Goal: Task Accomplishment & Management: Complete application form

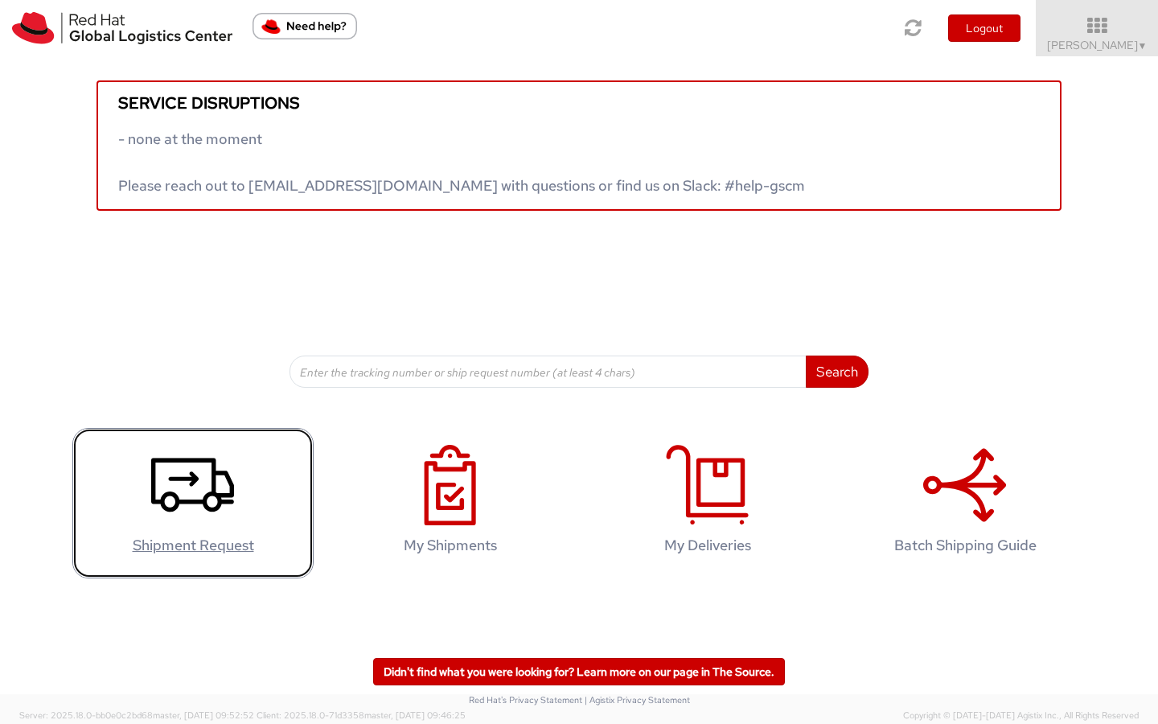
click at [184, 485] on icon at bounding box center [192, 485] width 83 height 80
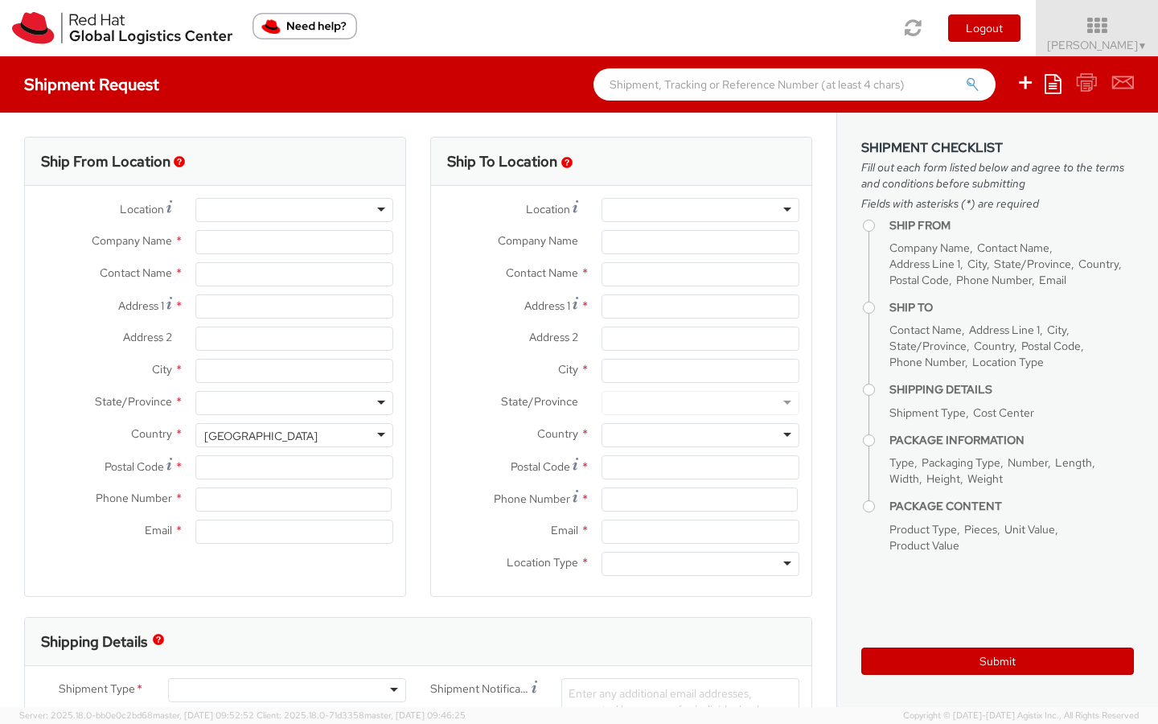
select select "512"
select select
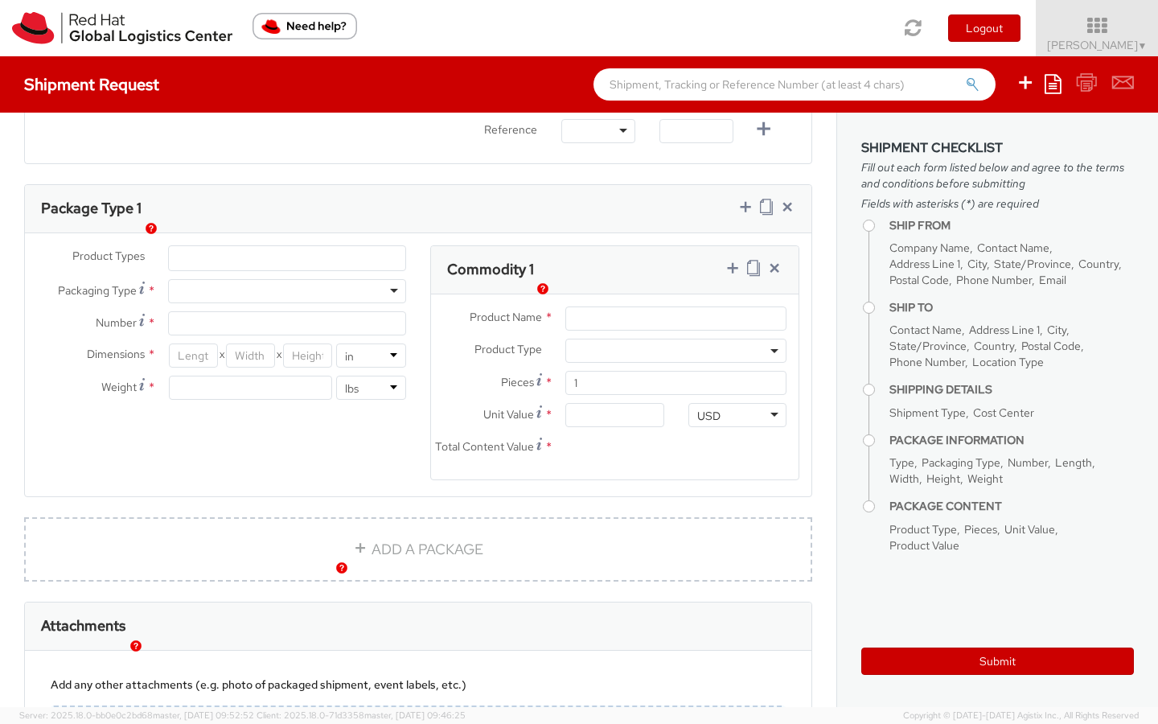
scroll to position [710, 0]
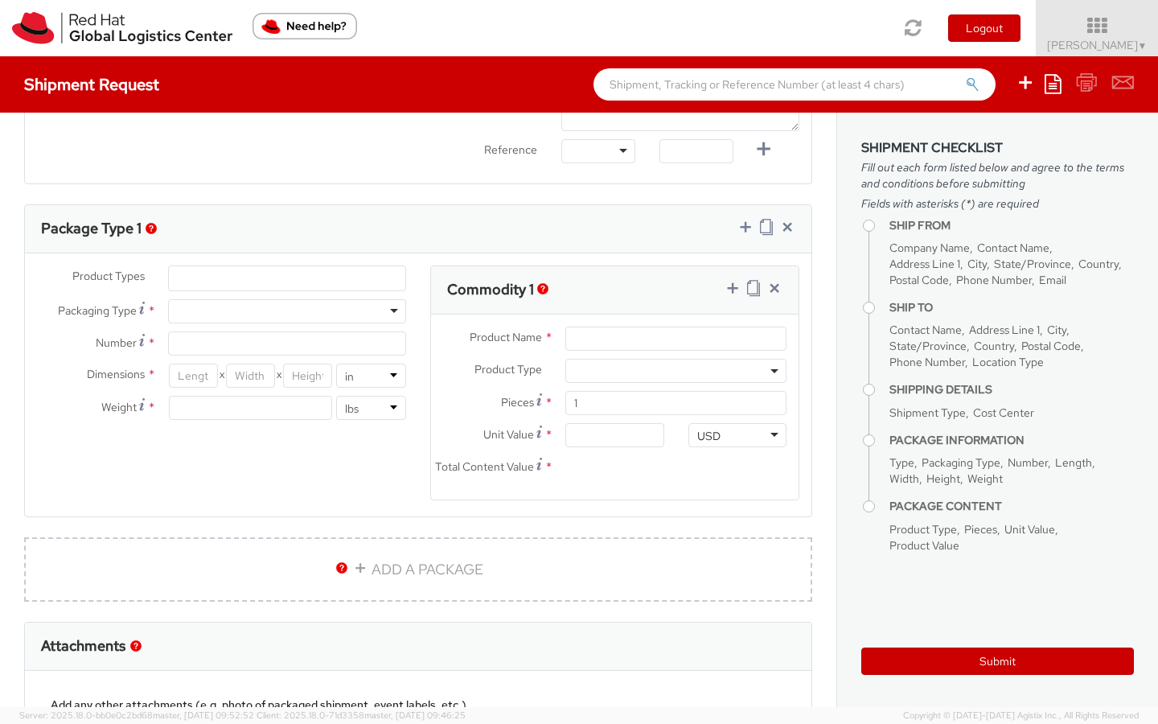
type input "Red Hat"
type input "[PERSON_NAME]"
type input "19197544754"
type input "[EMAIL_ADDRESS][DOMAIN_NAME]"
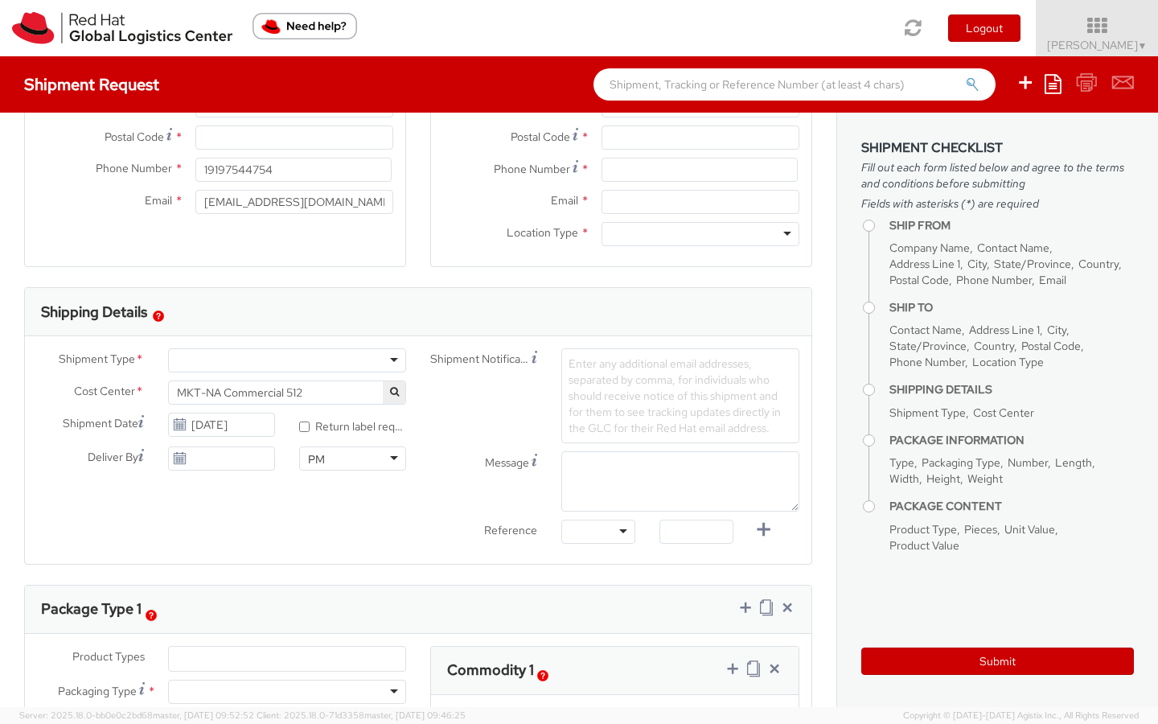
scroll to position [323, 0]
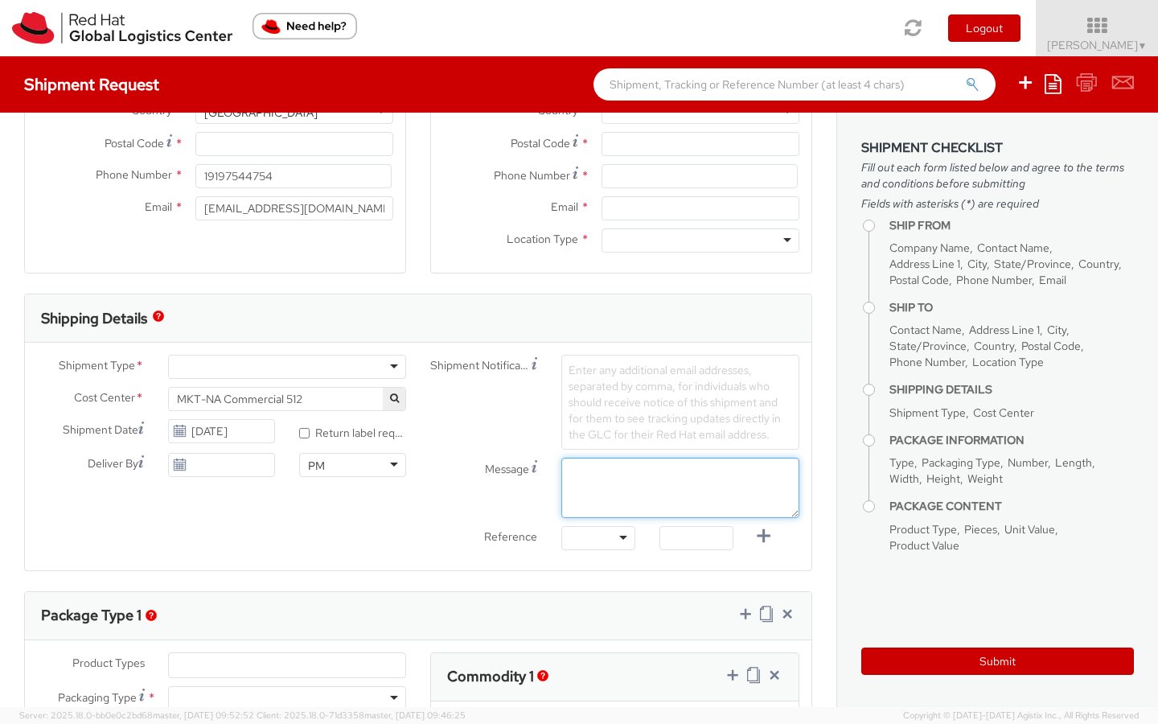
click at [612, 479] on textarea "Message" at bounding box center [680, 488] width 238 height 60
paste textarea "The [GEOGRAPHIC_DATA] Attn: [GEOGRAPHIC_DATA] [STREET_ADDRESS] Phone: [PHONE_NU…"
drag, startPoint x: 616, startPoint y: 511, endPoint x: 709, endPoint y: 511, distance: 93.3
click at [709, 511] on textarea "The [GEOGRAPHIC_DATA] Attn: [GEOGRAPHIC_DATA] [STREET_ADDRESS] Phone: [PHONE_NU…" at bounding box center [680, 488] width 238 height 60
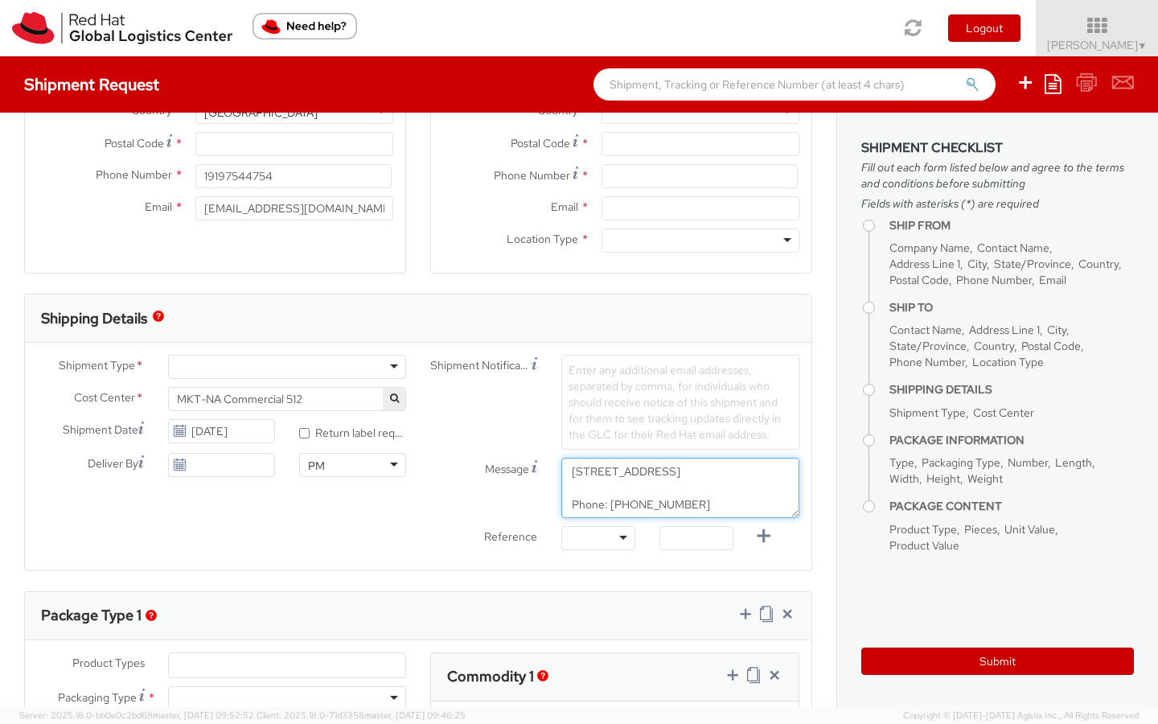
type textarea "The [GEOGRAPHIC_DATA] Attn: [GEOGRAPHIC_DATA] [STREET_ADDRESS] Phone: [PHONE_NU…"
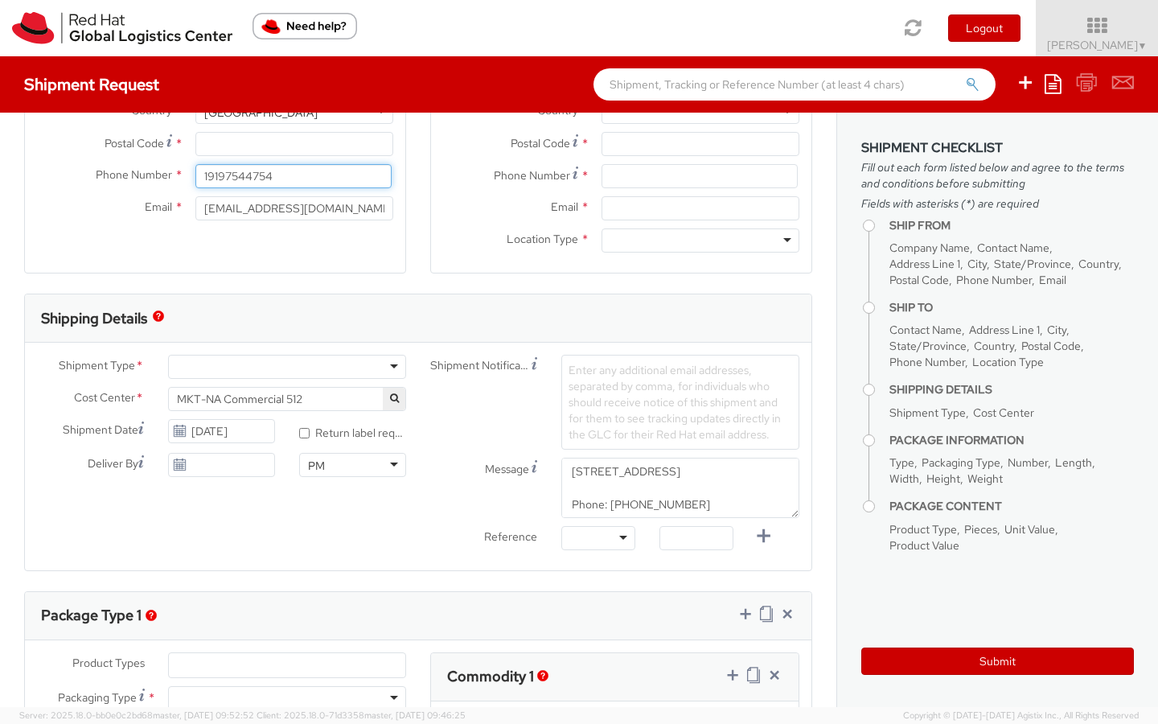
drag, startPoint x: 286, startPoint y: 179, endPoint x: 203, endPoint y: 179, distance: 83.7
click at [203, 179] on input "19197544754" at bounding box center [293, 176] width 196 height 24
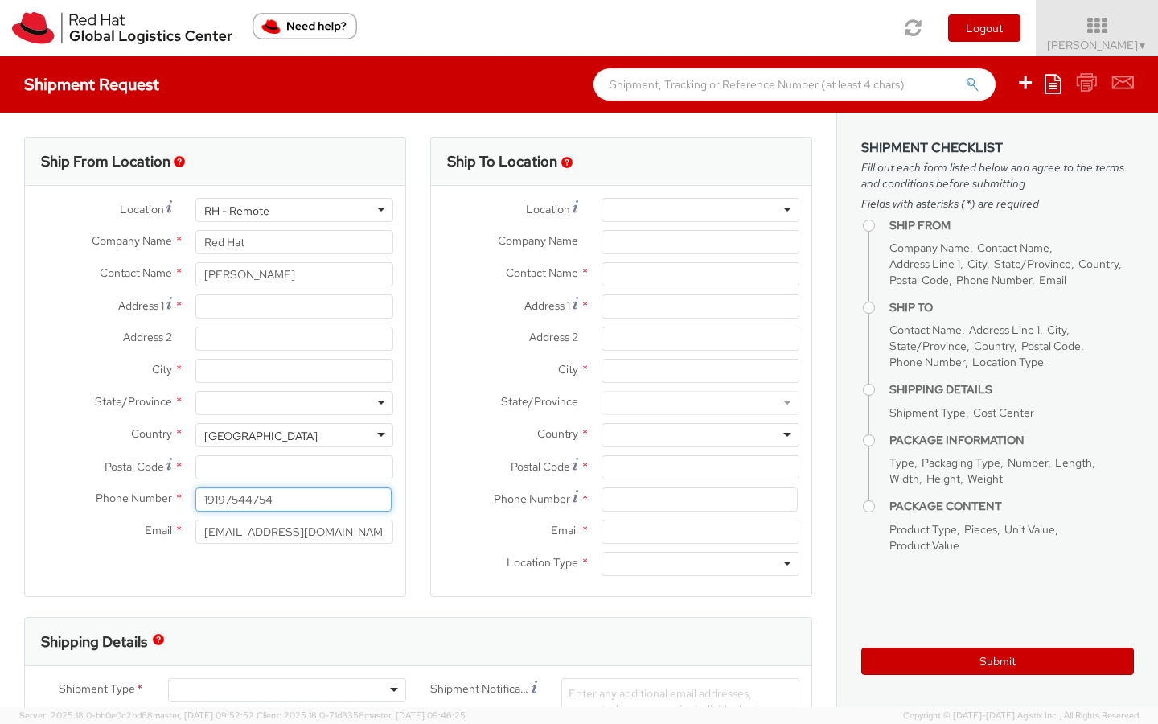
paste input "[PHONE_NUMBER]"
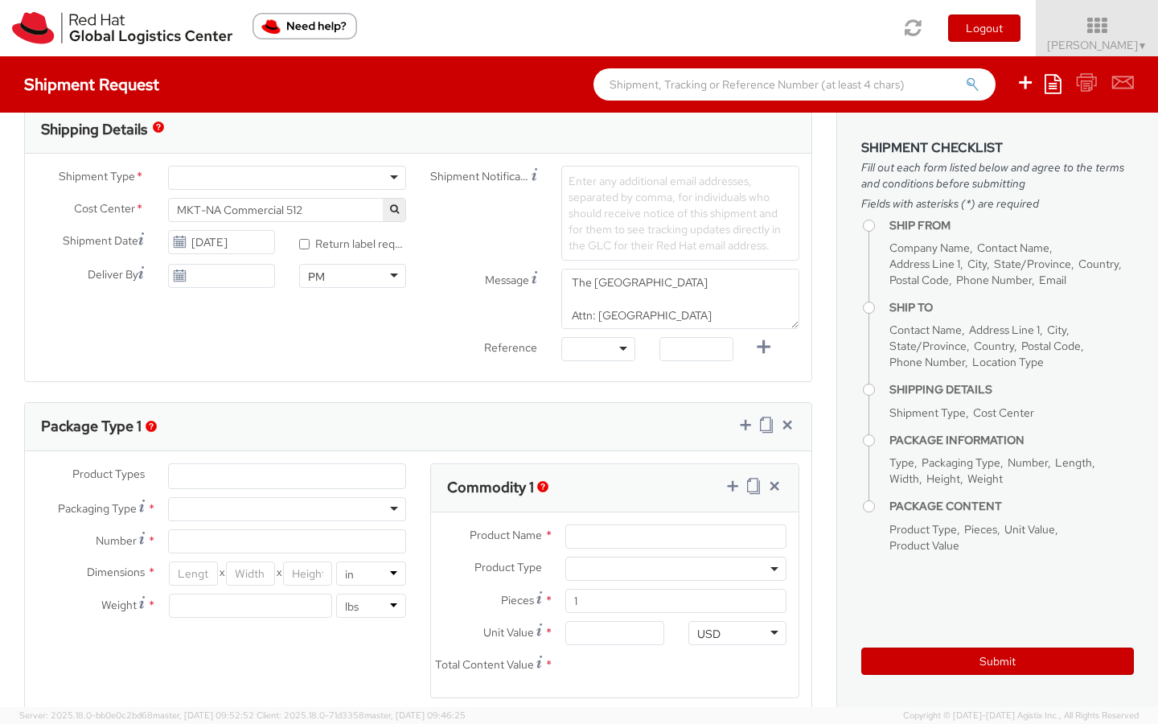
type input "[PHONE_NUMBER]"
drag, startPoint x: 570, startPoint y: 281, endPoint x: 746, endPoint y: 286, distance: 176.3
click at [746, 286] on textarea "The [GEOGRAPHIC_DATA] Attn: [GEOGRAPHIC_DATA] [STREET_ADDRESS] Phone: [PHONE_NU…" at bounding box center [680, 299] width 238 height 60
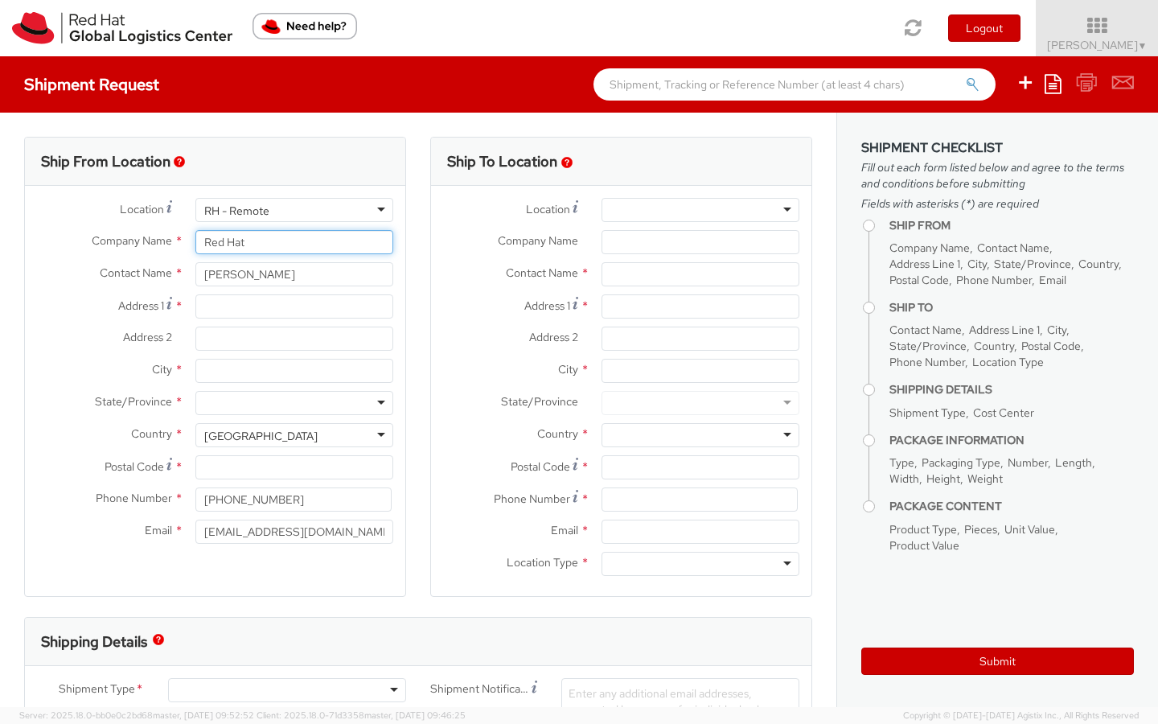
click at [287, 244] on input "Red Hat" at bounding box center [294, 242] width 198 height 24
drag, startPoint x: 289, startPoint y: 243, endPoint x: 165, endPoint y: 236, distance: 124.0
click at [162, 236] on div "Company Name * Red Hat" at bounding box center [215, 242] width 380 height 24
paste input "The [GEOGRAPHIC_DATA]"
type input "The [GEOGRAPHIC_DATA]"
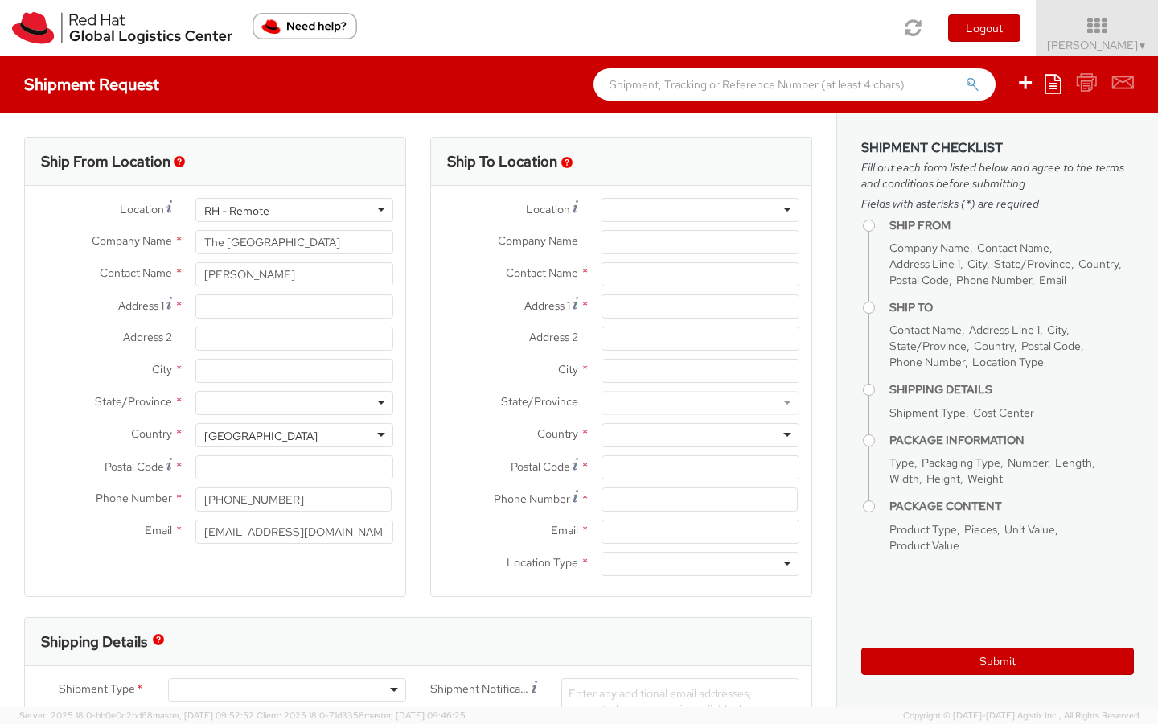
click at [383, 208] on div "RH - Remote" at bounding box center [294, 210] width 198 height 24
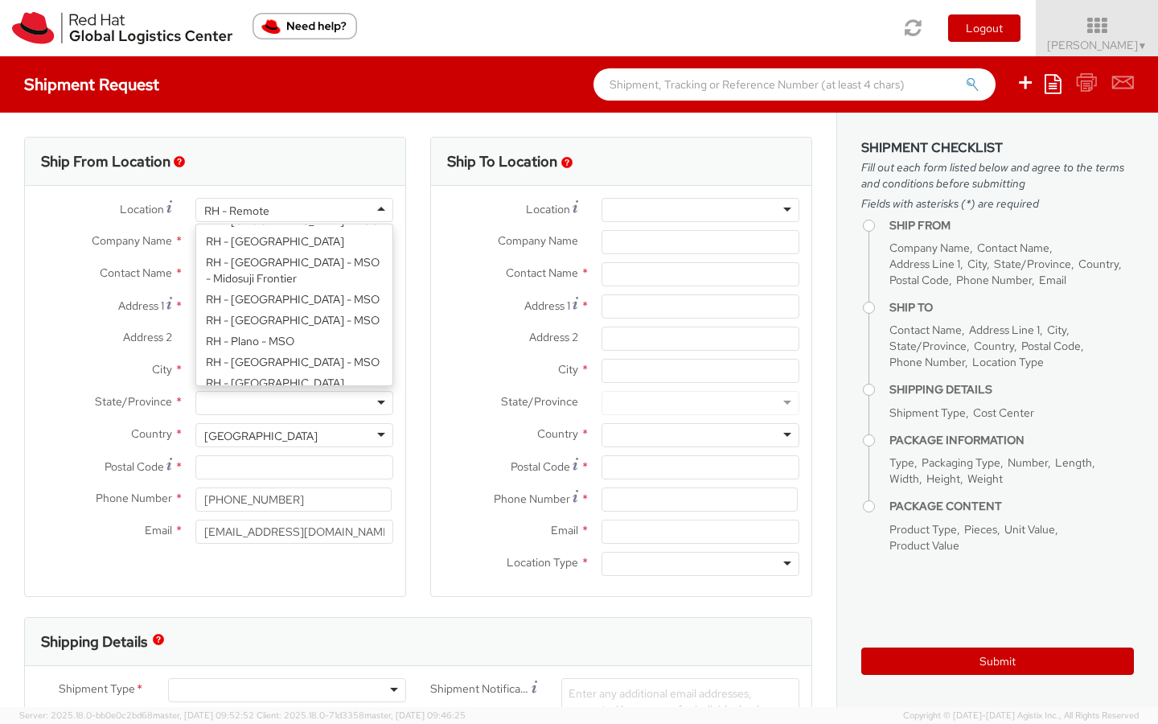
click at [333, 180] on div "Ship From Location" at bounding box center [215, 162] width 380 height 48
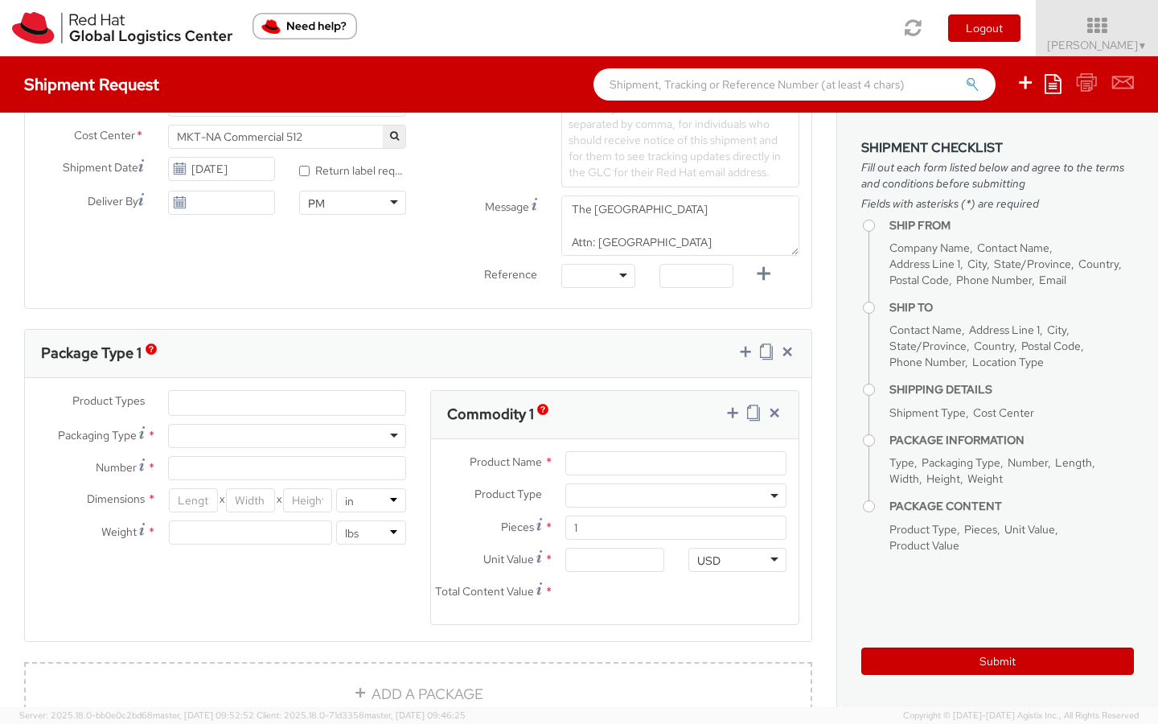
scroll to position [590, 0]
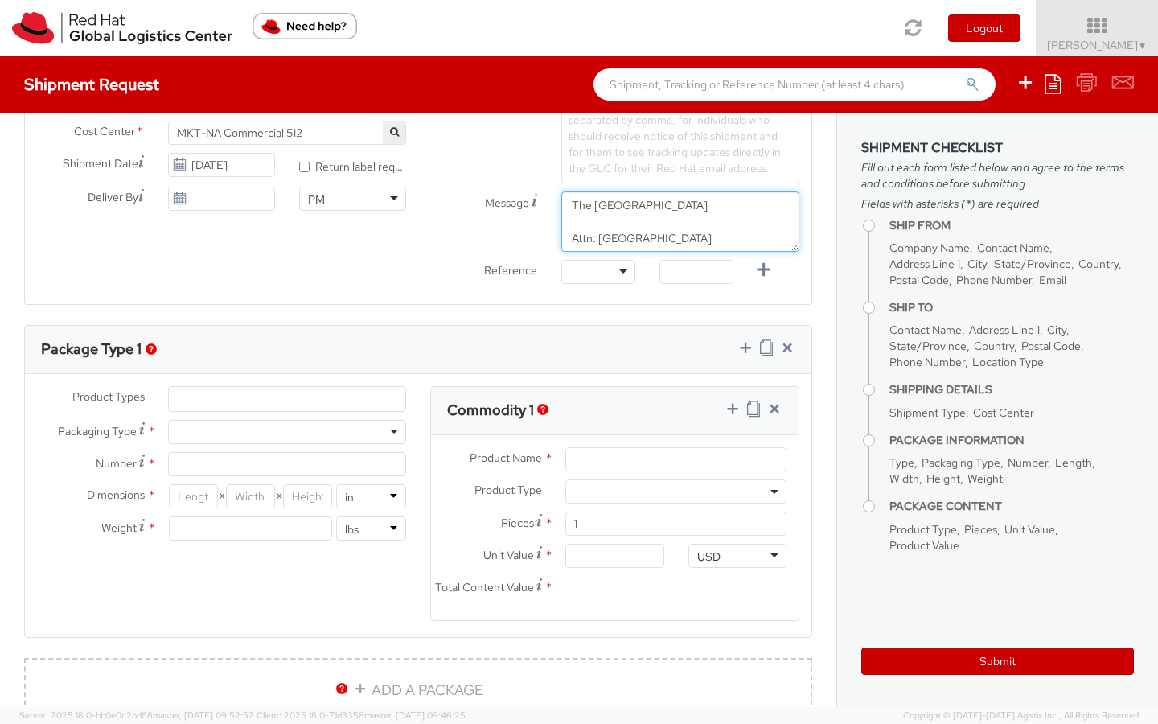
drag, startPoint x: 571, startPoint y: 237, endPoint x: 732, endPoint y: 240, distance: 160.9
click at [732, 240] on textarea "The [GEOGRAPHIC_DATA] Attn: [GEOGRAPHIC_DATA] [STREET_ADDRESS] Phone: [PHONE_NU…" at bounding box center [680, 221] width 238 height 60
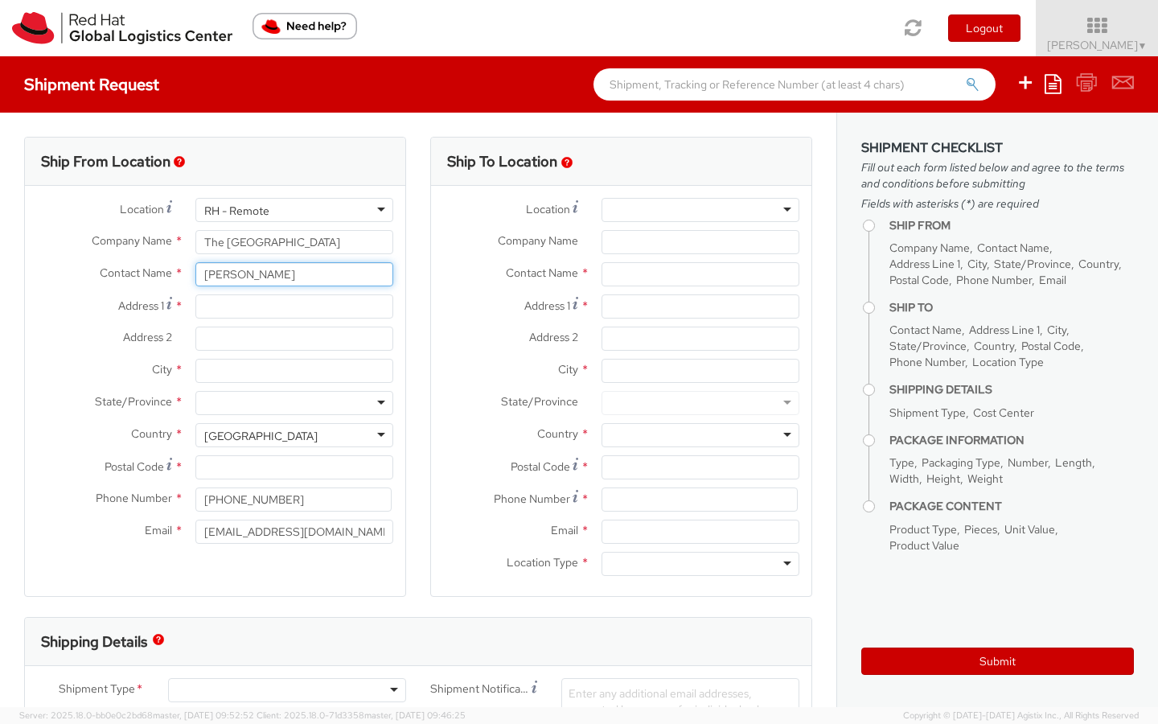
drag, startPoint x: 309, startPoint y: 276, endPoint x: 158, endPoint y: 269, distance: 151.4
click at [158, 269] on div "Contact Name * [PERSON_NAME]" at bounding box center [215, 274] width 380 height 24
paste input "Attn: Checkt Business Centre"
click at [318, 306] on div "searching..." at bounding box center [294, 305] width 196 height 24
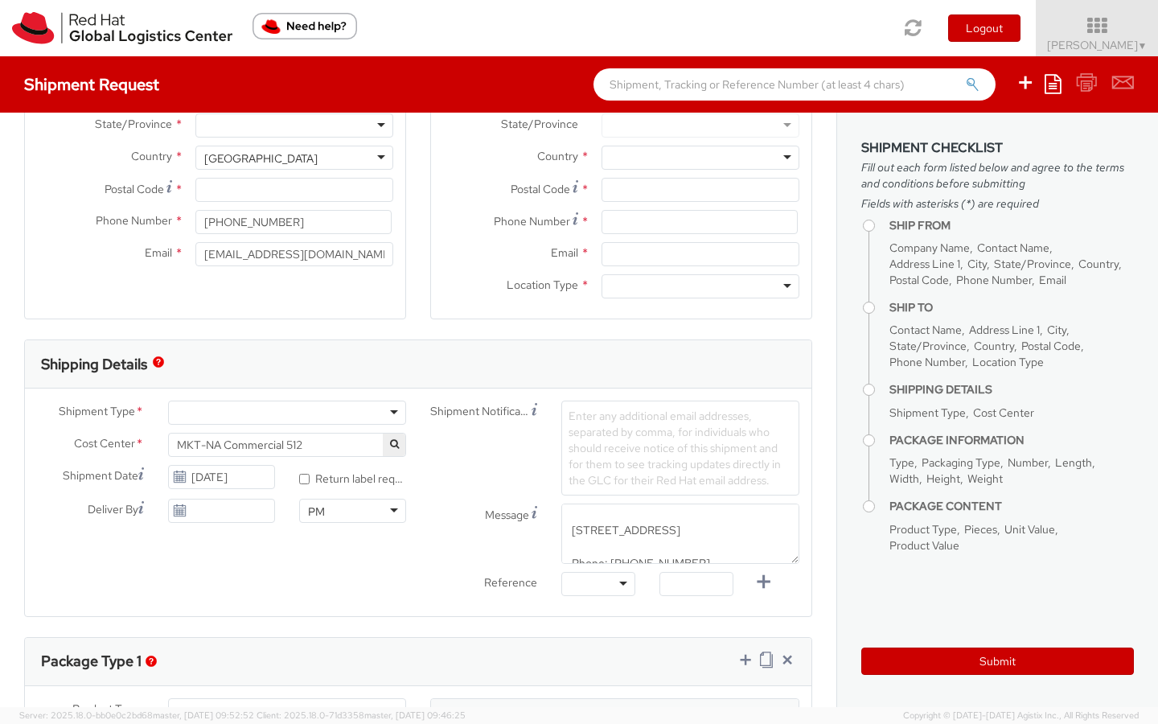
scroll to position [42, 0]
type input "Attn: Checkt Business Centre"
drag, startPoint x: 570, startPoint y: 537, endPoint x: 695, endPoint y: 543, distance: 125.6
click at [696, 543] on textarea "The [GEOGRAPHIC_DATA] Attn: [GEOGRAPHIC_DATA] [STREET_ADDRESS] Phone: [PHONE_NU…" at bounding box center [680, 534] width 238 height 60
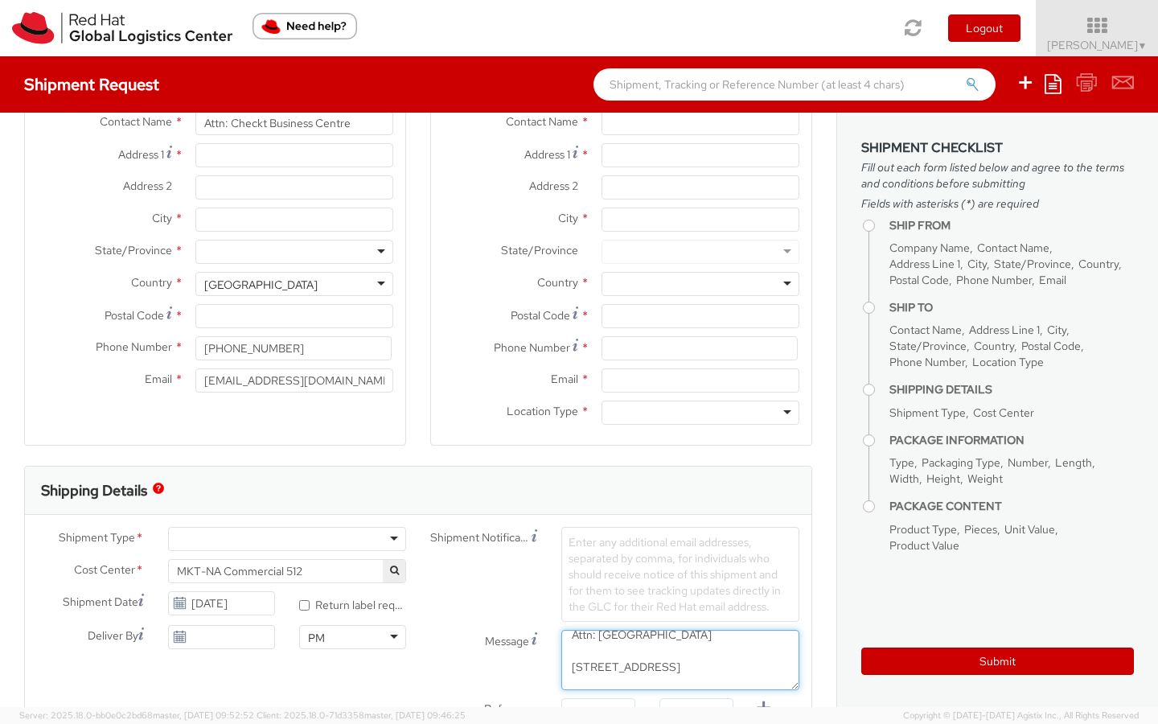
scroll to position [117, 0]
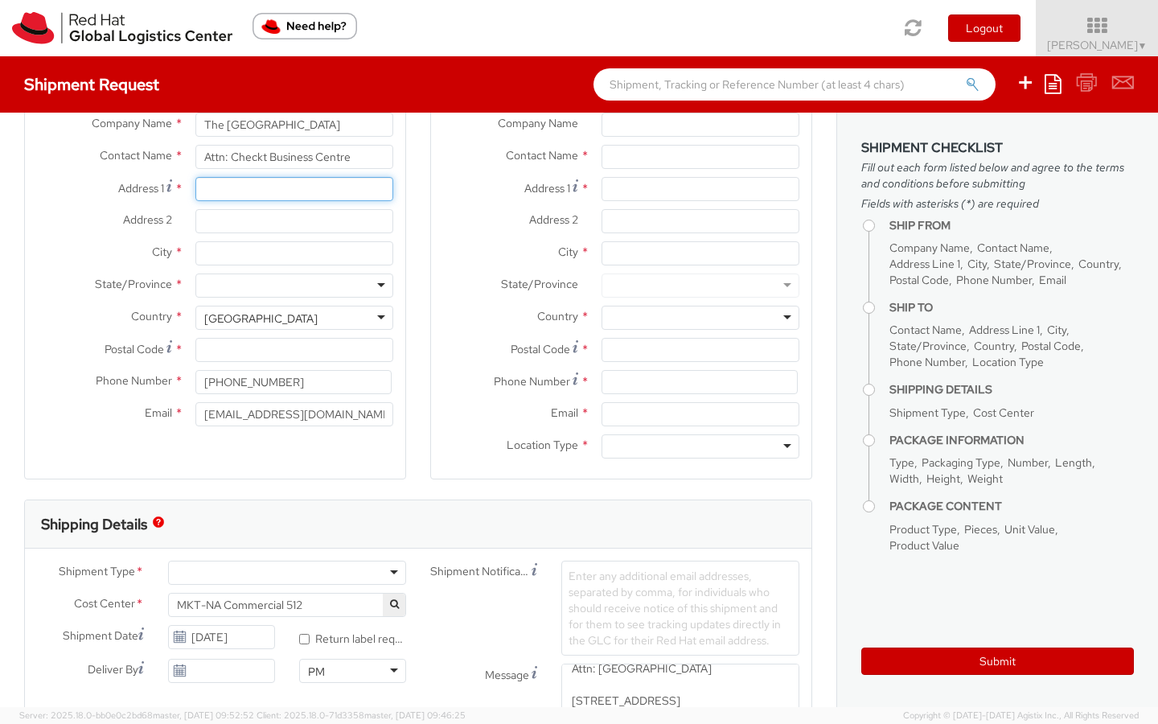
click at [236, 193] on input "Address 1 *" at bounding box center [294, 189] width 198 height 24
paste input "[STREET_ADDRESS]"
type input "[STREET_ADDRESS]"
click at [233, 226] on input "Address 2 *" at bounding box center [294, 221] width 198 height 24
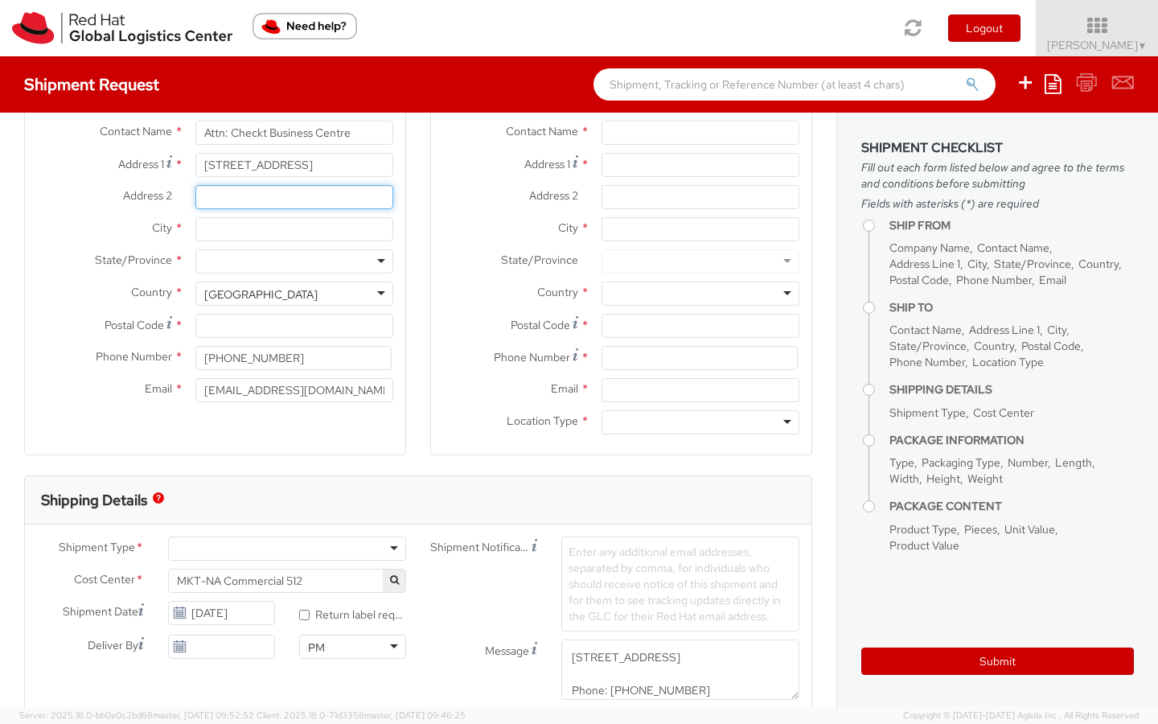
scroll to position [56, 0]
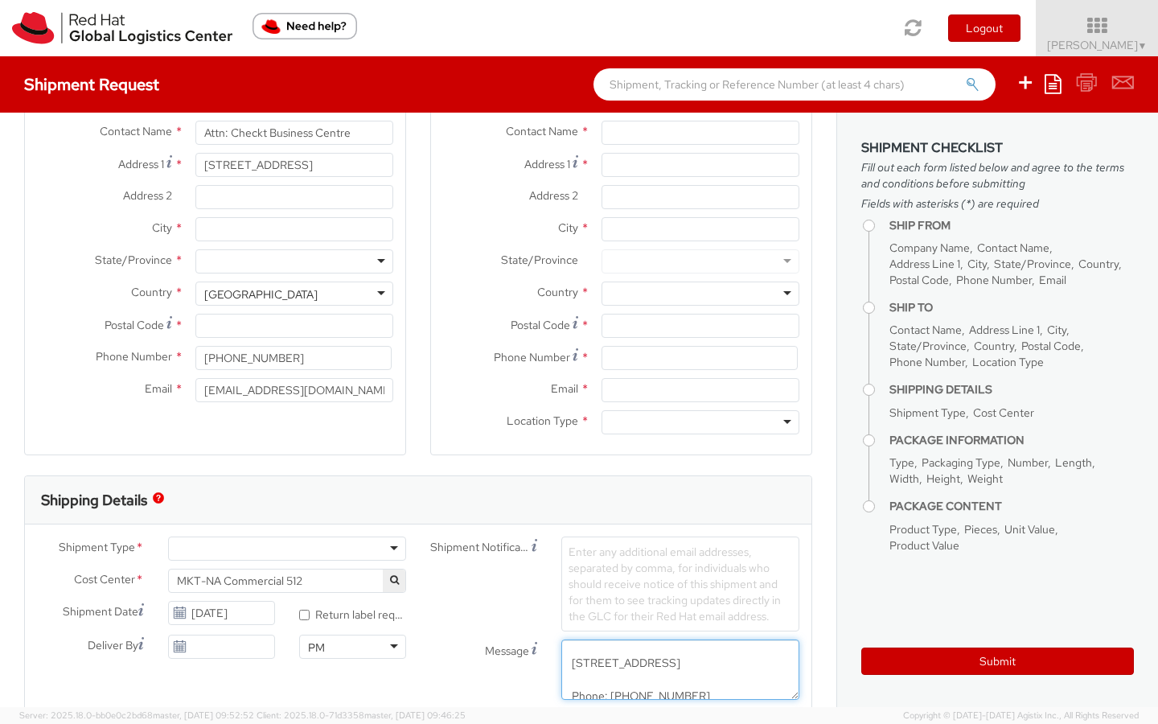
drag, startPoint x: 570, startPoint y: 679, endPoint x: 713, endPoint y: 682, distance: 143.2
click at [713, 682] on textarea "The [GEOGRAPHIC_DATA] Attn: [GEOGRAPHIC_DATA] [STREET_ADDRESS] Phone: [PHONE_NU…" at bounding box center [680, 670] width 238 height 60
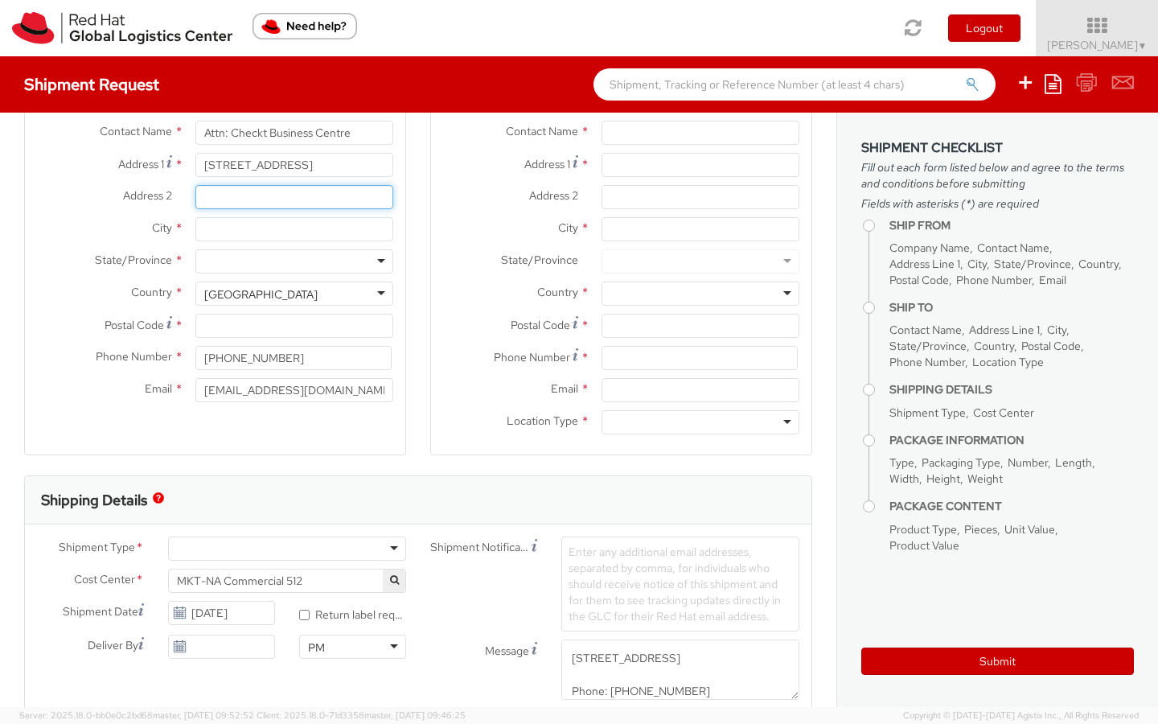
click at [233, 198] on input "Address 2 *" at bounding box center [294, 197] width 198 height 24
paste input "[STREET_ADDRESS]"
type input "[STREET_ADDRESS]"
click at [325, 294] on div "[GEOGRAPHIC_DATA]" at bounding box center [294, 294] width 198 height 24
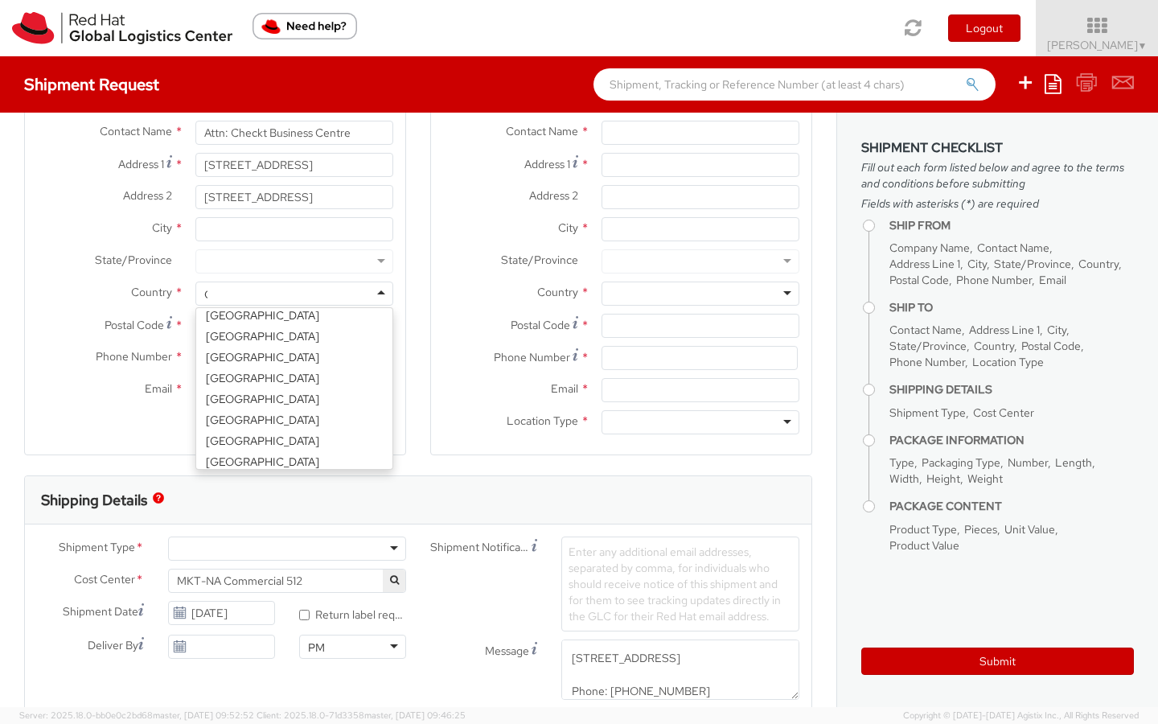
scroll to position [4, 0]
type input "Cana"
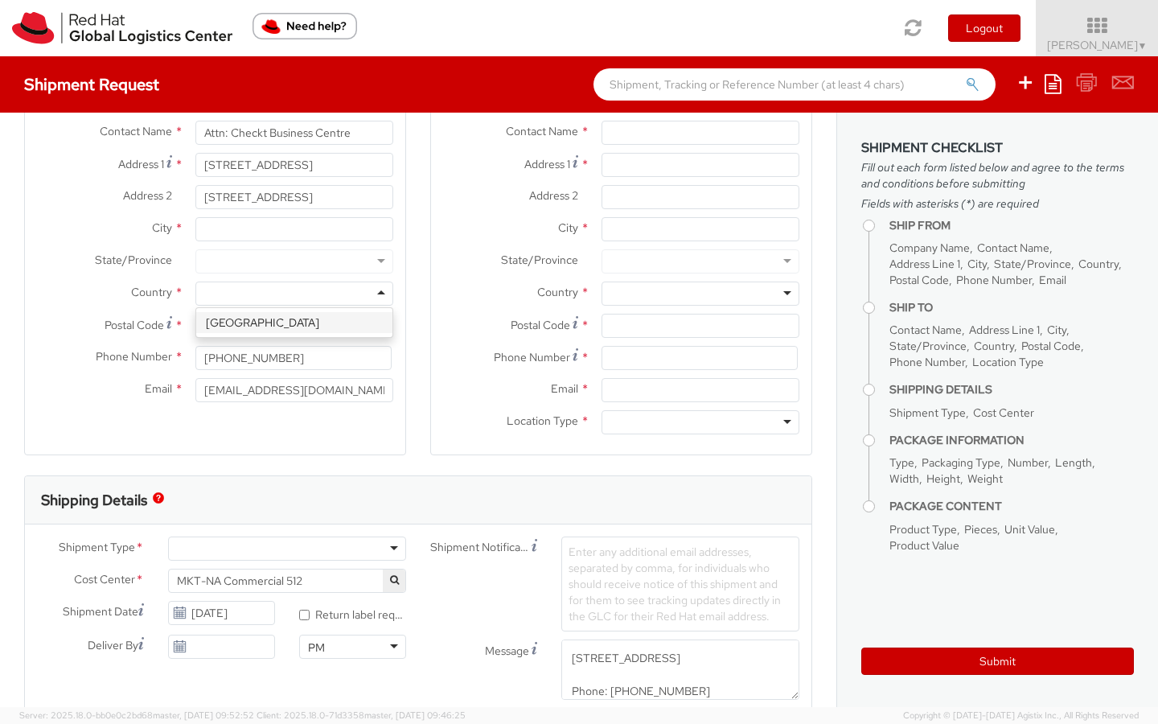
select select "CM"
select select "KGS"
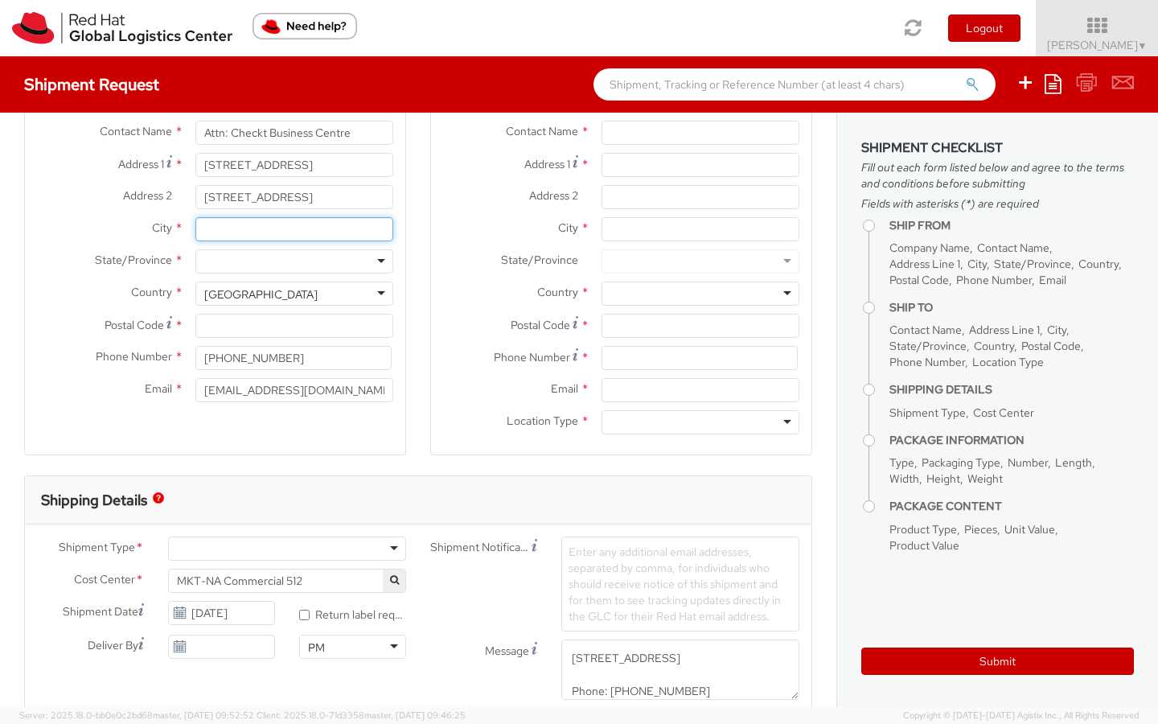
click at [222, 226] on input "City *" at bounding box center [294, 229] width 198 height 24
type input "[GEOGRAPHIC_DATA]"
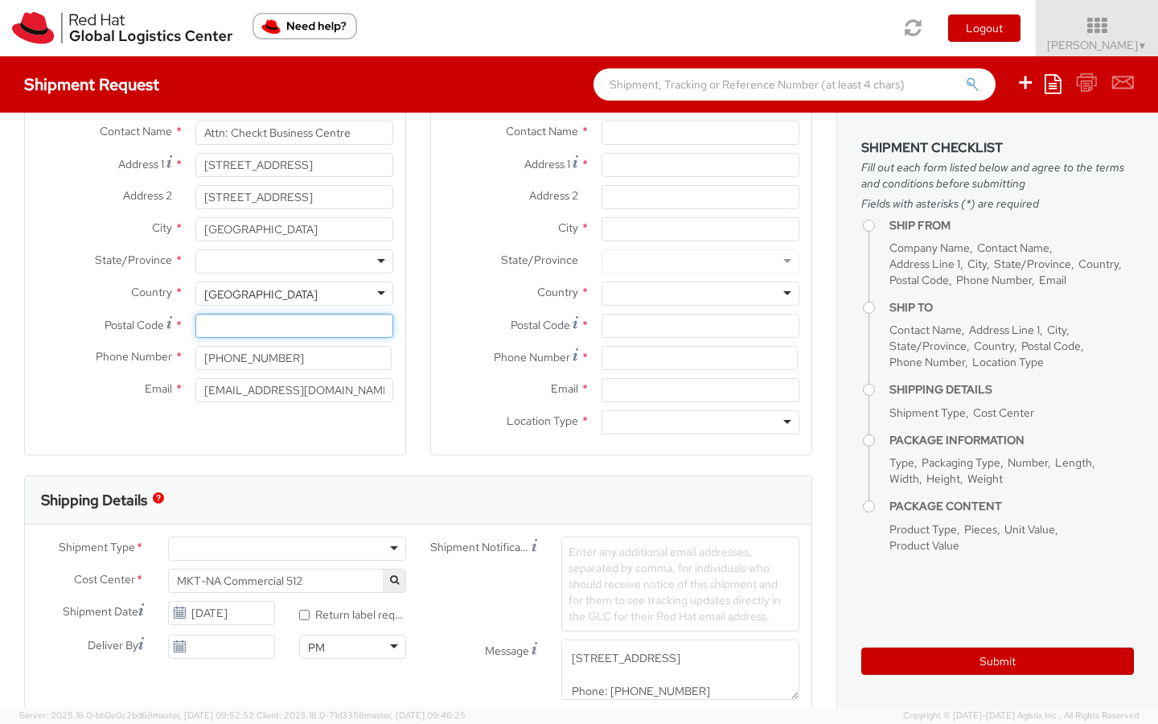
type input "M5J 1A6"
click at [243, 258] on div at bounding box center [294, 261] width 198 height 24
type input "Onta"
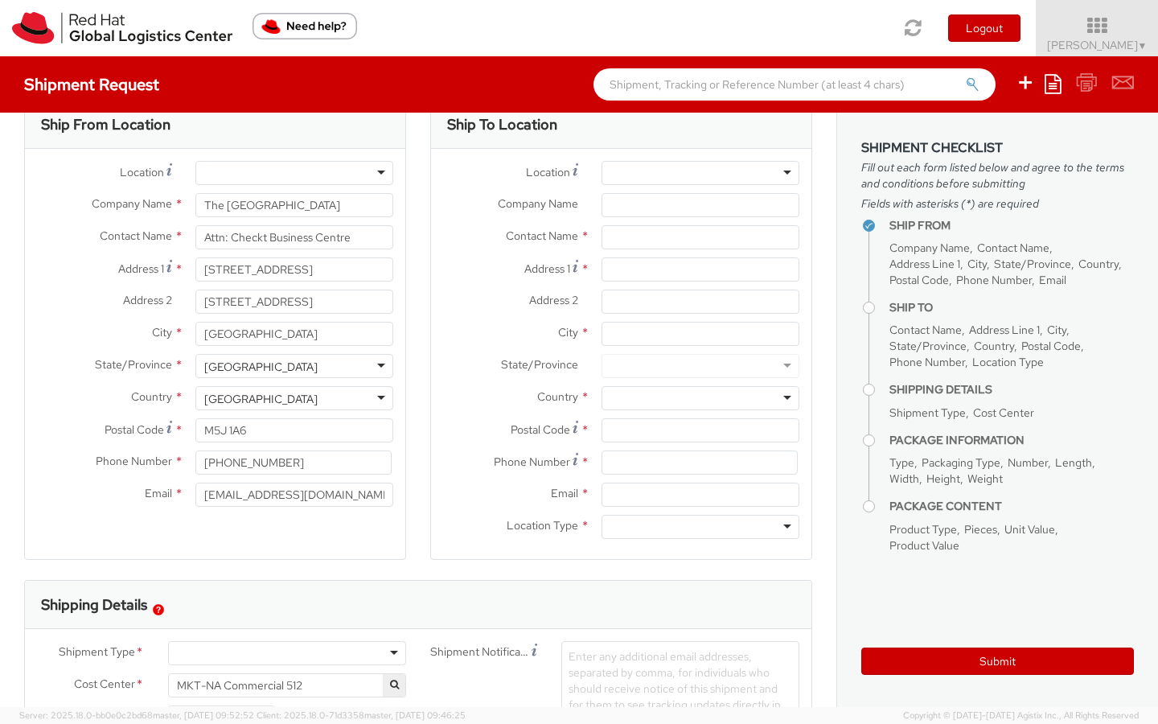
scroll to position [23, 0]
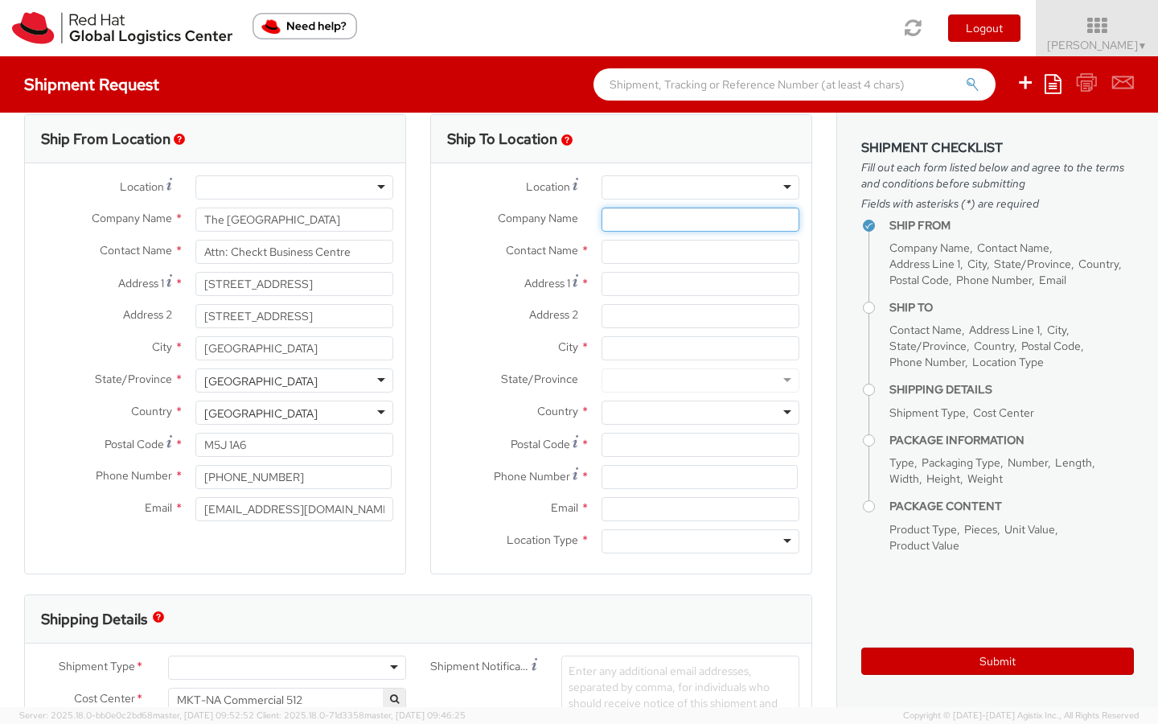
click at [626, 217] on input "Company Name *" at bounding box center [701, 220] width 198 height 24
type input "Red Hat Logistics"
click at [640, 251] on input "text" at bounding box center [701, 252] width 198 height 24
type input "NAFM Swag - Cross Portfolio"
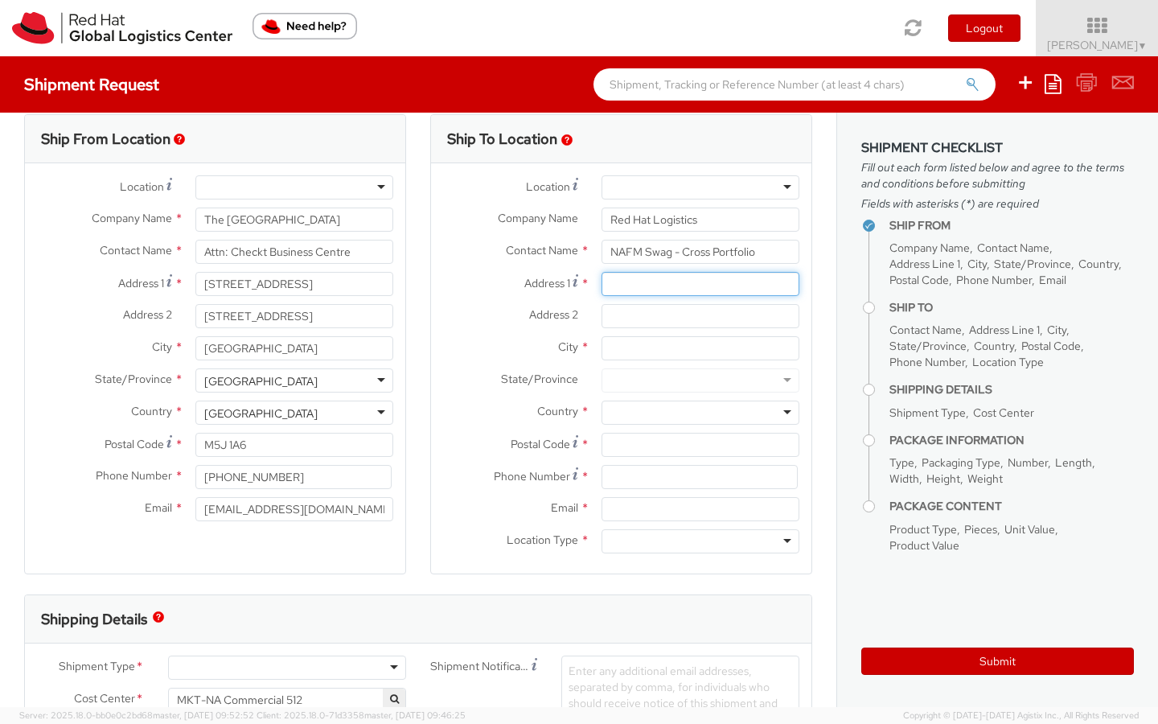
click at [642, 288] on input "Address 1 *" at bounding box center [701, 284] width 198 height 24
type input "[STREET_ADDRESS]"
type input "10th floor"
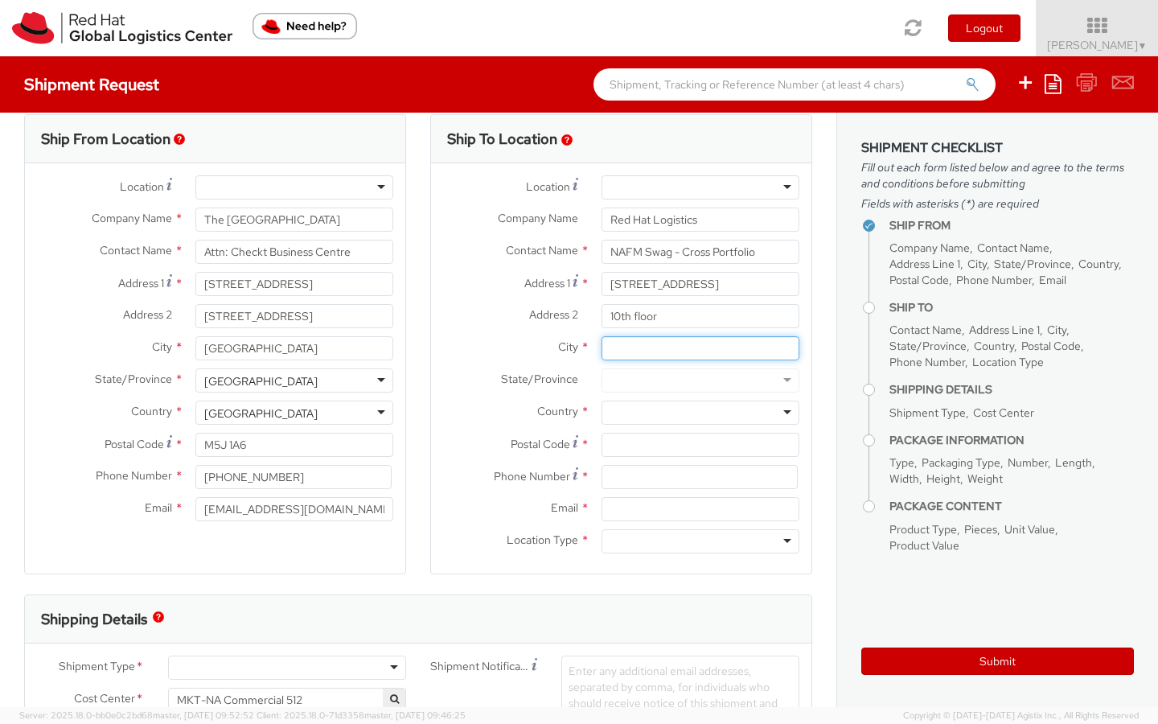
type input "[GEOGRAPHIC_DATA]"
type input "27601"
type input "9179570252"
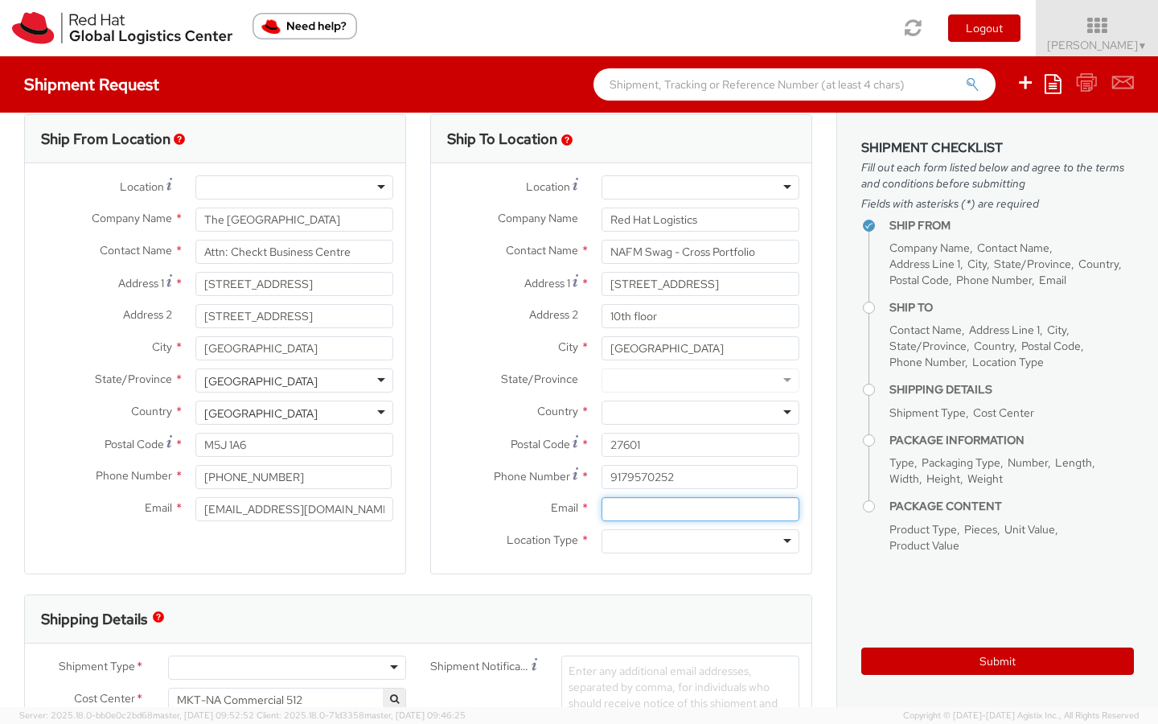
type input "[EMAIL_ADDRESS][DOMAIN_NAME]"
click at [618, 314] on input "10th floor" at bounding box center [701, 316] width 198 height 24
type input "9th floor"
click at [632, 409] on div at bounding box center [701, 413] width 198 height 24
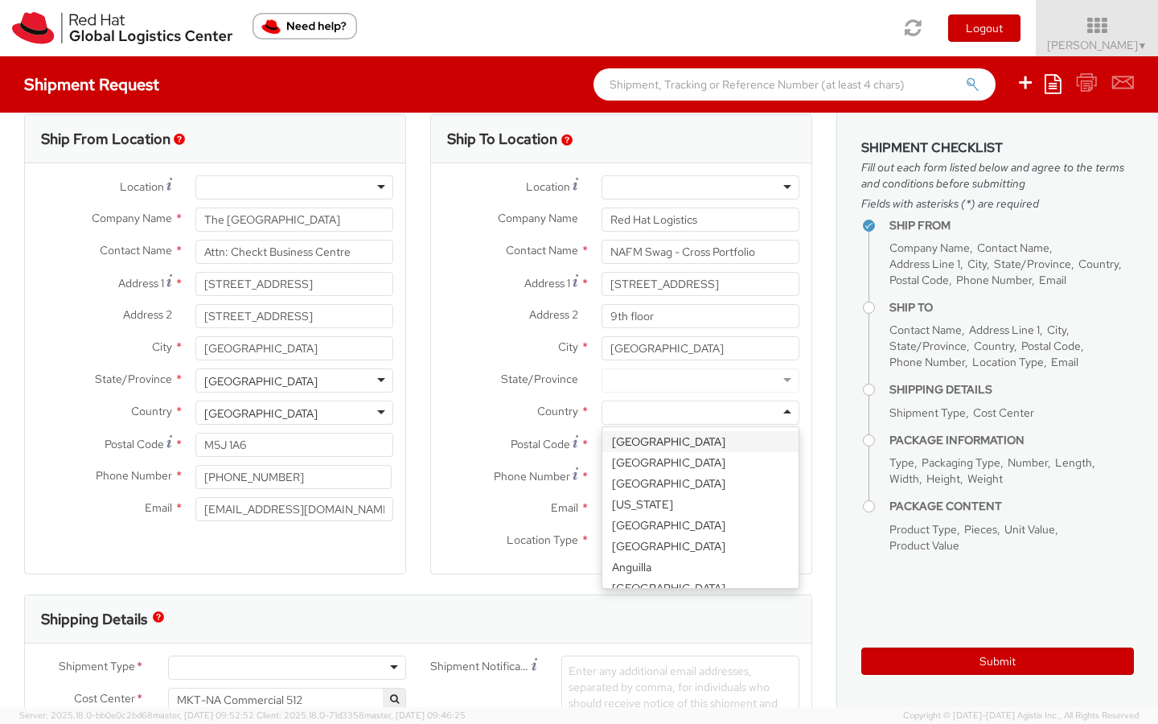
click at [650, 378] on div at bounding box center [701, 380] width 198 height 24
click at [648, 413] on div at bounding box center [701, 413] width 198 height 24
type input "U"
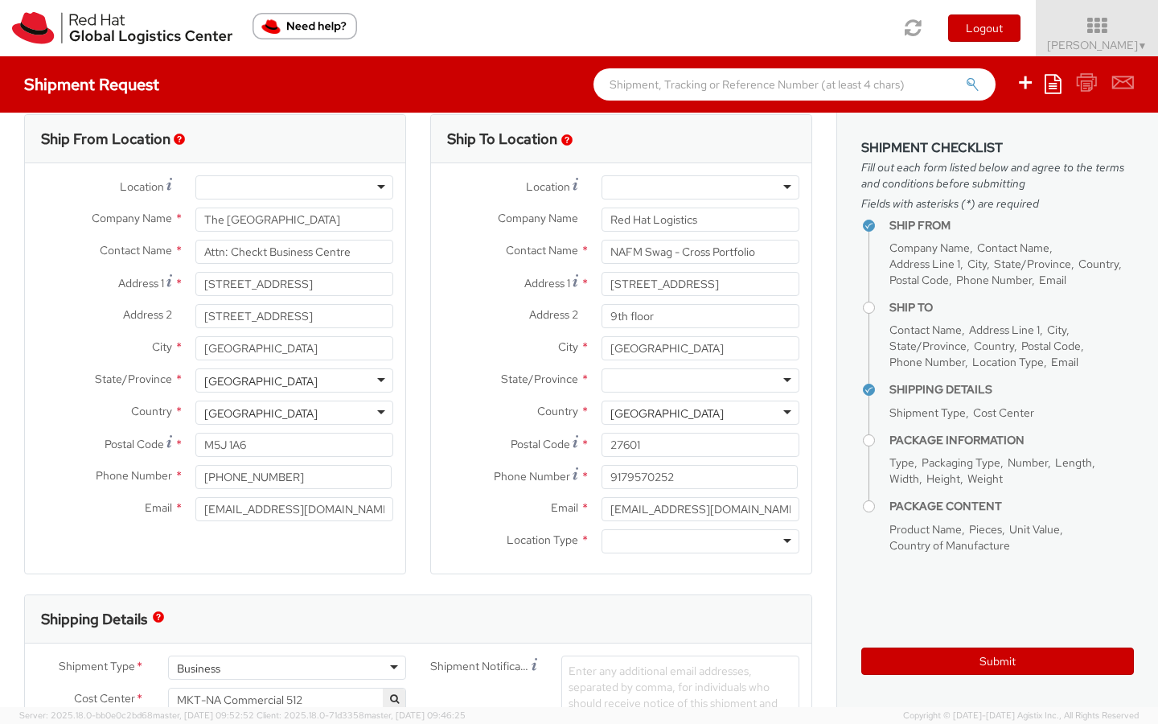
scroll to position [0, 0]
click at [625, 379] on div at bounding box center [701, 380] width 198 height 24
type input "North"
click at [635, 544] on div at bounding box center [701, 541] width 198 height 24
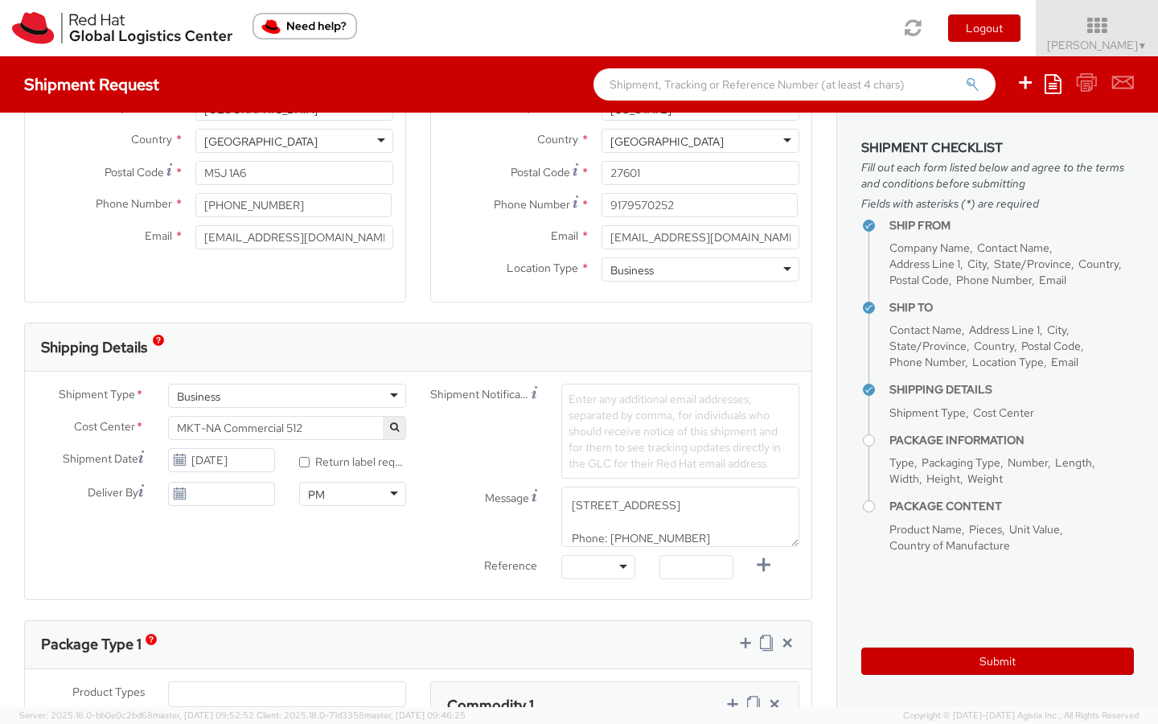
scroll to position [299, 0]
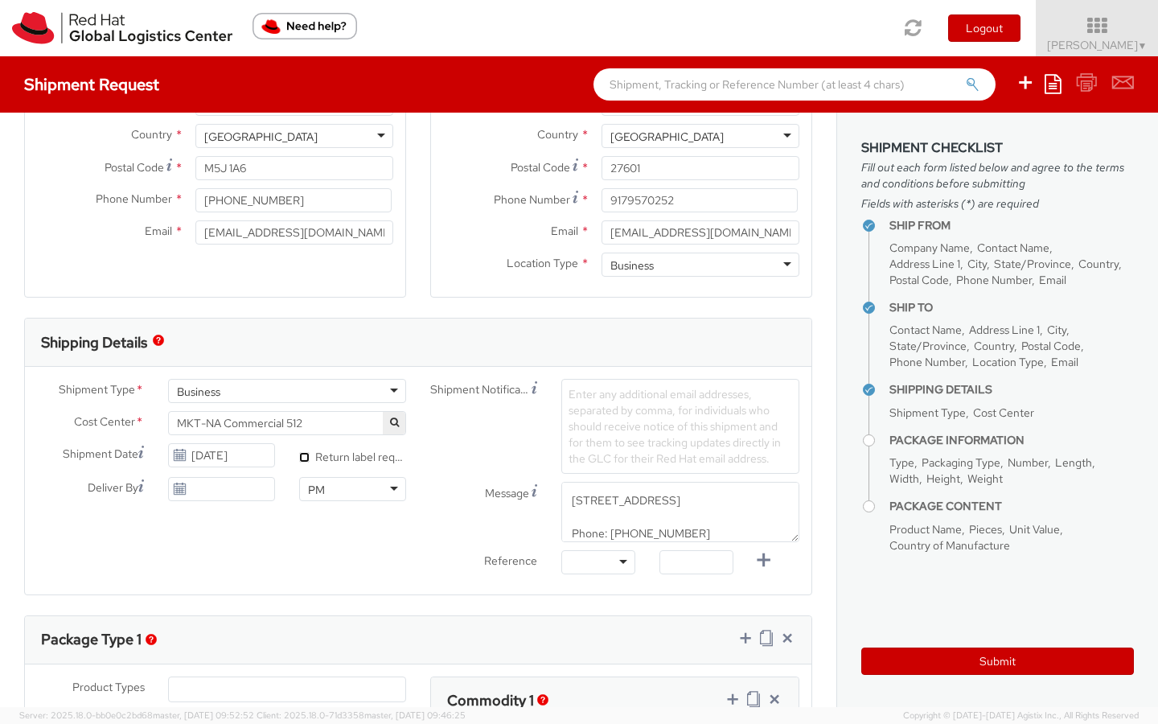
click at [303, 459] on input "* Return label required" at bounding box center [304, 457] width 10 height 10
checkbox input "true"
type input "[DATE]"
click at [219, 489] on input "[DATE]" at bounding box center [221, 489] width 107 height 24
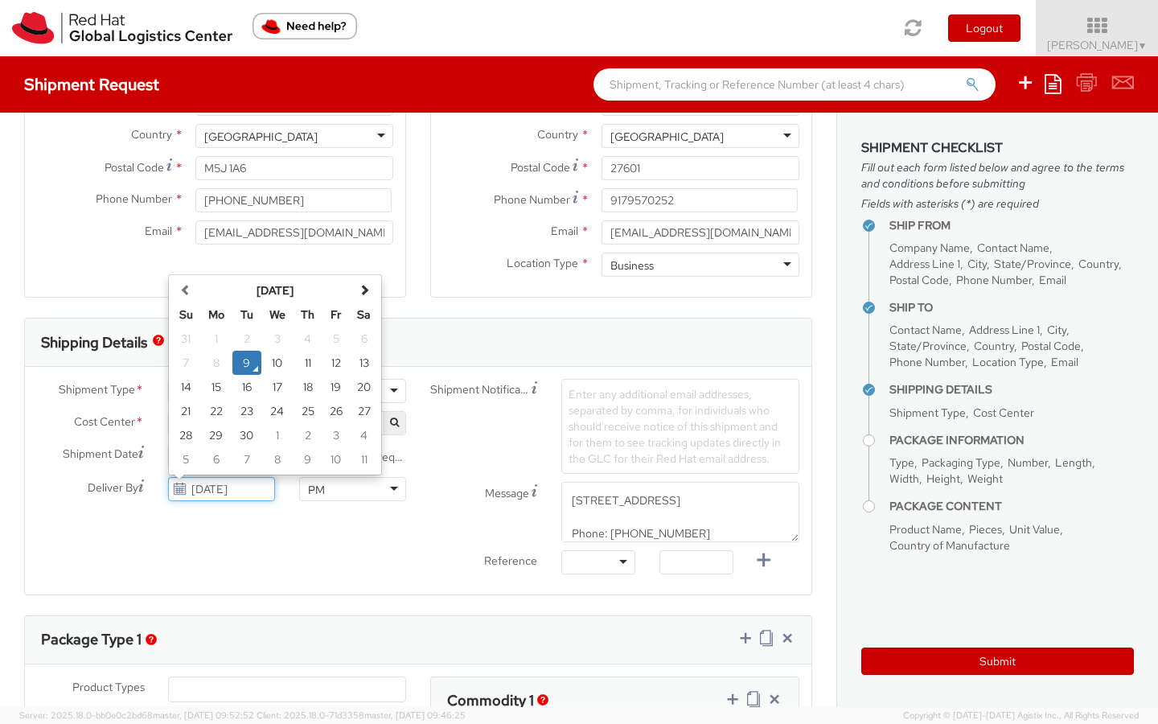
click at [249, 366] on td "9" at bounding box center [246, 363] width 29 height 24
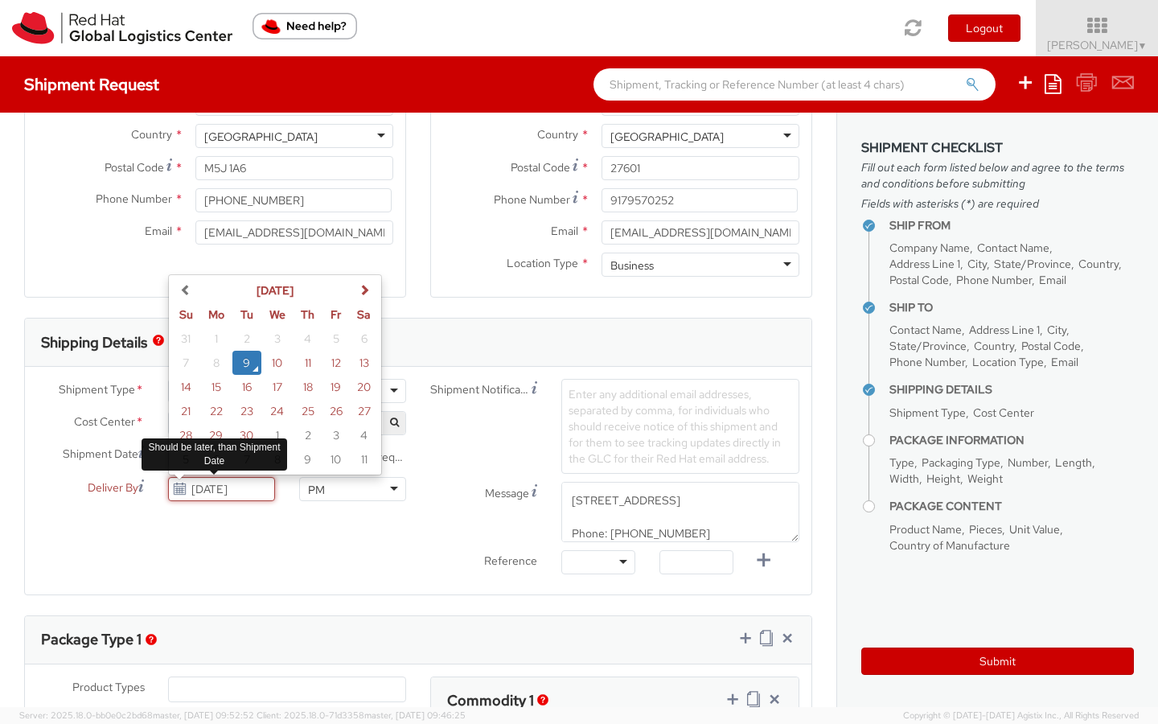
click at [222, 486] on input "[DATE]" at bounding box center [221, 489] width 107 height 24
click at [215, 364] on td "8" at bounding box center [216, 363] width 32 height 24
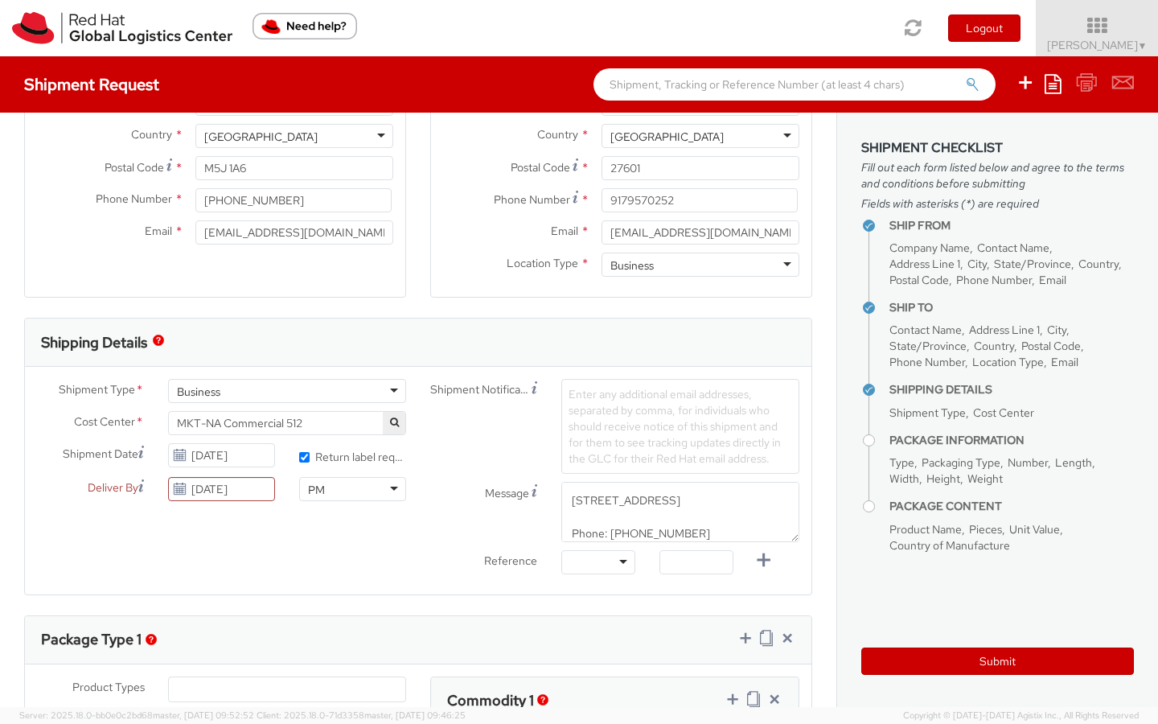
click at [282, 533] on div "Shipment Type * Business Business Business Cost Center * MKT-NA Commercial 512 …" at bounding box center [418, 481] width 787 height 204
click at [223, 456] on input "[DATE]" at bounding box center [221, 455] width 107 height 24
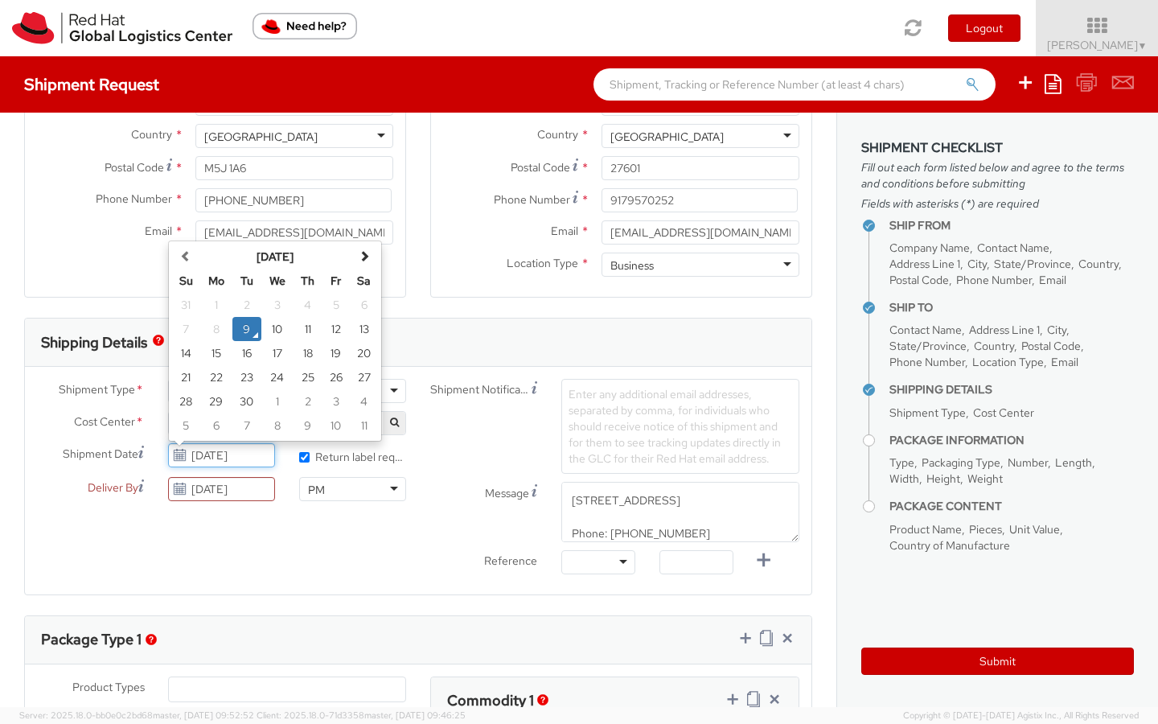
click at [216, 324] on td "8" at bounding box center [216, 329] width 32 height 24
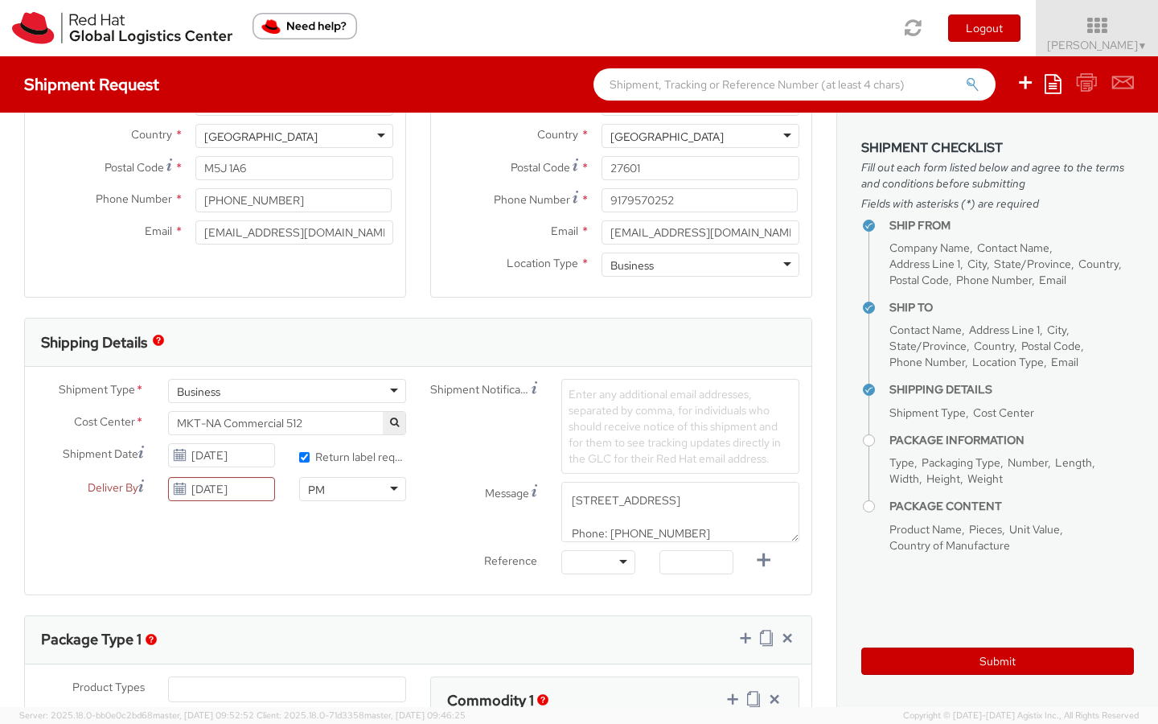
click at [253, 519] on div "Shipment Type * Business Business Business Cost Center * MKT-NA Commercial 512 …" at bounding box center [418, 481] width 787 height 204
click at [220, 489] on input "[DATE]" at bounding box center [221, 489] width 107 height 24
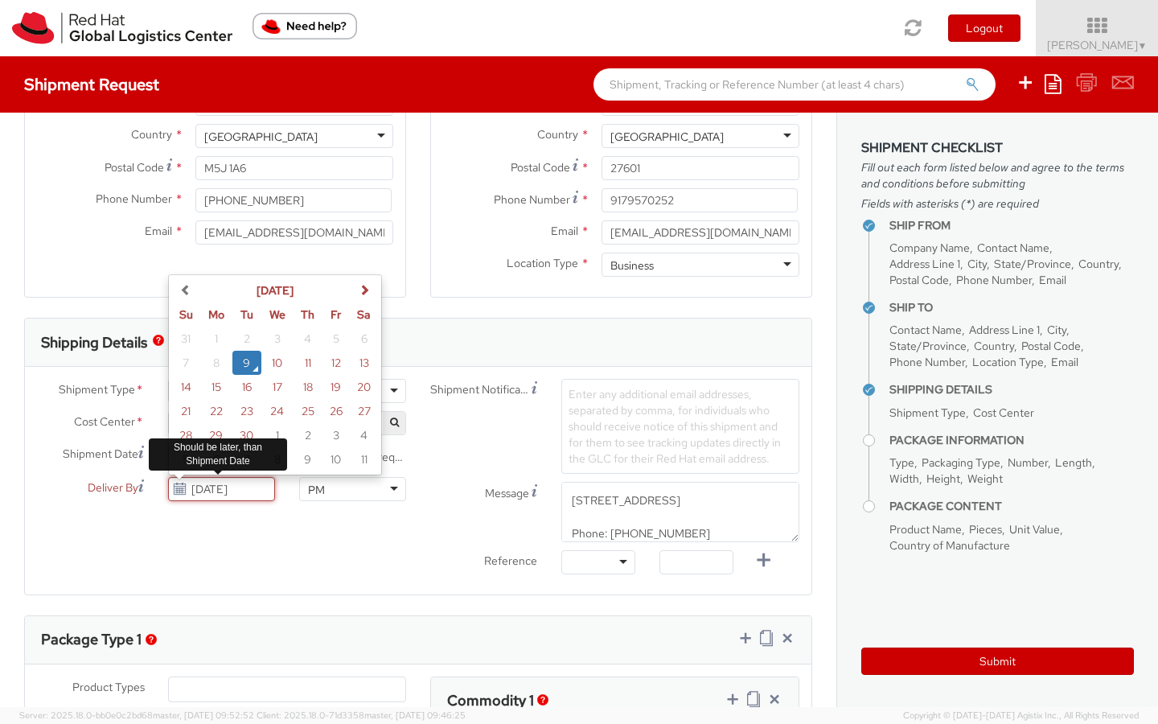
click at [245, 358] on td "9" at bounding box center [246, 363] width 29 height 24
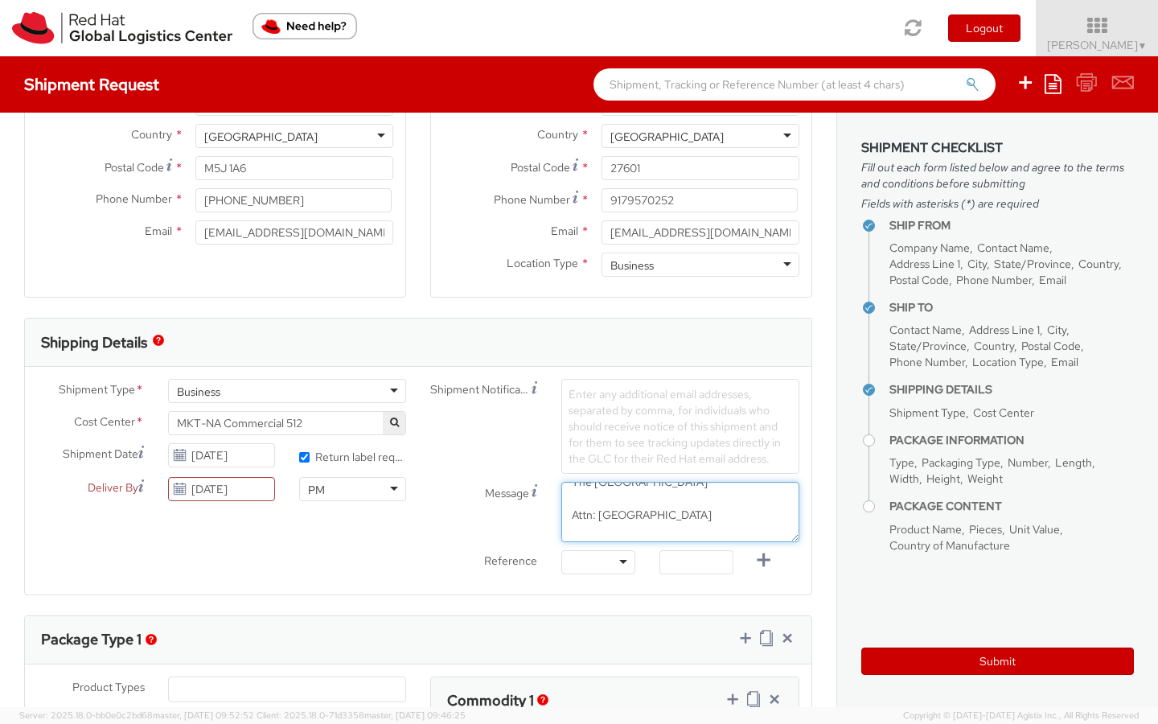
scroll to position [0, 0]
drag, startPoint x: 712, startPoint y: 518, endPoint x: 556, endPoint y: 476, distance: 161.6
click at [556, 476] on div "Shipment Notification Enter any additional email addresses, separated by comma,…" at bounding box center [614, 481] width 393 height 204
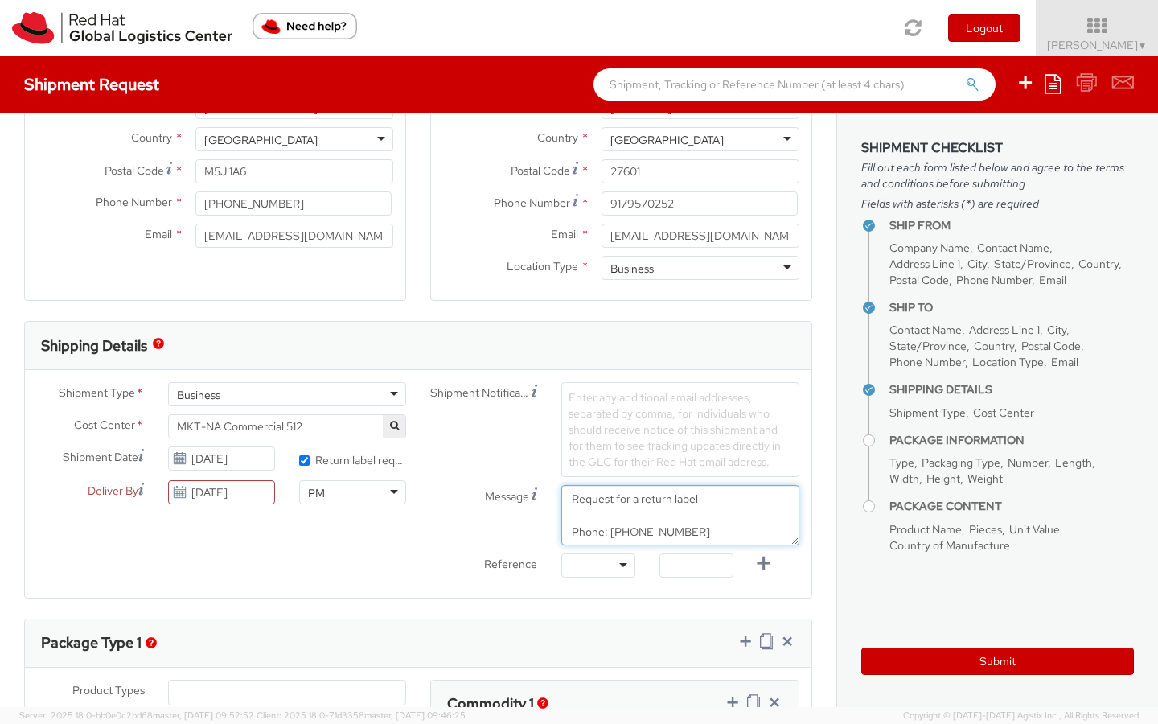
drag, startPoint x: 704, startPoint y: 528, endPoint x: 543, endPoint y: 523, distance: 161.0
click at [543, 523] on div "Message Request for a return label Phone: [PHONE_NUMBER]" at bounding box center [614, 515] width 393 height 60
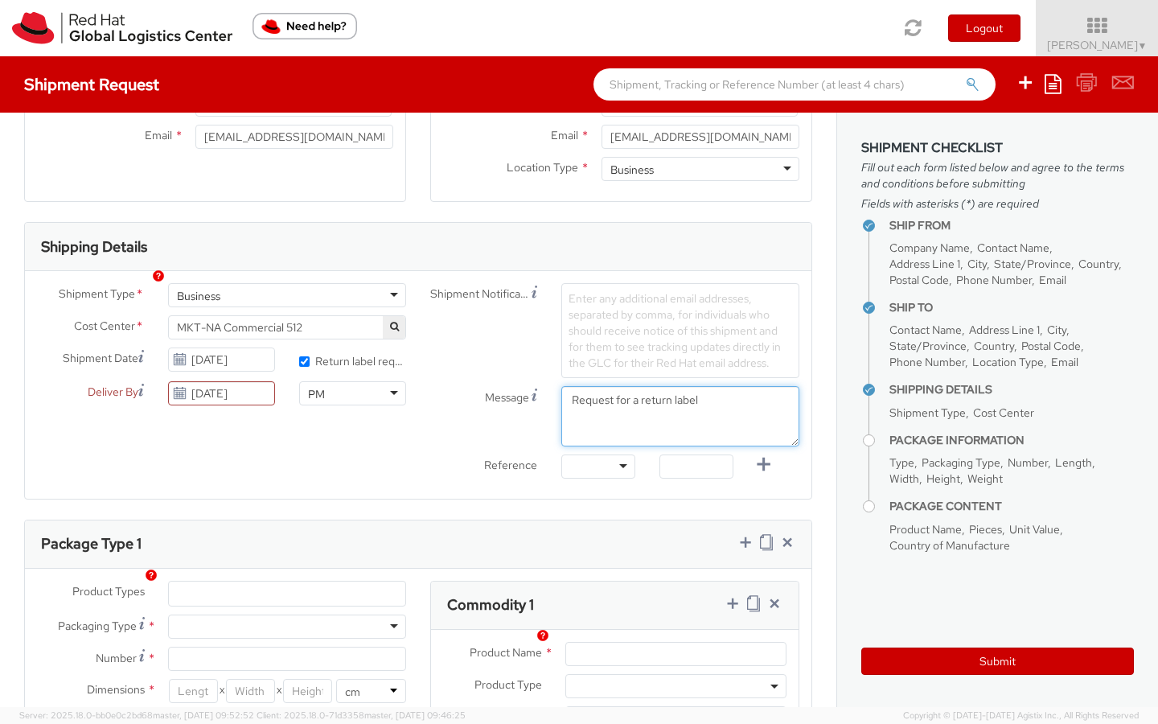
scroll to position [433, 0]
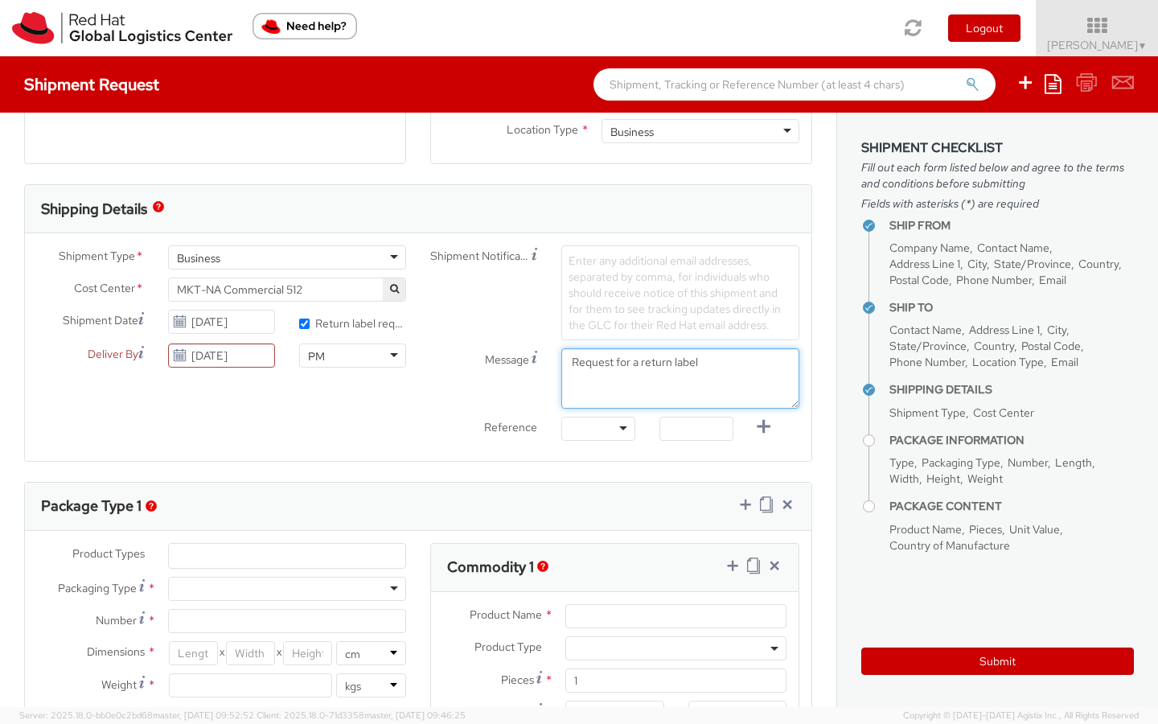
type textarea "Request for a return label"
click at [224, 553] on ul at bounding box center [287, 556] width 236 height 24
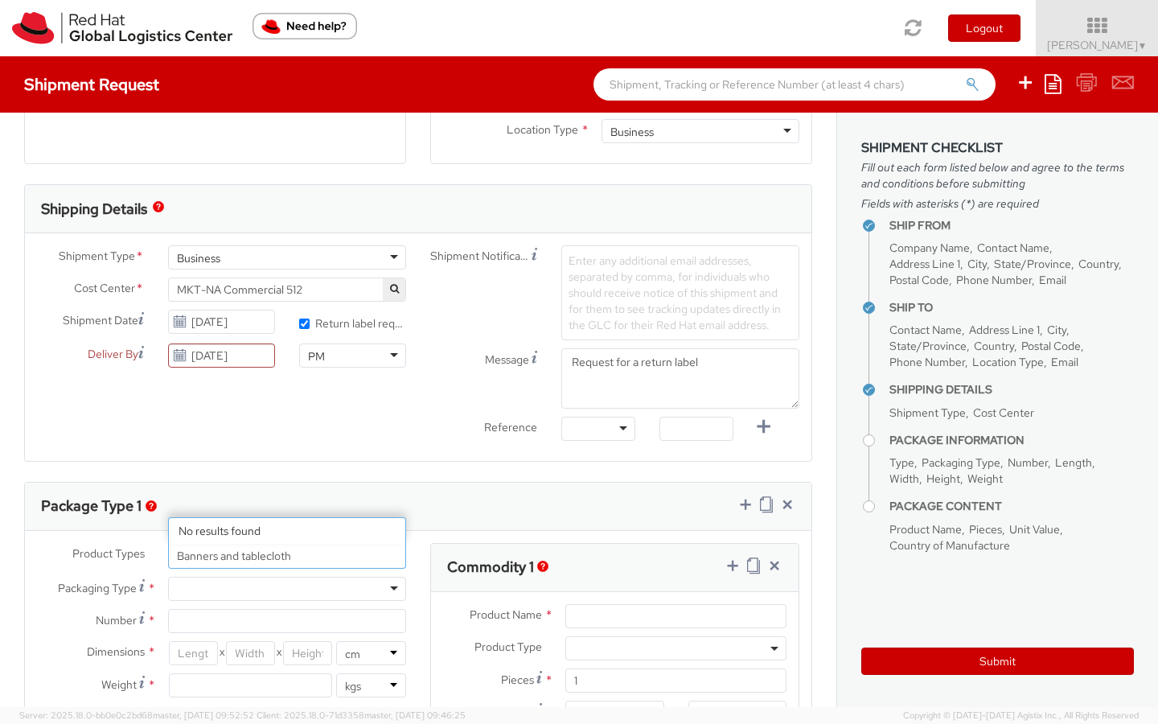
type input "Banners and tablecloth"
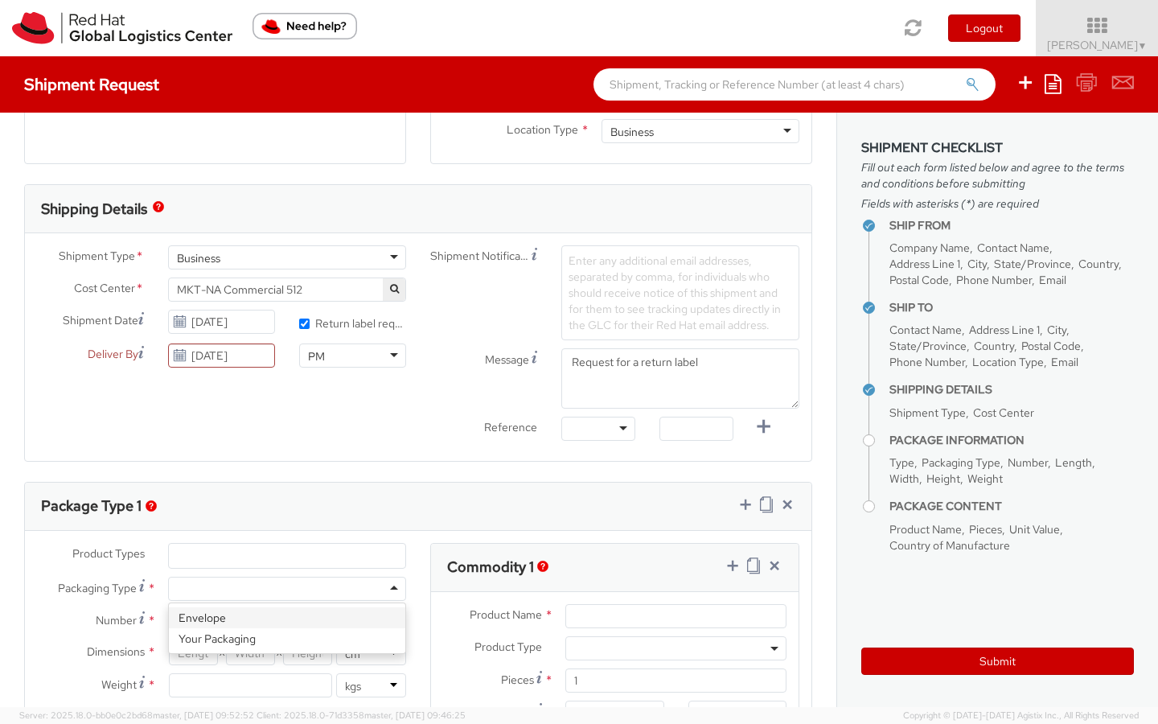
click at [254, 594] on div at bounding box center [287, 589] width 238 height 24
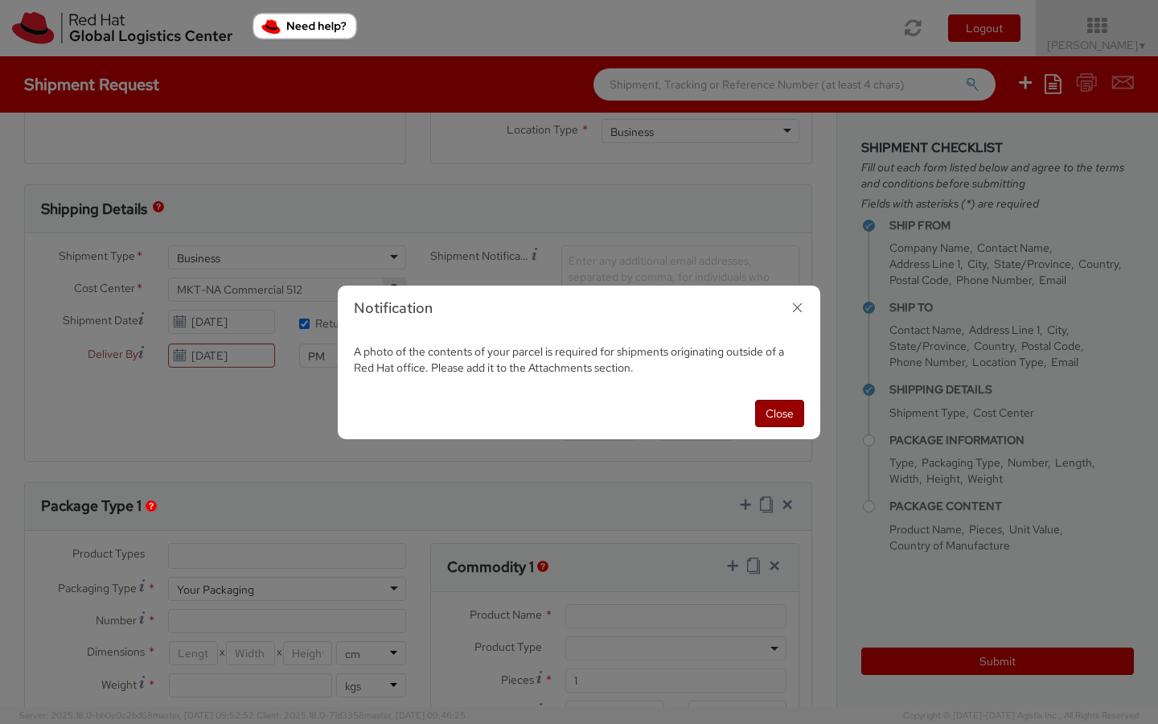
click at [766, 413] on button "Close" at bounding box center [779, 413] width 49 height 27
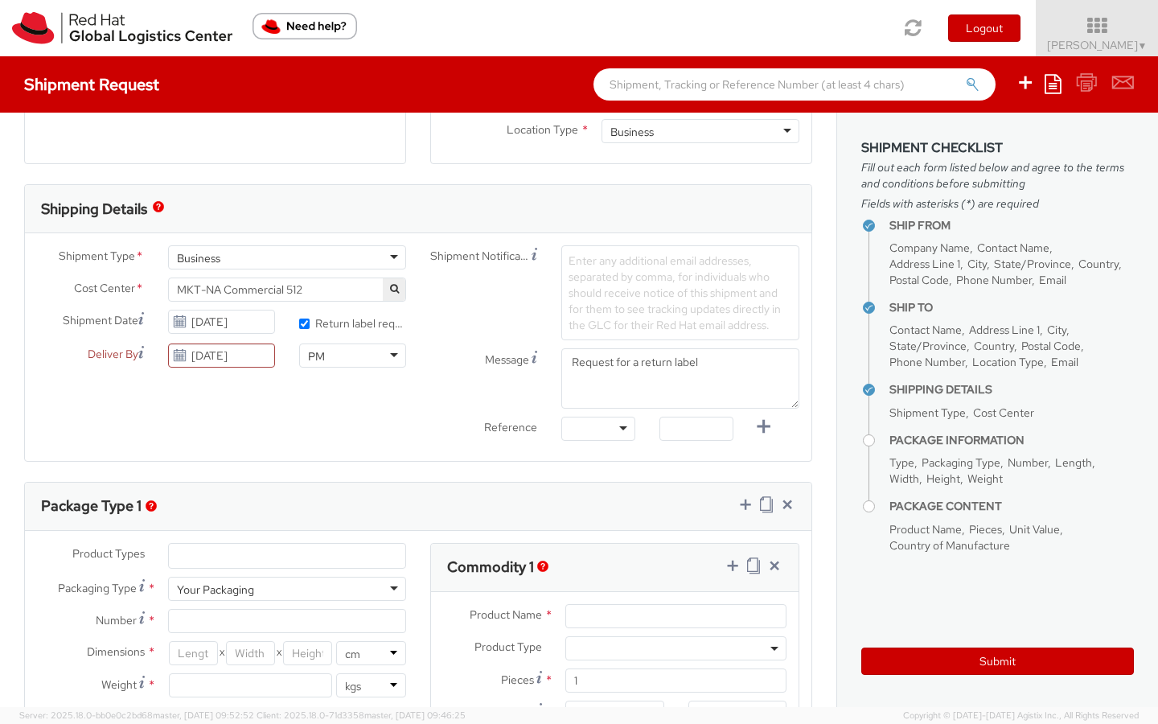
click at [195, 554] on input "search" at bounding box center [278, 556] width 203 height 16
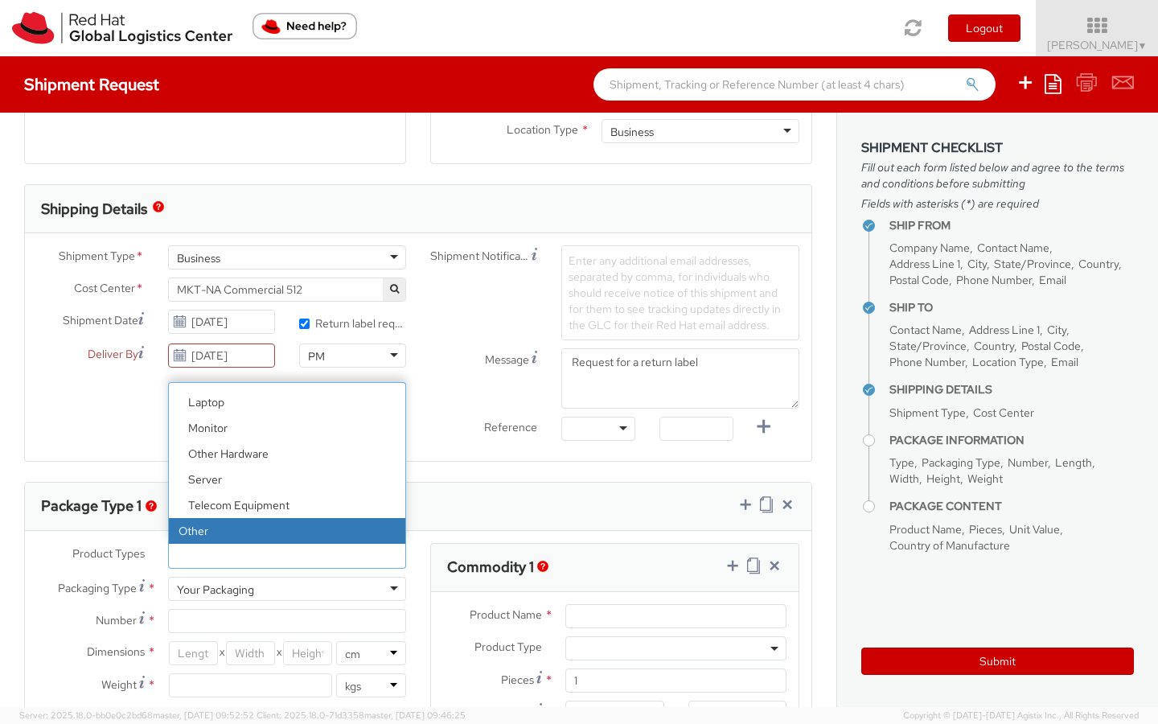
select select "OTHER"
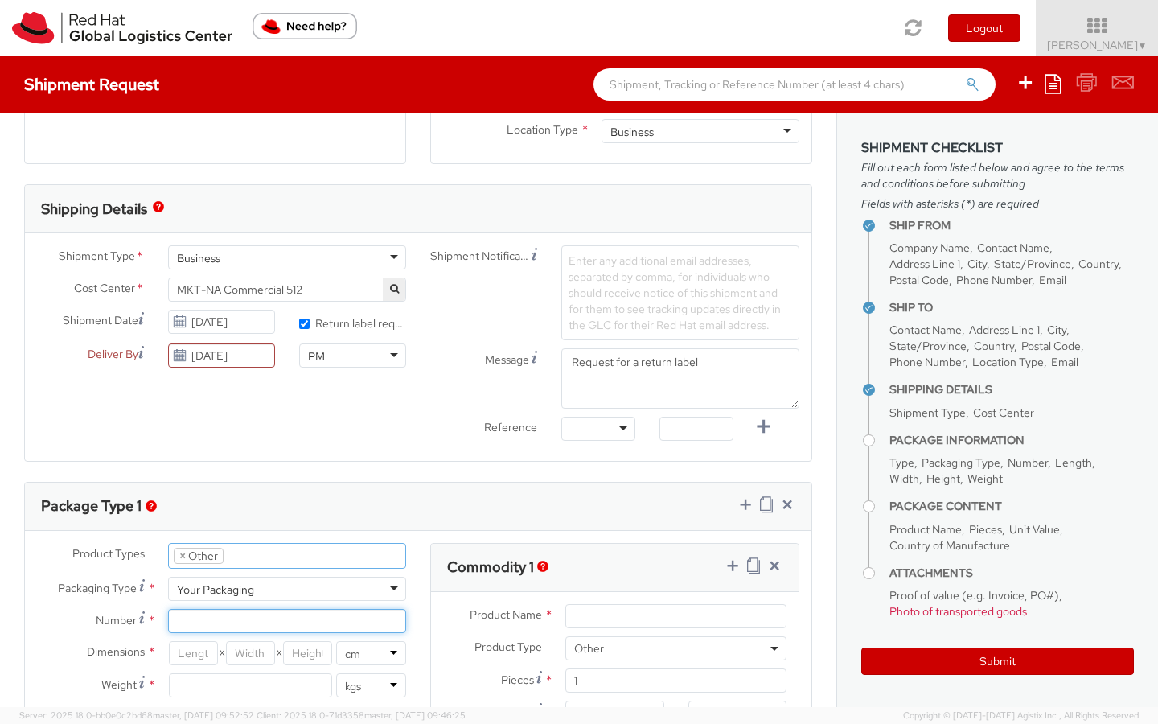
click at [211, 623] on input "Number *" at bounding box center [287, 621] width 238 height 24
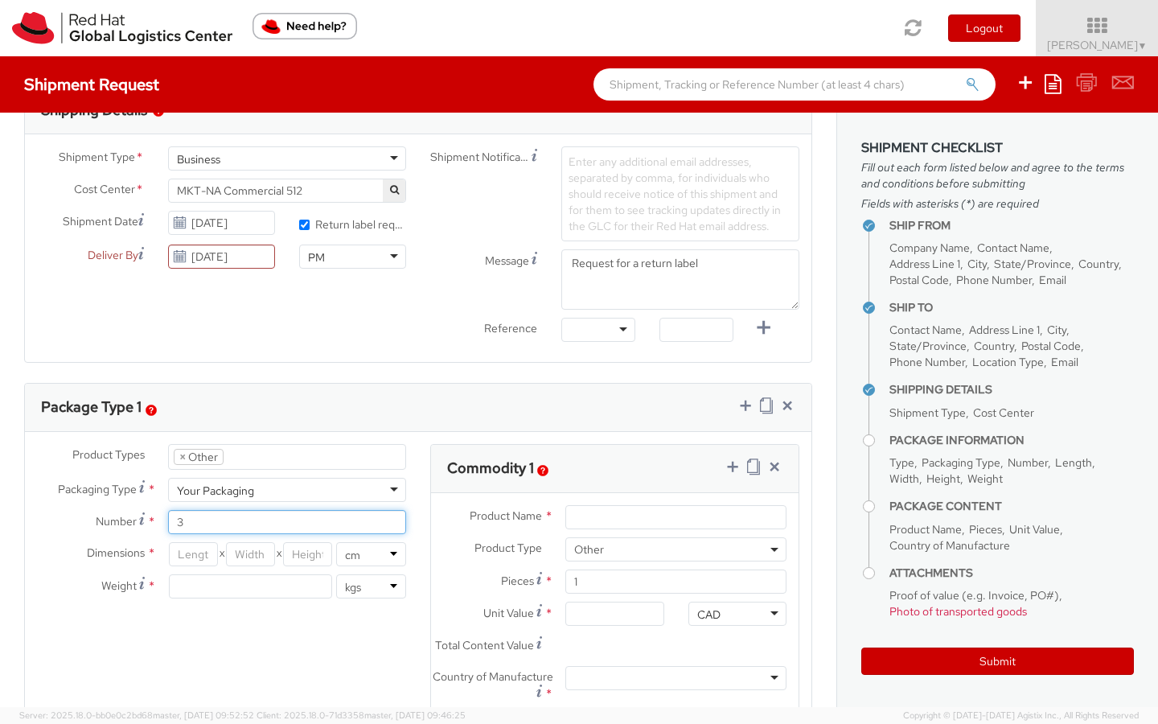
scroll to position [535, 0]
type input "3"
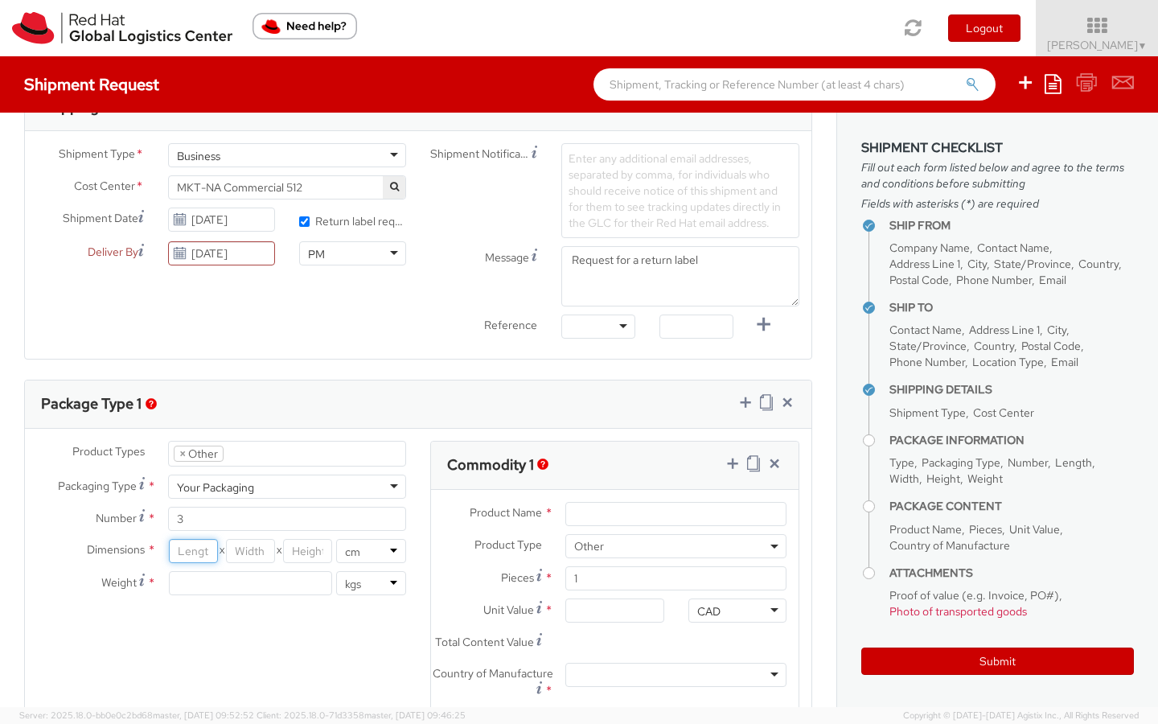
click at [191, 552] on input "number" at bounding box center [193, 551] width 49 height 24
type input "10"
click at [244, 548] on input "number" at bounding box center [250, 551] width 49 height 24
type input "10"
click at [300, 549] on input "-1" at bounding box center [307, 551] width 49 height 24
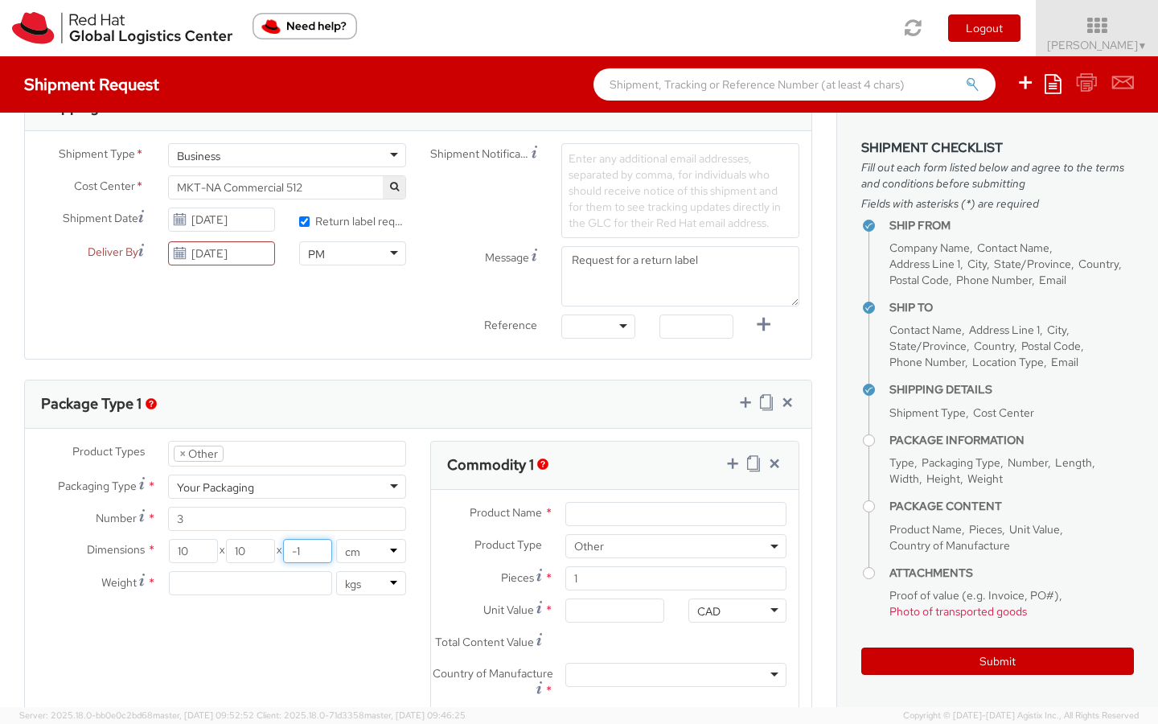
scroll to position [536, 0]
type input "-1"
type input "10"
click at [238, 582] on input "number" at bounding box center [250, 582] width 163 height 24
type input "30"
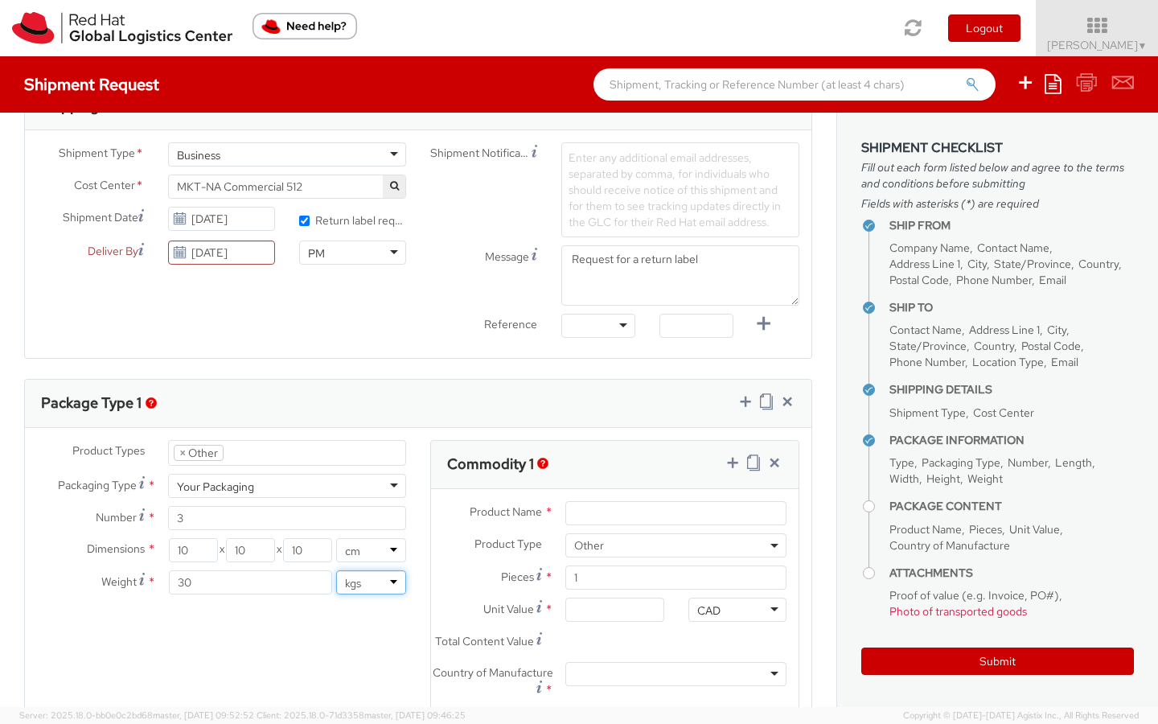
click at [384, 586] on select "lbs kgs" at bounding box center [371, 582] width 70 height 24
select select "LBS"
click at [336, 570] on select "lbs kgs" at bounding box center [371, 582] width 70 height 24
type input "66.14"
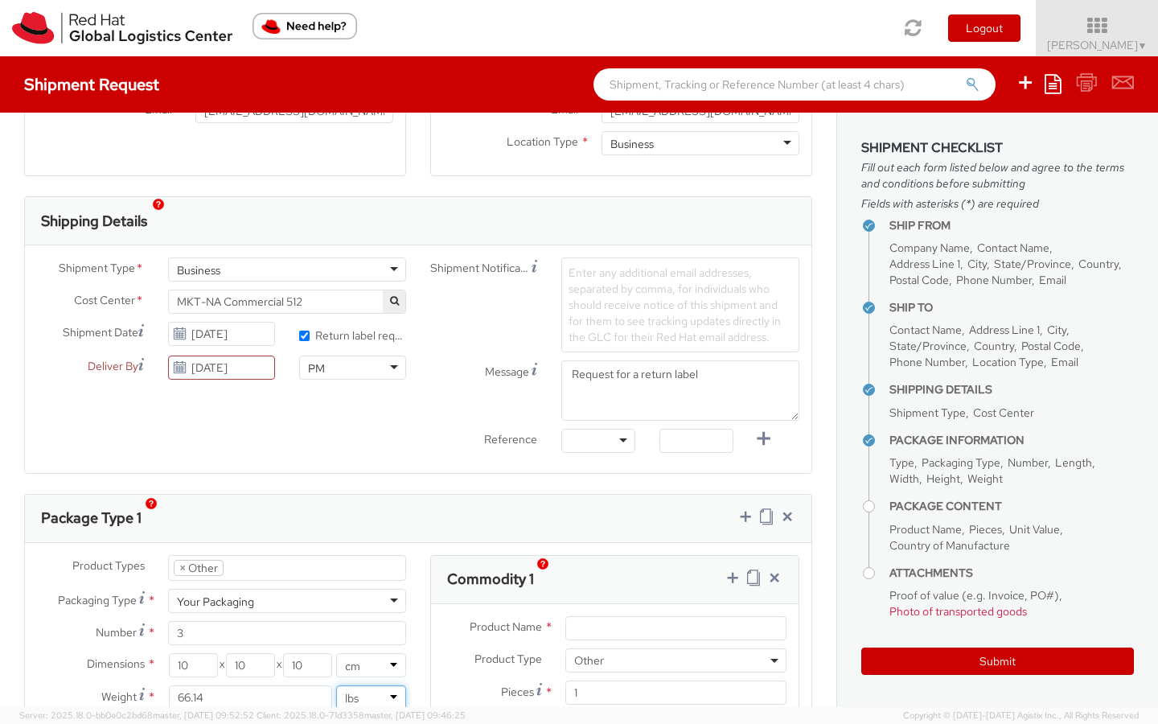
scroll to position [414, 0]
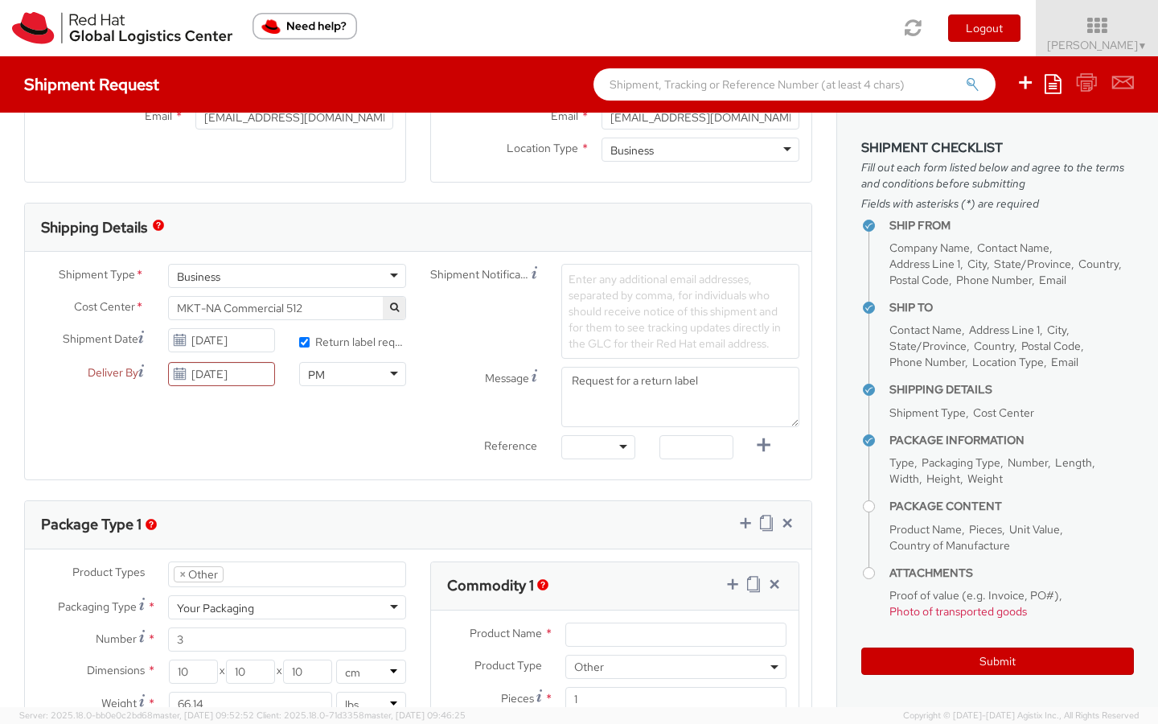
click at [587, 292] on span "Enter any additional email addresses, separated by comma, for individuals who s…" at bounding box center [675, 311] width 212 height 79
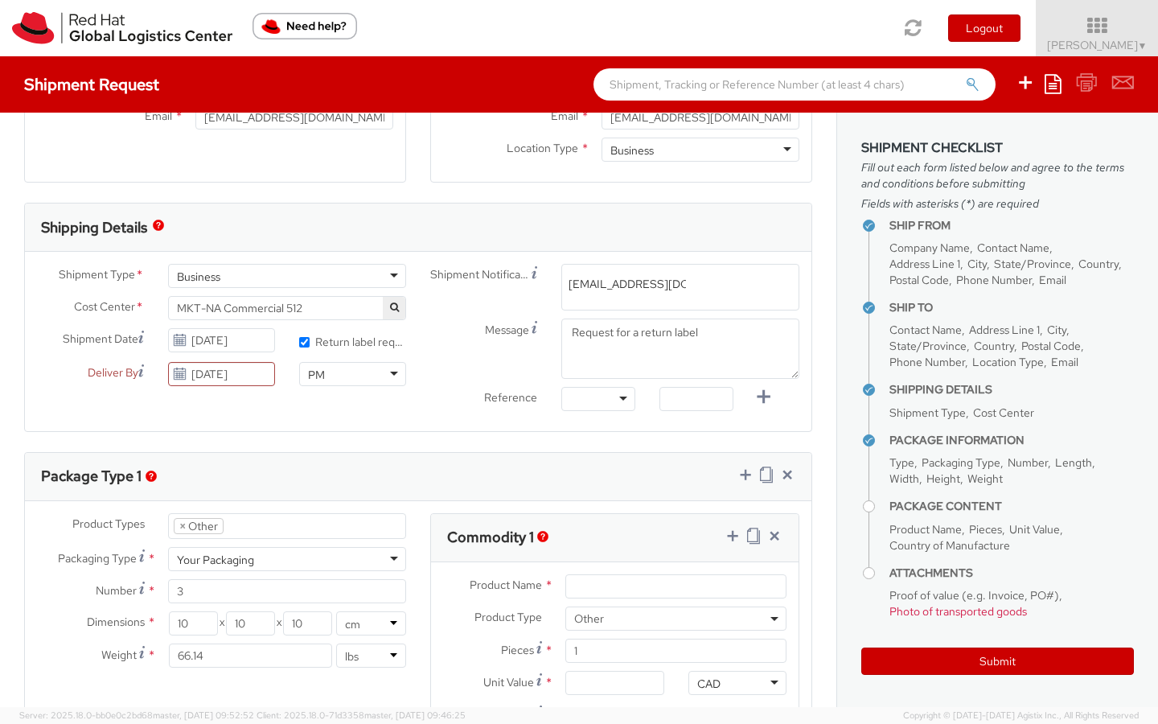
type input "[EMAIL_ADDRESS][DOMAIN_NAME]"
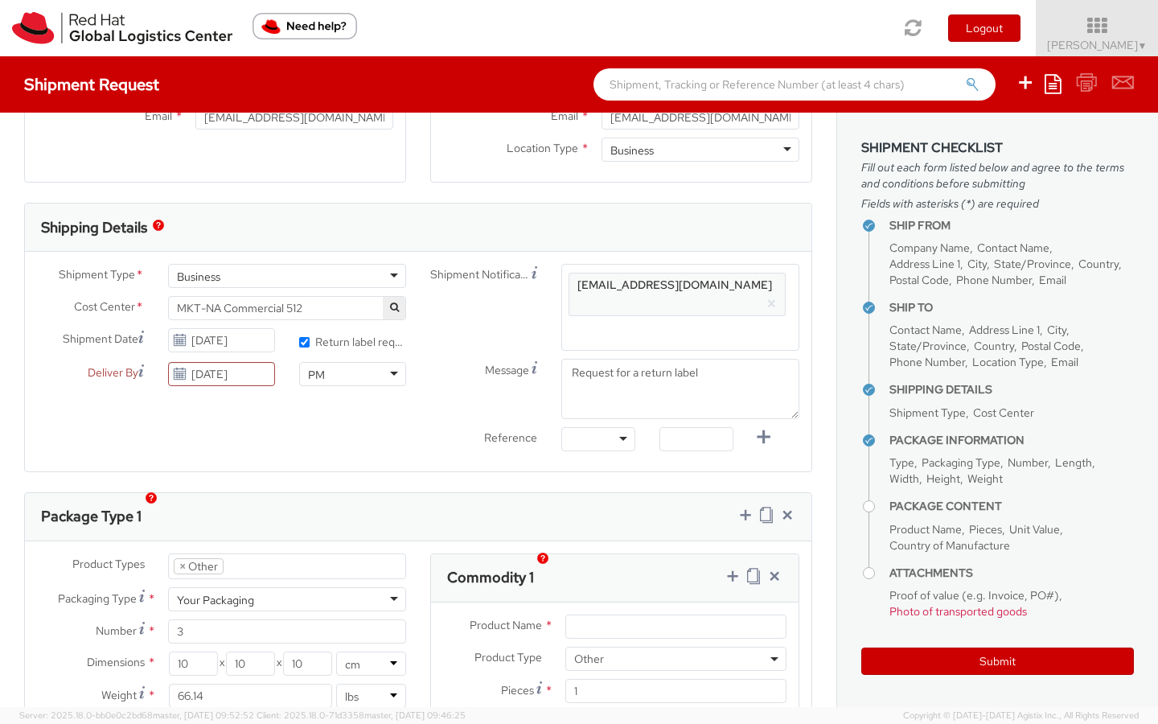
click at [612, 284] on div "Enter any additional email addresses, separated by comma, for individuals who s…" at bounding box center [680, 307] width 238 height 87
click at [627, 285] on span "[EMAIL_ADDRESS][DOMAIN_NAME]" at bounding box center [675, 285] width 195 height 14
click at [627, 286] on span "[EMAIL_ADDRESS][DOMAIN_NAME]" at bounding box center [675, 285] width 195 height 14
click at [767, 294] on button "×" at bounding box center [772, 303] width 10 height 19
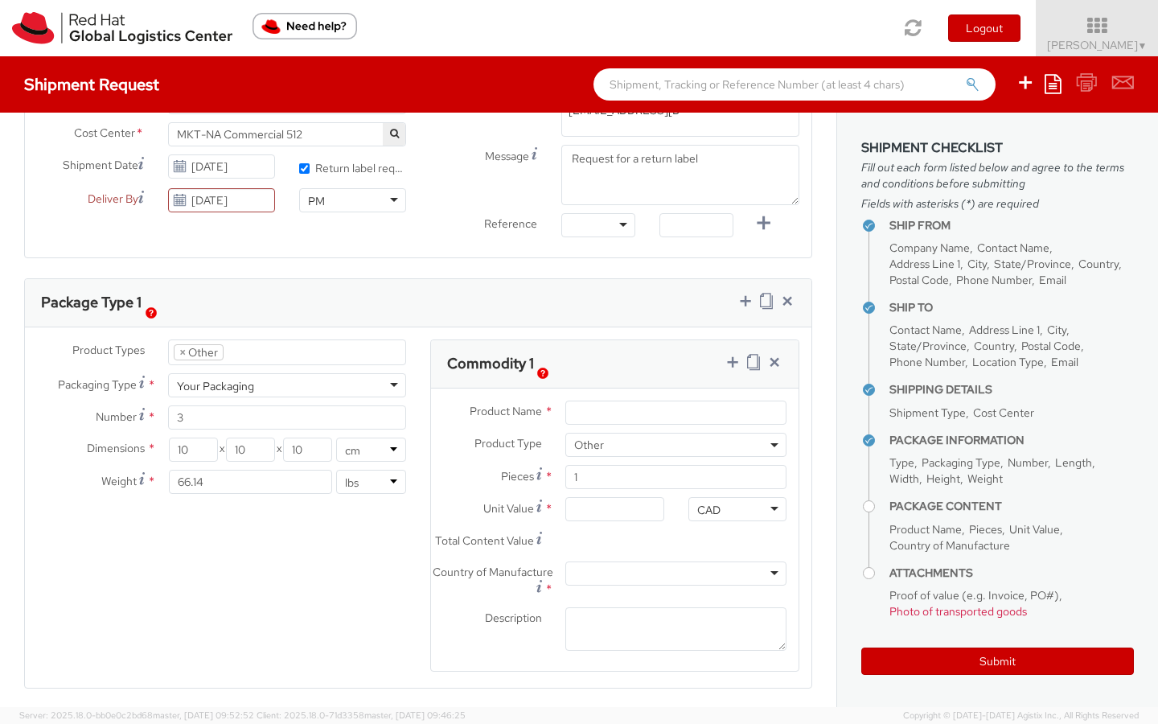
scroll to position [596, 0]
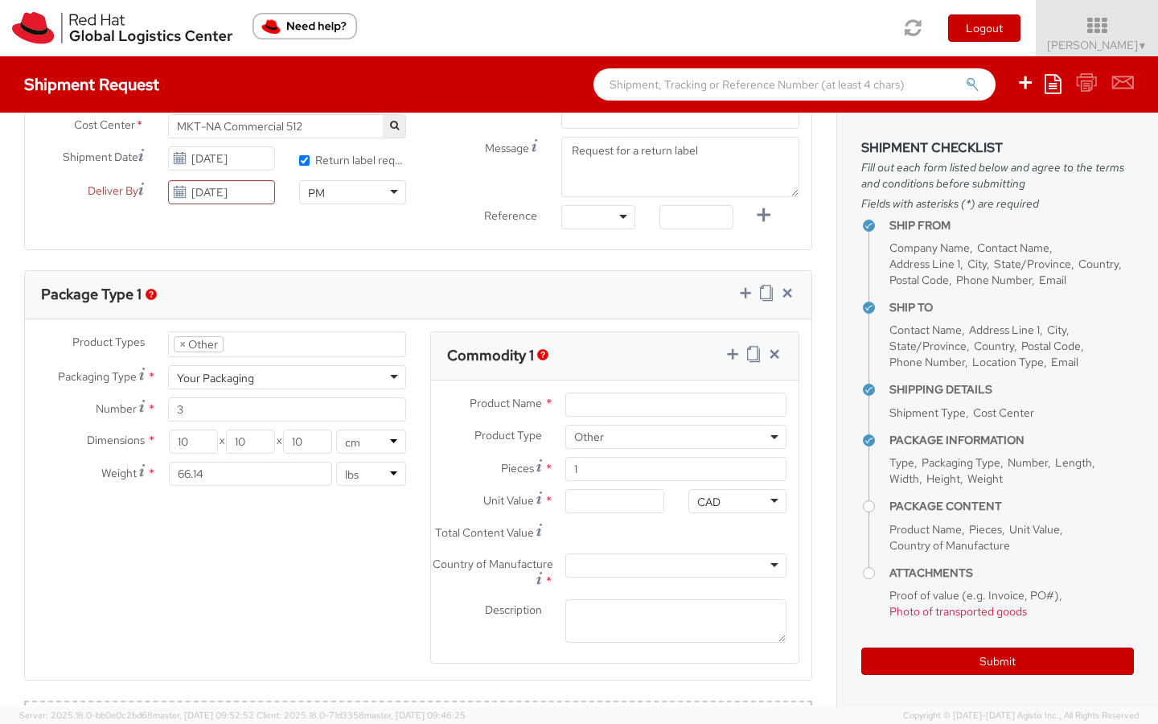
type input "[EMAIL_ADDRESS][DOMAIN_NAME]"
click at [615, 401] on div "Product Name * Product Type * Documents Docking Station Laptop Monitor Other Ha…" at bounding box center [615, 521] width 368 height 283
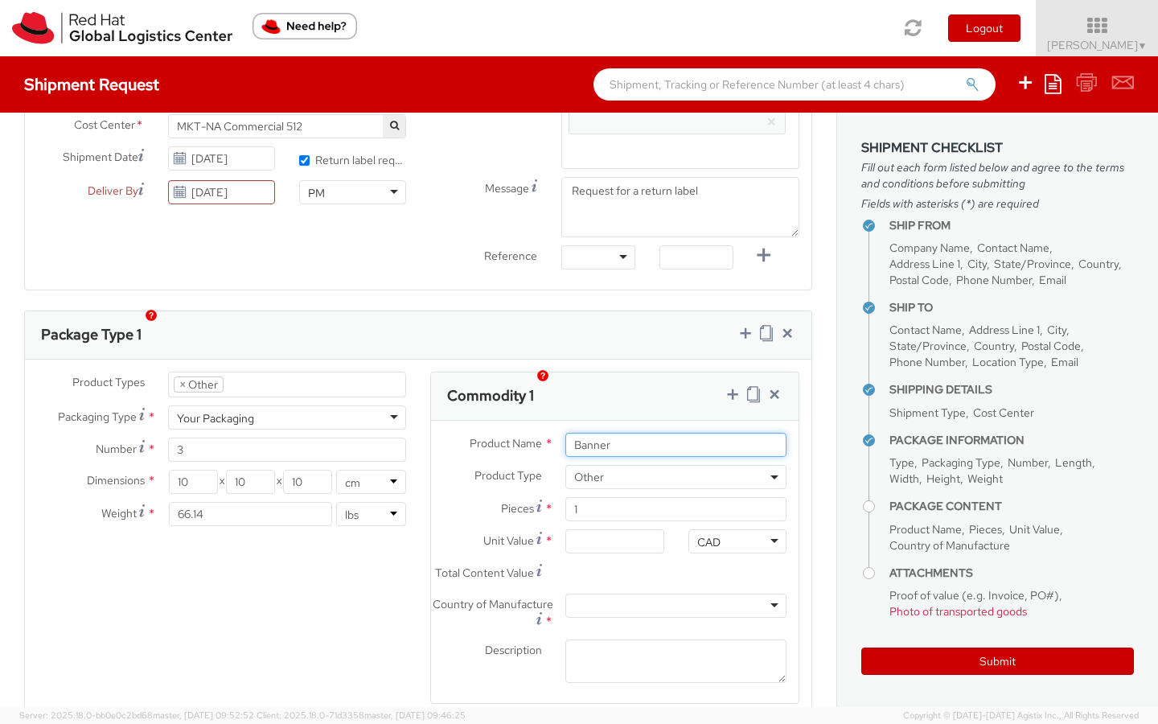
scroll to position [597, 0]
type input "Banner"
click at [601, 528] on input "Unit Value *" at bounding box center [614, 540] width 98 height 24
type input "2.00"
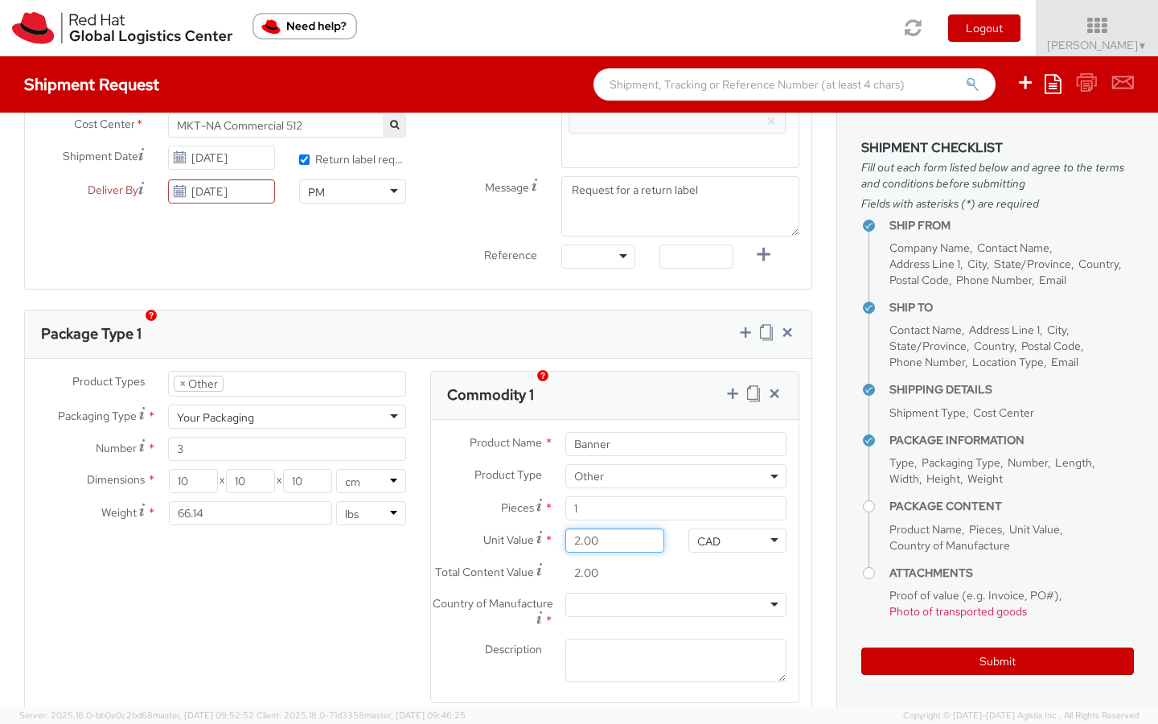
type input "25.00"
type input "250.00"
click at [724, 528] on div "CAD" at bounding box center [738, 540] width 98 height 24
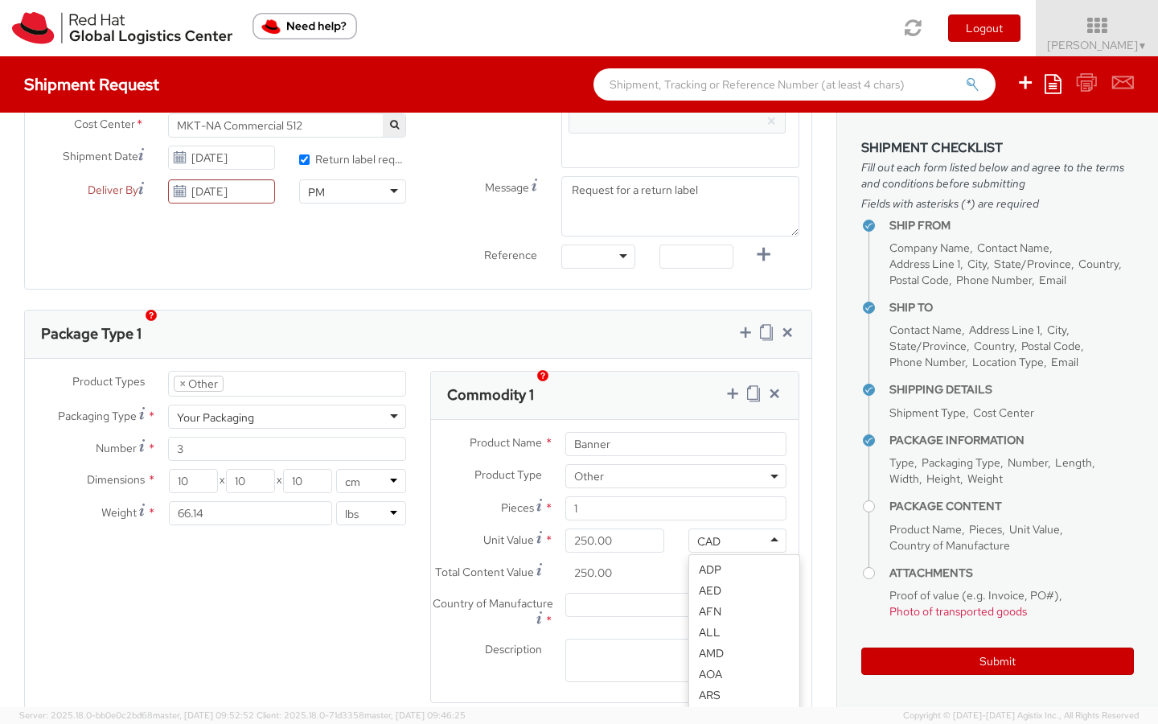
scroll to position [437, 0]
type input "US"
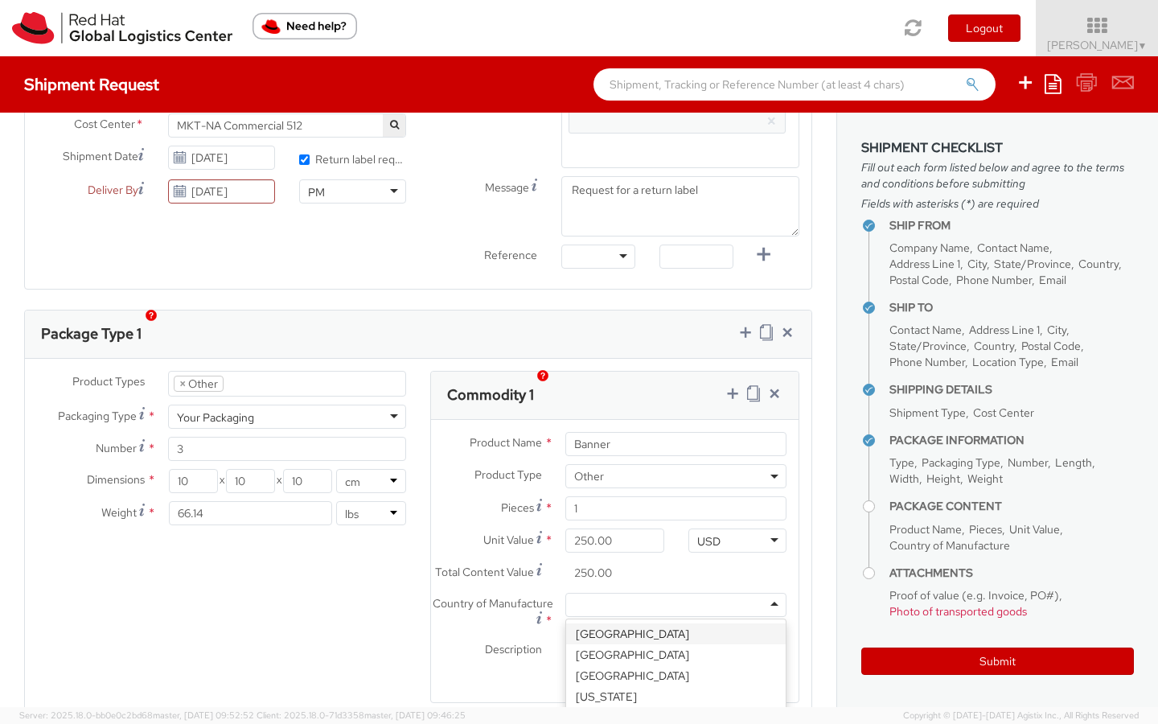
click at [587, 593] on div at bounding box center [675, 605] width 221 height 24
type input "Unite"
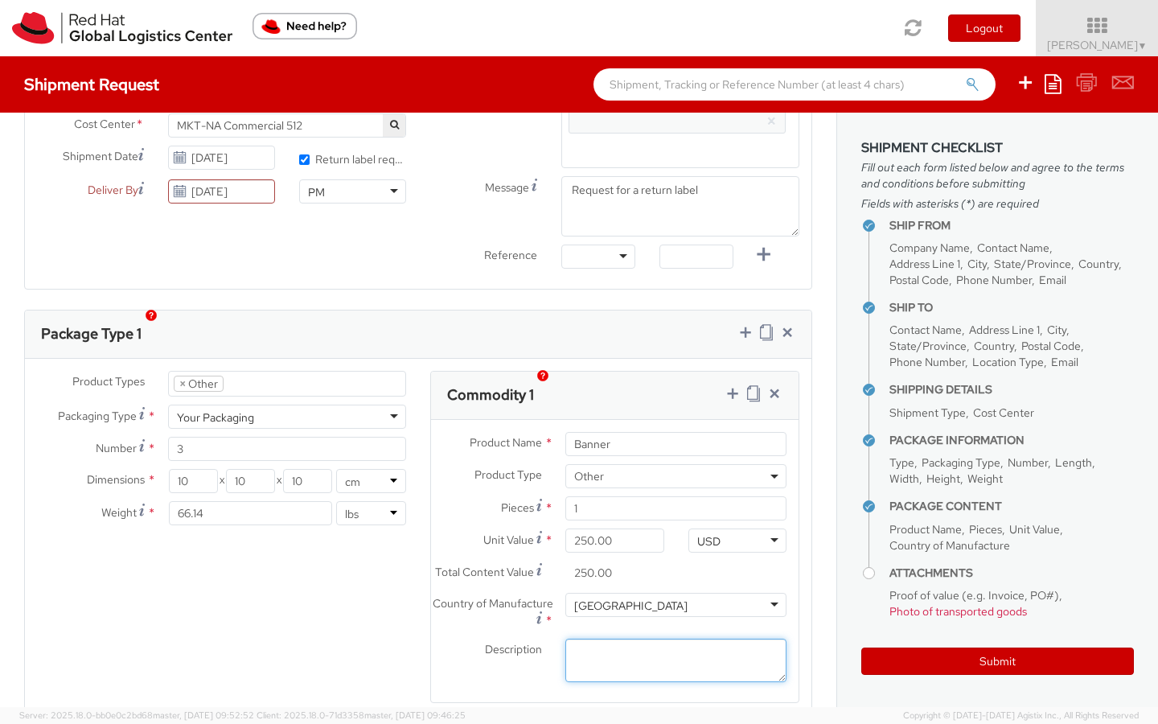
click at [582, 643] on textarea "Description *" at bounding box center [675, 661] width 221 height 44
type textarea "Banner"
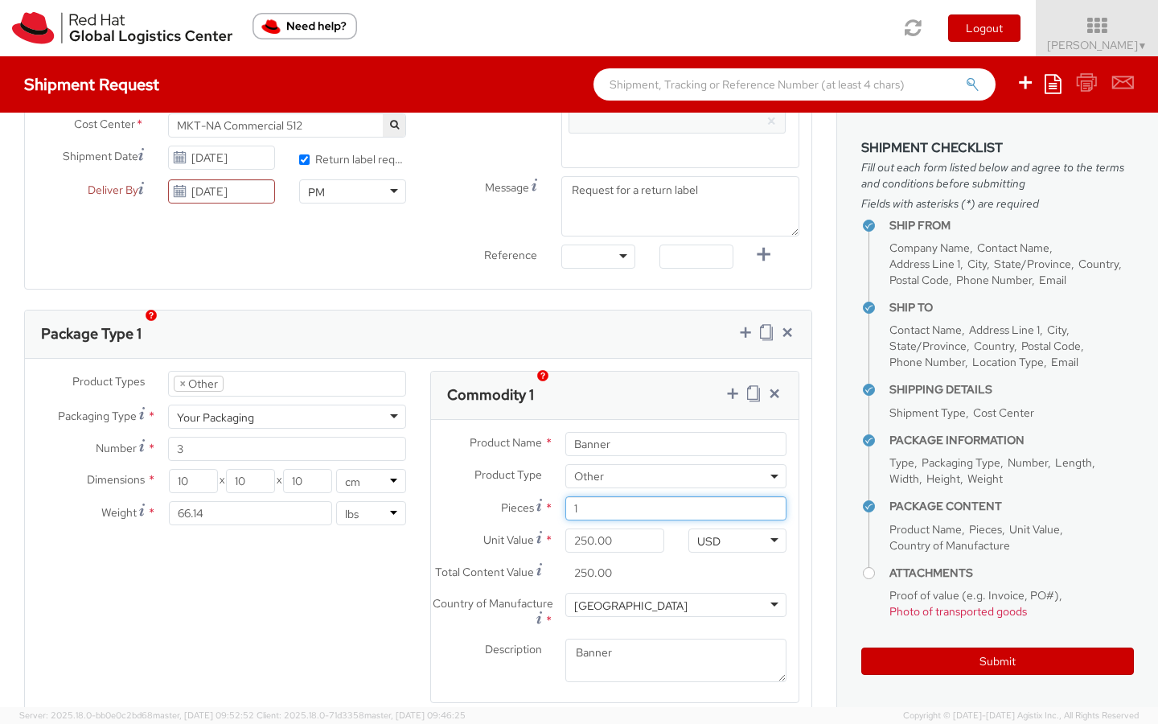
drag, startPoint x: 596, startPoint y: 491, endPoint x: 562, endPoint y: 491, distance: 33.8
click at [562, 496] on div "1" at bounding box center [675, 508] width 245 height 24
type input "2"
type input "500.00"
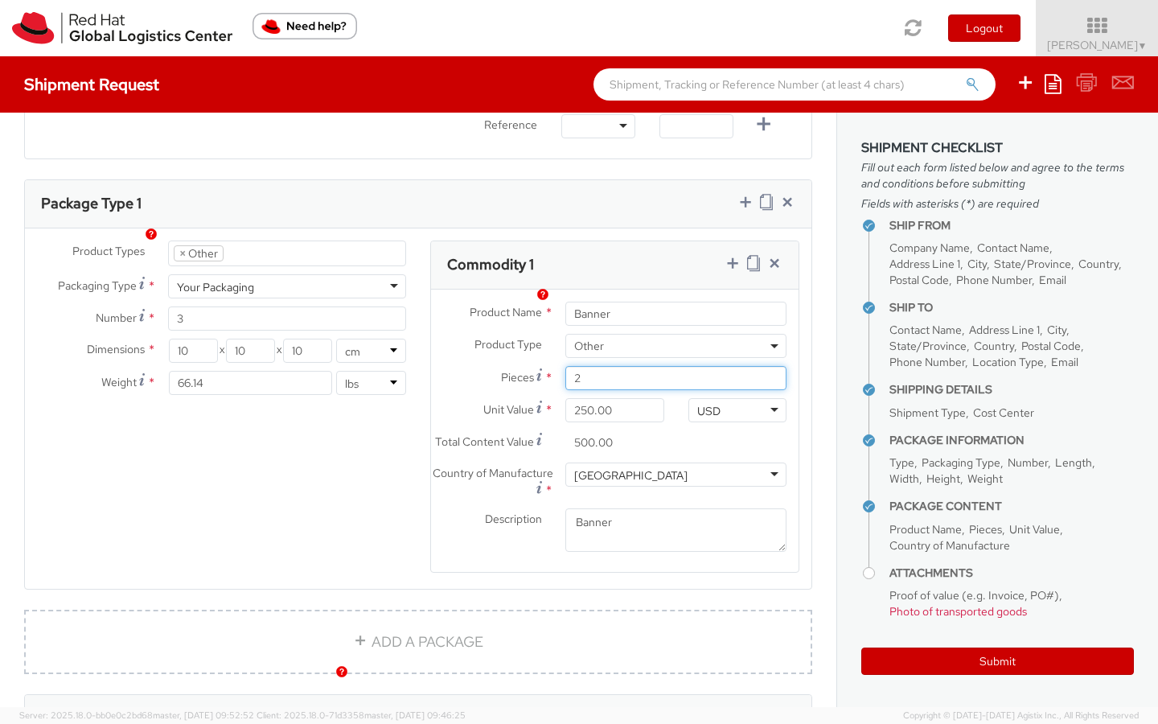
scroll to position [728, 0]
type input "2"
click at [730, 254] on icon at bounding box center [733, 262] width 16 height 16
select select
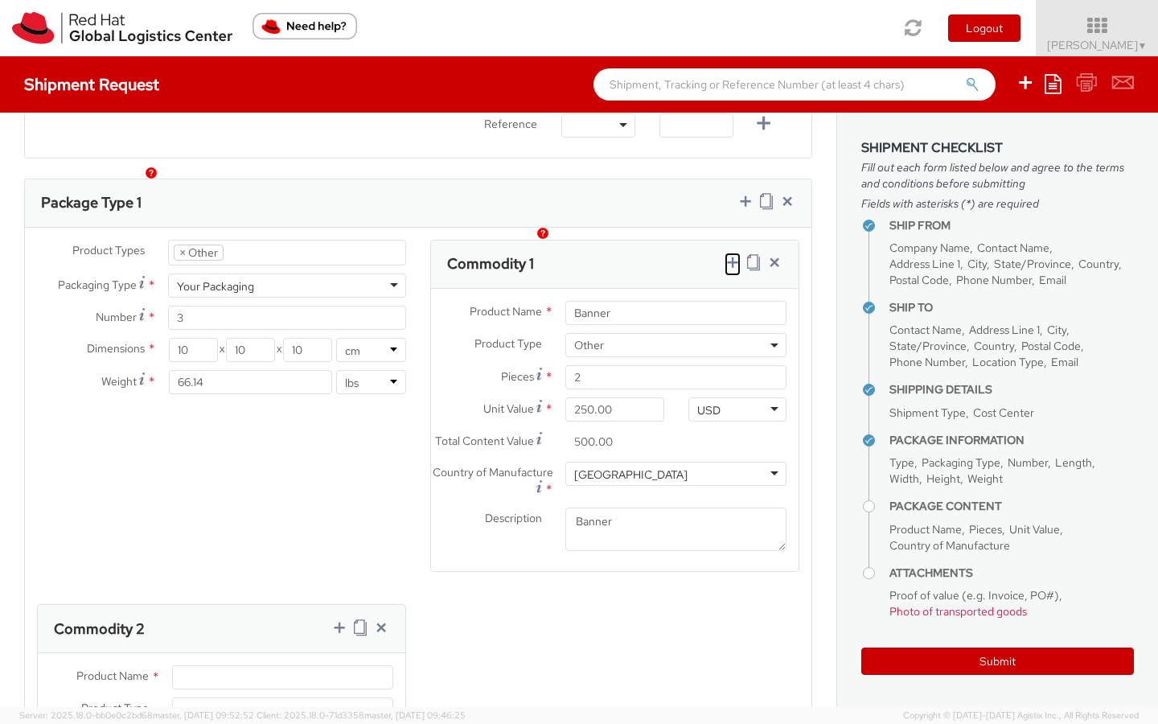
scroll to position [813, 0]
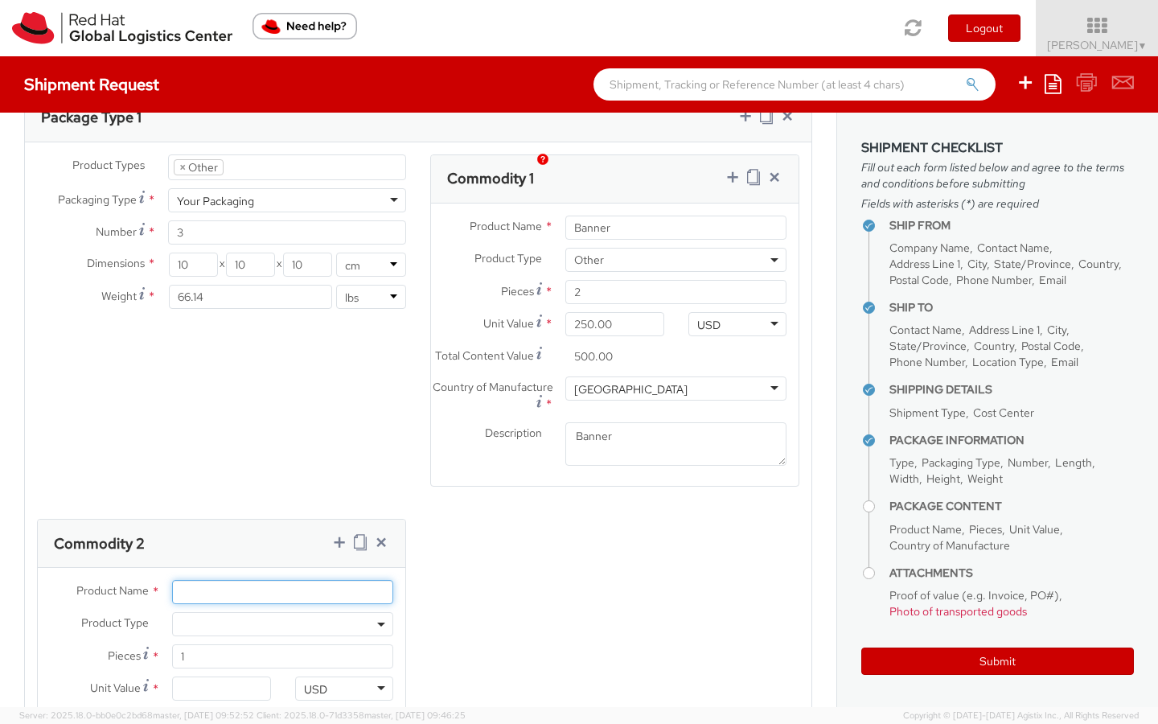
click at [194, 580] on input "Product Name *" at bounding box center [282, 592] width 221 height 24
type input "Tablecloth"
click at [220, 612] on span at bounding box center [282, 624] width 221 height 24
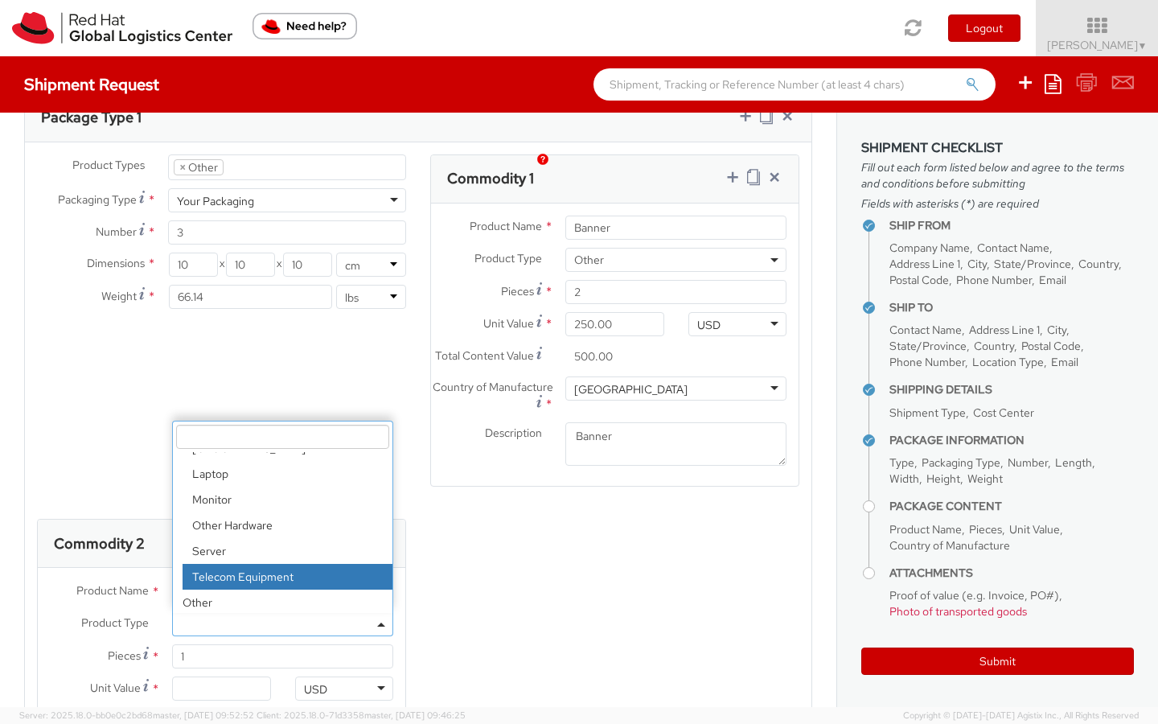
scroll to position [71, 0]
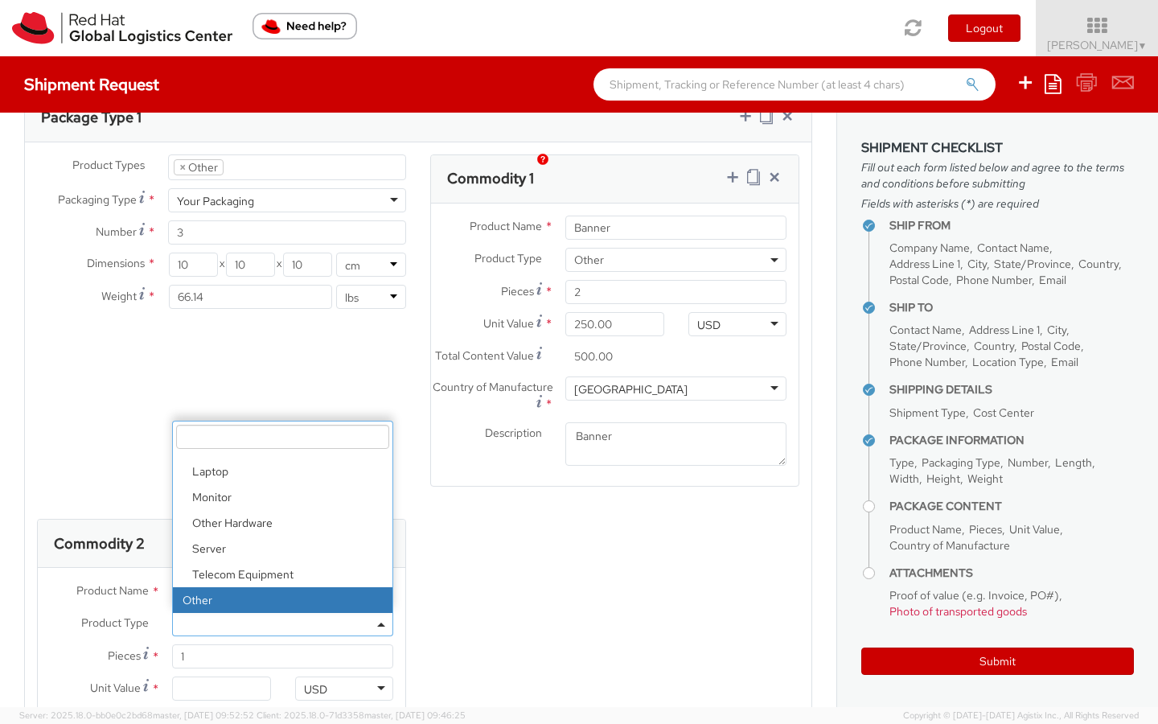
select select "OTHER"
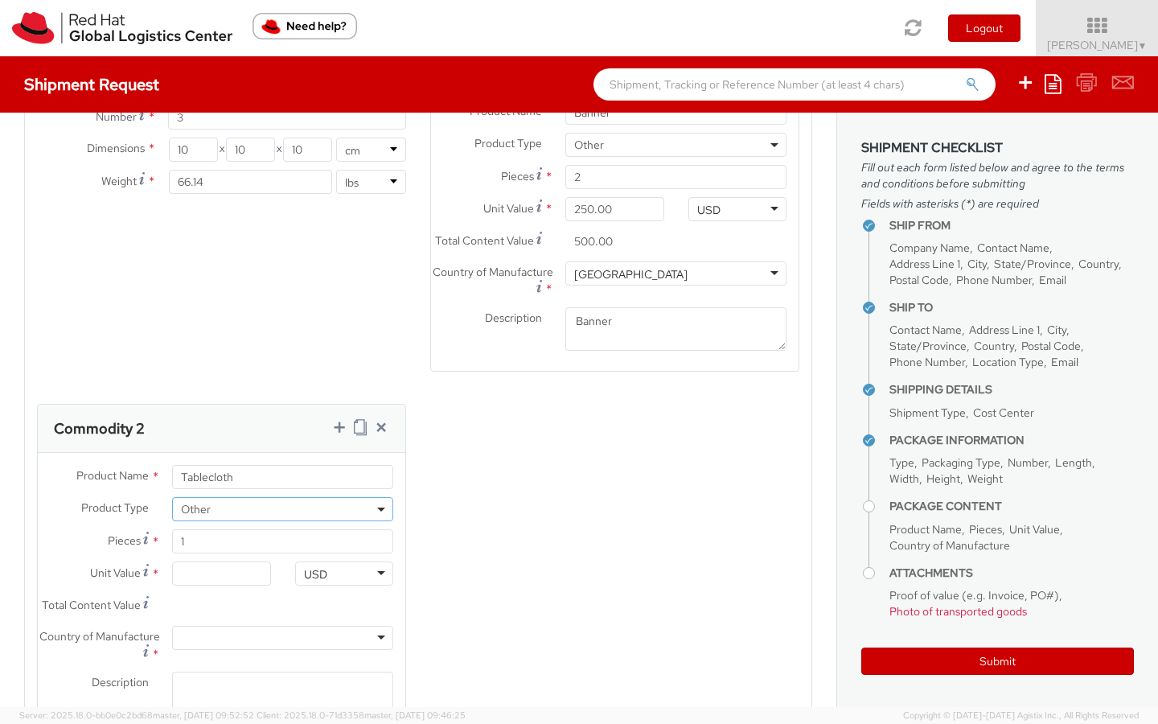
scroll to position [929, 0]
click at [218, 561] on input "Unit Value *" at bounding box center [221, 573] width 98 height 24
drag, startPoint x: 236, startPoint y: 557, endPoint x: 119, endPoint y: 554, distance: 117.5
click at [120, 561] on div "Unit Value Valuation is the price paid or payable. For procured items, the valu…" at bounding box center [160, 573] width 245 height 24
type input "1.00"
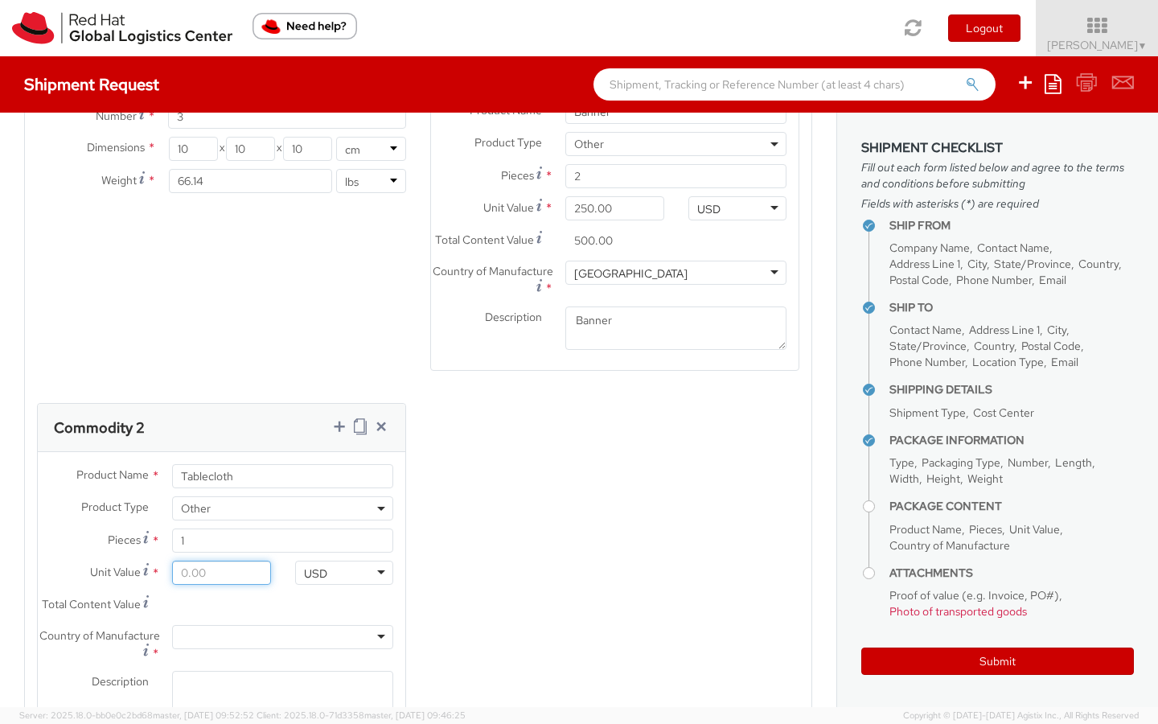
type input "1.00"
type input "15.00"
type input "150.00"
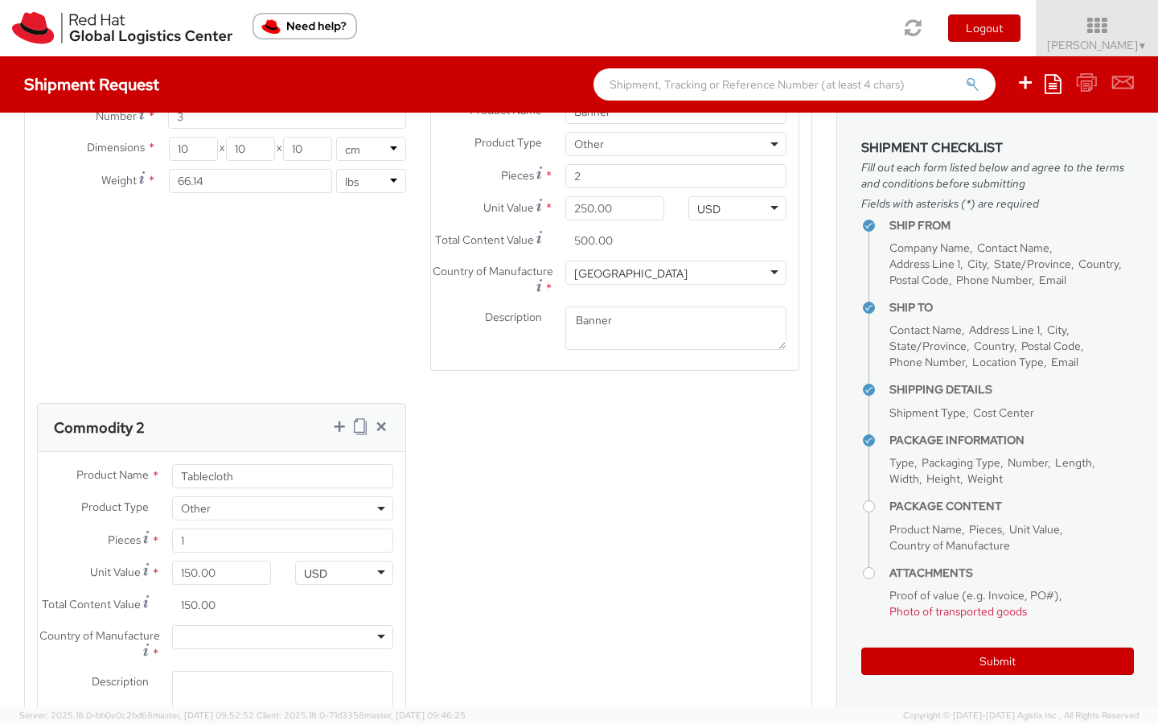
click at [220, 625] on div at bounding box center [282, 637] width 221 height 24
type input "United"
click at [206, 676] on textarea "Description *" at bounding box center [282, 693] width 221 height 44
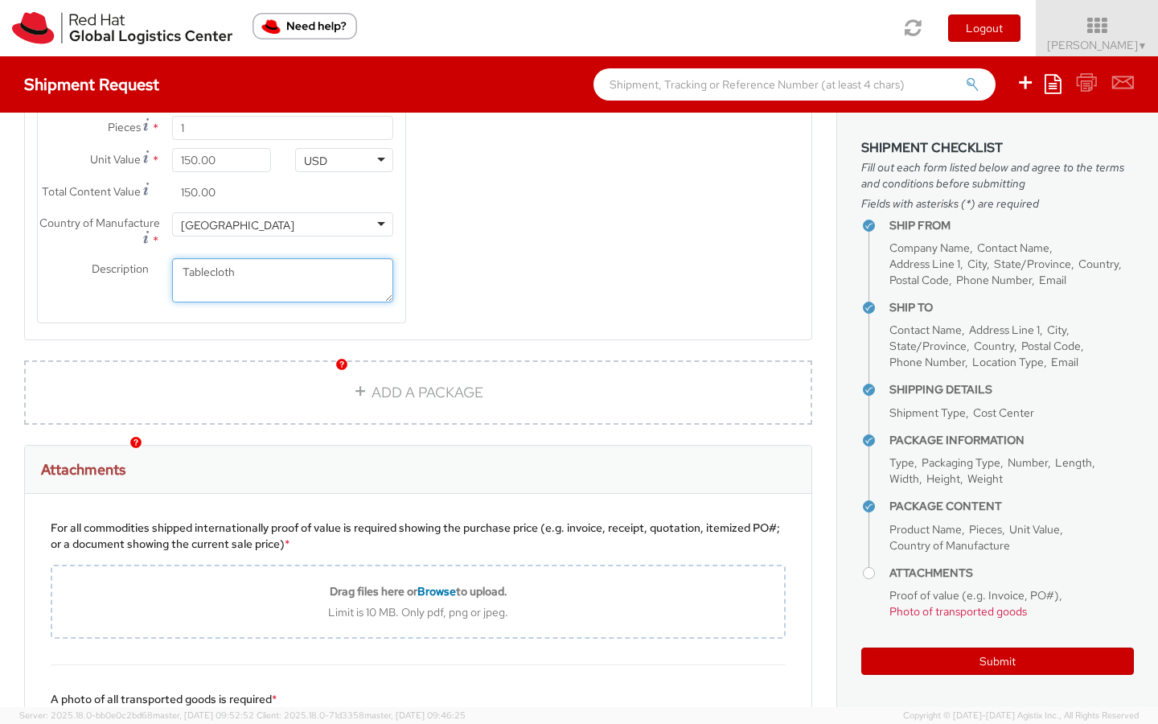
scroll to position [1351, 0]
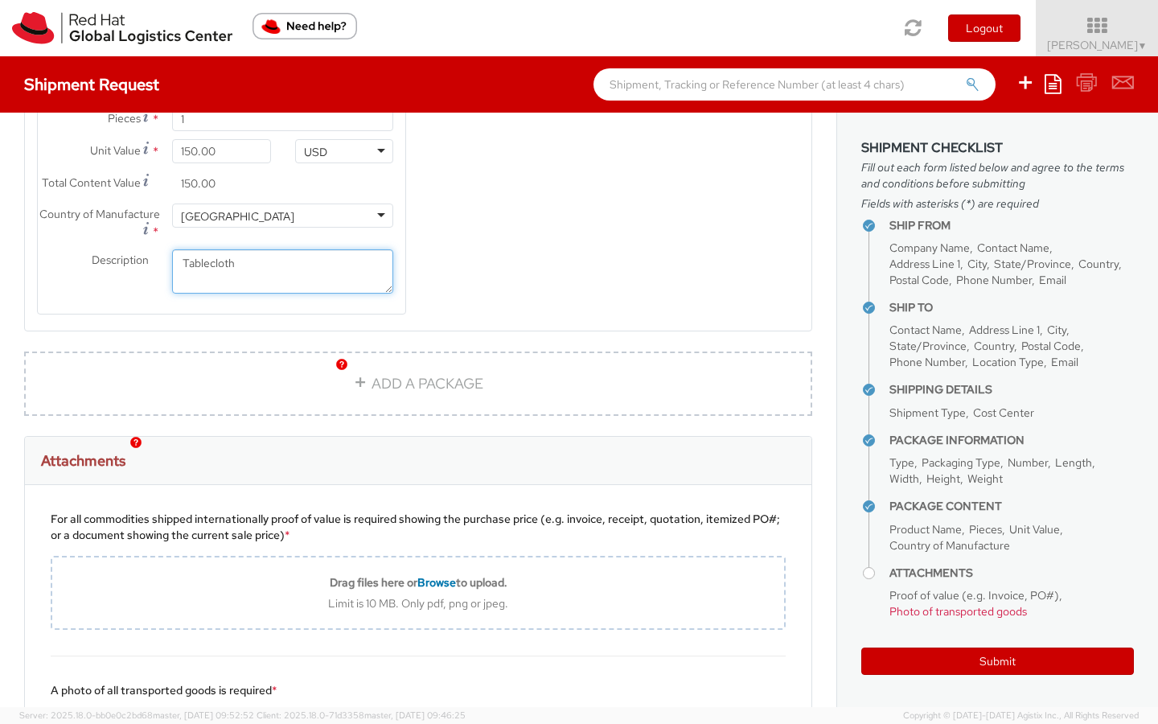
type textarea "Tablecloth"
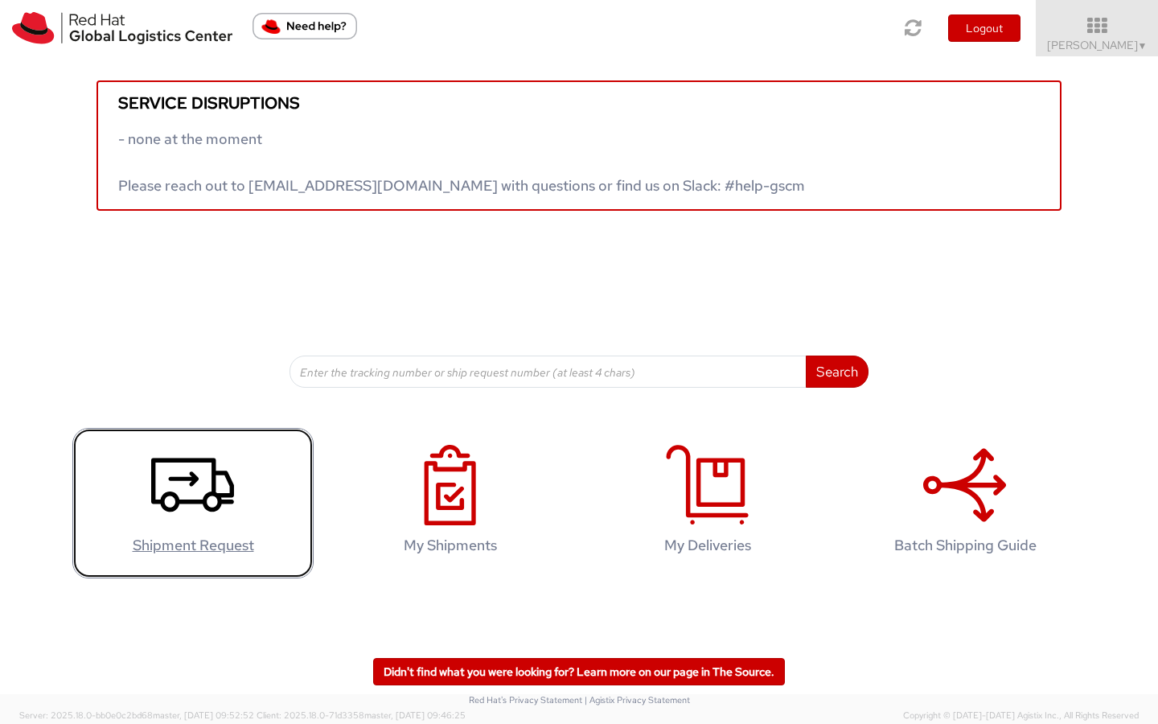
click at [195, 510] on icon at bounding box center [192, 485] width 83 height 80
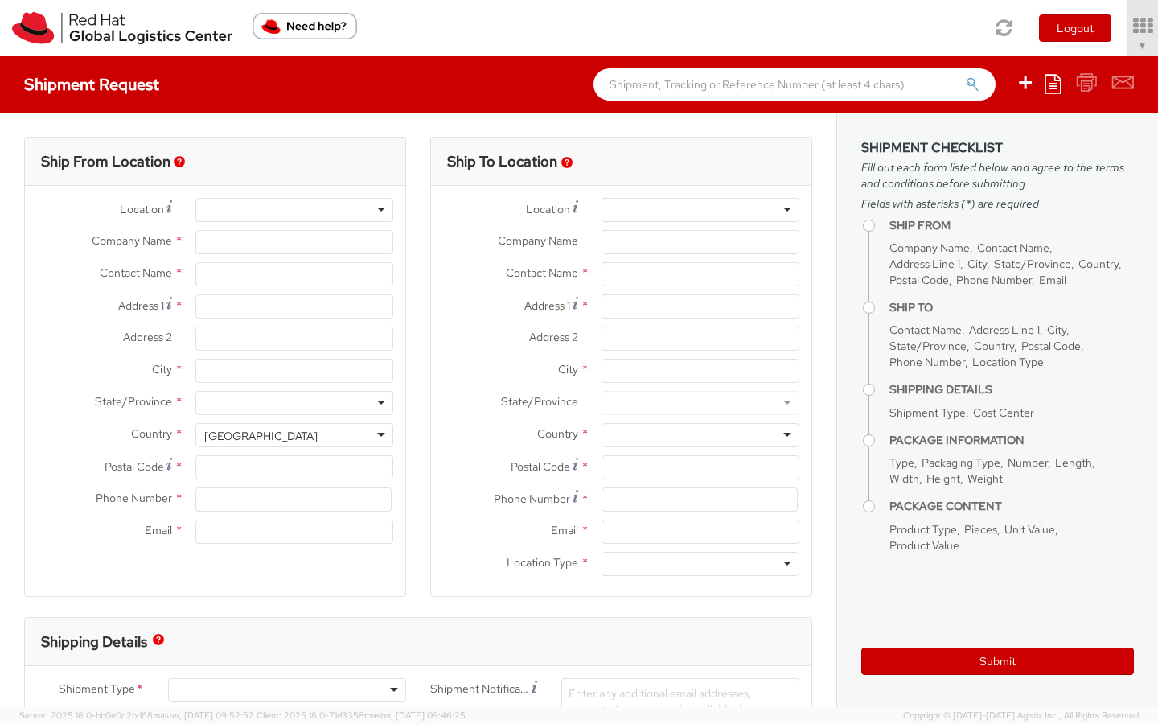
select select "512"
type input "Red Hat"
type input "[PERSON_NAME]"
type input "19197544754"
type input "[EMAIL_ADDRESS][DOMAIN_NAME]"
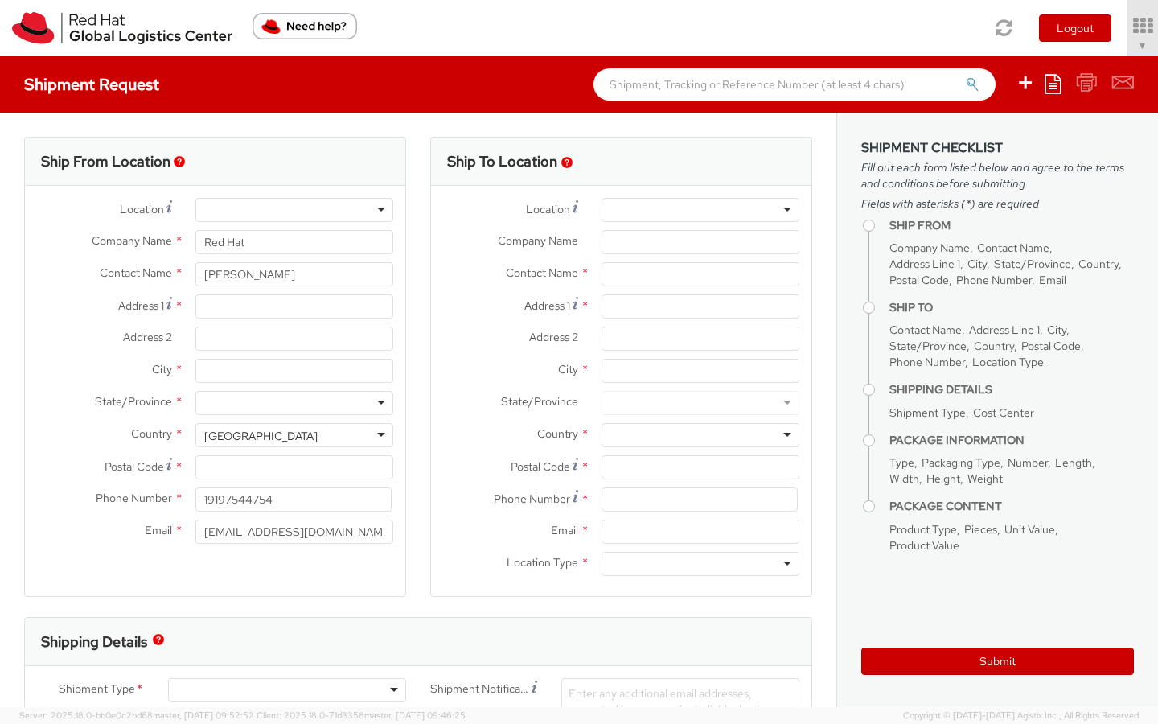
select select
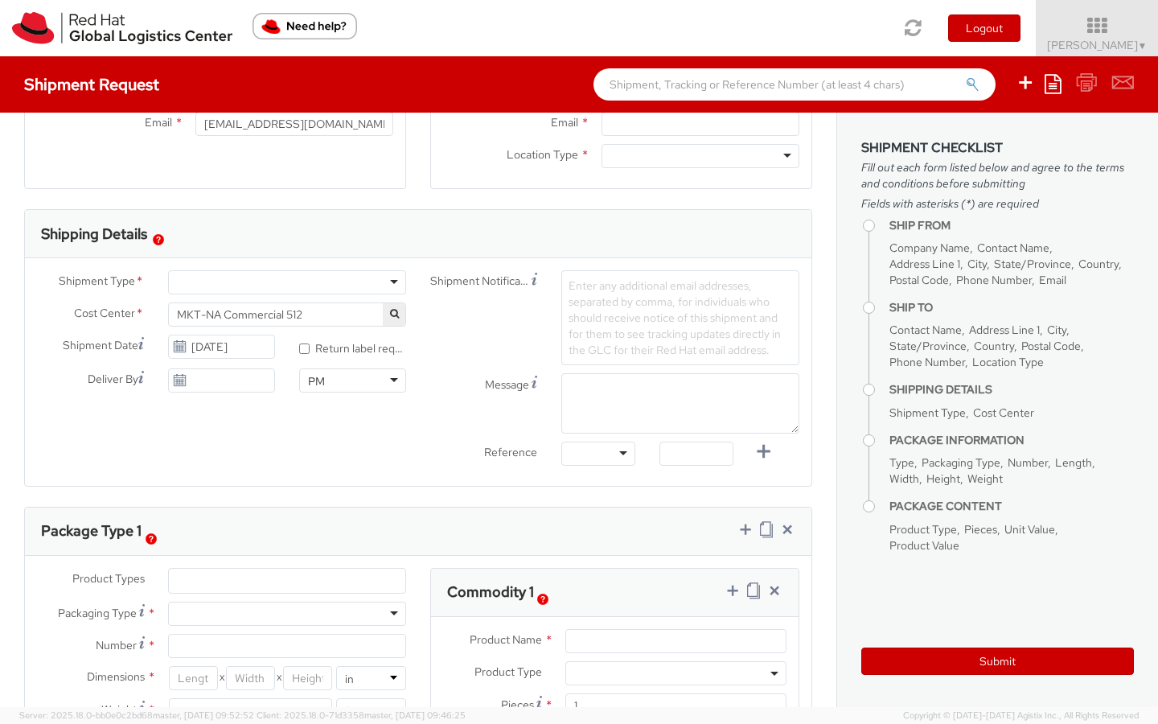
scroll to position [330, 0]
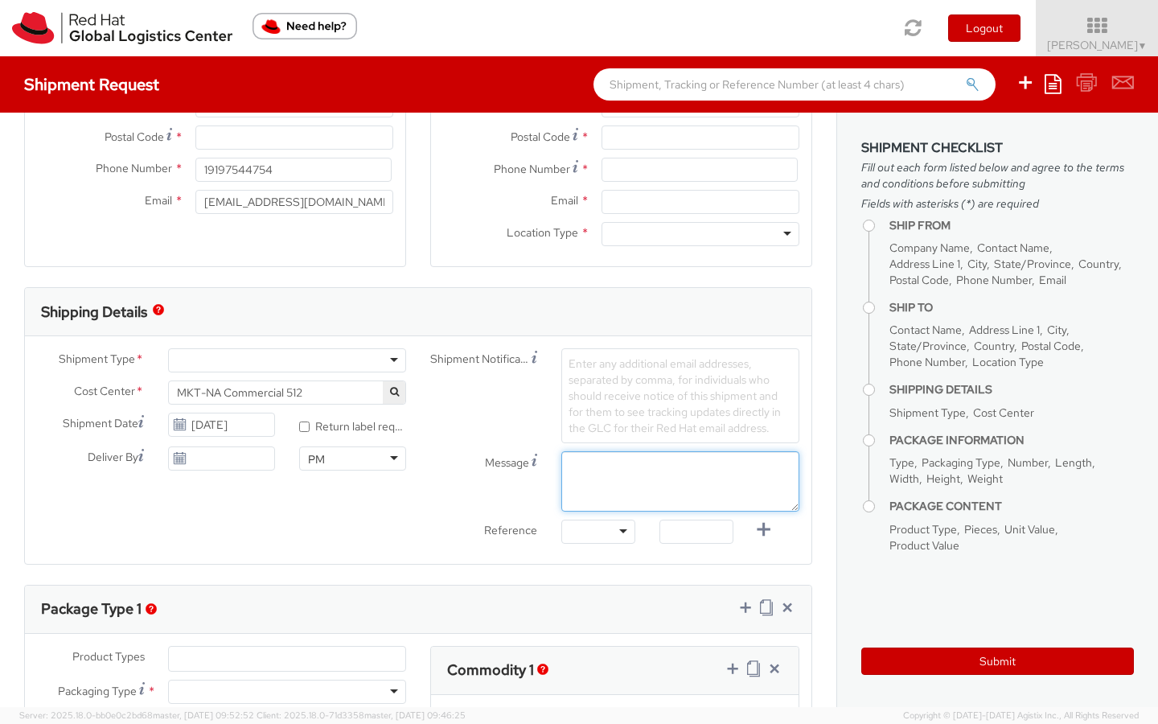
click at [598, 471] on textarea "Message" at bounding box center [680, 481] width 238 height 60
paste textarea "The [GEOGRAPHIC_DATA] Attn: [GEOGRAPHIC_DATA] [STREET_ADDRESS] Phone: [PHONE_NU…"
type textarea "The [GEOGRAPHIC_DATA] Attn: [GEOGRAPHIC_DATA] [STREET_ADDRESS] Phone: [PHONE_NU…"
click at [639, 392] on span "Enter any additional email addresses, separated by comma, for individuals who s…" at bounding box center [675, 395] width 212 height 79
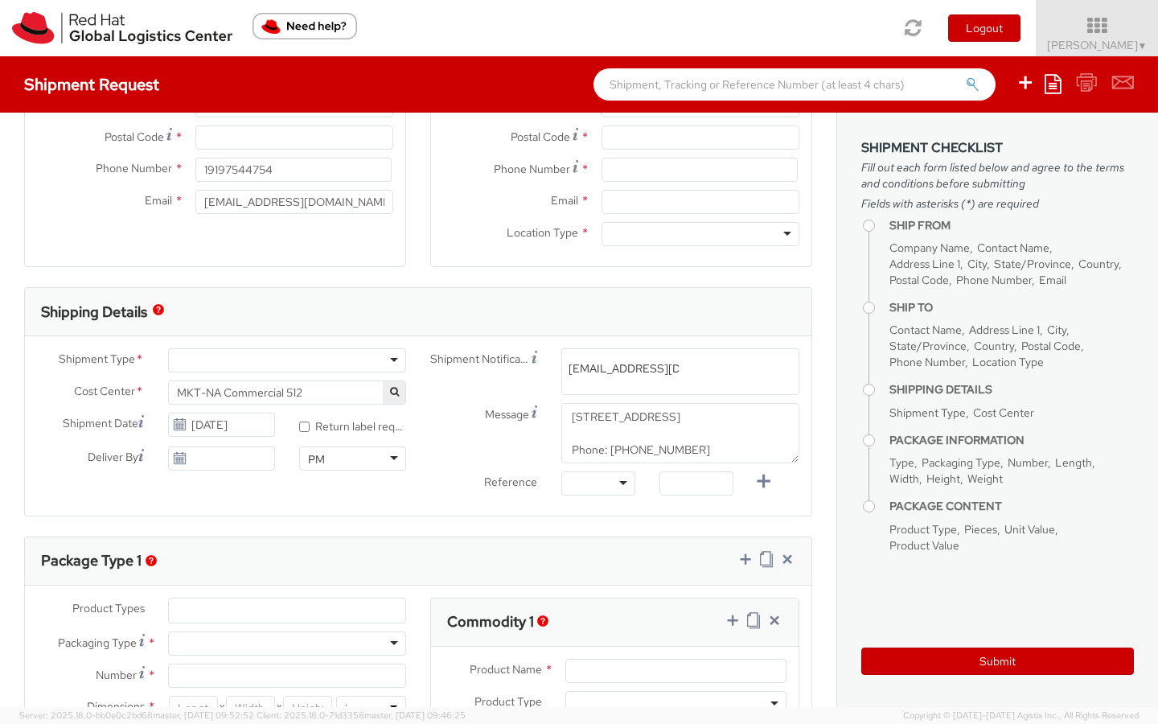
type input "[EMAIL_ADDRESS][DOMAIN_NAME]"
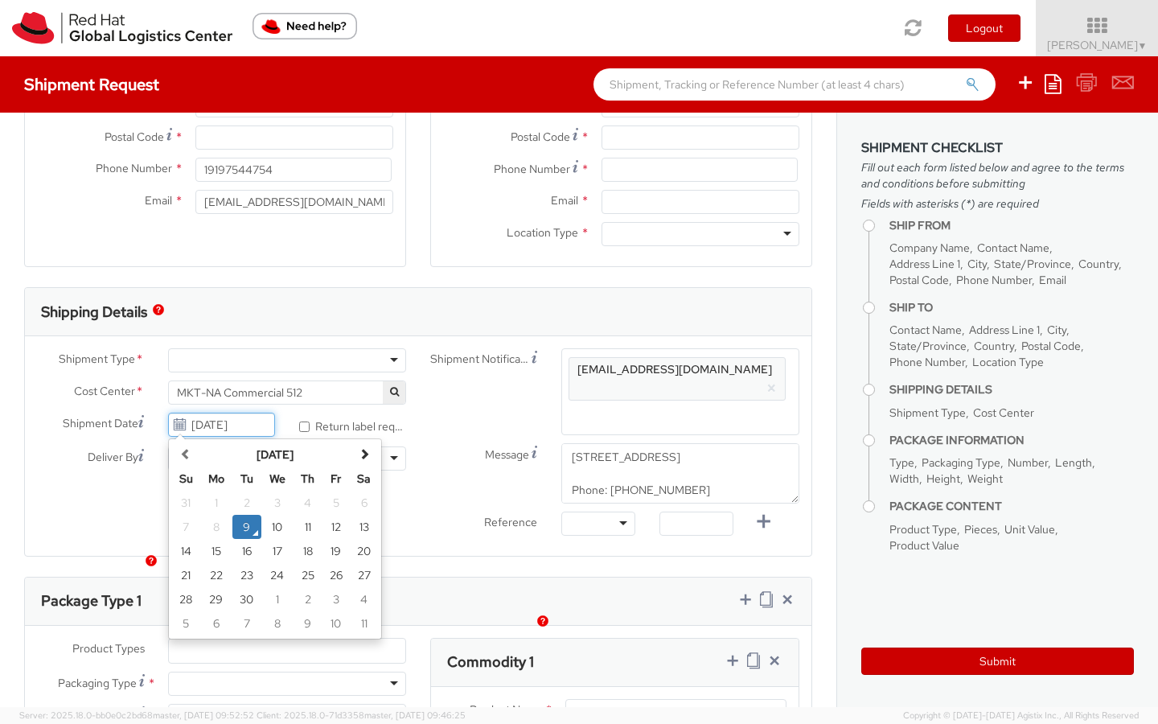
click at [216, 422] on input "[DATE]" at bounding box center [221, 425] width 107 height 24
click at [190, 458] on span at bounding box center [185, 453] width 11 height 11
click at [247, 503] on td "2" at bounding box center [246, 503] width 29 height 24
click at [307, 429] on input "* Return label required" at bounding box center [304, 427] width 10 height 10
checkbox input "true"
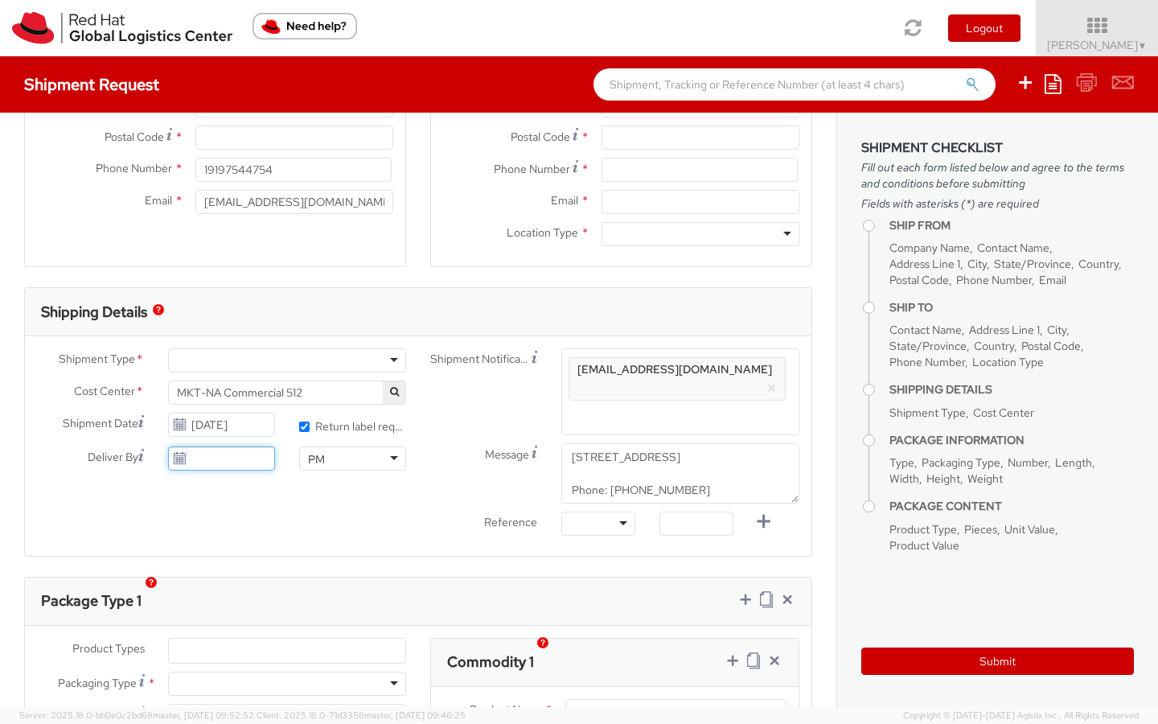
type input "[DATE]"
click at [233, 459] on input "[DATE]" at bounding box center [221, 458] width 107 height 24
click at [367, 504] on div "Shipment Type * Batch Business Personal Cost Center * MKT-NA Commercial 512 MKT…" at bounding box center [418, 445] width 787 height 195
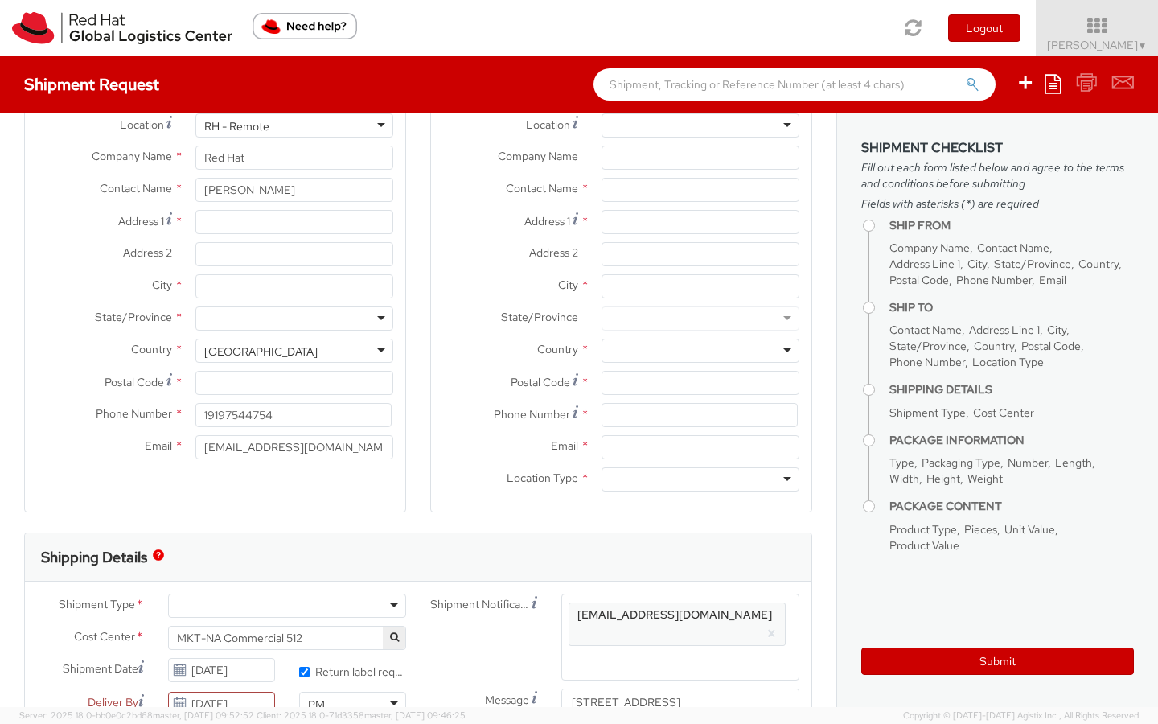
scroll to position [0, 0]
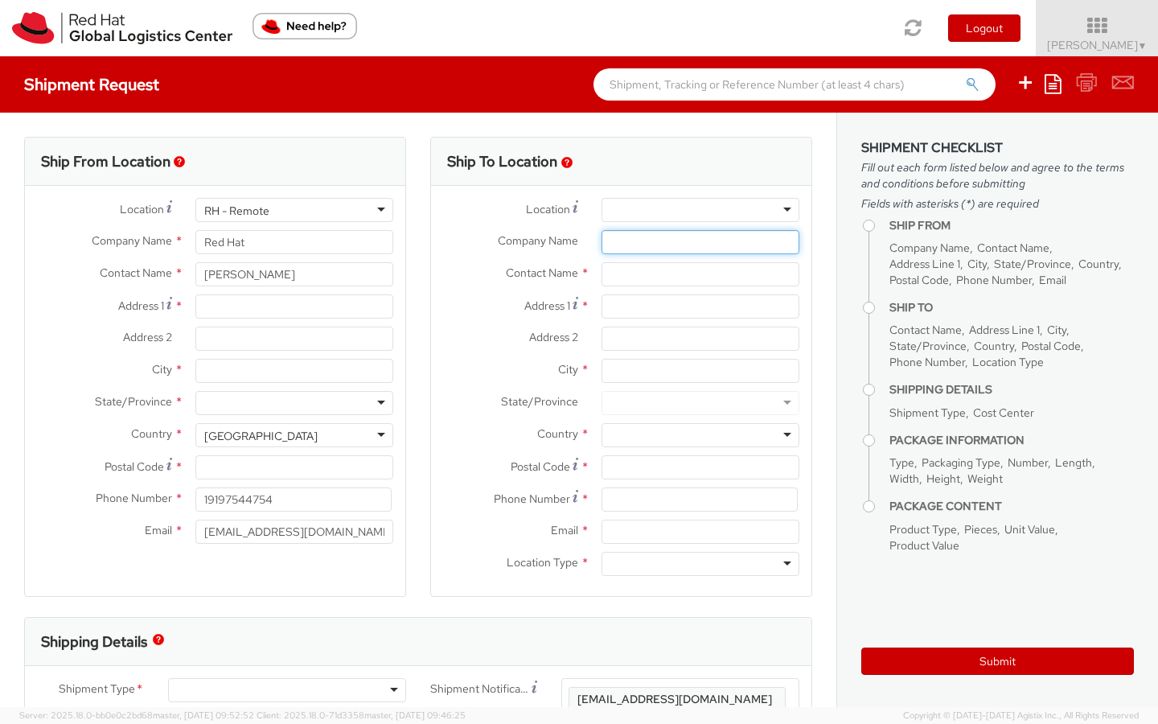
click at [624, 241] on input "Company Name *" at bounding box center [701, 242] width 198 height 24
type input "Red Hat"
type input "[PERSON_NAME]"
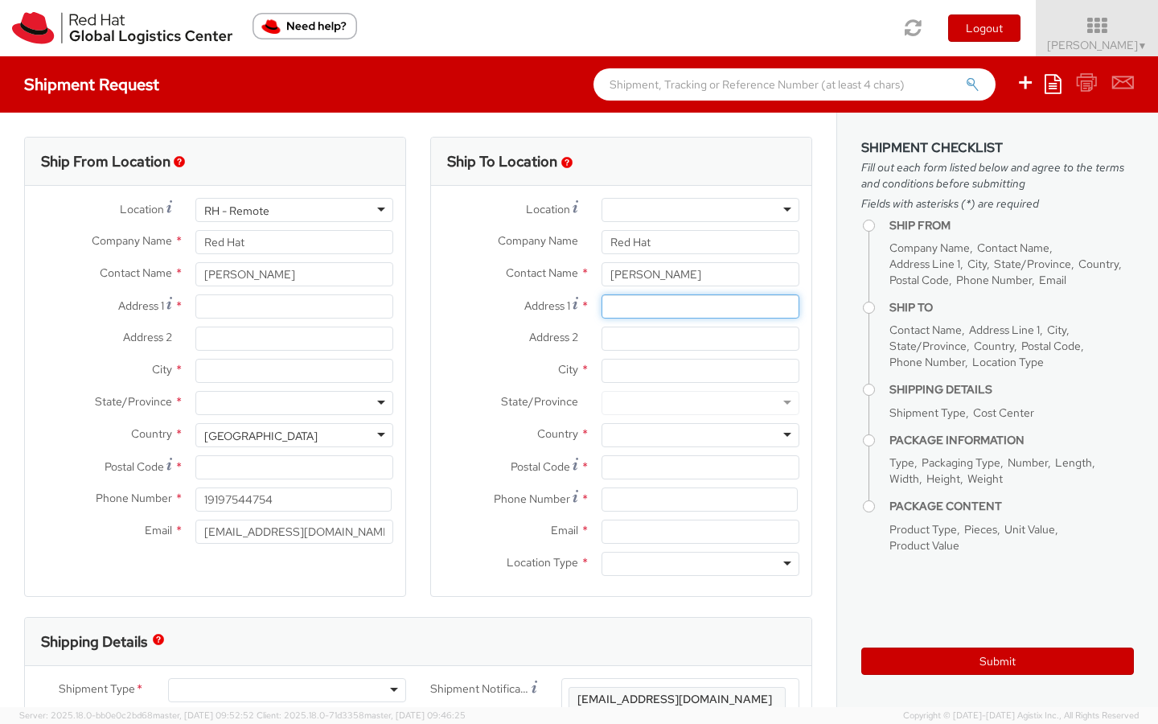
type input "[STREET_ADDRESS]"
type input "10th floor"
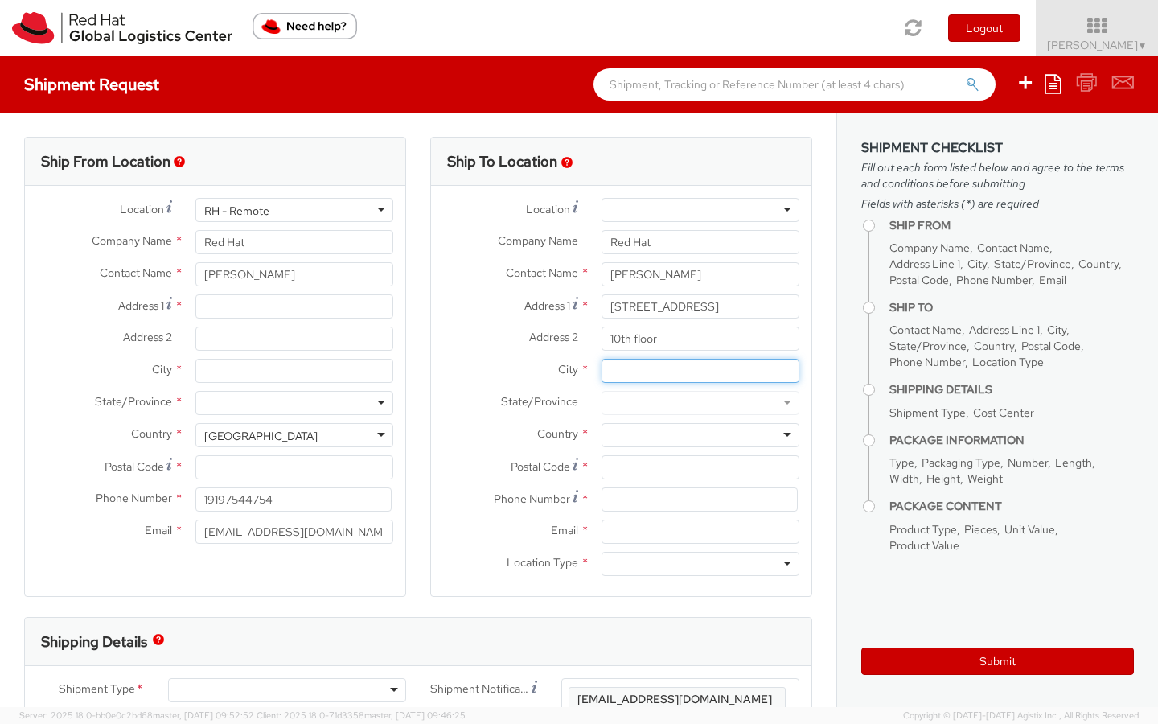
type input "[GEOGRAPHIC_DATA]"
type input "27601"
type input "9179570252"
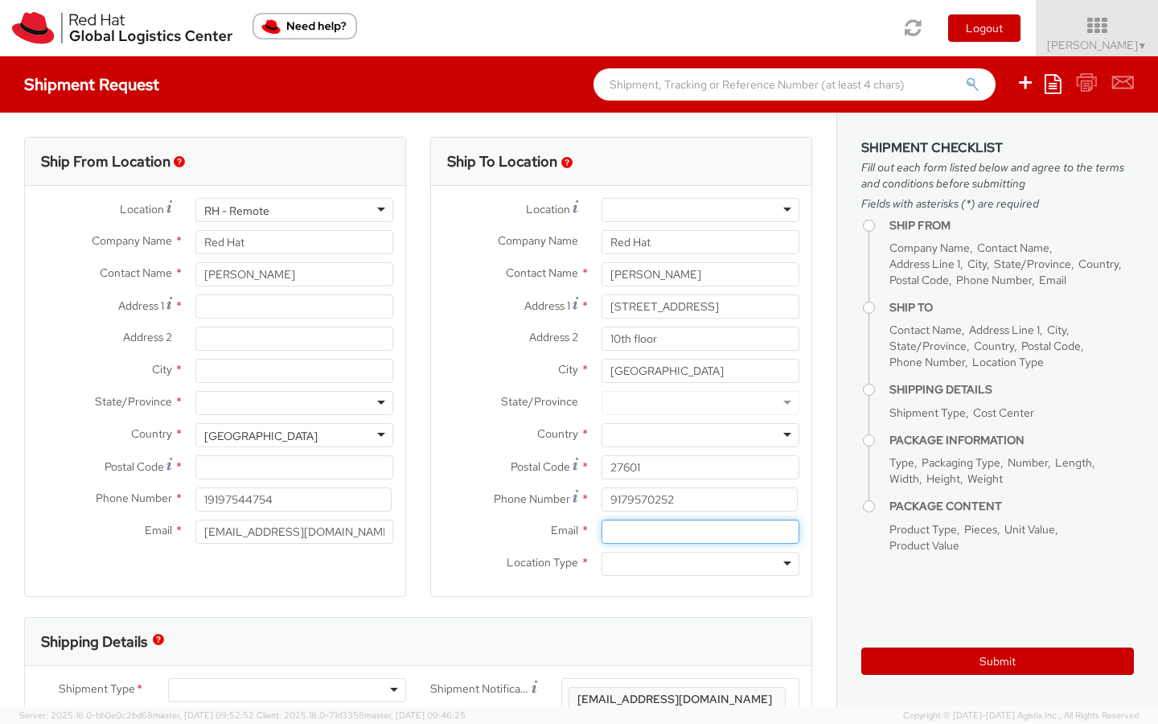
type input "[EMAIL_ADDRESS][DOMAIN_NAME]"
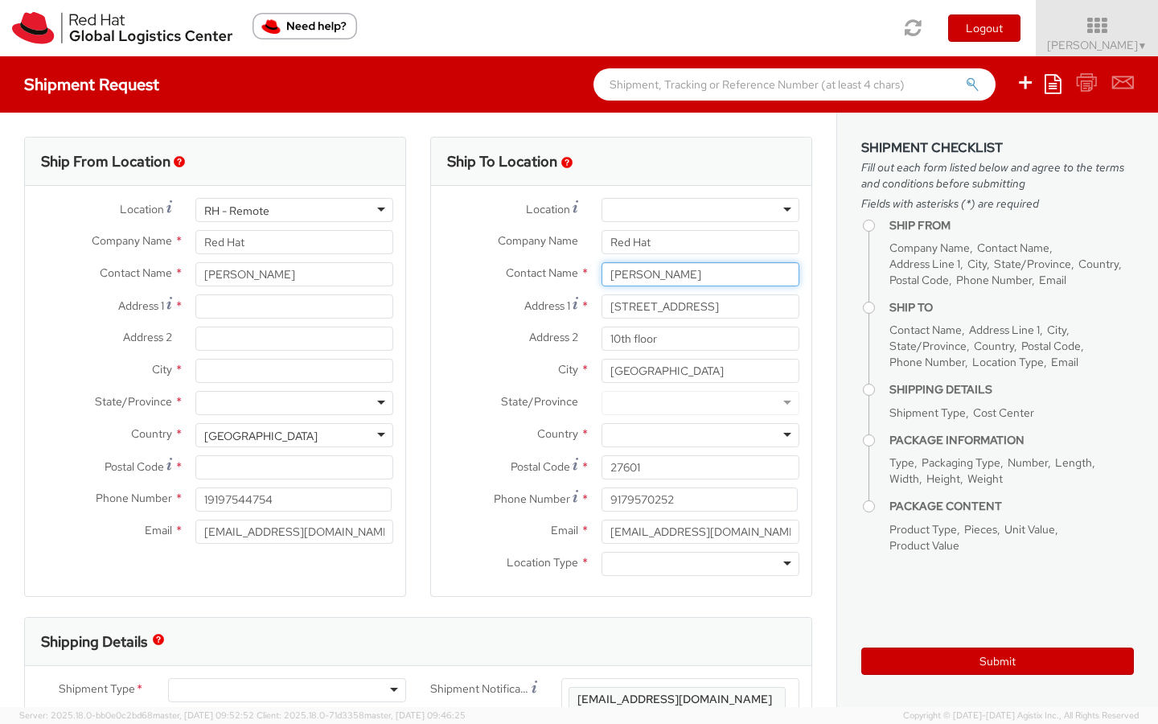
drag, startPoint x: 716, startPoint y: 277, endPoint x: 611, endPoint y: 268, distance: 104.9
click at [611, 268] on input "[PERSON_NAME]" at bounding box center [701, 274] width 198 height 24
click at [706, 273] on input "[PERSON_NAME]" at bounding box center [701, 274] width 198 height 24
type input "Katrina Williams NAFM Swag"
click at [646, 403] on div at bounding box center [701, 403] width 198 height 24
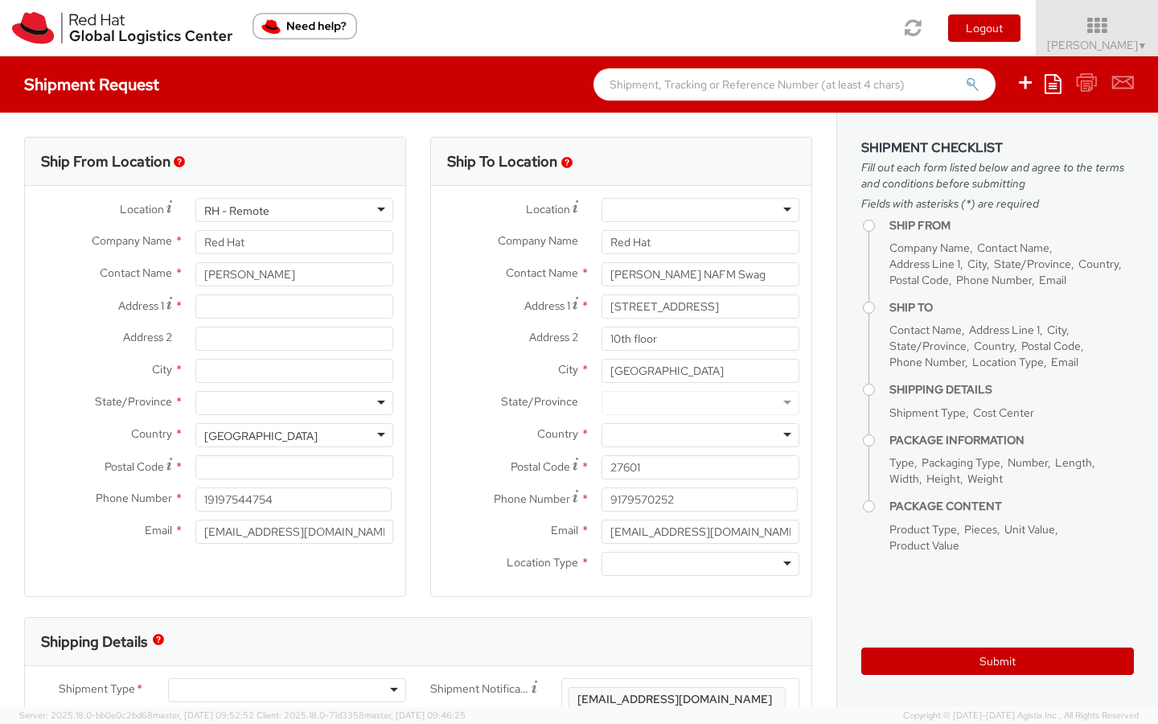
click at [655, 398] on div at bounding box center [701, 403] width 198 height 24
click at [791, 405] on div at bounding box center [701, 403] width 198 height 24
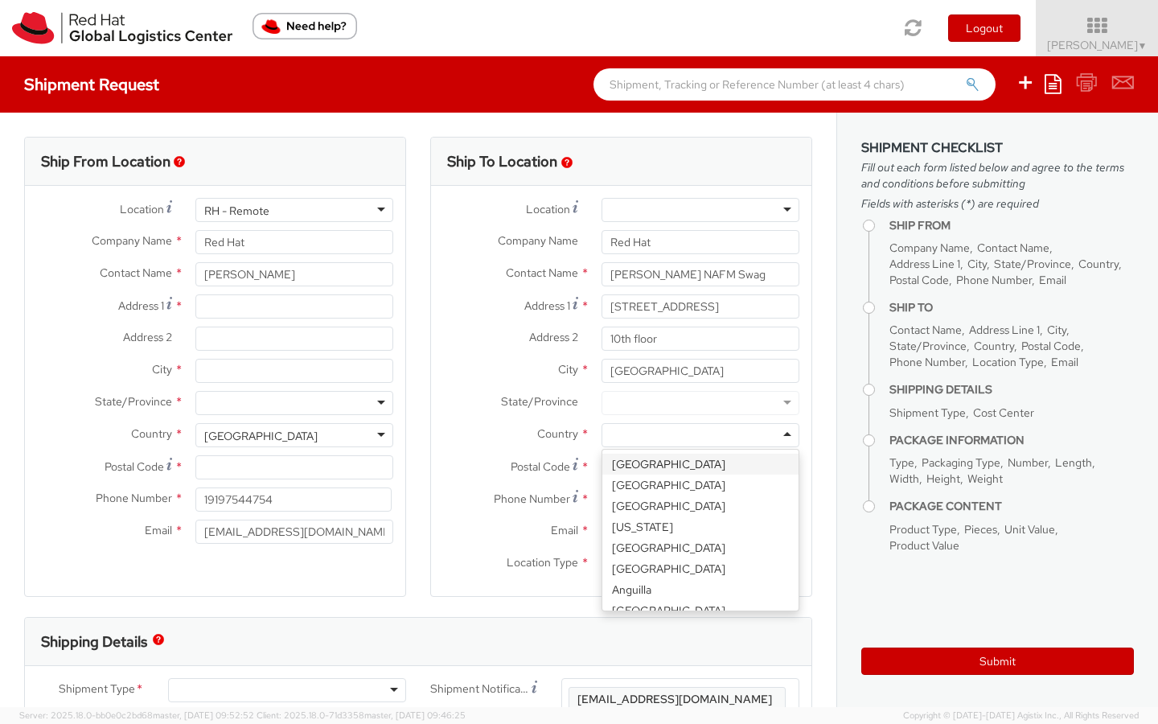
click at [696, 435] on div at bounding box center [701, 435] width 198 height 24
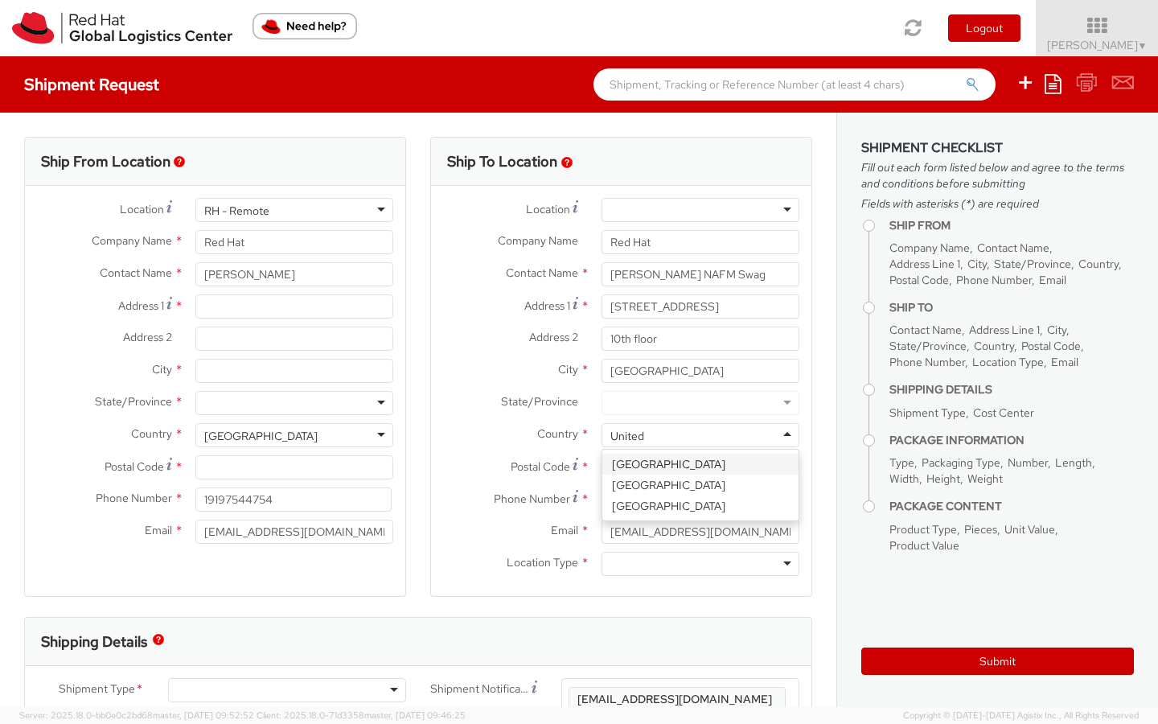
type input "United"
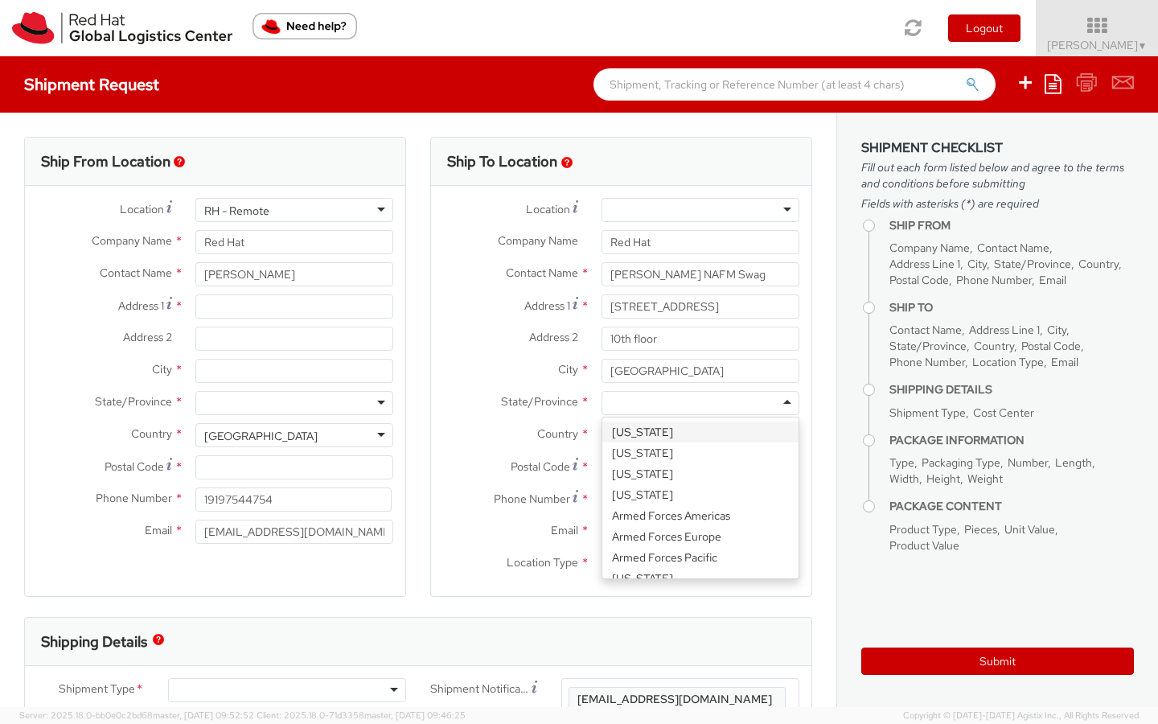
click at [664, 409] on div at bounding box center [701, 403] width 198 height 24
type input "North"
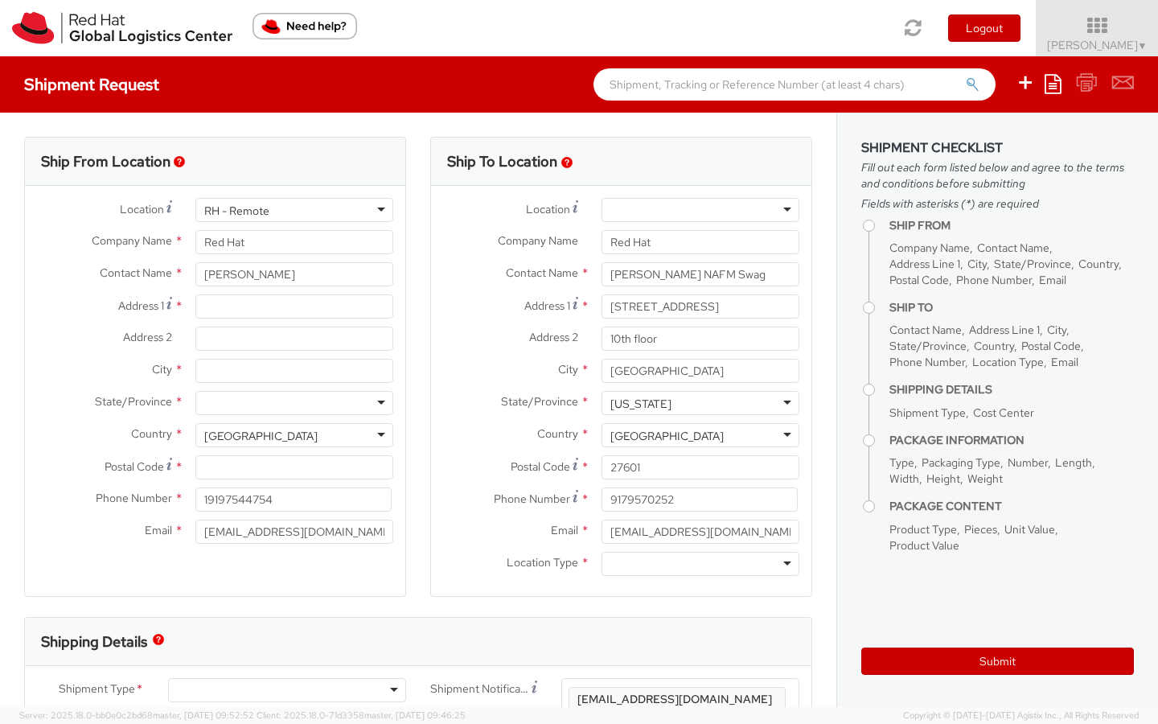
click at [666, 561] on div at bounding box center [701, 564] width 198 height 24
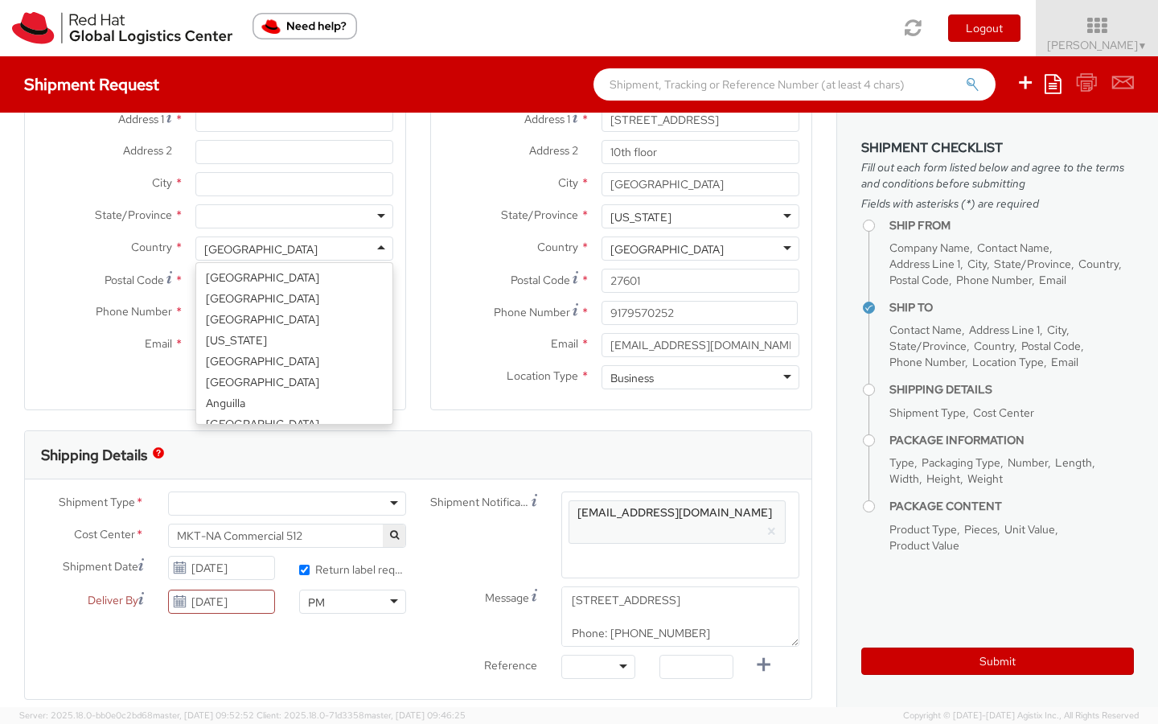
scroll to position [4055, 0]
click at [366, 252] on div "[GEOGRAPHIC_DATA]" at bounding box center [294, 248] width 198 height 24
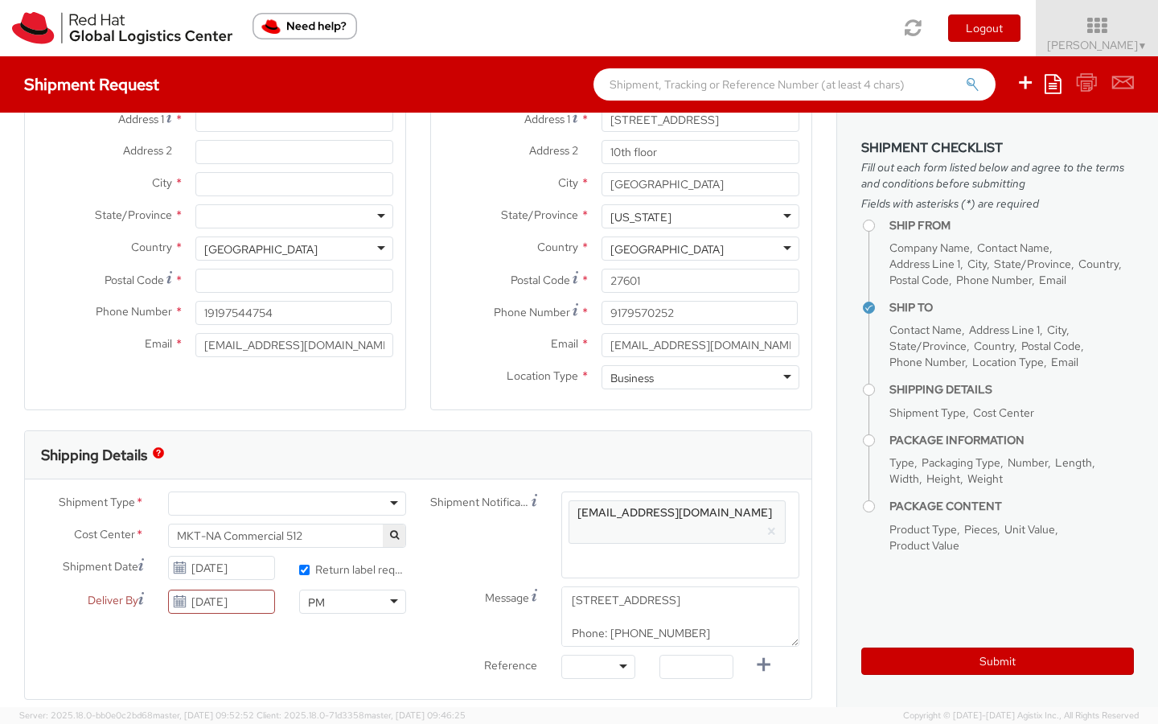
drag, startPoint x: 324, startPoint y: 252, endPoint x: 107, endPoint y: 236, distance: 217.7
click at [104, 236] on div "Country * United States United States Afghanistan Albania Algeria American Samo…" at bounding box center [215, 248] width 380 height 24
click at [376, 249] on div "[GEOGRAPHIC_DATA]" at bounding box center [294, 248] width 198 height 24
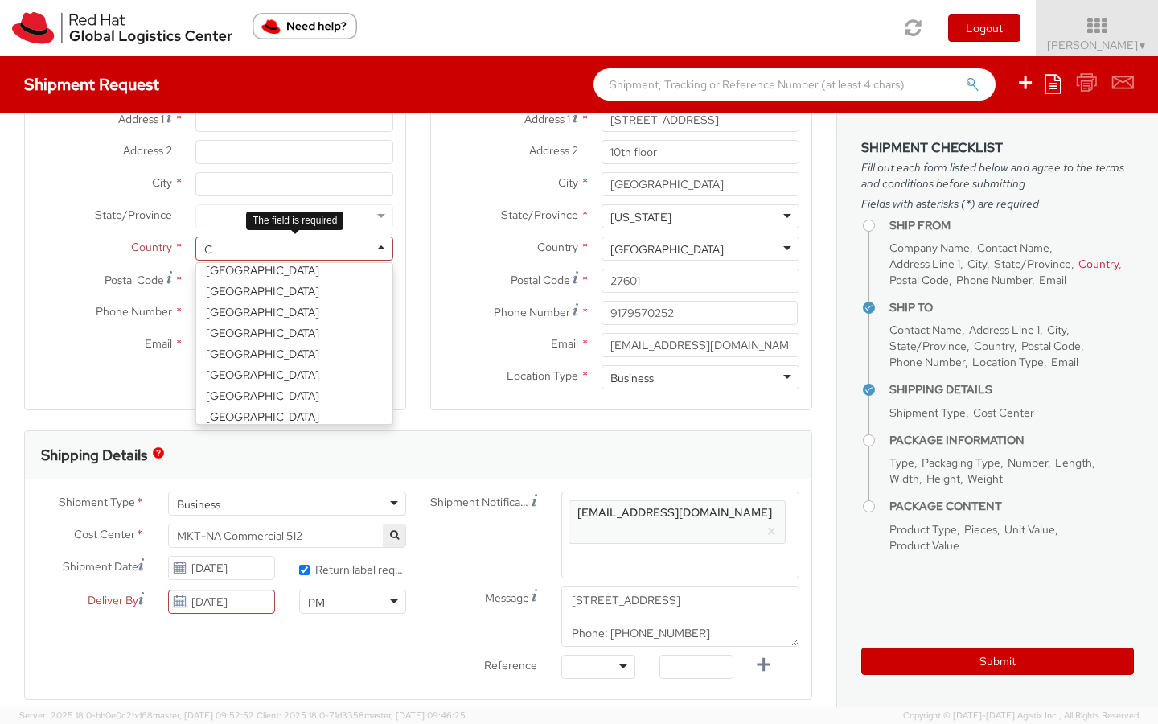
scroll to position [4, 0]
type input "Can"
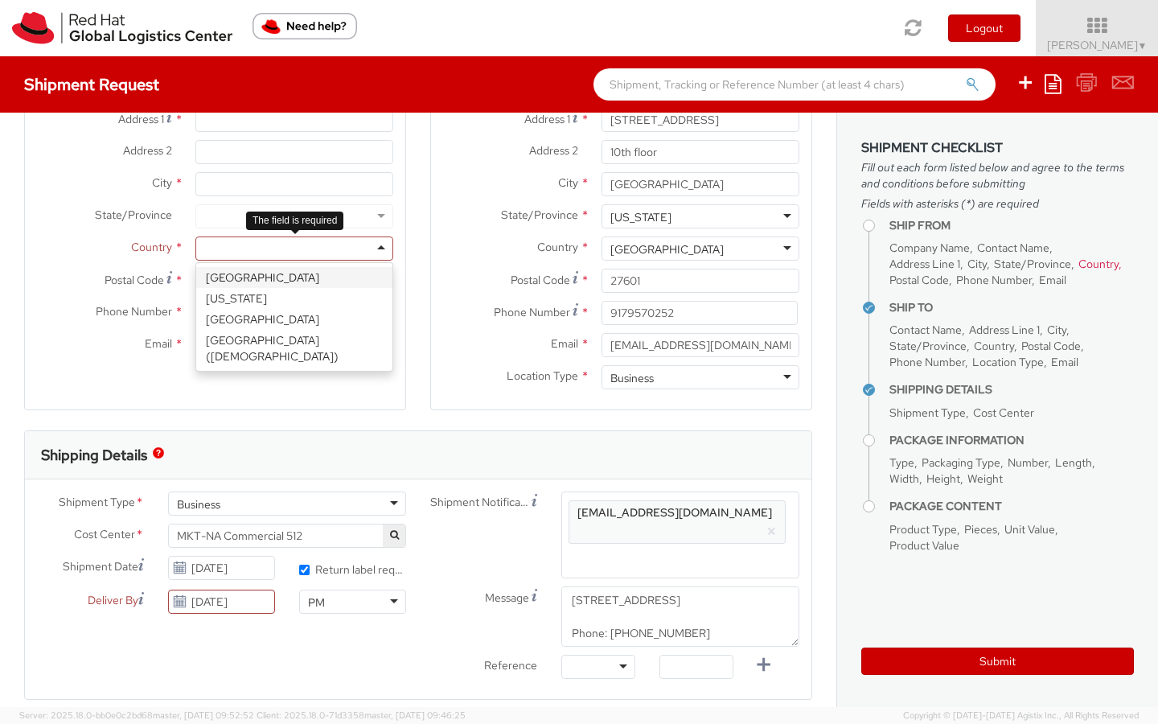
select select "CM"
select select "KGS"
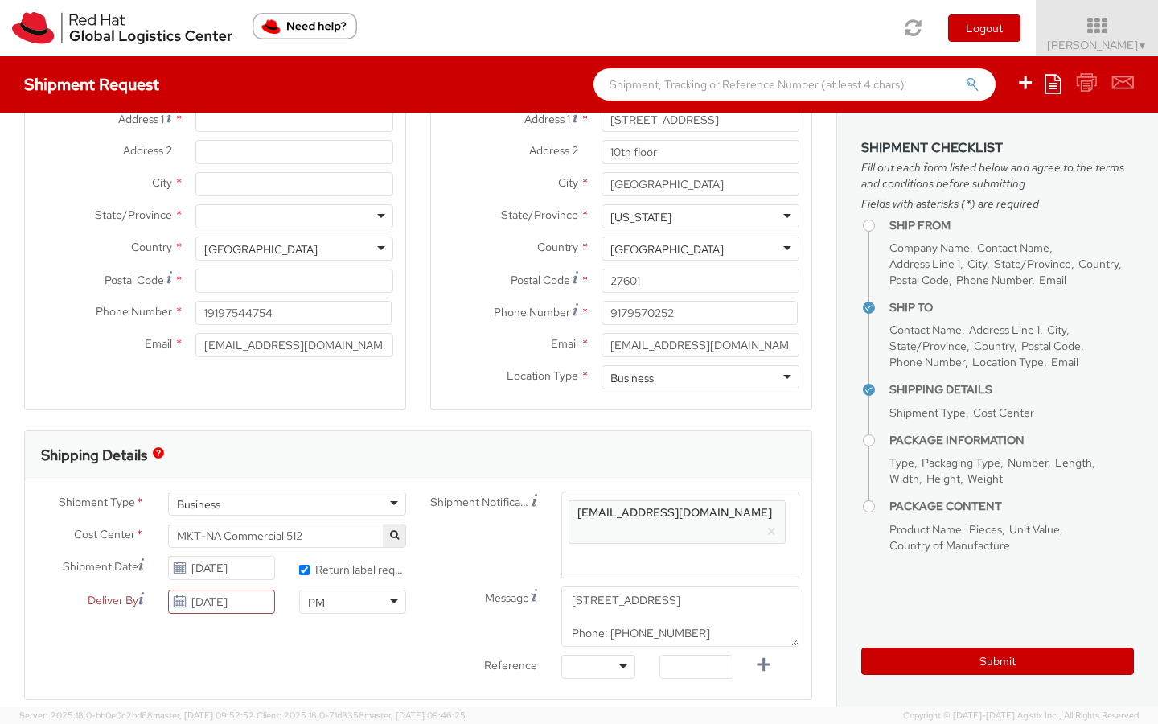
scroll to position [185, 0]
click at [232, 281] on input "Postal Code *" at bounding box center [294, 282] width 198 height 24
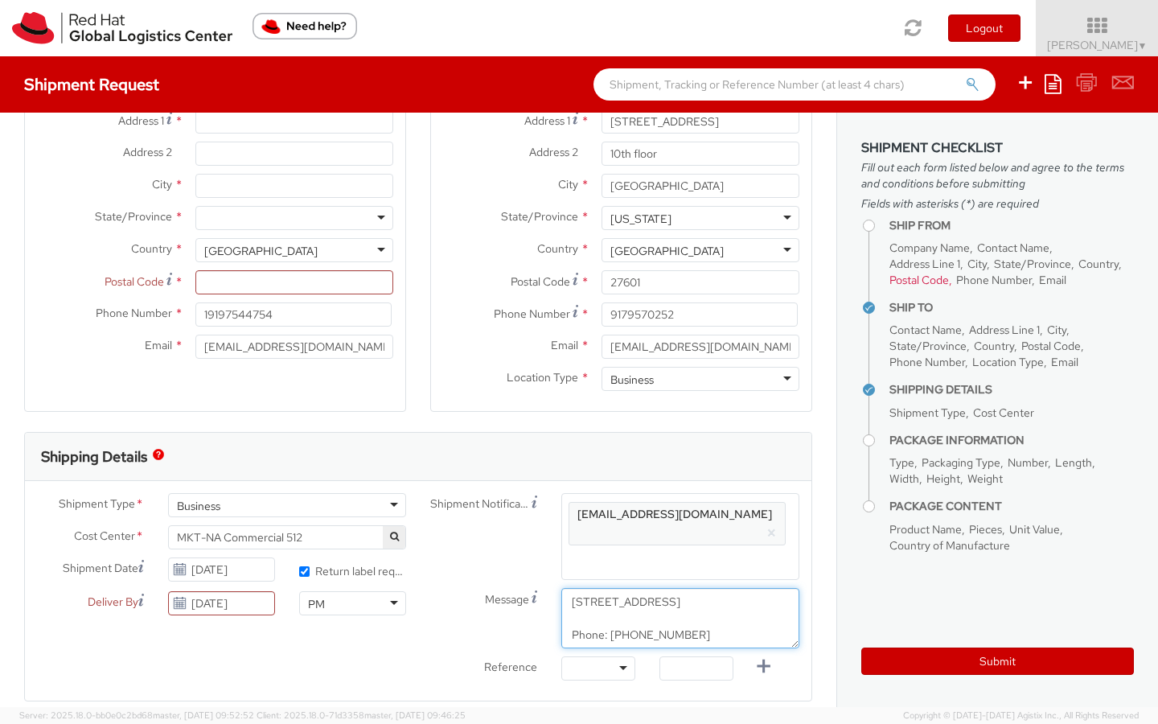
click at [708, 592] on textarea "The [GEOGRAPHIC_DATA] Attn: [GEOGRAPHIC_DATA] [STREET_ADDRESS] Phone: [PHONE_NU…" at bounding box center [680, 618] width 238 height 60
drag, startPoint x: 637, startPoint y: 587, endPoint x: 697, endPoint y: 586, distance: 59.5
click at [697, 588] on textarea "The [GEOGRAPHIC_DATA] Attn: [GEOGRAPHIC_DATA] [STREET_ADDRESS] Phone: [PHONE_NU…" at bounding box center [680, 618] width 238 height 60
type textarea "The Westin Harbour Castle Attn: Checkt Business Centre 1 Harbour Square Toronto…"
click at [298, 279] on input "Postal Code *" at bounding box center [294, 282] width 198 height 24
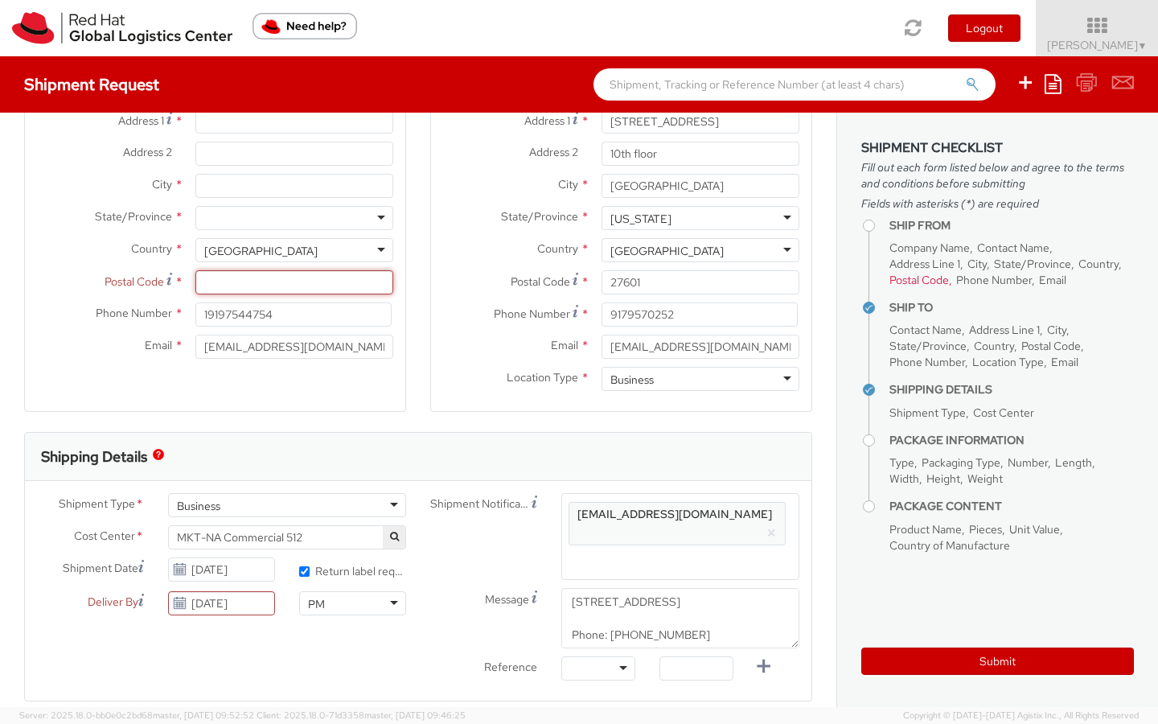
paste input "M5J 1A6"
type input "M5J 1A6"
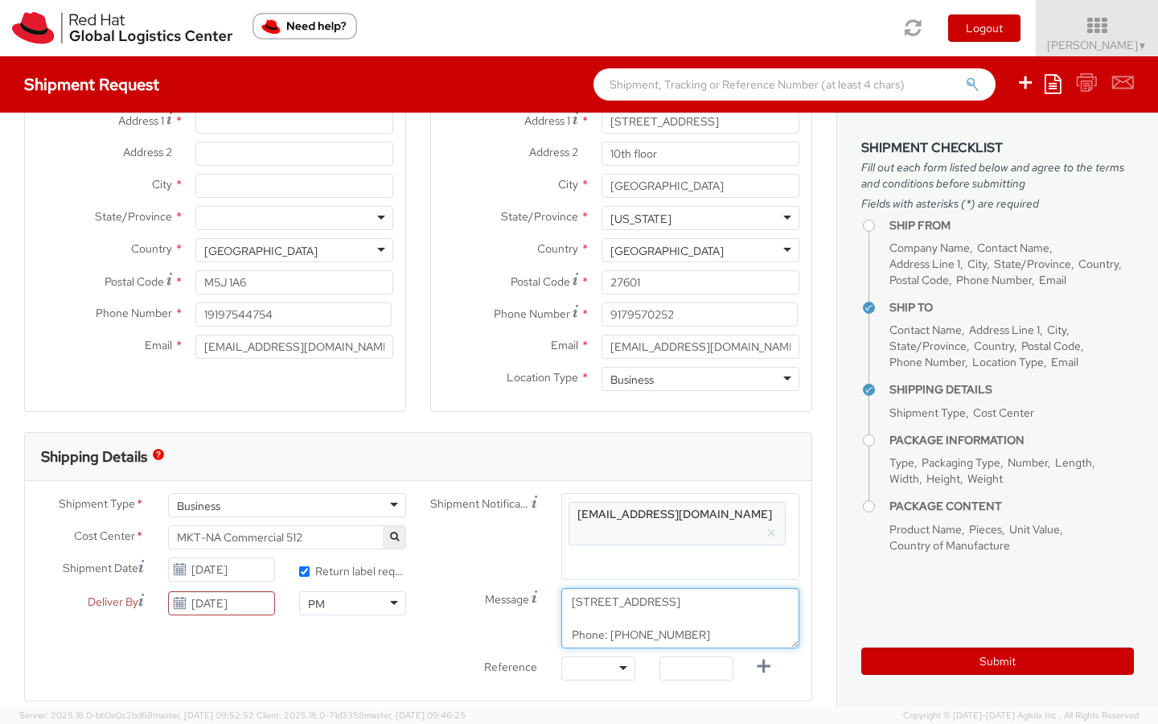
drag, startPoint x: 617, startPoint y: 620, endPoint x: 730, endPoint y: 619, distance: 112.6
click at [730, 619] on textarea "The Westin Harbour Castle Attn: Checkt Business Centre 1 Harbour Square Toronto…" at bounding box center [680, 618] width 238 height 60
type textarea "The Westin Harbour Castle Attn: Checkt Business Centre 1 Harbour Square Toronto…"
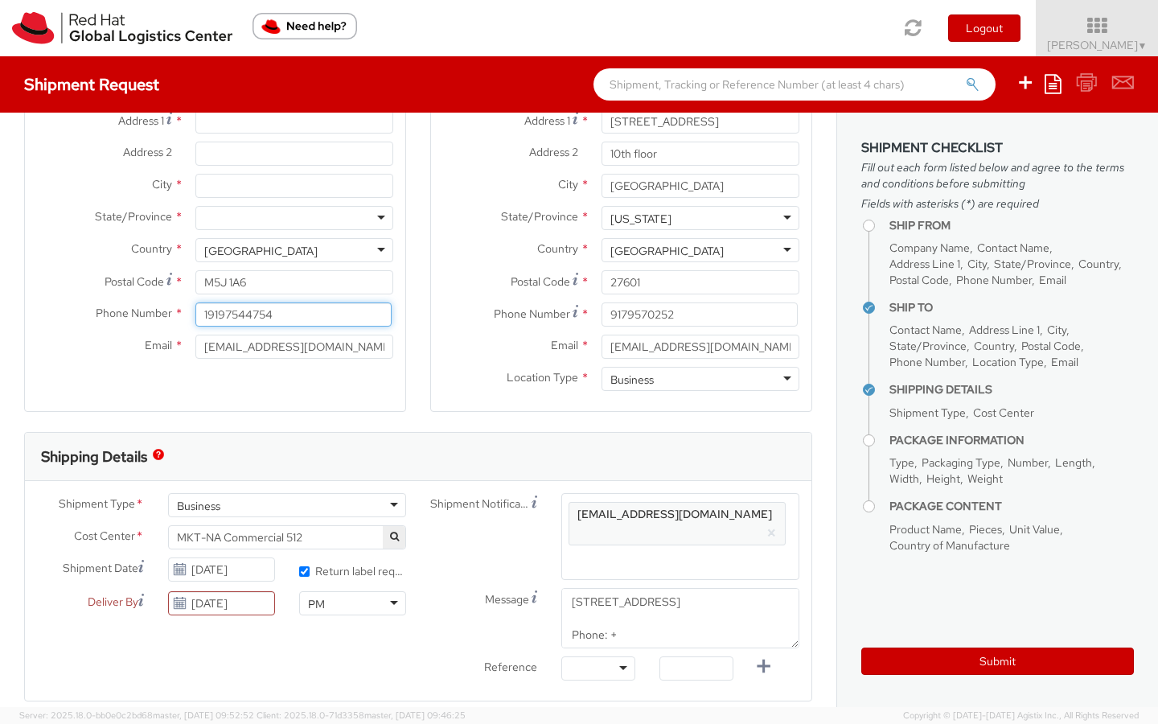
drag, startPoint x: 288, startPoint y: 319, endPoint x: 167, endPoint y: 309, distance: 121.8
click at [167, 309] on div "Phone Number * 19197544754" at bounding box center [215, 314] width 380 height 24
paste input "[PHONE_NUMBER]"
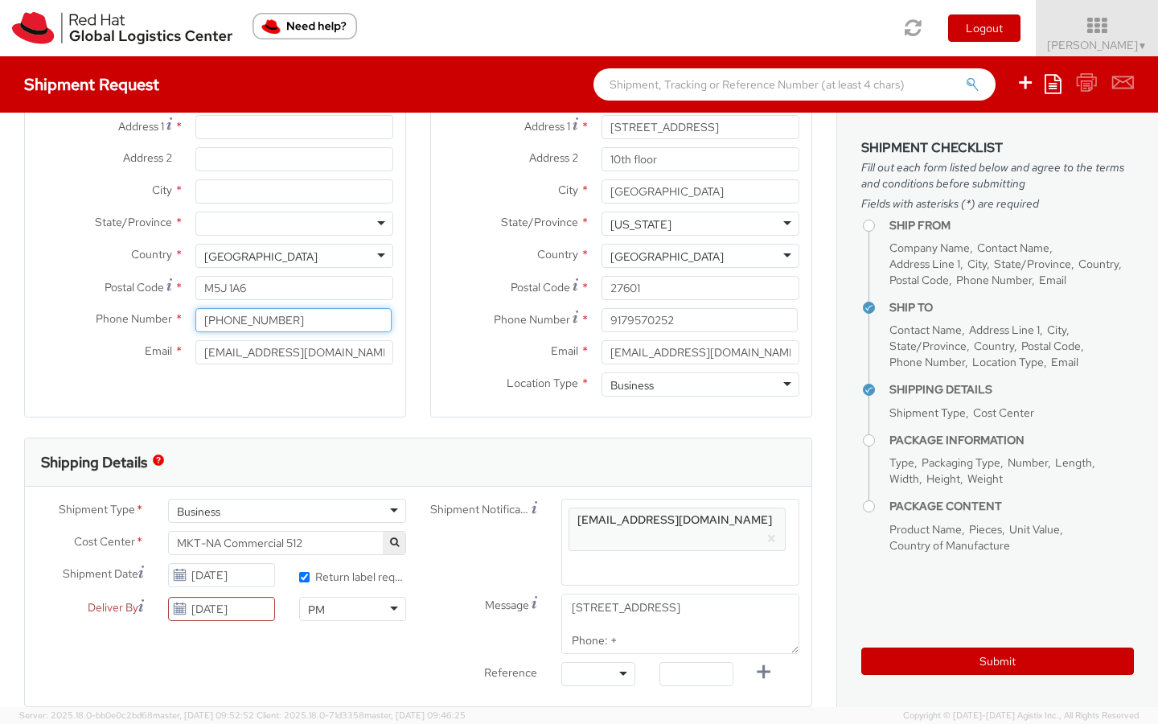
type input "[PHONE_NUMBER]"
click at [245, 192] on input "City *" at bounding box center [294, 191] width 198 height 24
type input "[GEOGRAPHIC_DATA]"
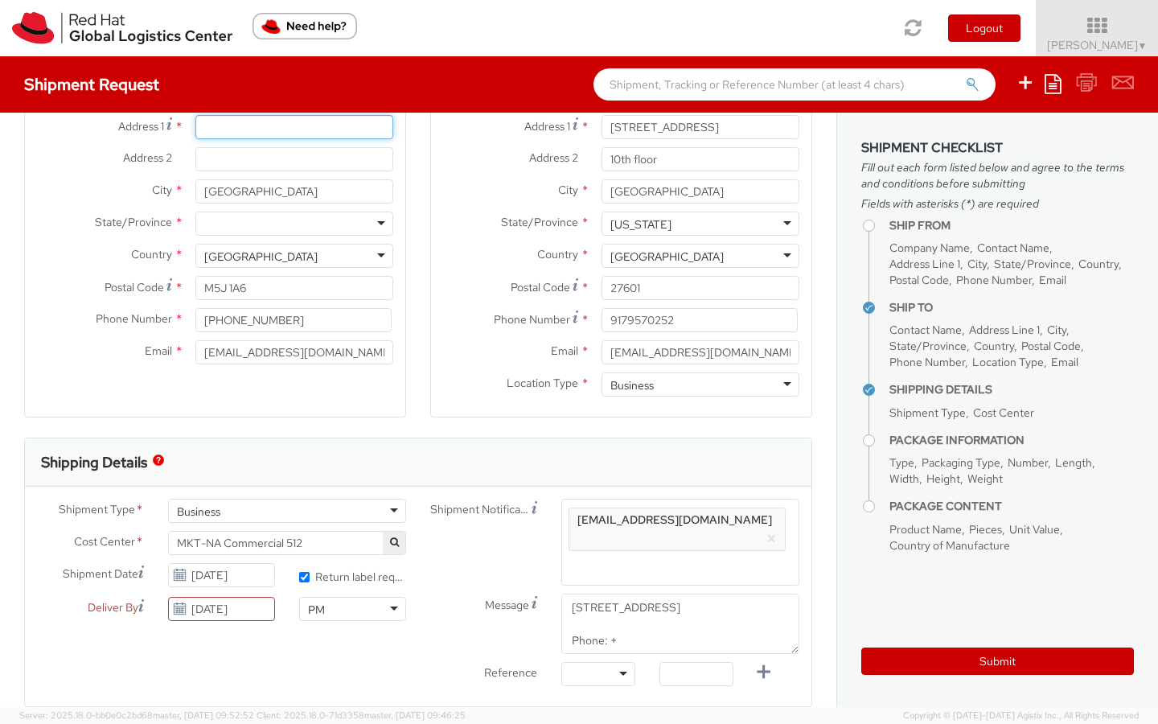
type input "Checkt Business Centre"
type input "[STREET_ADDRESS]"
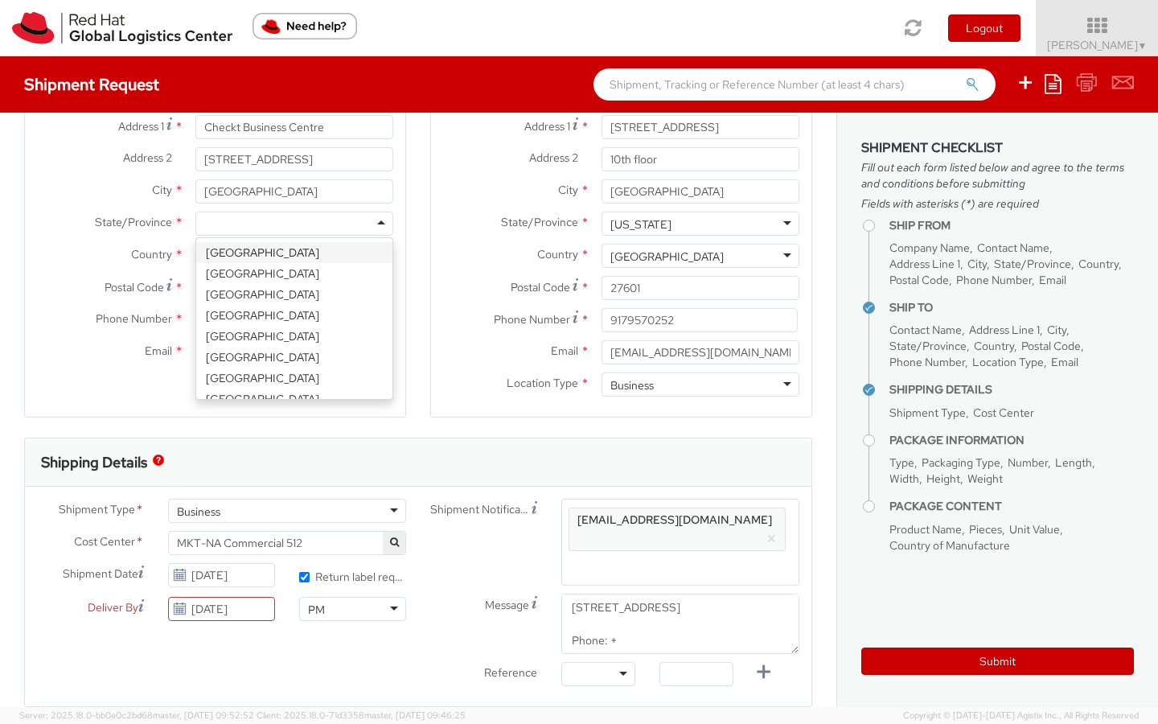
click at [242, 224] on div at bounding box center [294, 224] width 198 height 24
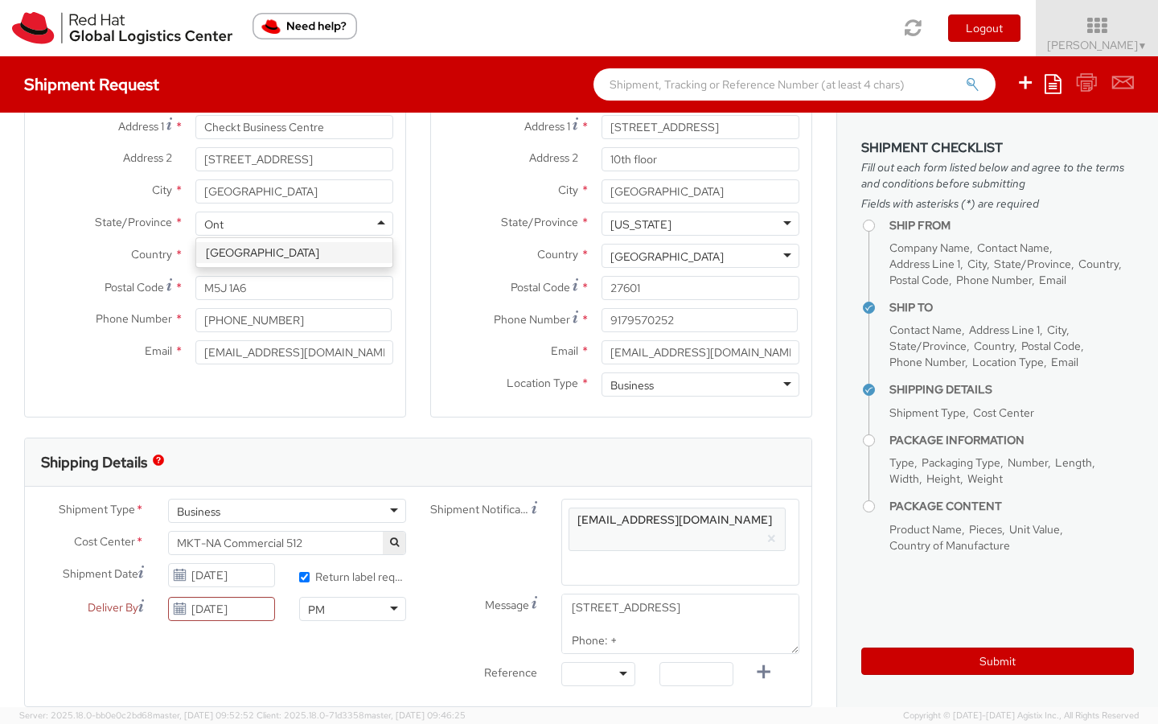
type input "Onta"
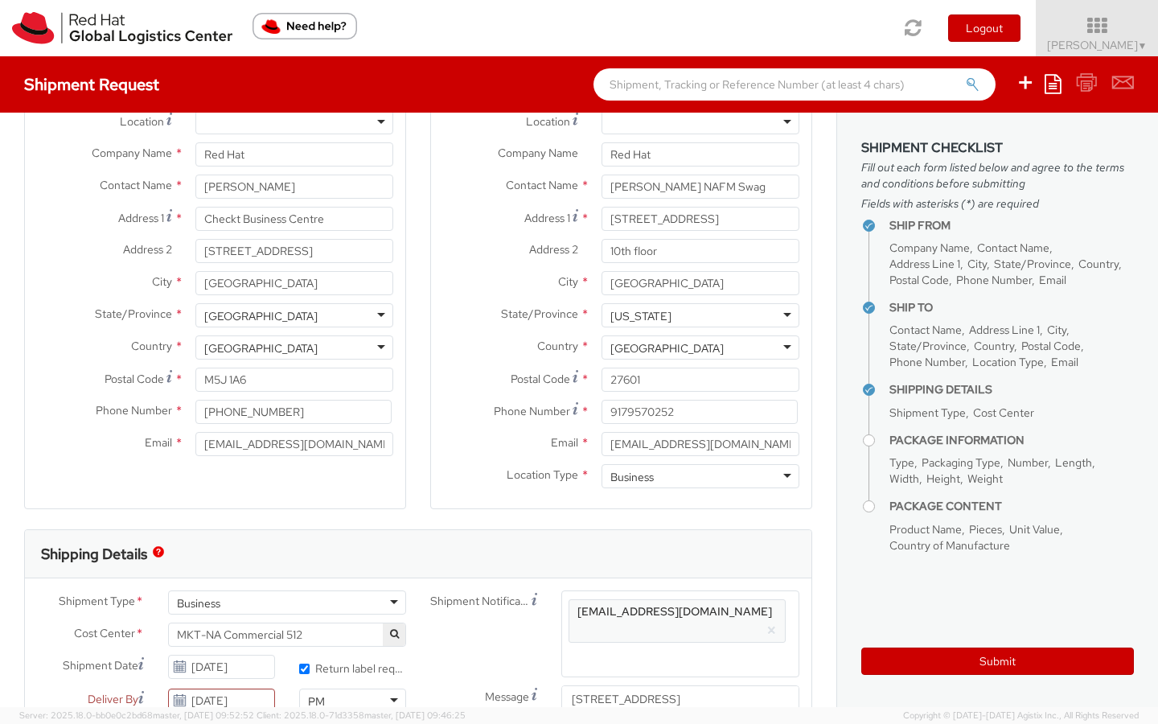
scroll to position [74, 0]
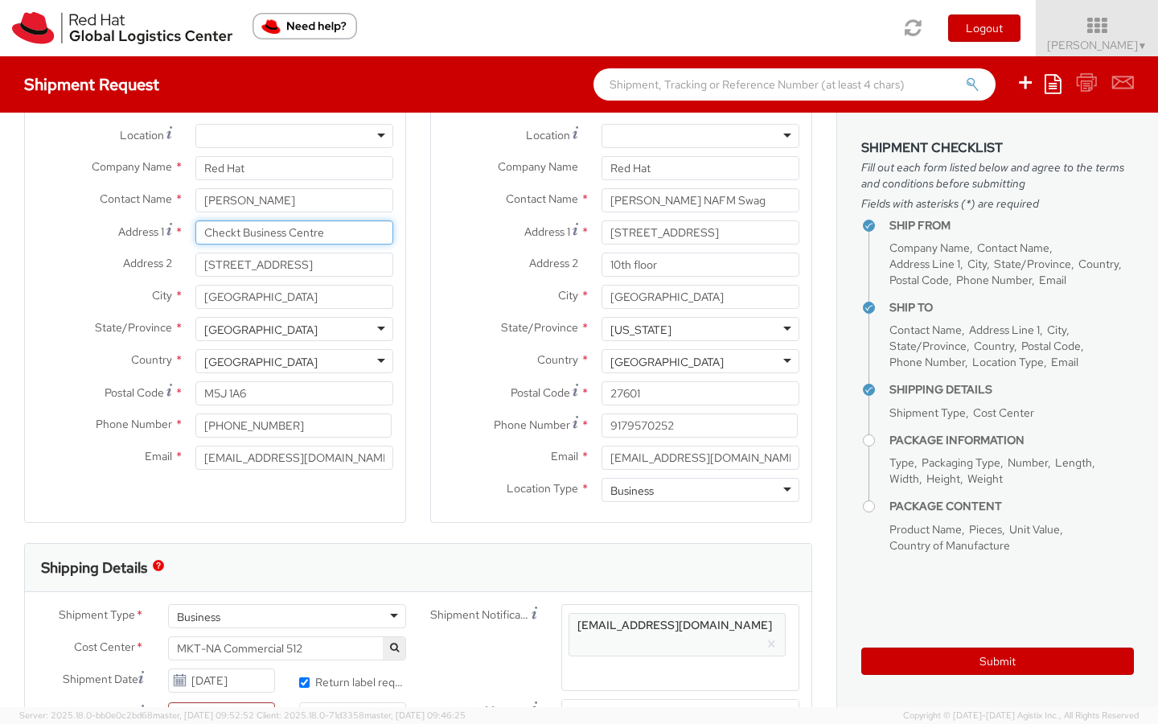
click at [203, 227] on input "Checkt Business Centre" at bounding box center [294, 232] width 198 height 24
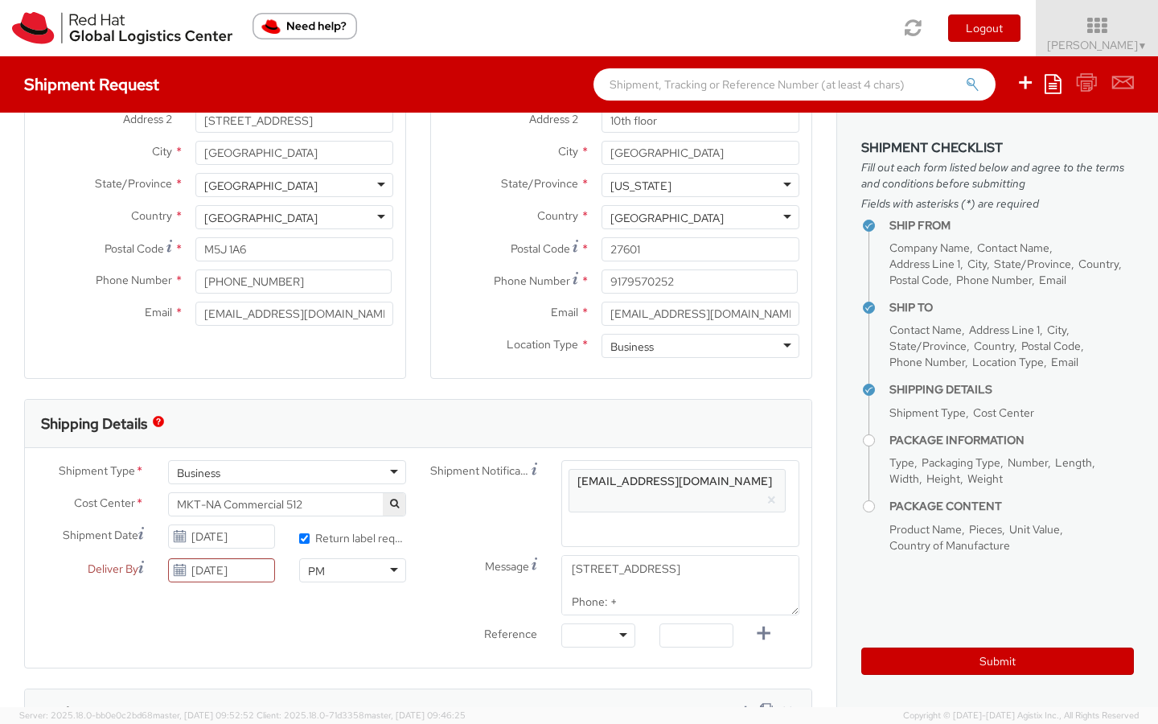
scroll to position [216, 0]
type input "Attn: Checkt Business Centre"
drag, startPoint x: 668, startPoint y: 549, endPoint x: 570, endPoint y: 549, distance: 98.1
click at [570, 557] on textarea "The Westin Harbour Castle Attn: Checkt Business Centre 1 Harbour Square Toronto…" at bounding box center [680, 587] width 238 height 60
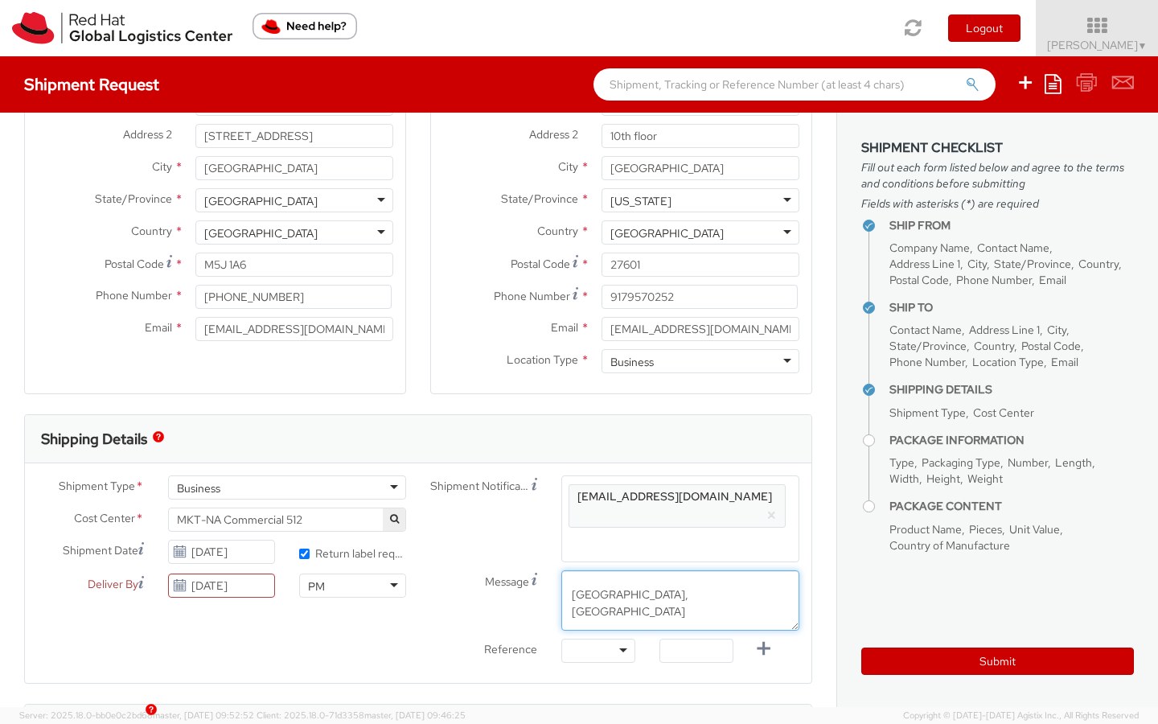
scroll to position [32, 0]
drag, startPoint x: 590, startPoint y: 566, endPoint x: 753, endPoint y: 578, distance: 162.9
click at [755, 578] on textarea "The Westin Harbour Castle Attn: Checkt Business Centre Toronto, ON Phone: +" at bounding box center [680, 600] width 238 height 60
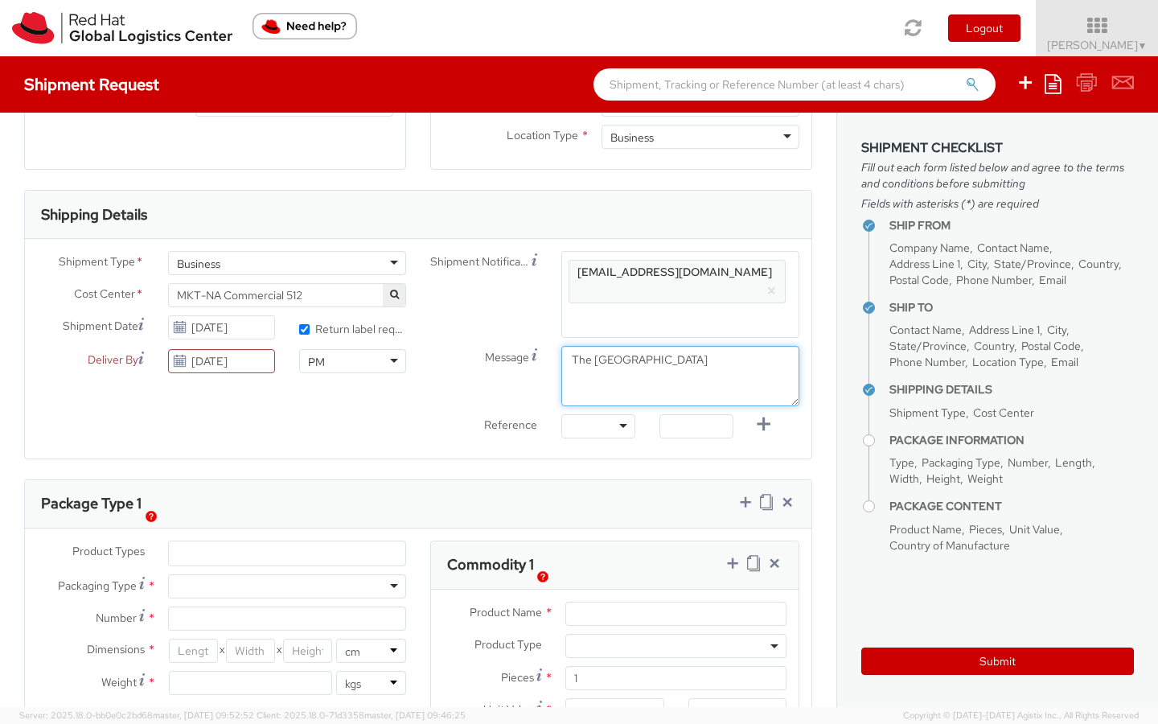
scroll to position [380, 0]
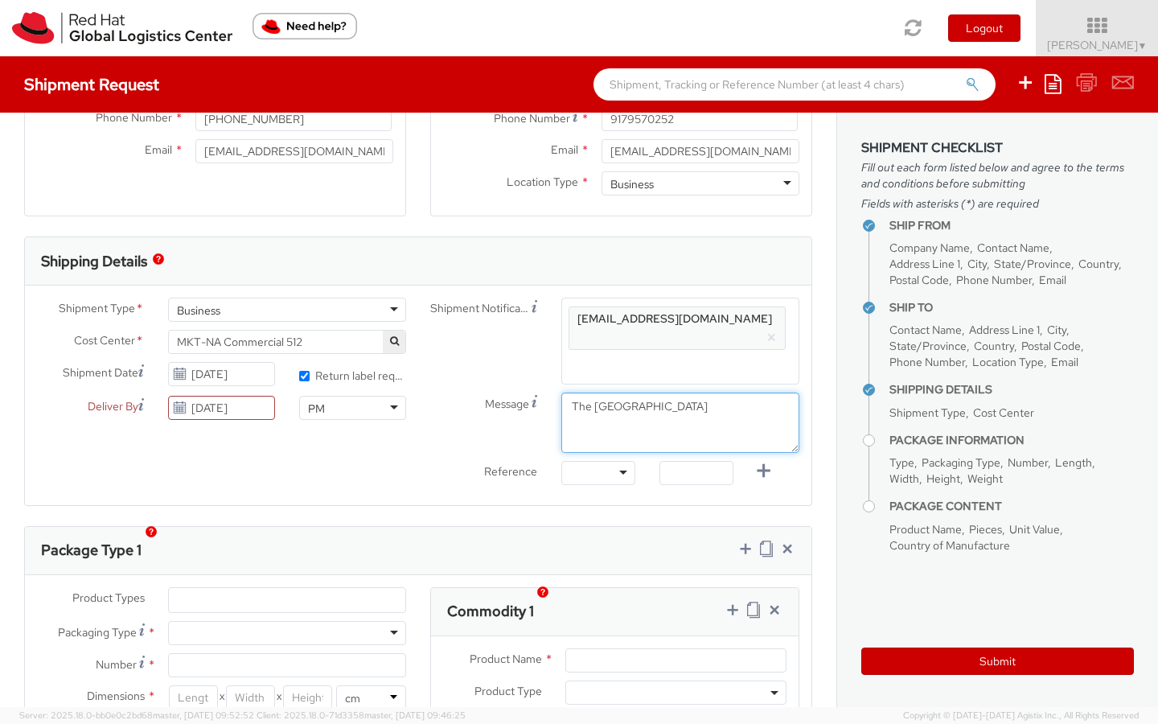
drag, startPoint x: 714, startPoint y: 389, endPoint x: 547, endPoint y: 386, distance: 167.3
click at [549, 393] on div "Message The Westin Harbour Castle Toronto, ON Phone: +" at bounding box center [614, 423] width 393 height 60
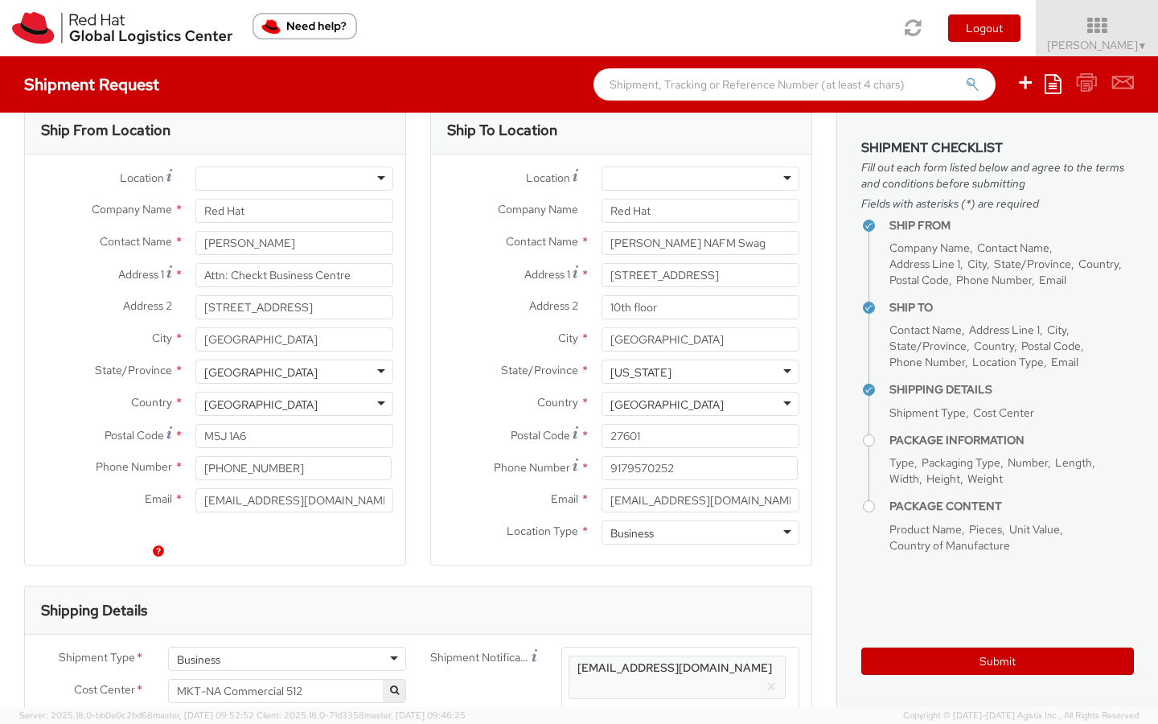
scroll to position [0, 0]
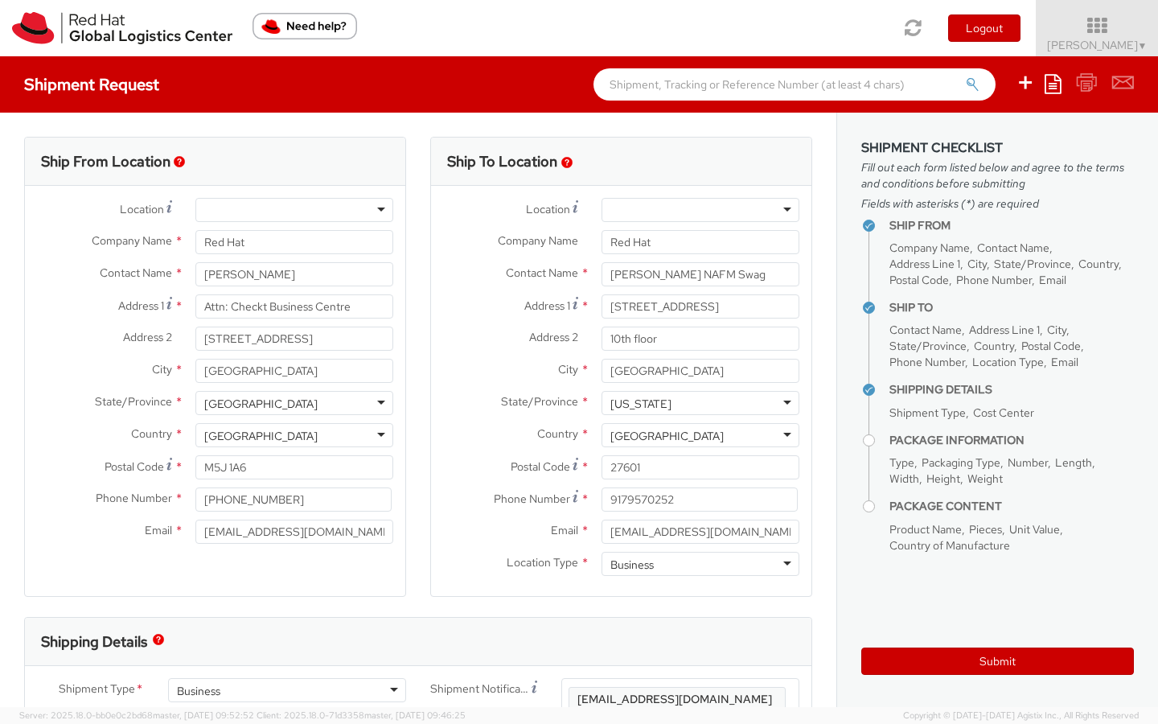
type textarea "Toronto, ON Phone: +"
drag, startPoint x: 281, startPoint y: 245, endPoint x: 152, endPoint y: 232, distance: 129.3
click at [152, 232] on div "Company Name * Red Hat" at bounding box center [215, 242] width 380 height 24
paste input "The [GEOGRAPHIC_DATA]"
type input "The [GEOGRAPHIC_DATA]"
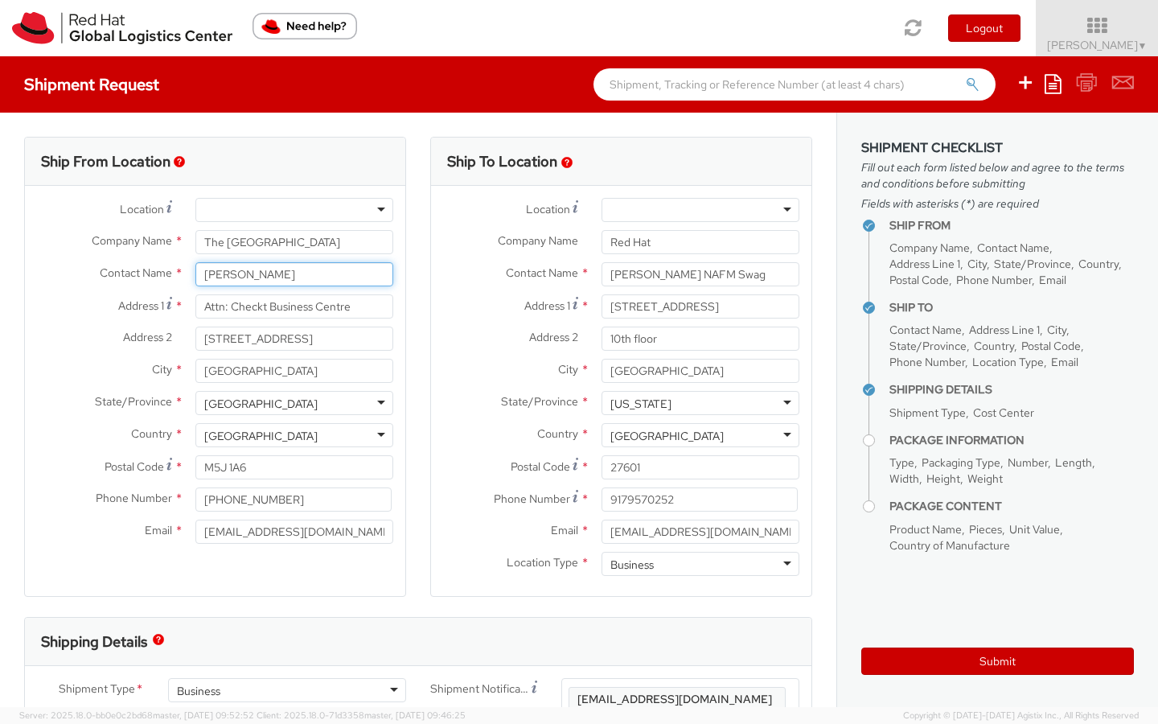
drag, startPoint x: 297, startPoint y: 278, endPoint x: 227, endPoint y: 269, distance: 70.5
click at [193, 266] on div "[PERSON_NAME]" at bounding box center [294, 274] width 222 height 24
type input "Red Hat Event"
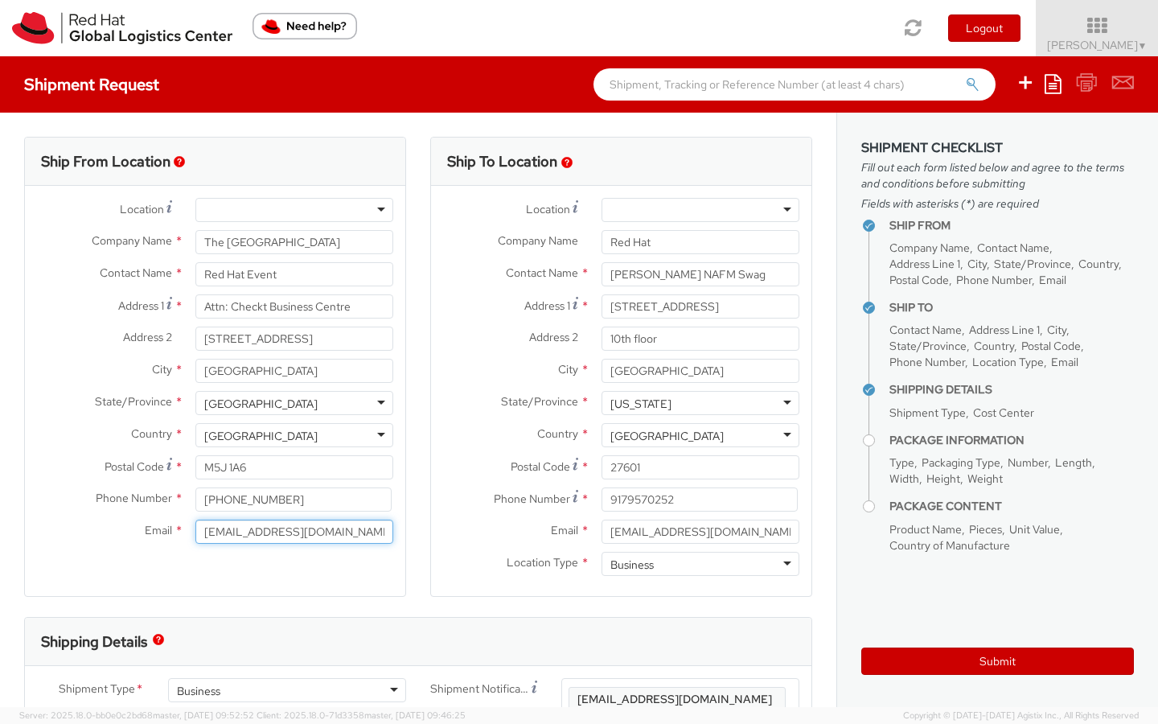
drag, startPoint x: 329, startPoint y: 536, endPoint x: 192, endPoint y: 531, distance: 136.8
click at [192, 531] on div "[EMAIL_ADDRESS][DOMAIN_NAME]" at bounding box center [294, 532] width 222 height 24
type input "[EMAIL_ADDRESS][DOMAIN_NAME]"
click at [430, 482] on div "Ship To Location Location * RH - Amsterdam - MSO RH - Amsterdam Data Center RH …" at bounding box center [621, 377] width 406 height 480
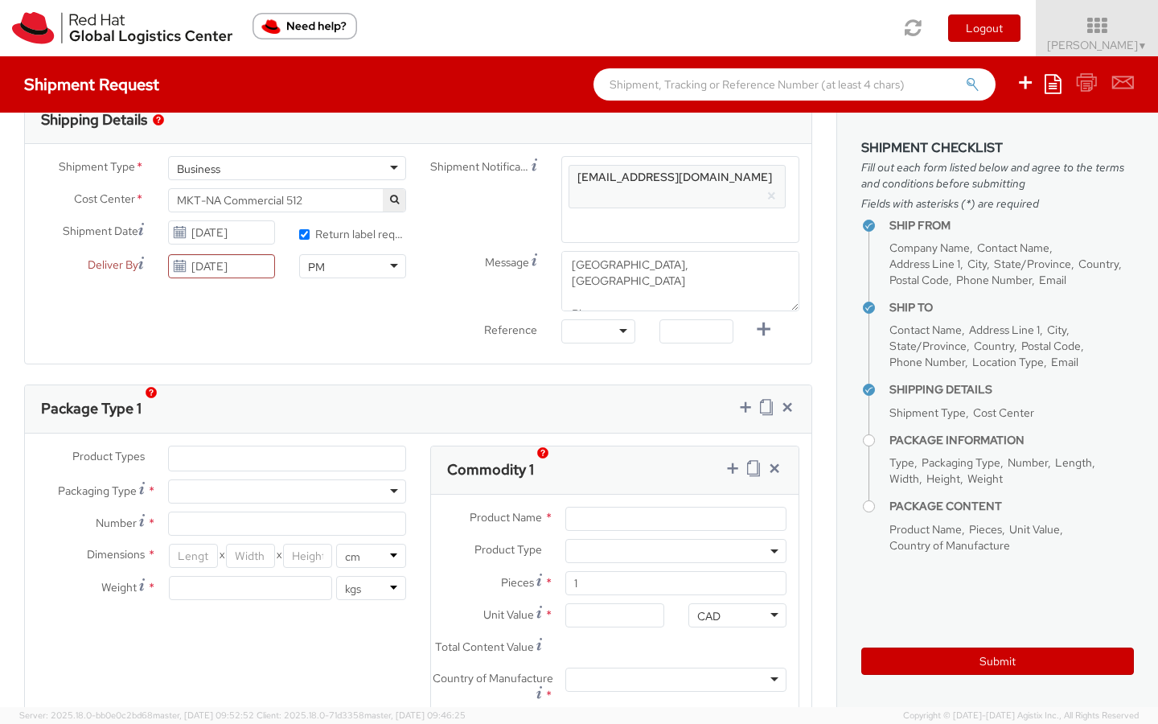
scroll to position [526, 0]
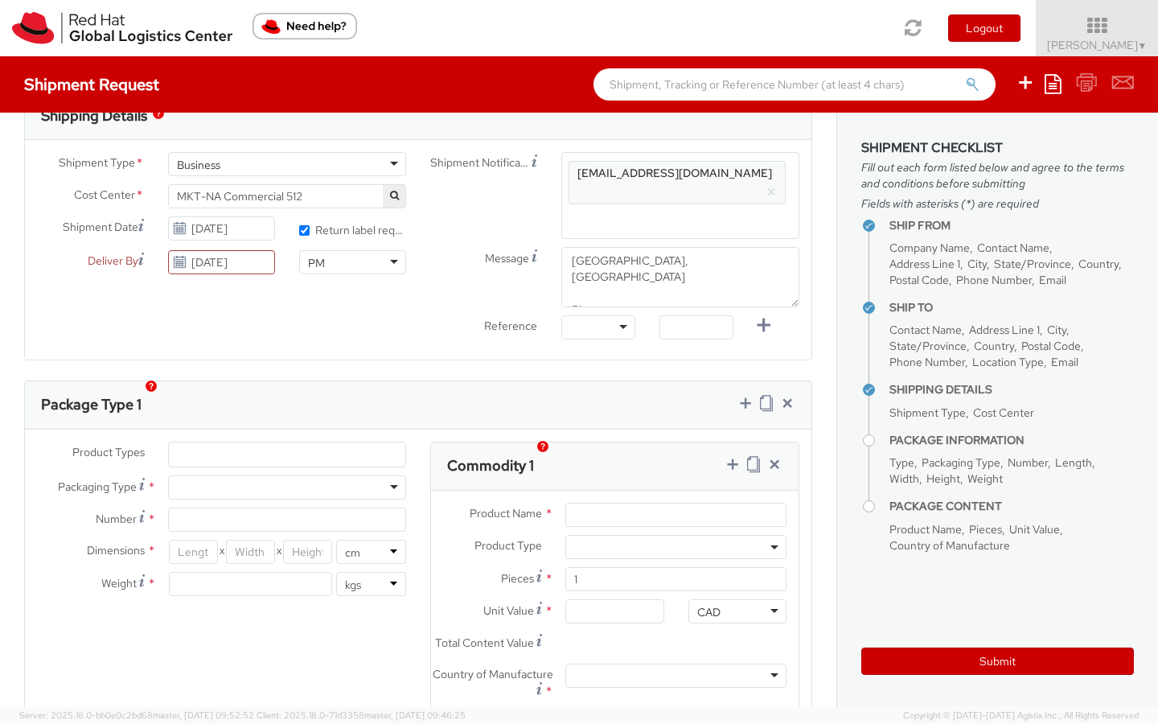
click at [223, 442] on ul at bounding box center [287, 454] width 236 height 24
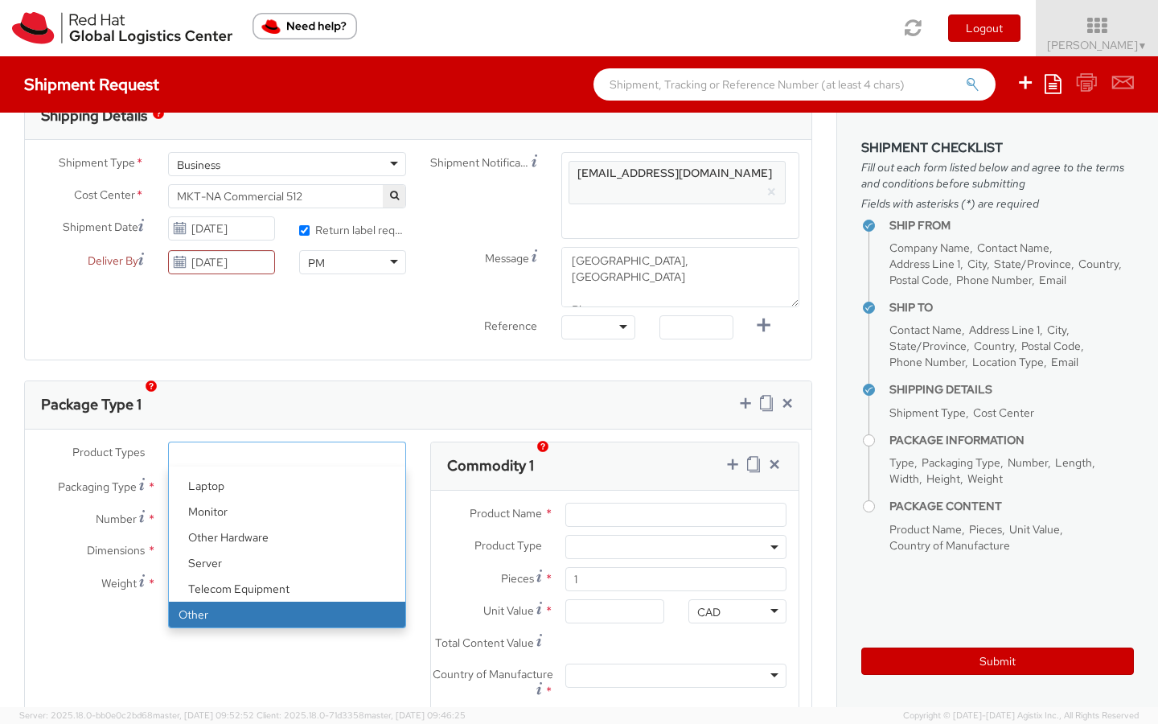
select select "OTHER"
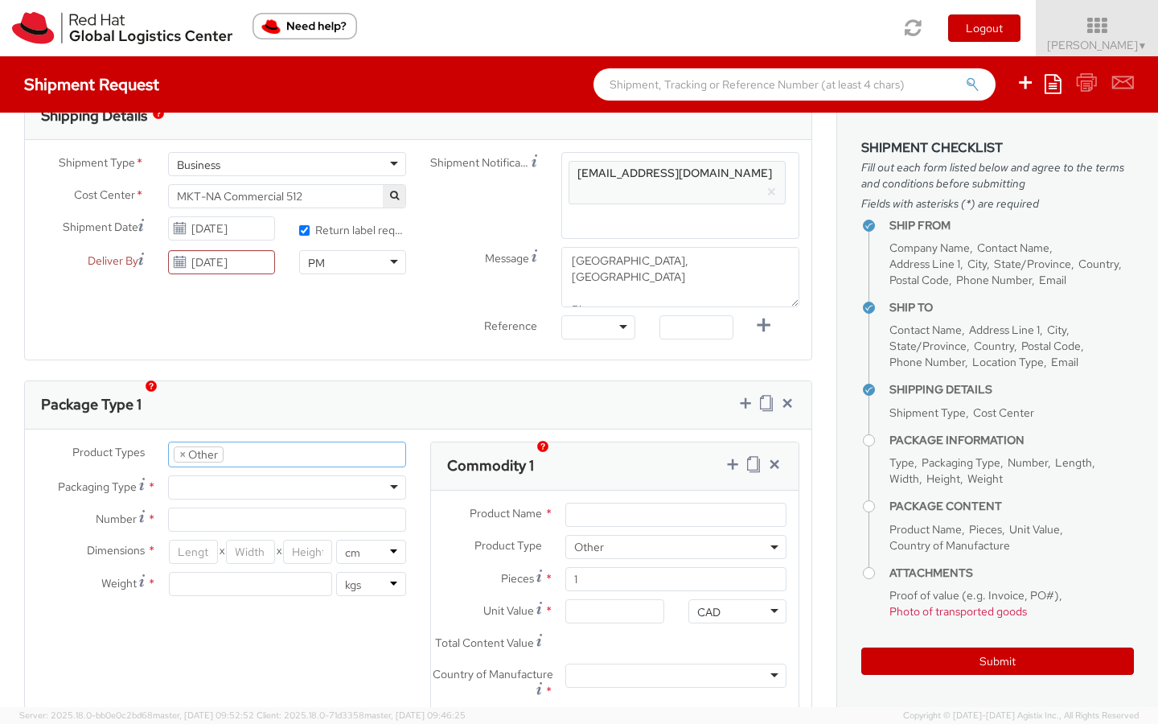
click at [212, 475] on div at bounding box center [287, 487] width 238 height 24
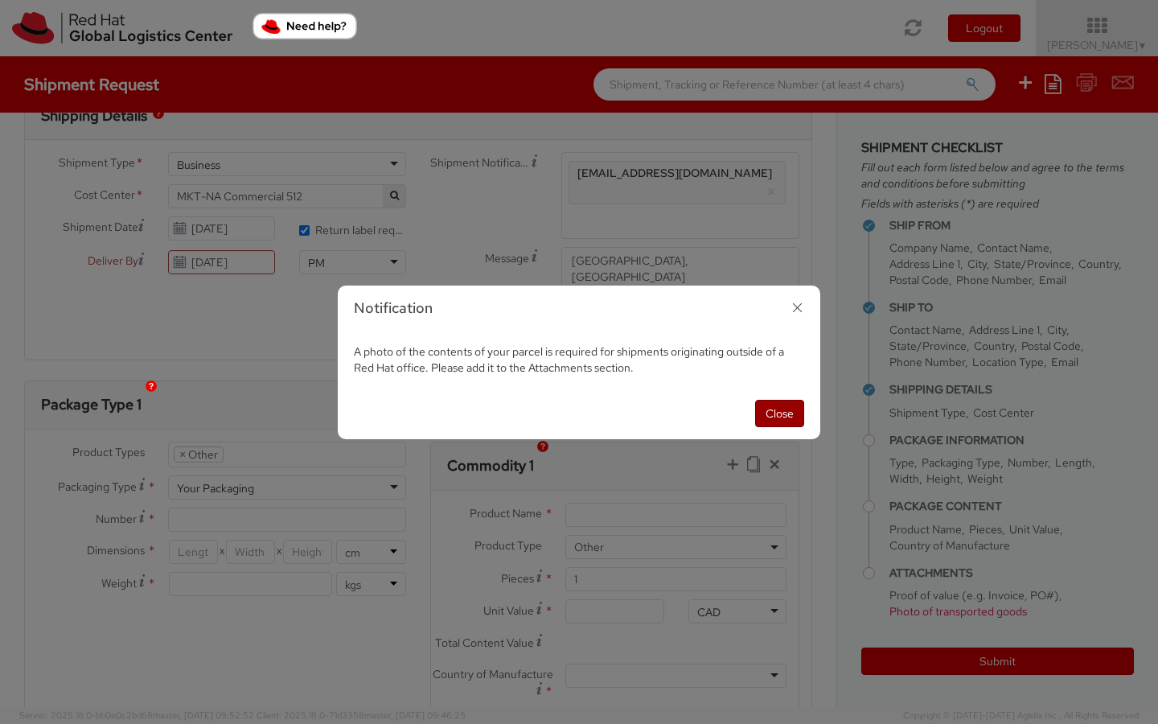
click at [788, 411] on button "Close" at bounding box center [779, 413] width 49 height 27
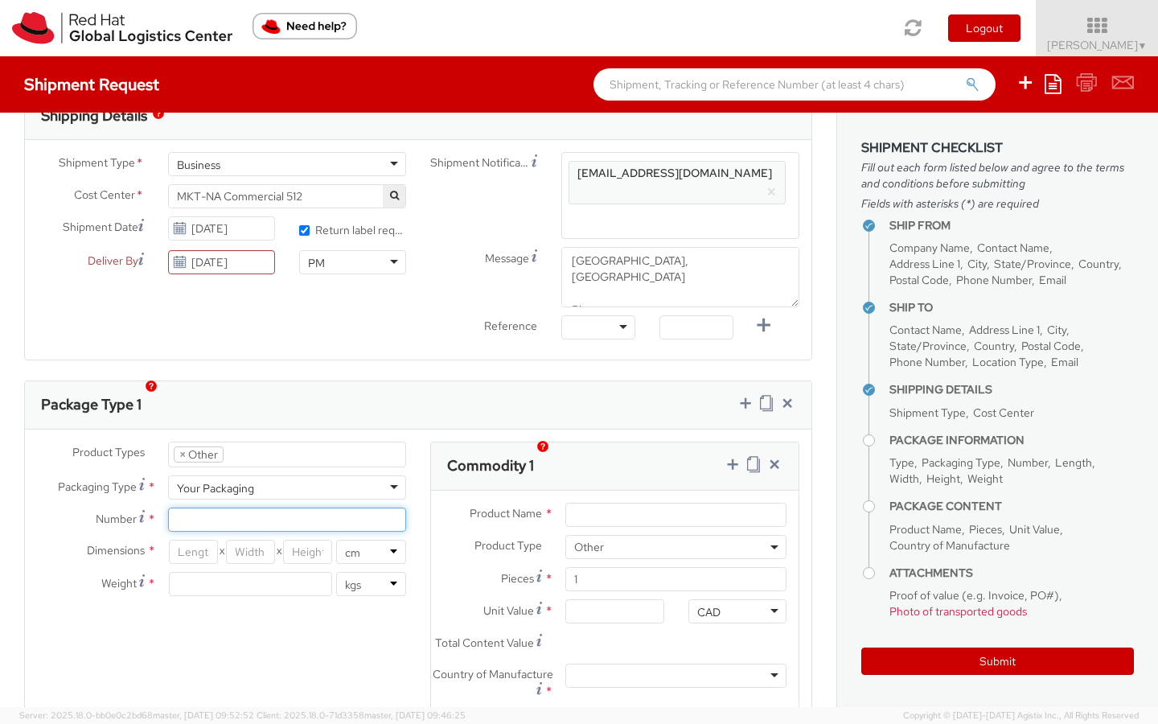
click at [210, 508] on input "Number *" at bounding box center [287, 520] width 238 height 24
type input "2"
click at [188, 540] on input "number" at bounding box center [193, 552] width 49 height 24
type input "11"
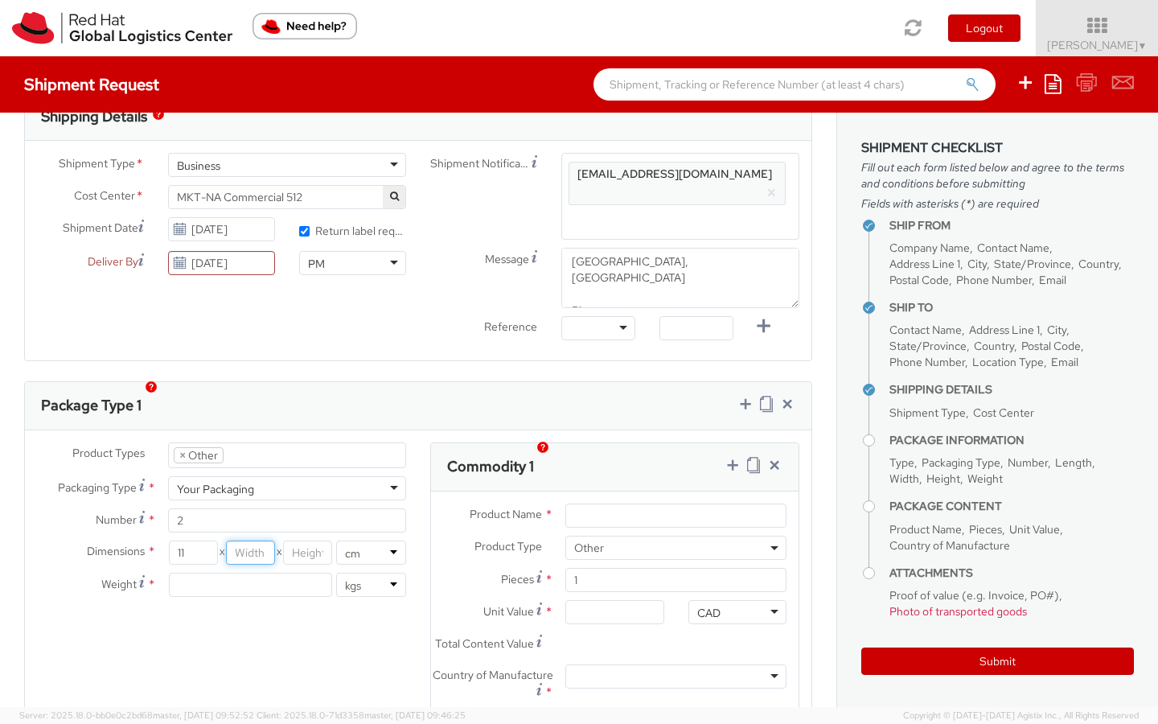
click at [255, 541] on input "number" at bounding box center [250, 553] width 49 height 24
type input "-4"
drag, startPoint x: 197, startPoint y: 533, endPoint x: 155, endPoint y: 532, distance: 41.9
click at [156, 541] on div "11 X -4 X in cm" at bounding box center [287, 553] width 262 height 24
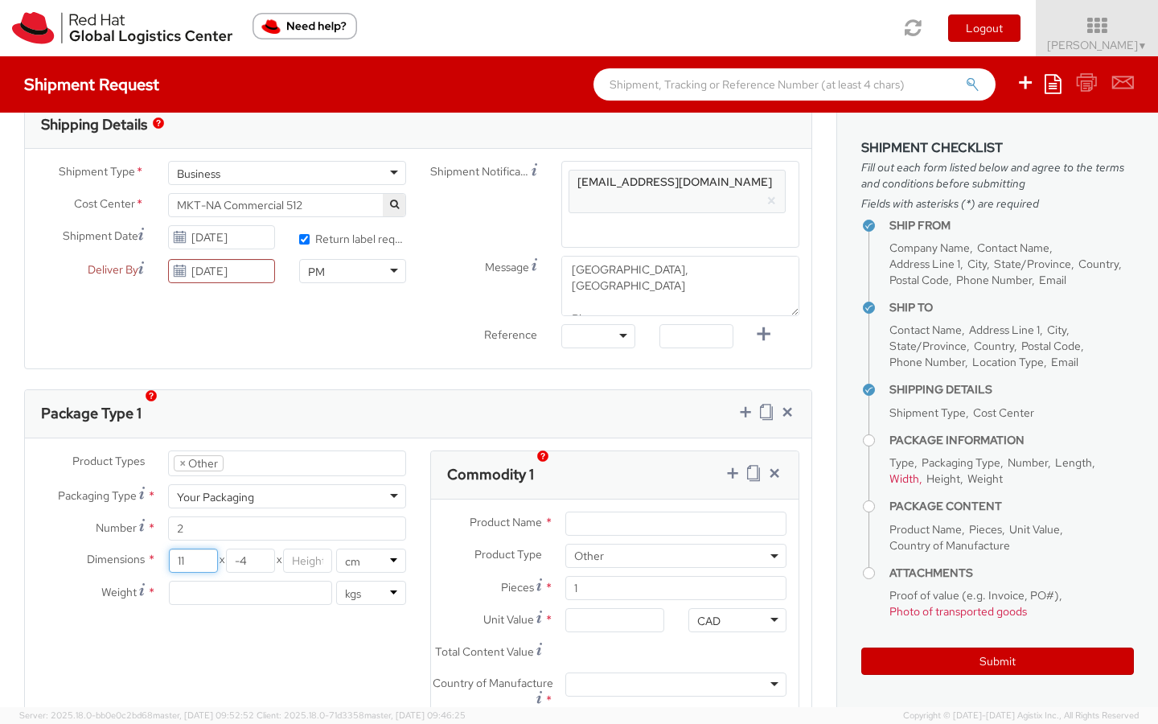
scroll to position [516, 0]
type input "10"
click at [245, 549] on input "-4" at bounding box center [250, 561] width 49 height 24
type input "10"
click at [307, 549] on input "number" at bounding box center [307, 561] width 49 height 24
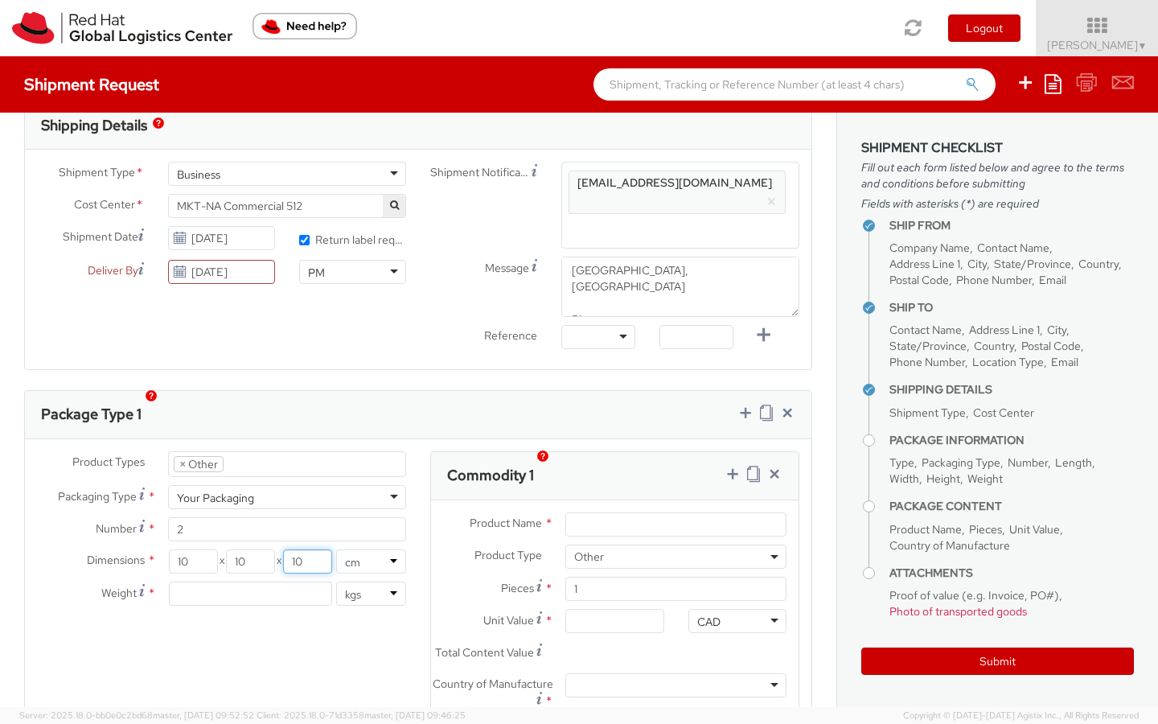
type input "10"
click at [278, 582] on input "number" at bounding box center [250, 594] width 163 height 24
type input "30"
click at [380, 584] on select "lbs kgs" at bounding box center [371, 596] width 70 height 24
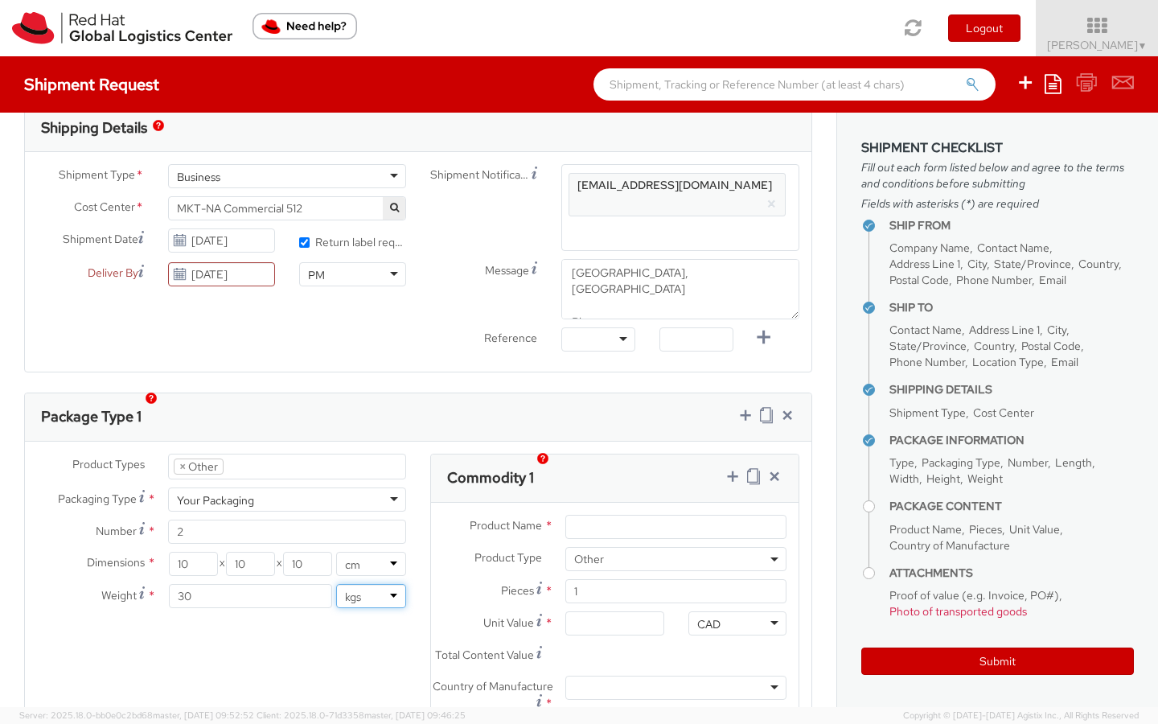
select select "LBS"
click at [336, 584] on select "lbs kgs" at bounding box center [371, 596] width 70 height 24
type input "66.14"
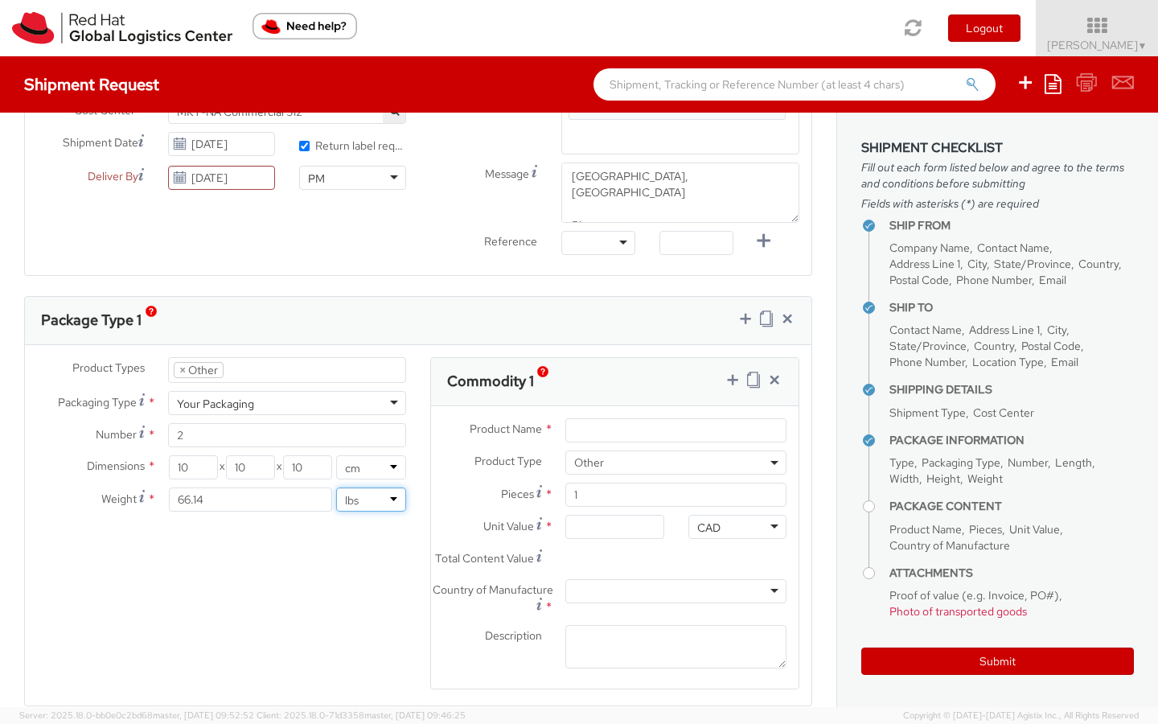
scroll to position [617, 0]
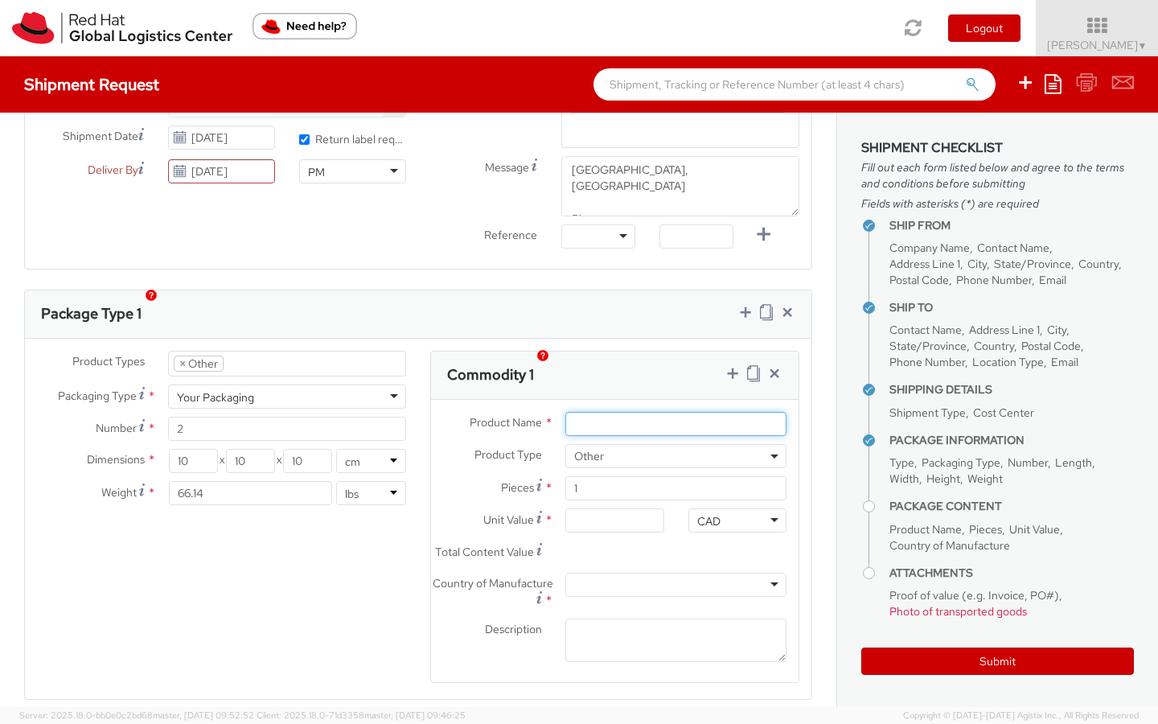
click at [588, 412] on input "Product Name *" at bounding box center [675, 424] width 221 height 24
type input "Banner"
click at [602, 476] on input "1" at bounding box center [675, 488] width 221 height 24
type input "2"
type input "0.00"
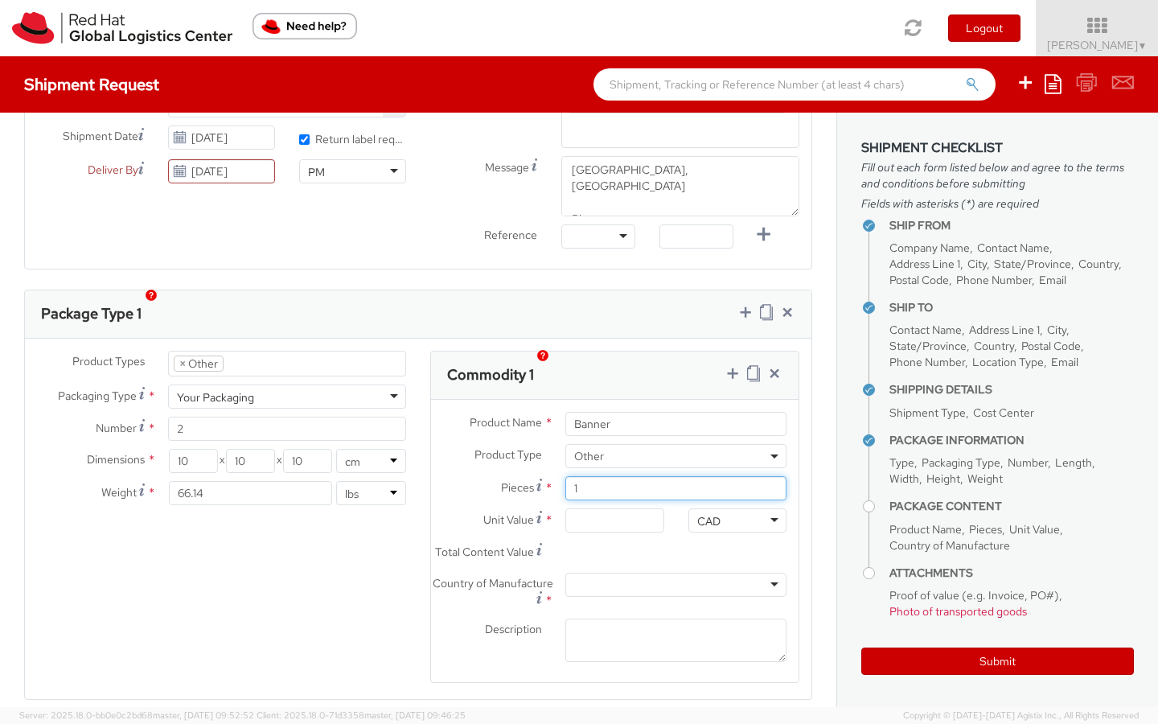
type input "0.00"
type input "2"
click at [608, 510] on input "0.00" at bounding box center [614, 522] width 98 height 24
type input "2.00"
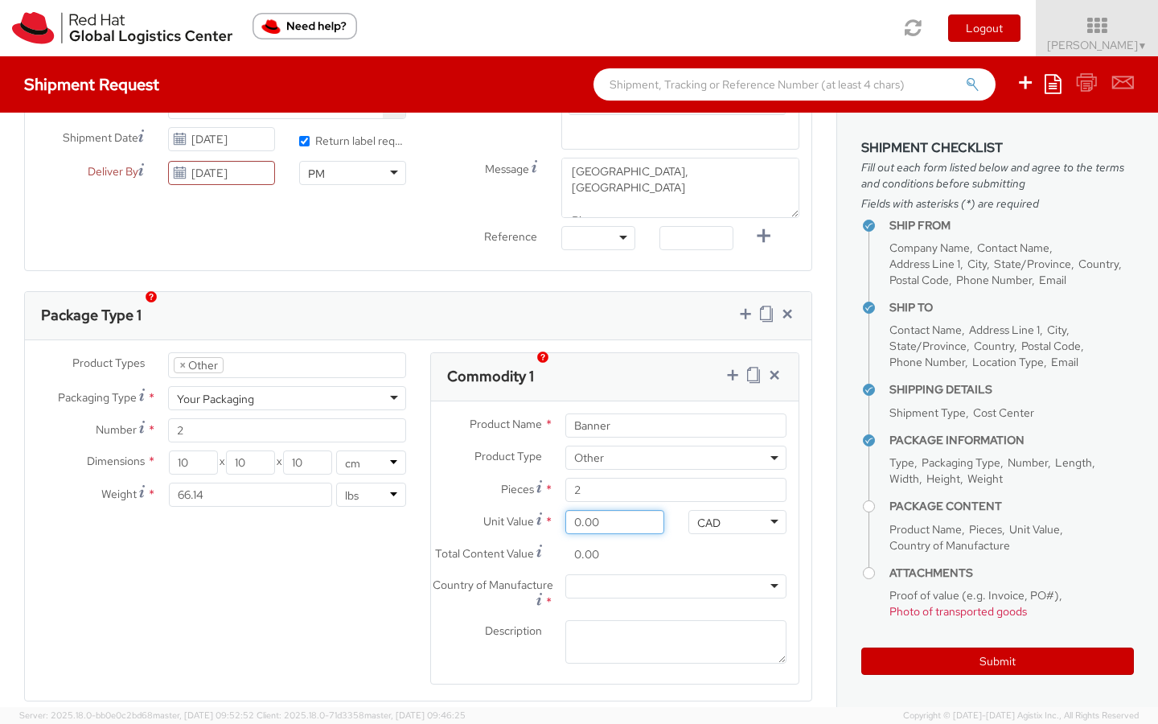
type input "4.00"
type input "25.00"
type input "50.00"
type input "250.00"
type input "500.00"
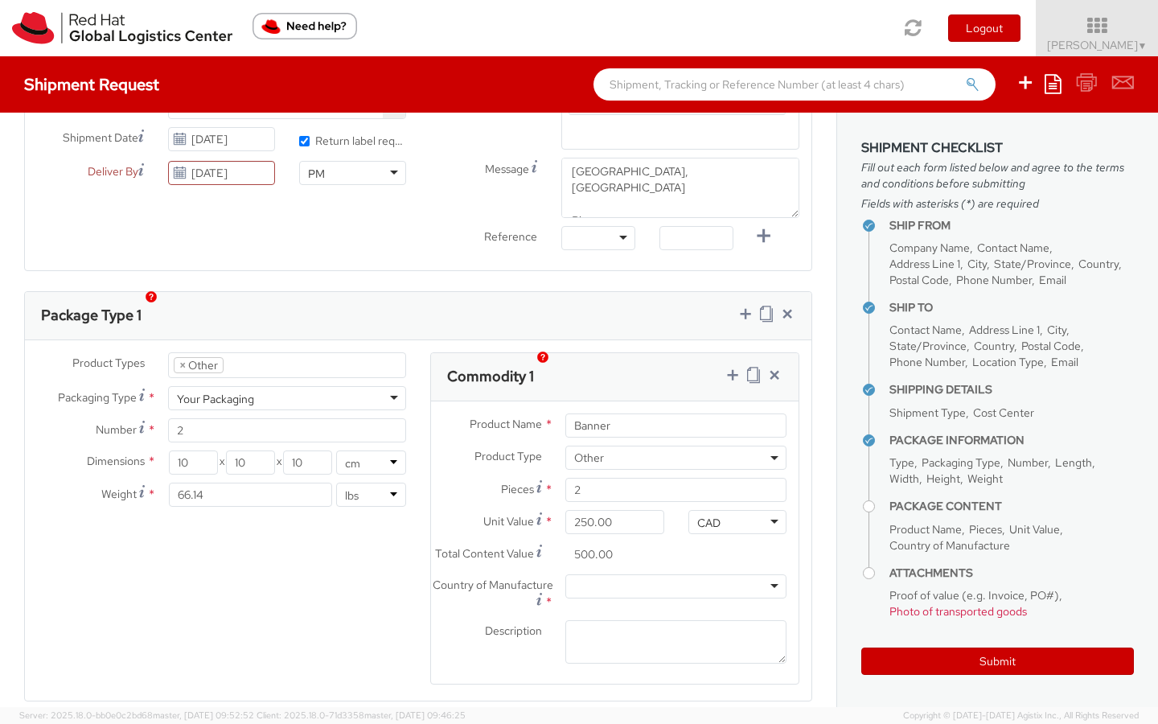
click at [736, 510] on div "CAD" at bounding box center [738, 522] width 98 height 24
type input "US"
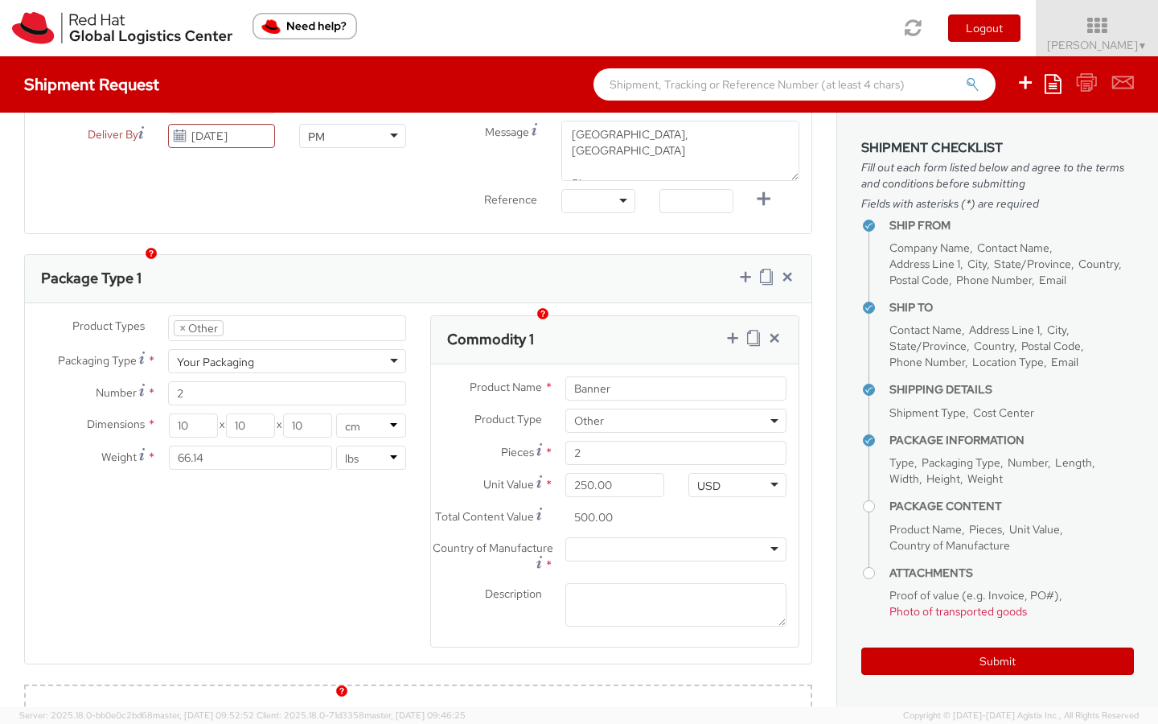
scroll to position [659, 0]
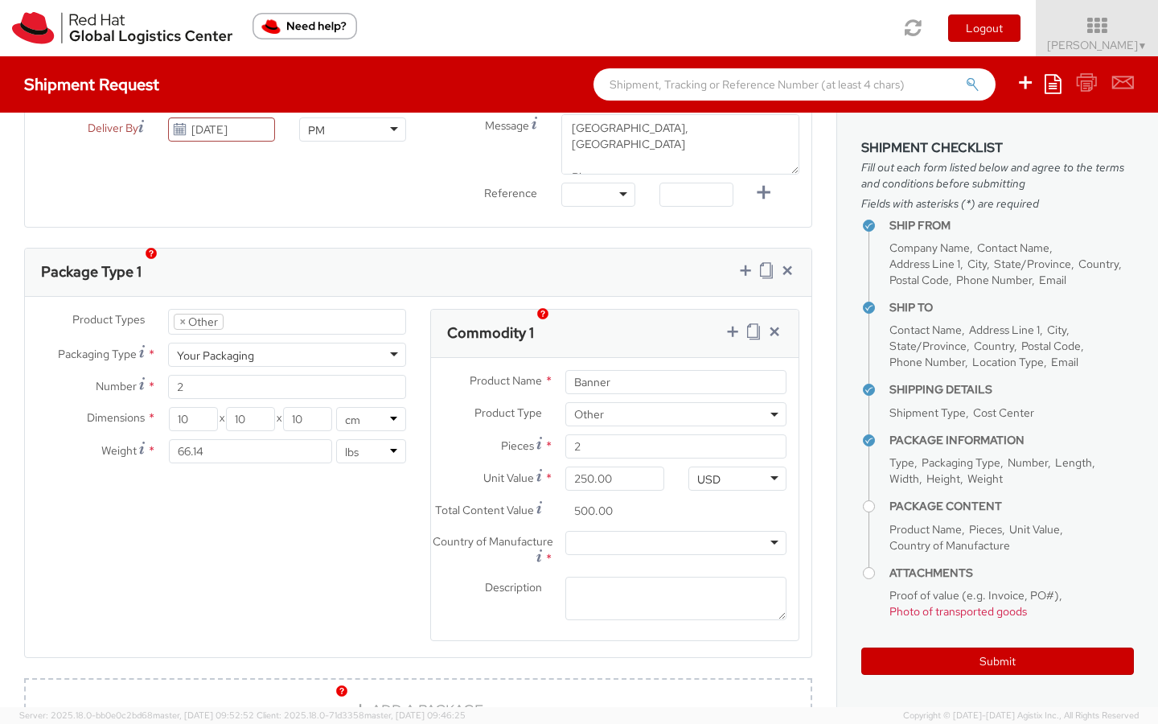
click at [625, 531] on div at bounding box center [675, 543] width 221 height 24
type input "United"
click at [607, 580] on textarea "Description *" at bounding box center [675, 599] width 221 height 44
type textarea "Banners"
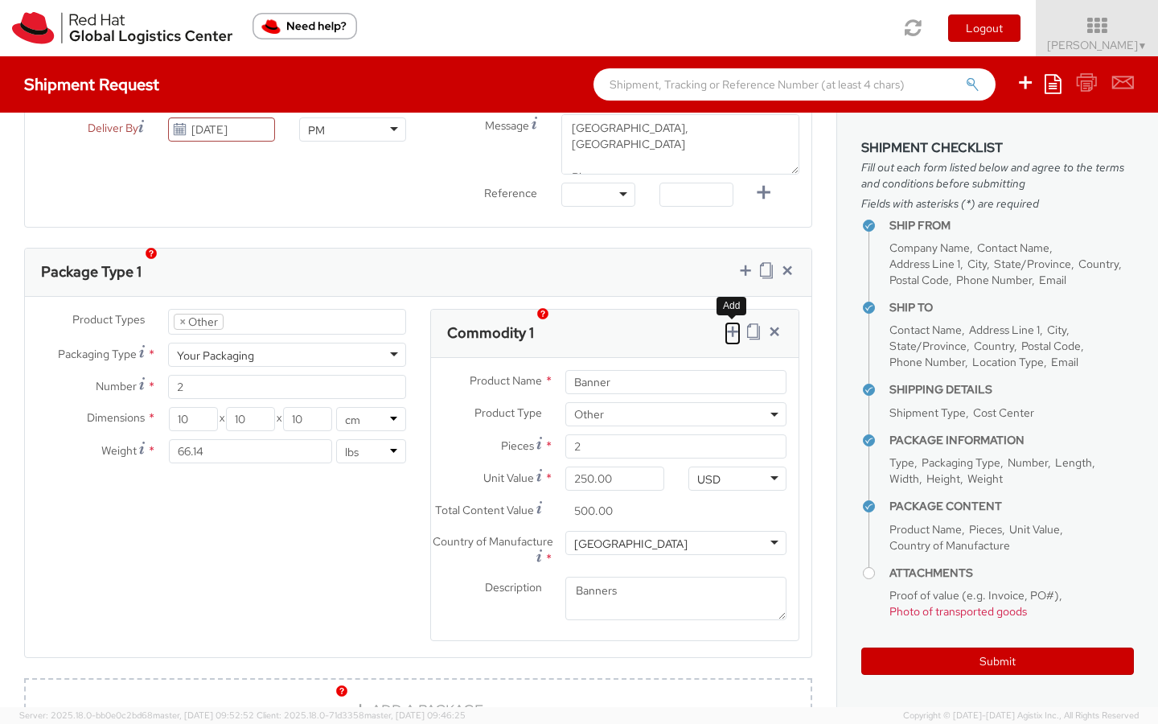
click at [731, 323] on icon at bounding box center [733, 331] width 16 height 16
select select
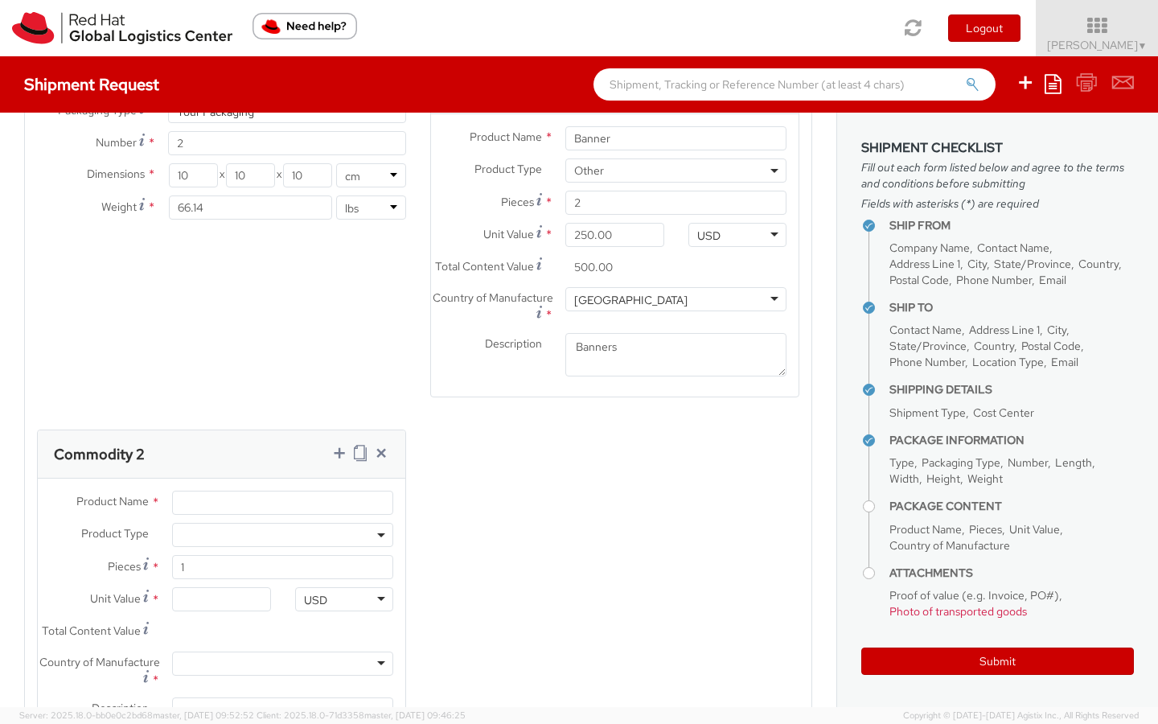
scroll to position [938, 0]
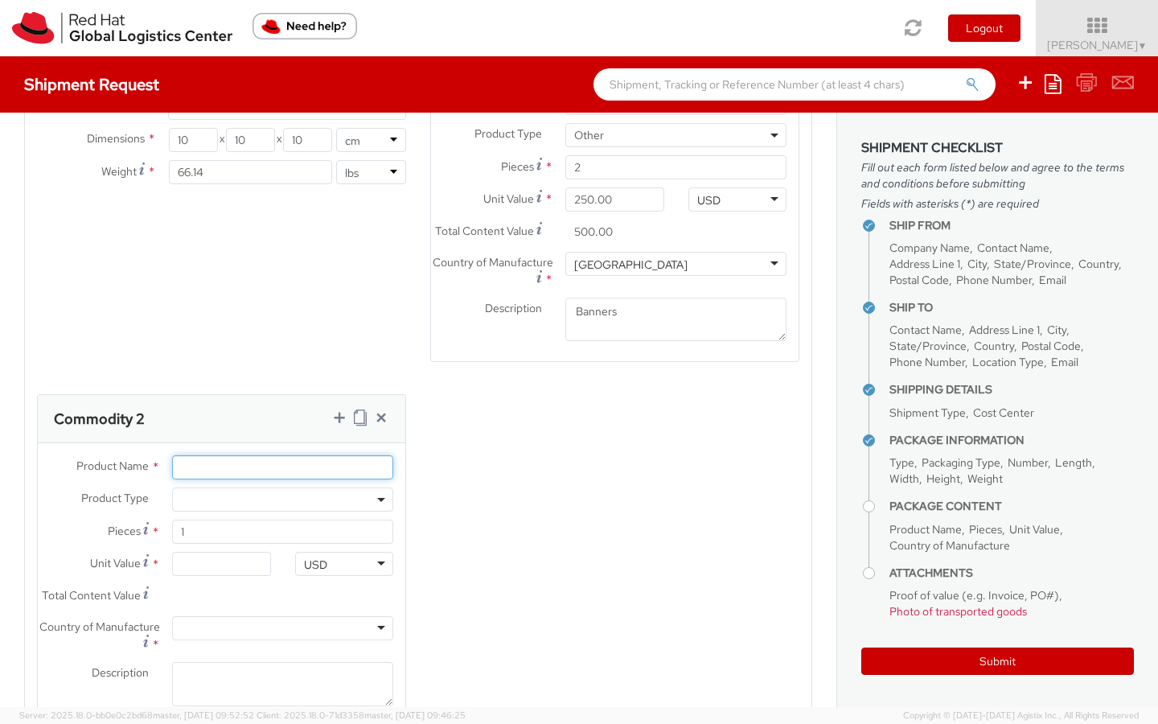
click at [253, 455] on input "Product Name *" at bounding box center [282, 467] width 221 height 24
type input "Table cloth"
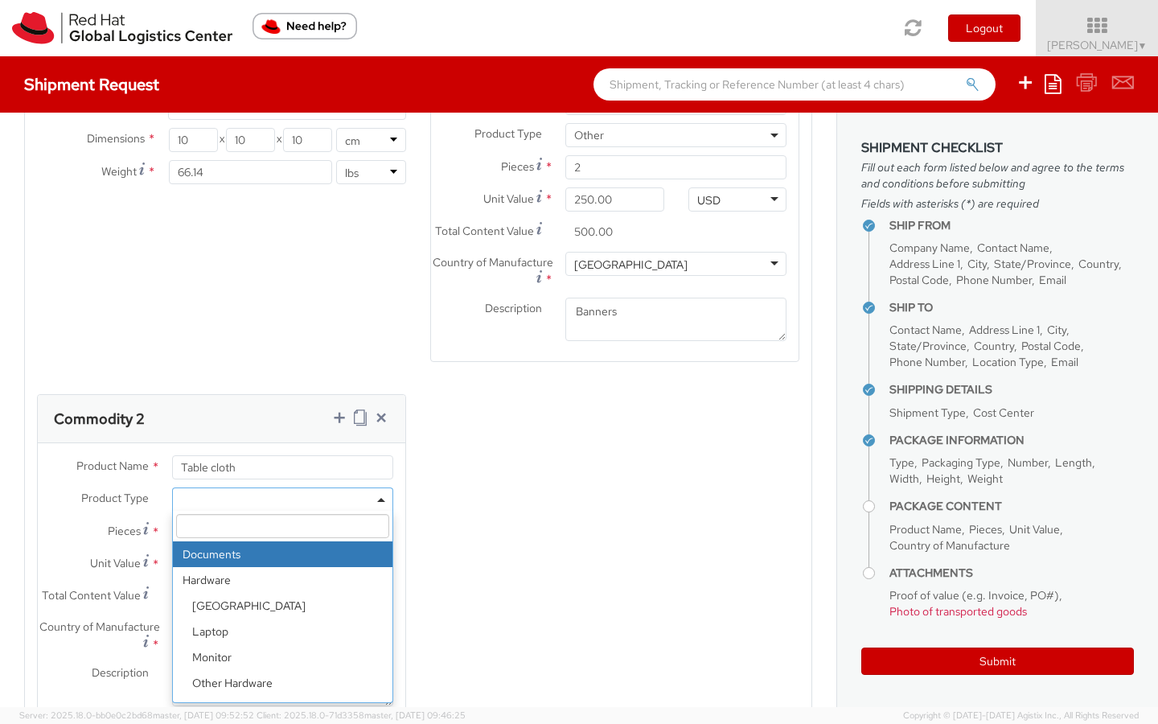
click at [261, 487] on span at bounding box center [282, 499] width 221 height 24
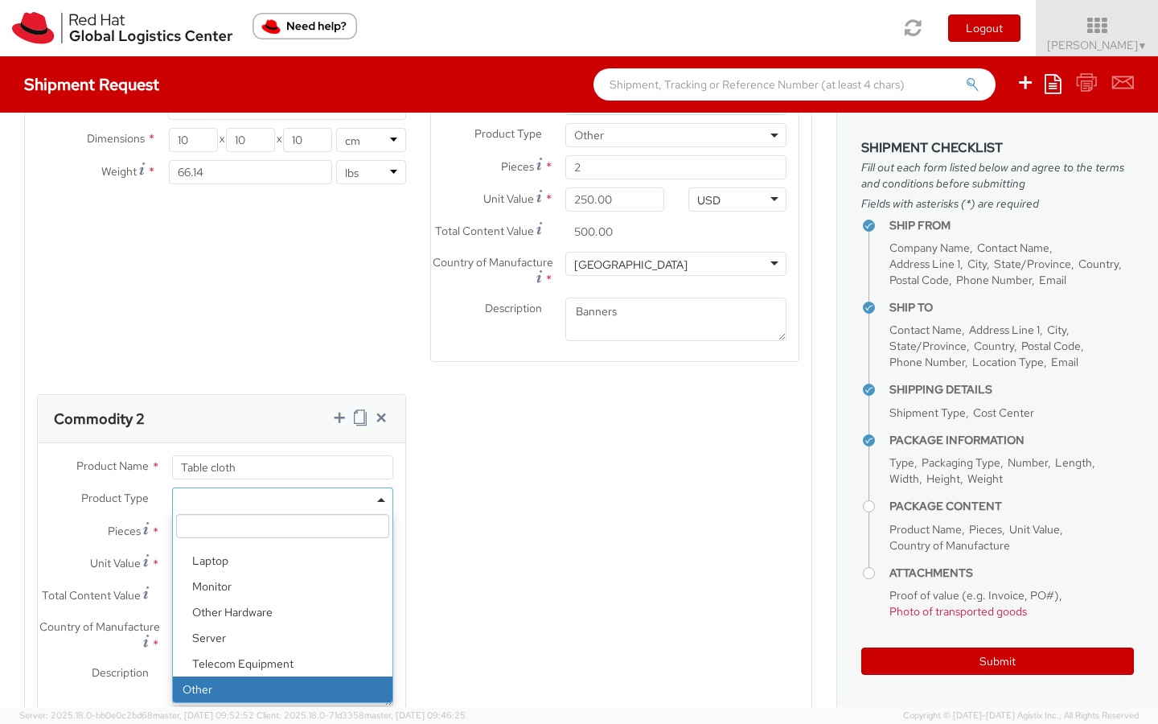
select select "OTHER"
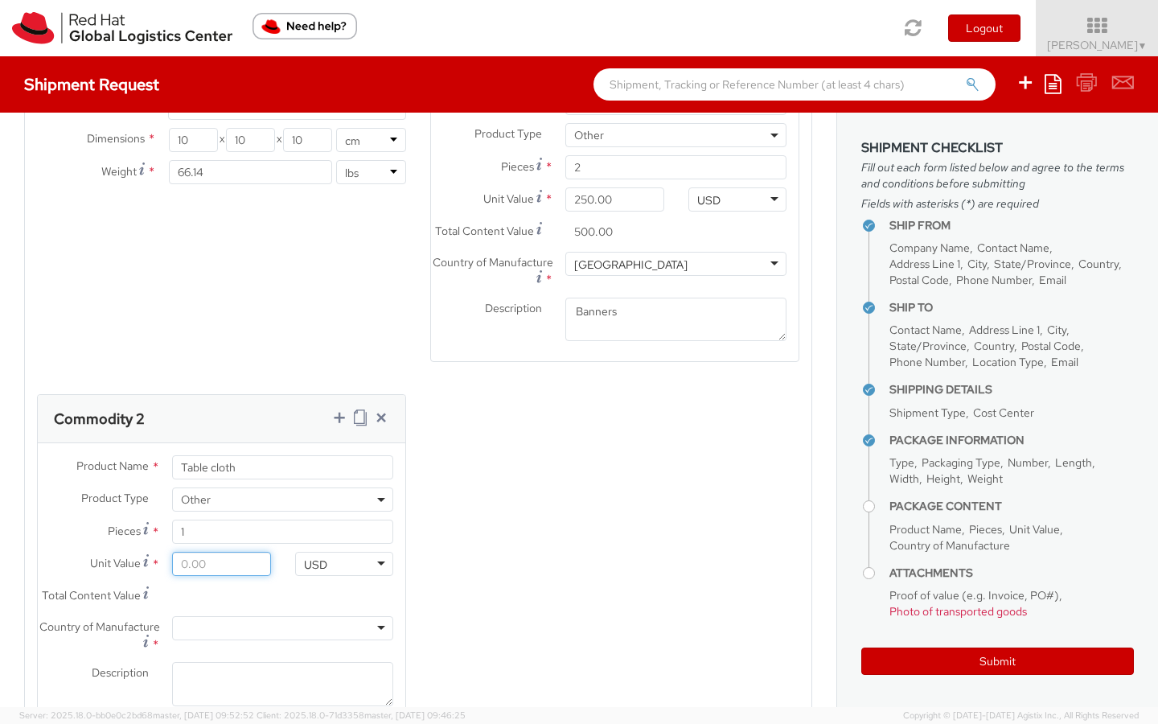
click at [214, 552] on input "Unit Value *" at bounding box center [221, 564] width 98 height 24
type input "1.00"
type input "15.00"
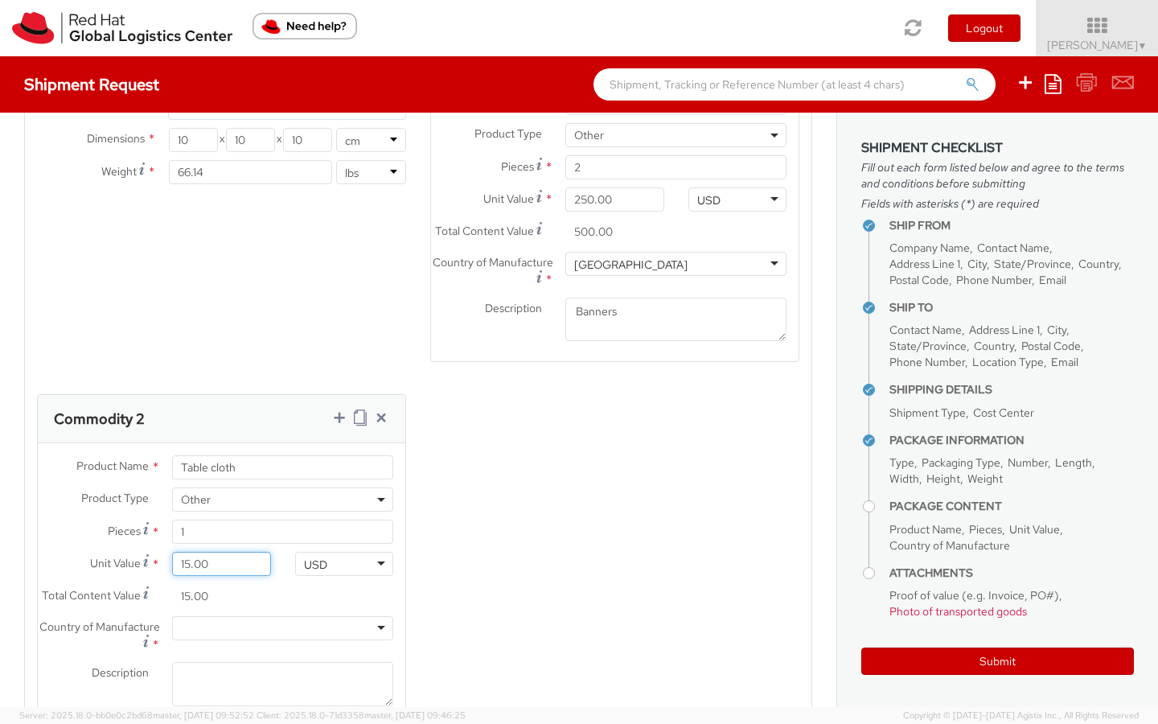
type input "150.00"
click at [232, 616] on div at bounding box center [282, 628] width 221 height 24
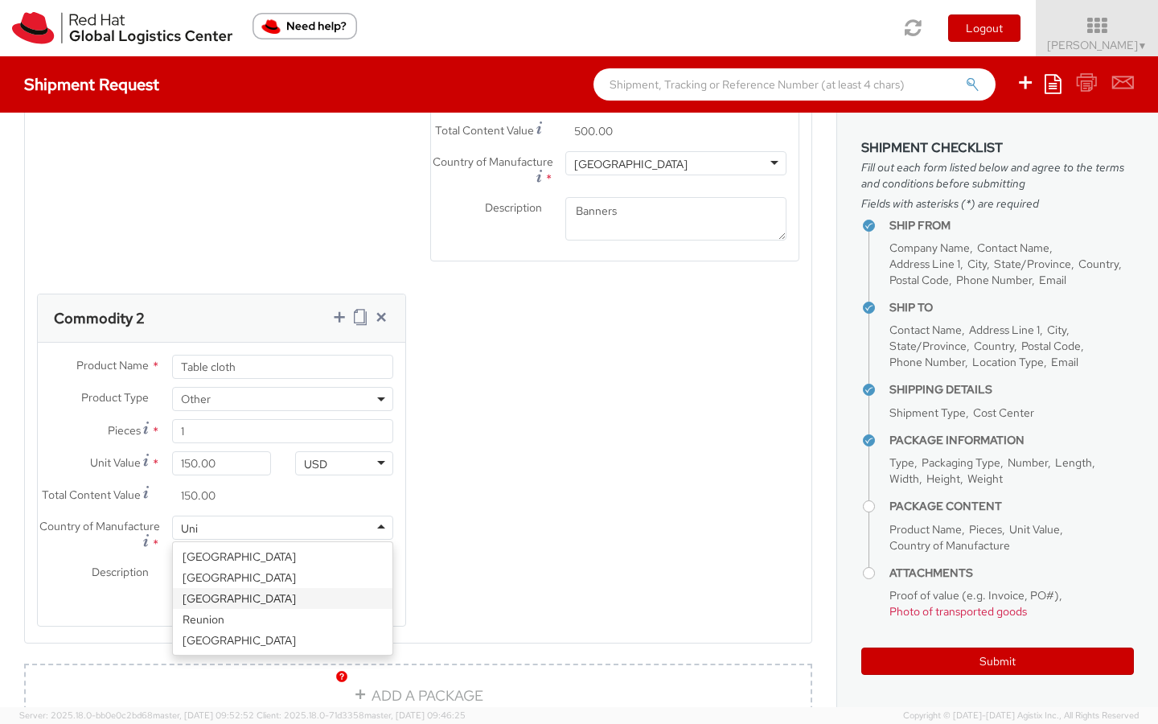
scroll to position [0, 0]
type input "United"
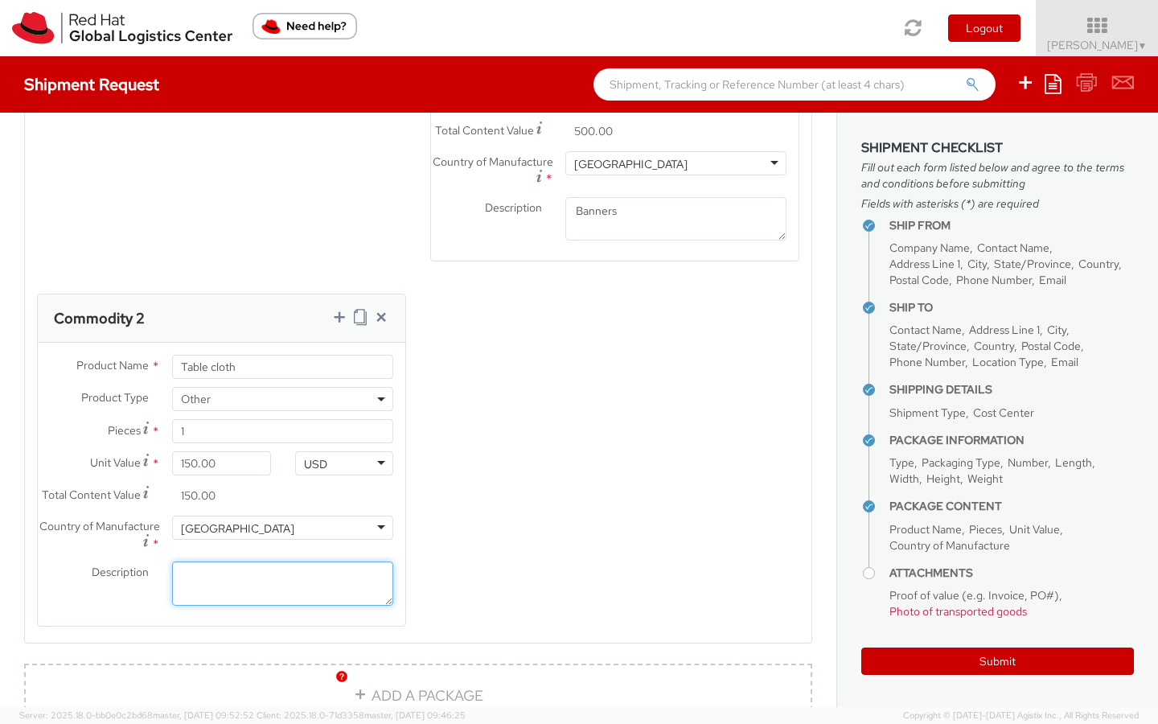
click at [254, 561] on textarea "Description *" at bounding box center [282, 583] width 221 height 44
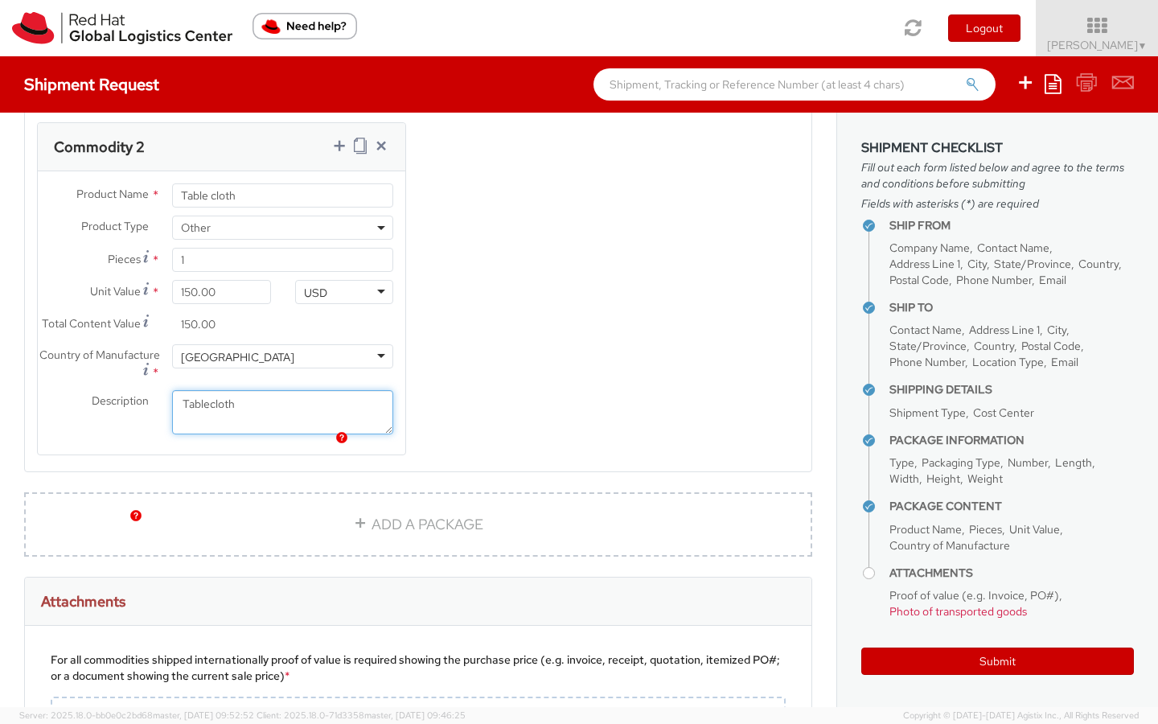
scroll to position [1277, 0]
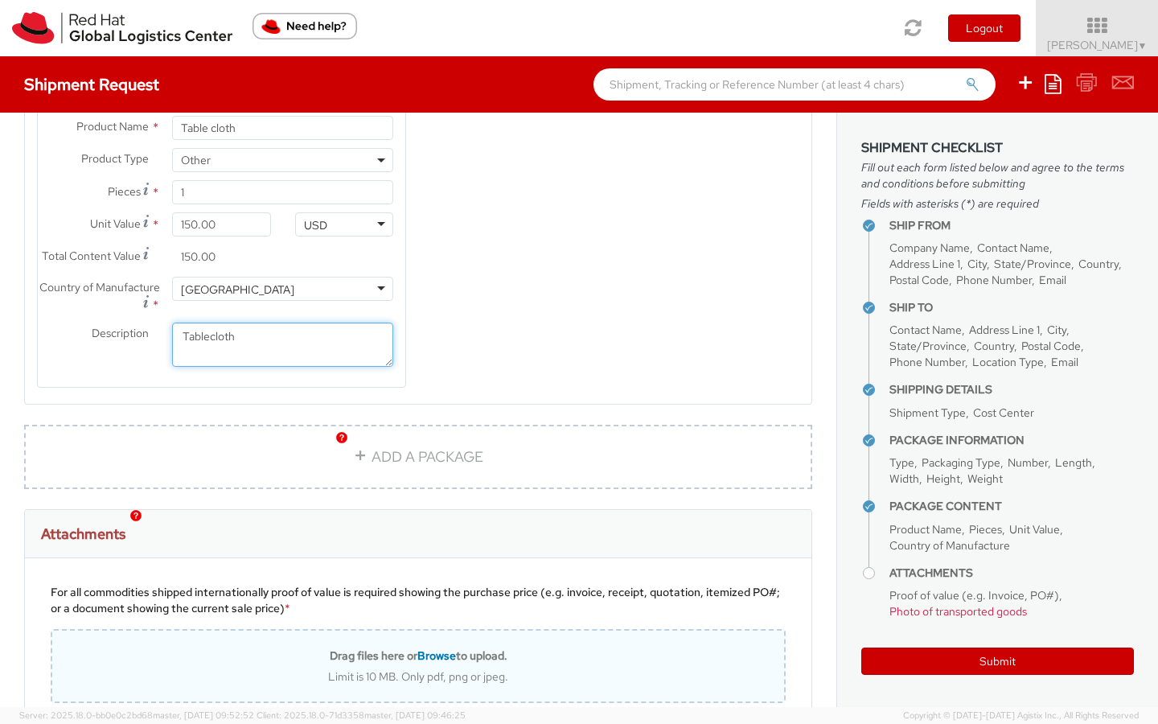
type textarea "Tablecloth"
click at [442, 648] on span "Browse" at bounding box center [436, 655] width 39 height 14
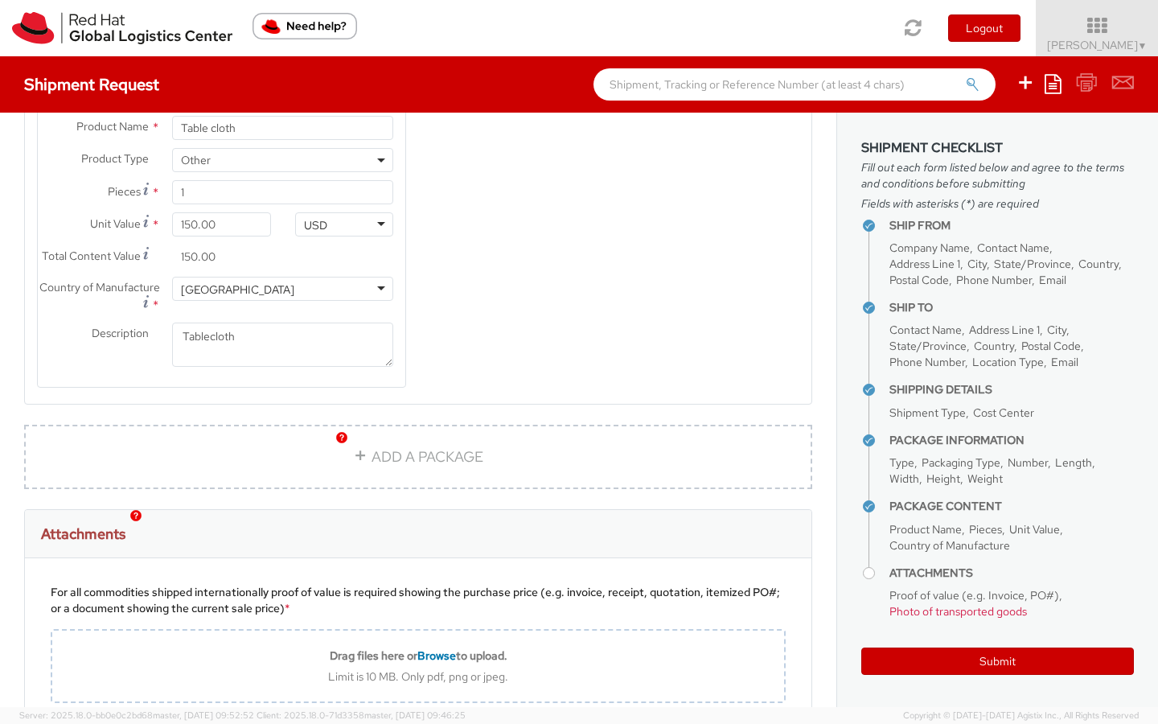
type input "C:\fakepath\Screenshot 2025-09-09 at 3.27.45 PM.png"
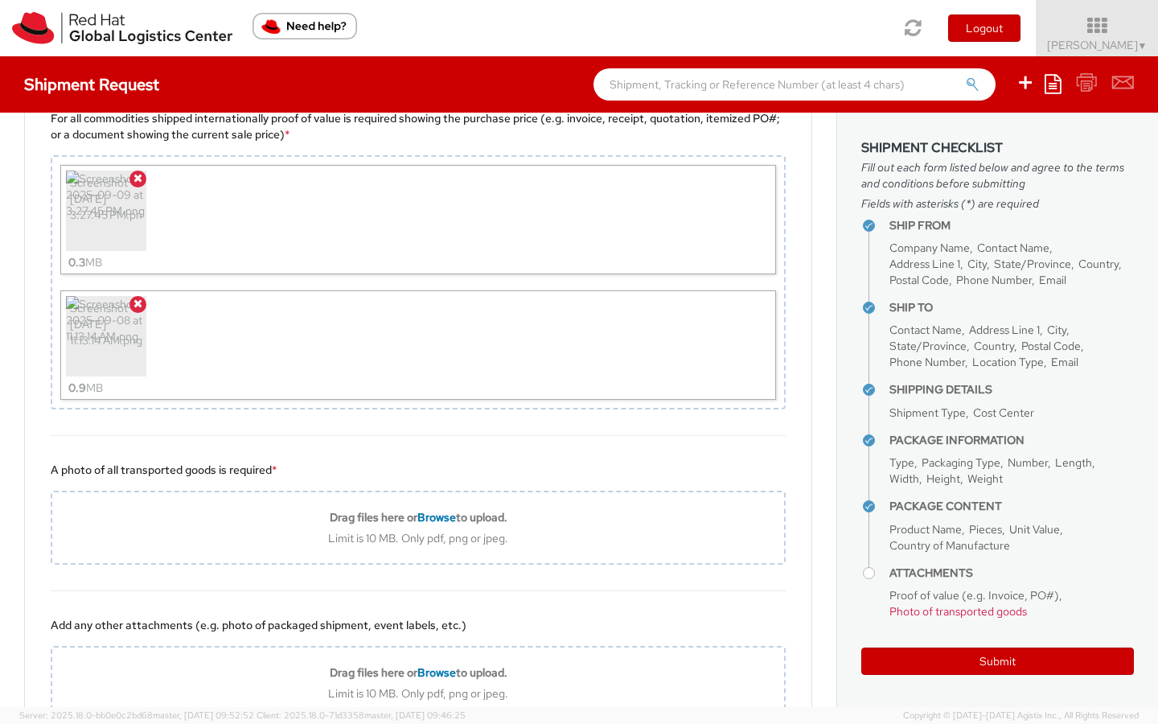
scroll to position [1857, 0]
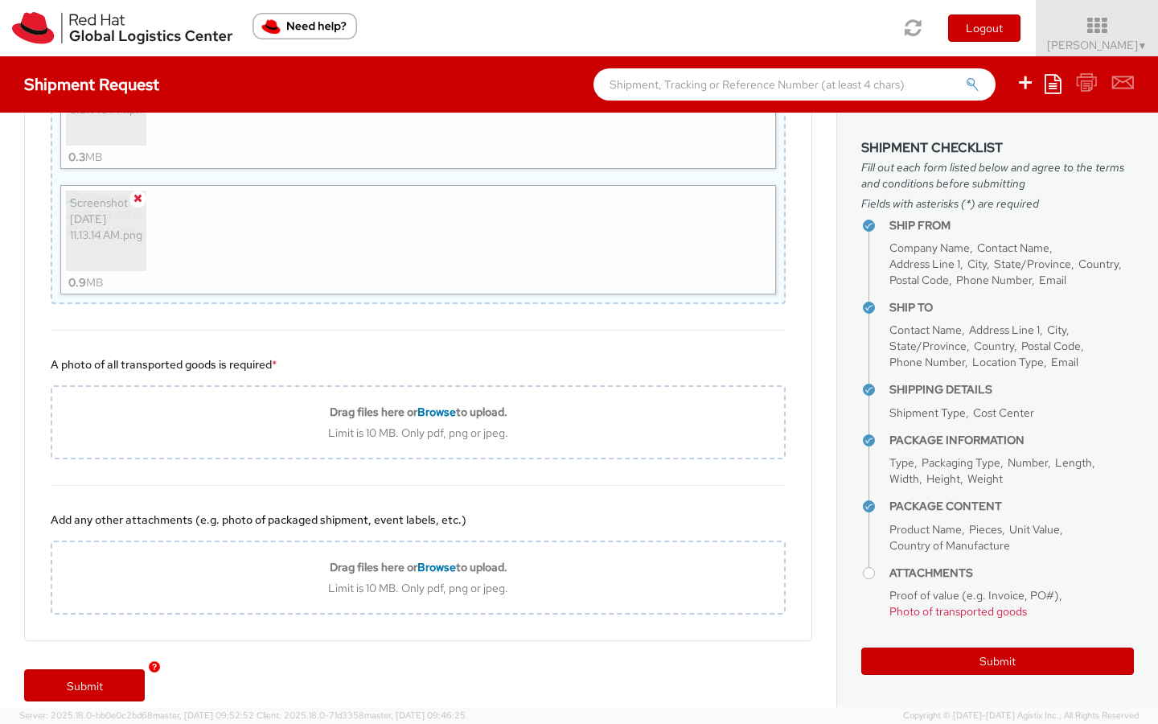
click at [134, 192] on icon at bounding box center [138, 197] width 9 height 11
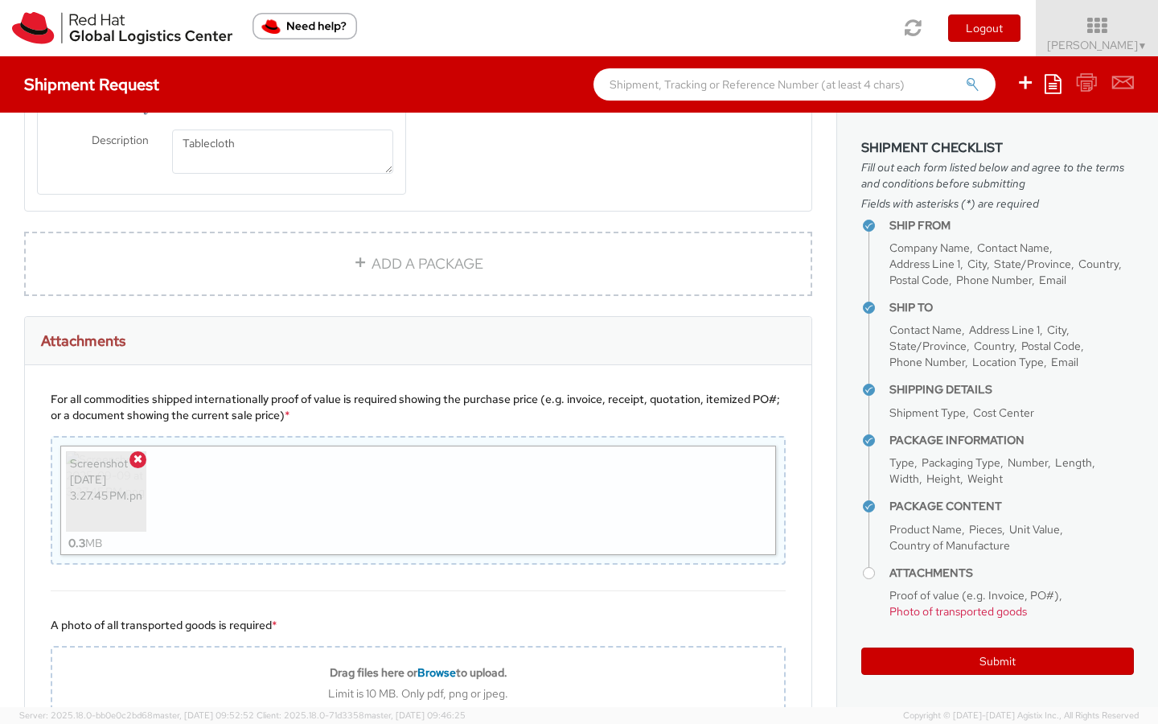
scroll to position [1434, 0]
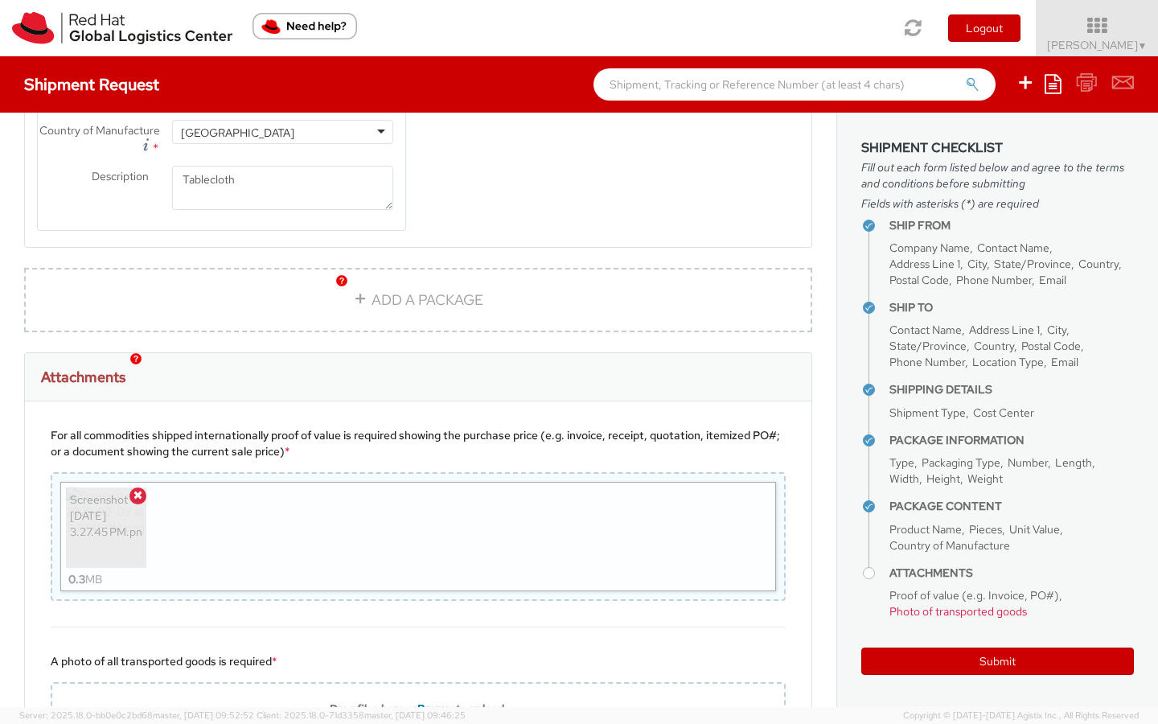
click at [334, 495] on div "Screenshot 2025-09-09 at 3.27.45 PM.png 0.3 MB" at bounding box center [418, 536] width 716 height 109
type input "C:\fakepath\Screenshot 2025-09-09 at 3.44.04 PM.png"
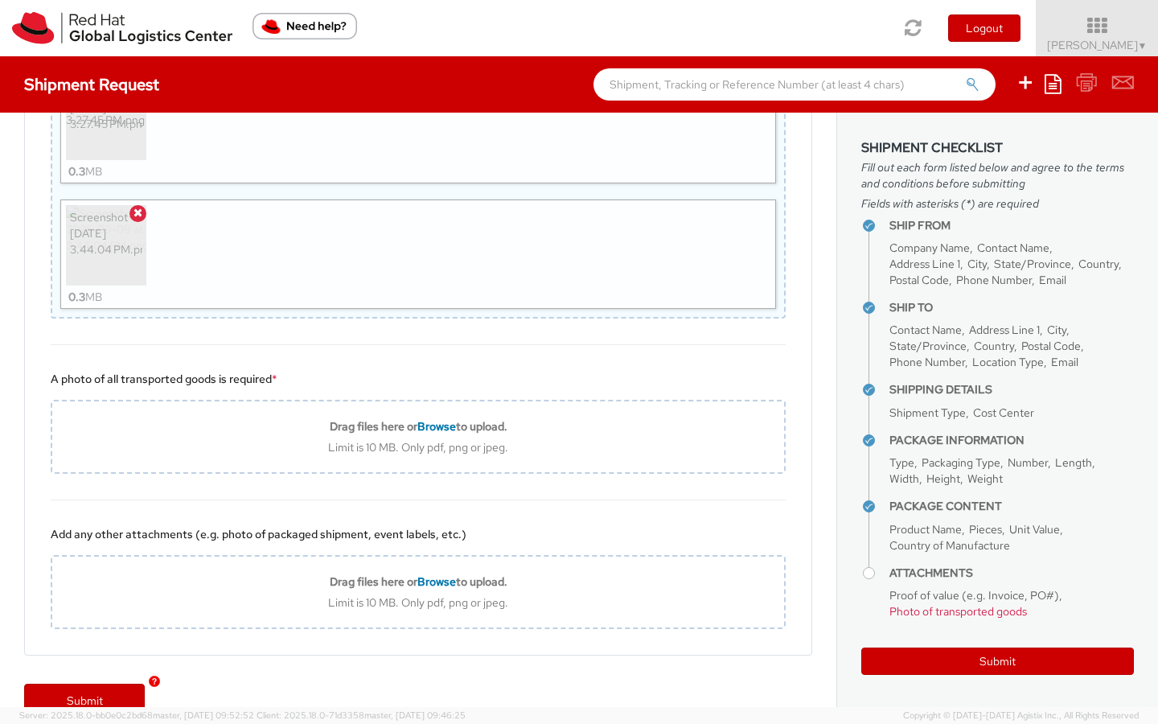
scroll to position [1857, 0]
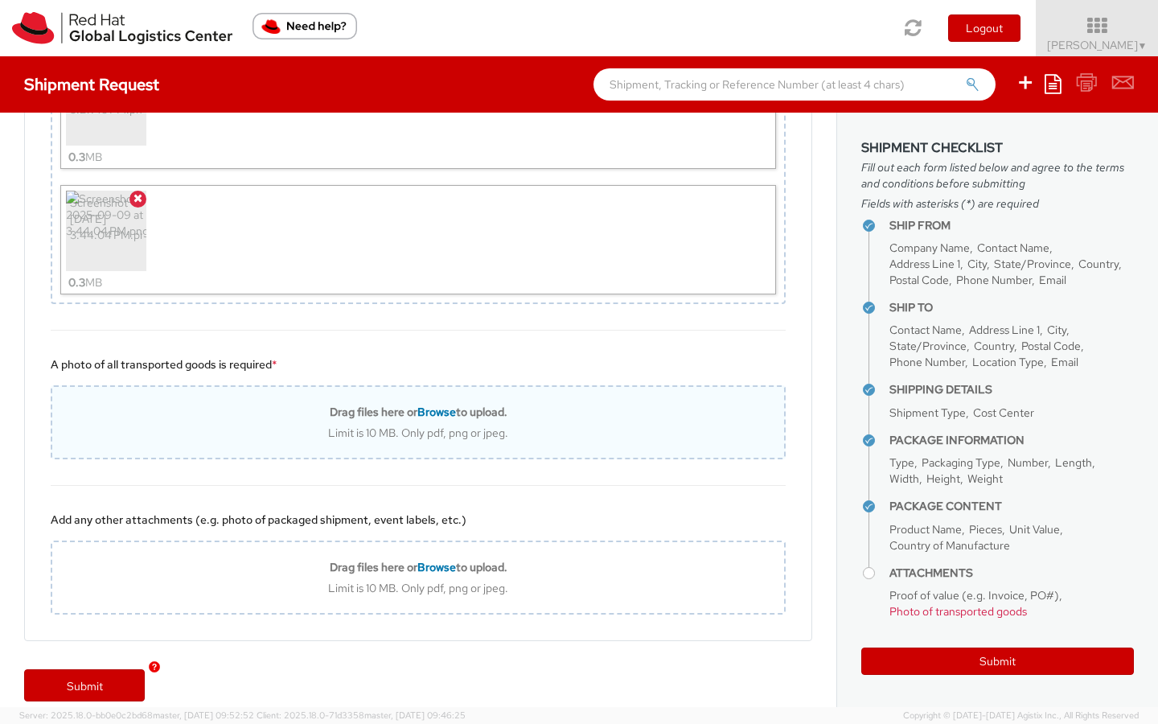
click at [427, 405] on span "Browse" at bounding box center [436, 412] width 39 height 14
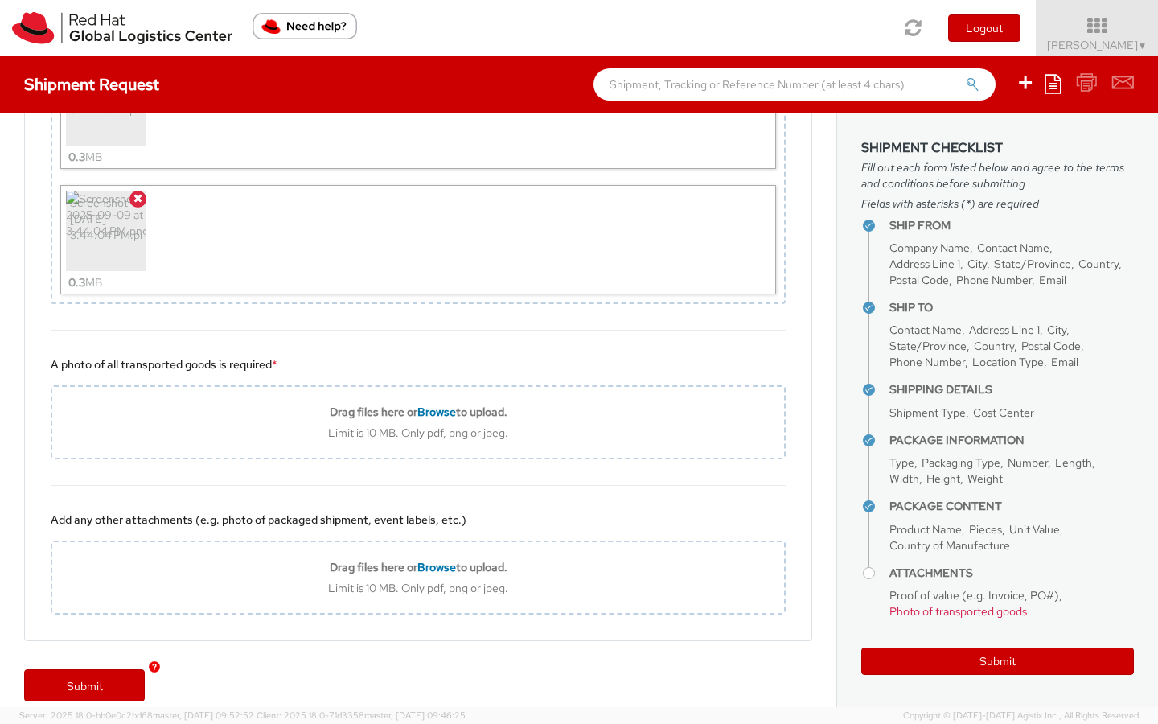
type input "C:\fakepath\Screenshot 2025-09-09 at 3.44.04 PM.png"
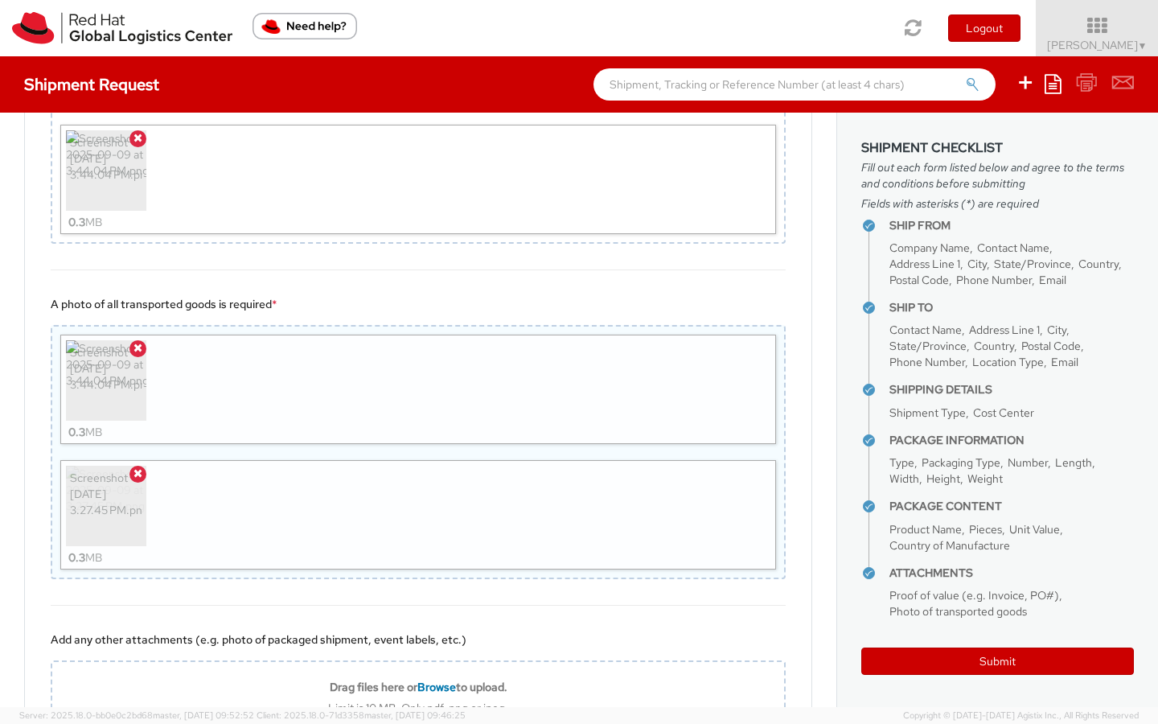
scroll to position [2037, 0]
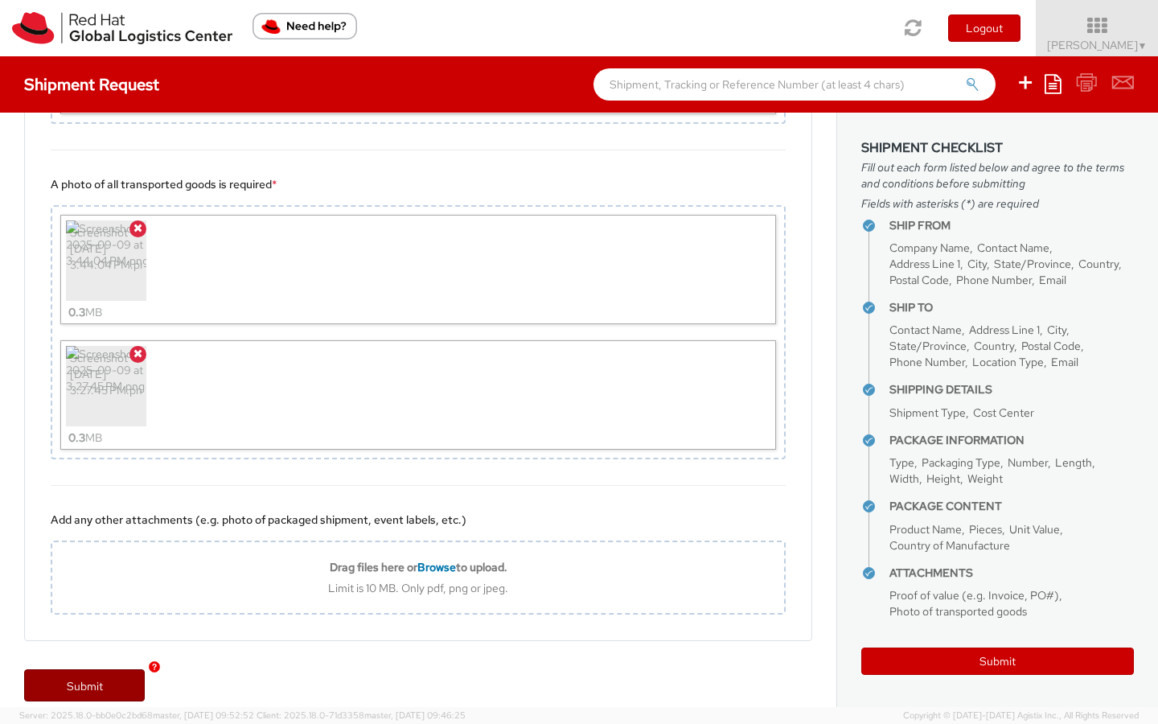
click at [88, 669] on link "Submit" at bounding box center [84, 685] width 121 height 32
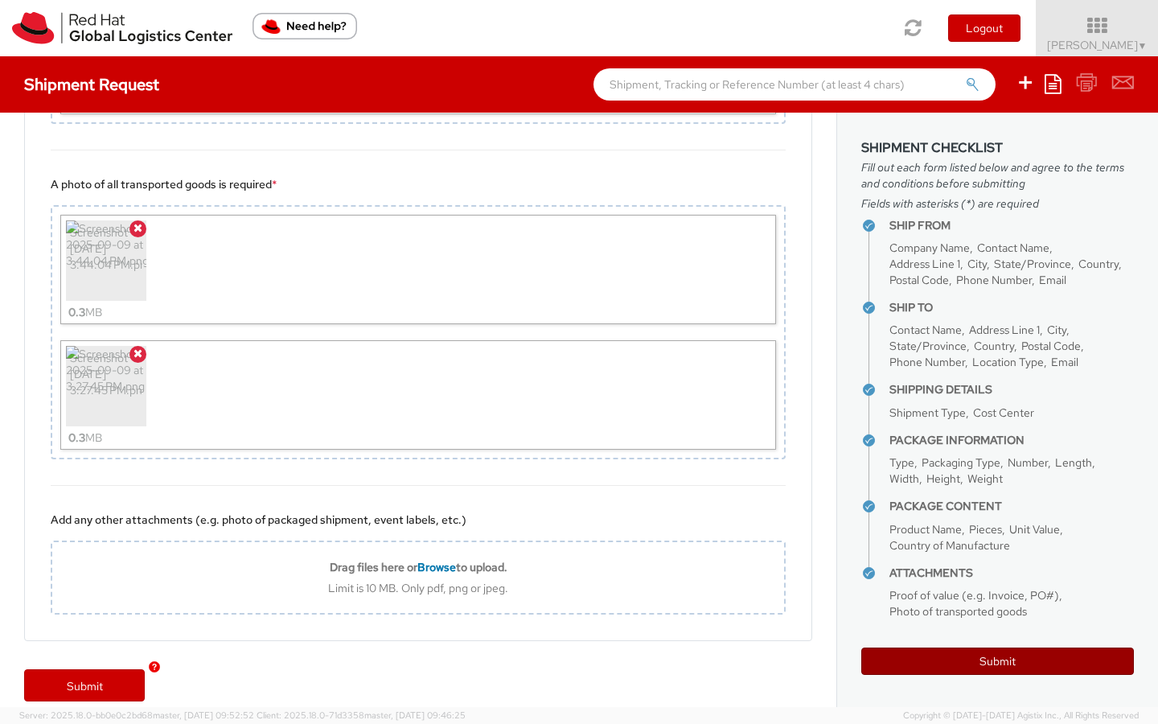
click at [964, 659] on button "Submit" at bounding box center [998, 661] width 273 height 27
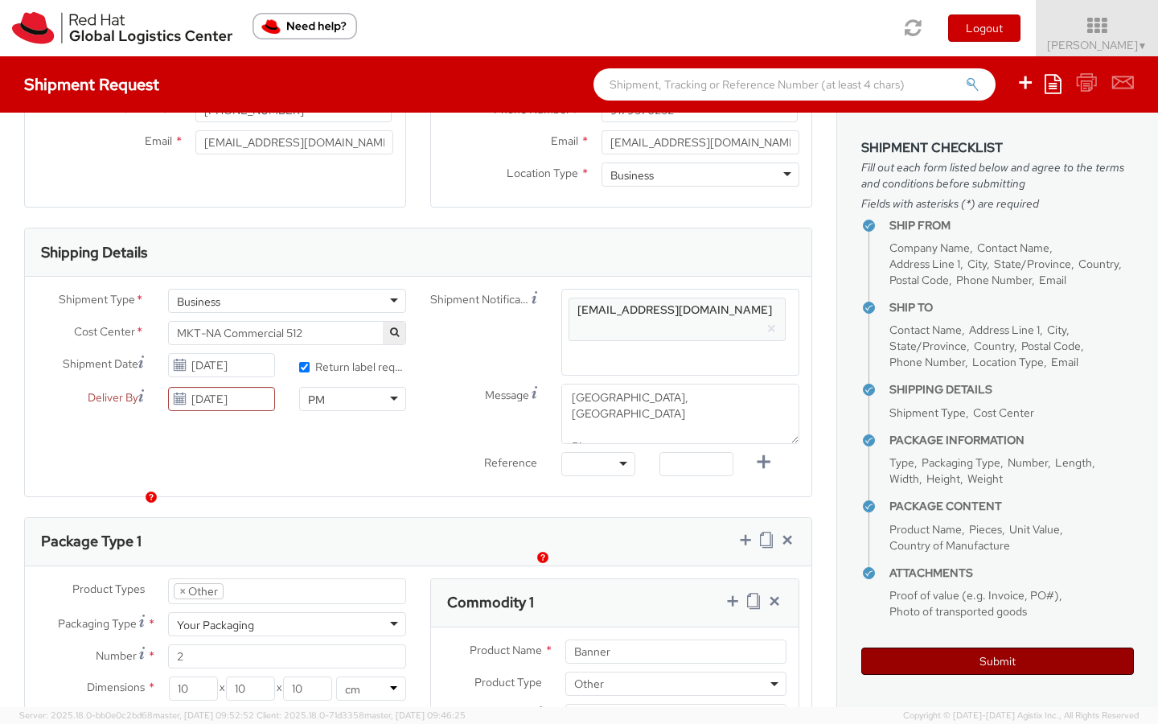
scroll to position [201, 0]
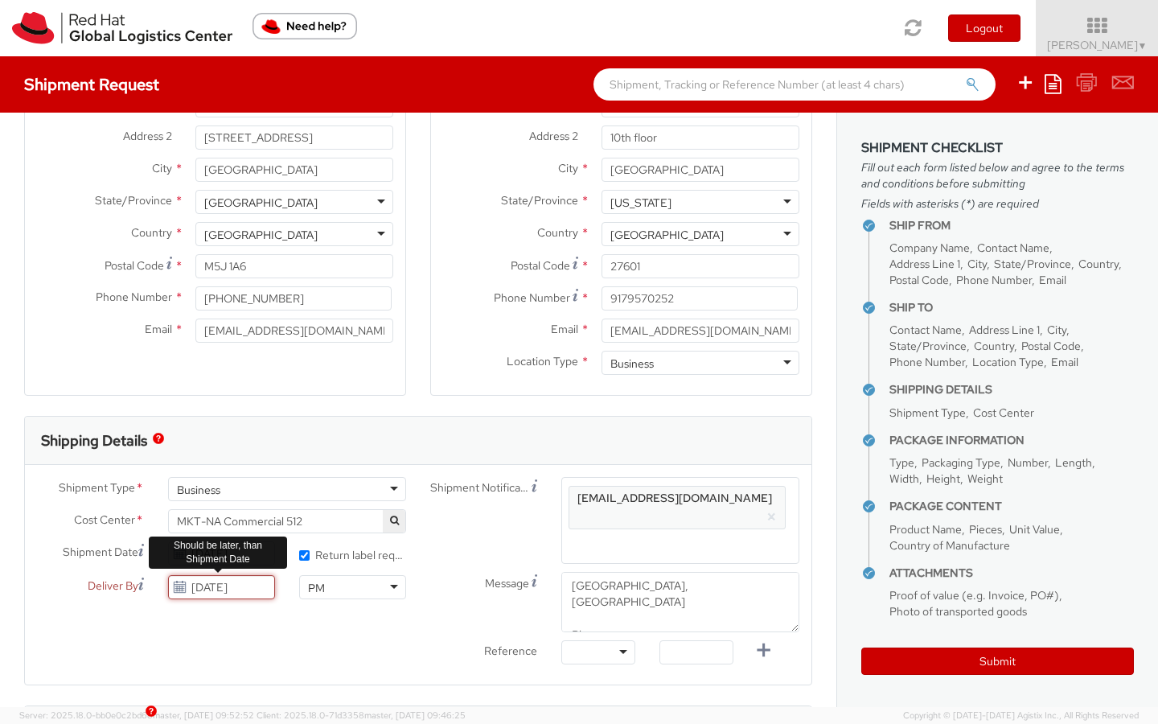
click at [212, 586] on input "[DATE]" at bounding box center [221, 587] width 107 height 24
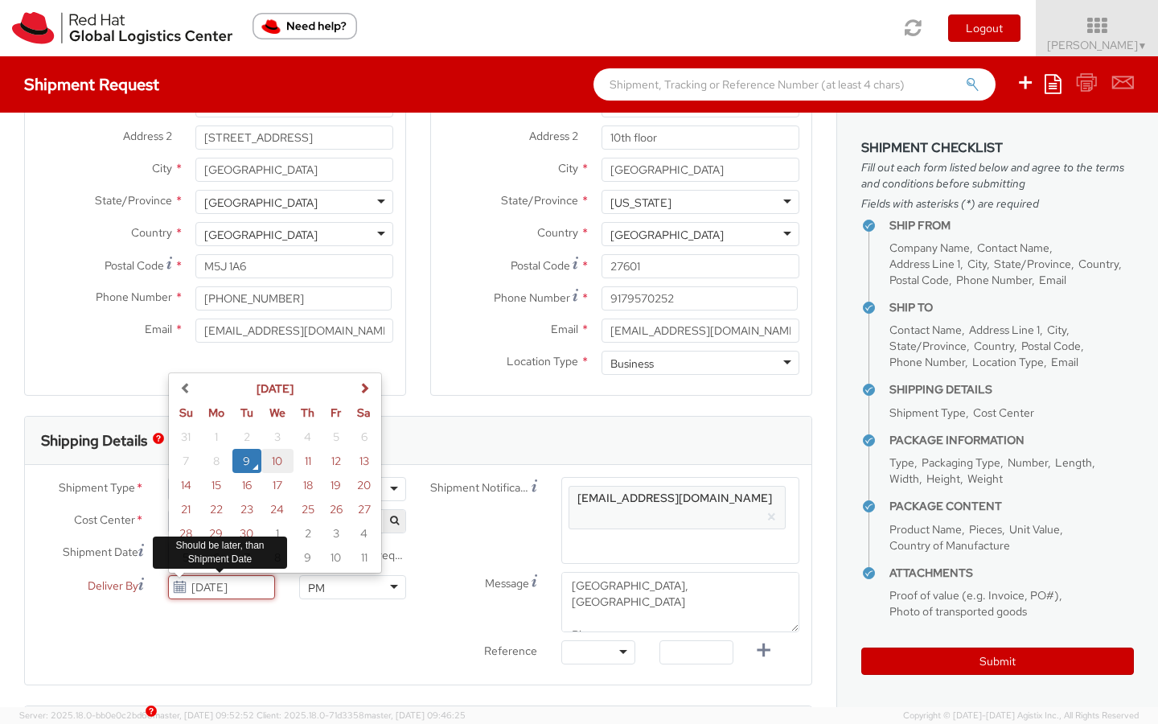
click at [276, 459] on td "10" at bounding box center [277, 461] width 32 height 24
type input "09/10/2025"
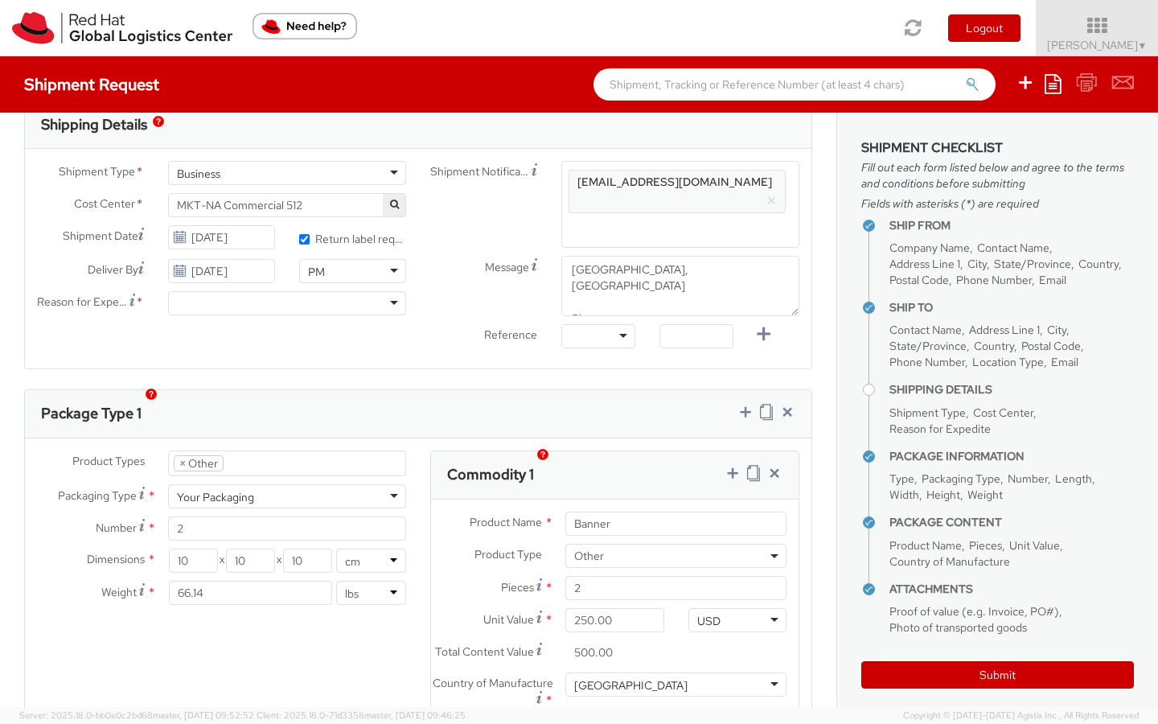
scroll to position [518, 0]
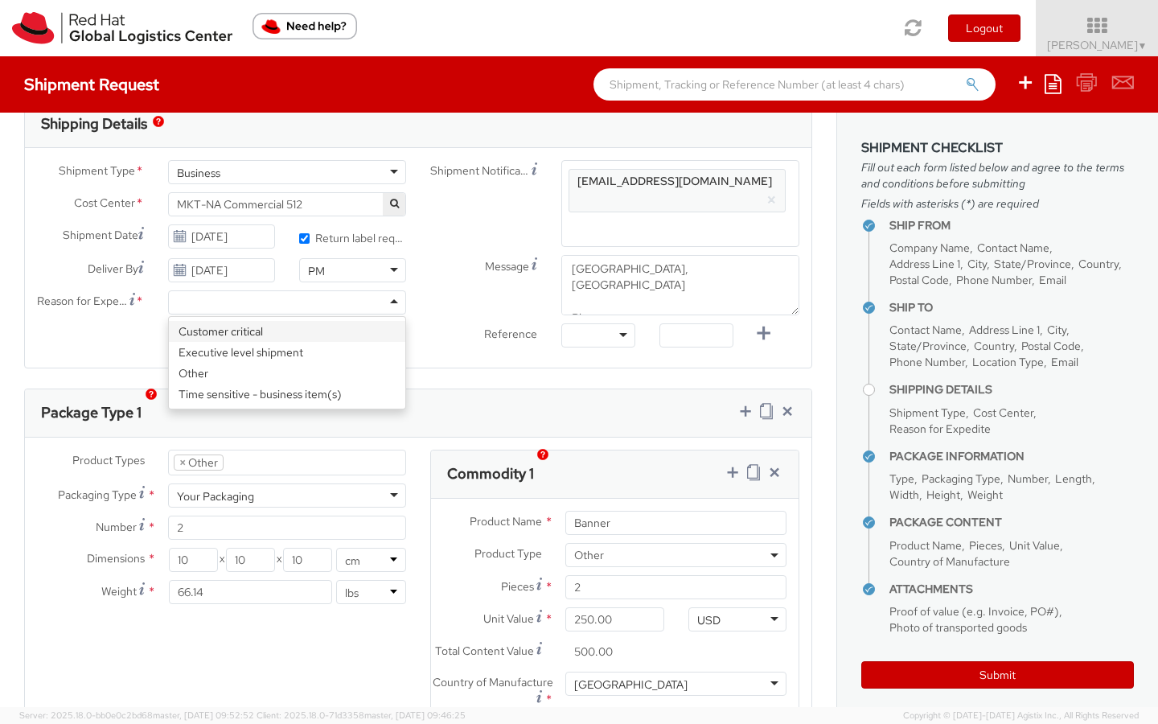
click at [228, 299] on div at bounding box center [287, 302] width 238 height 24
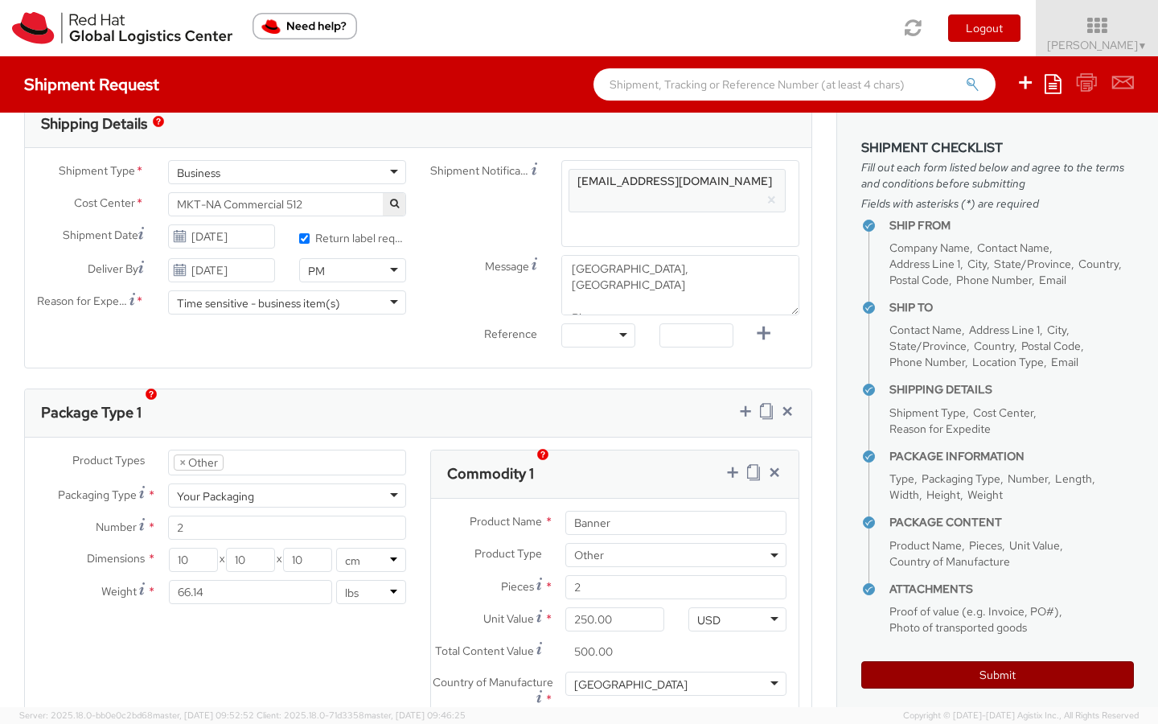
click at [937, 673] on button "Submit" at bounding box center [998, 674] width 273 height 27
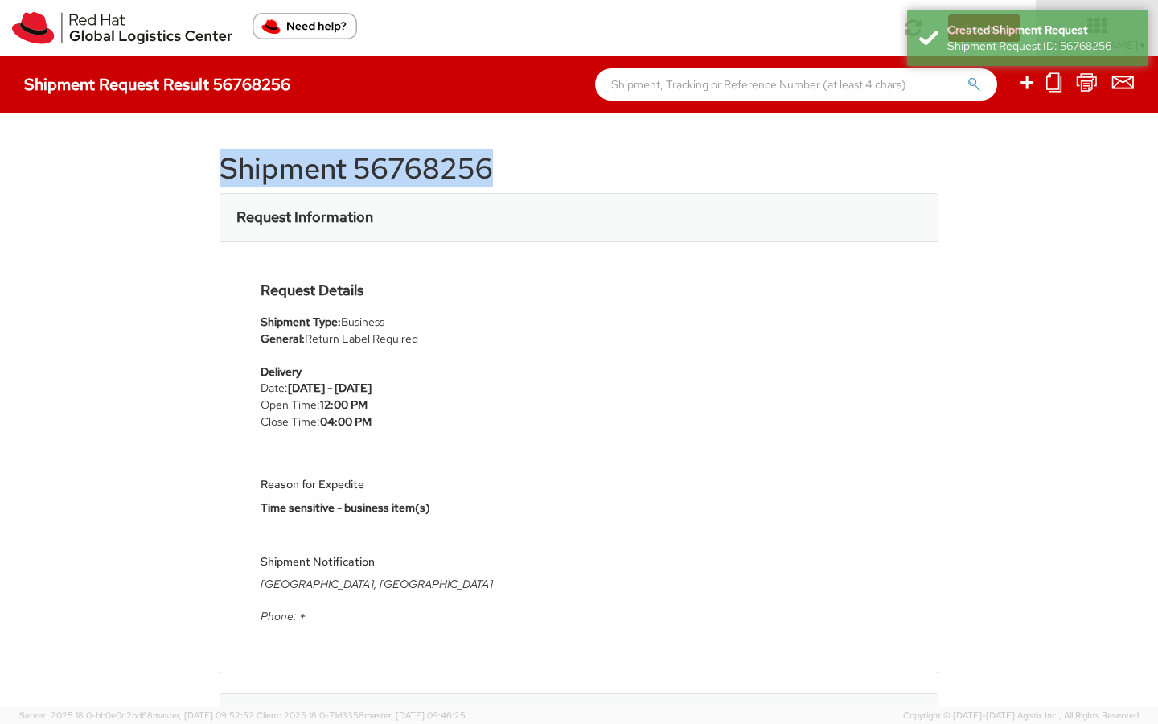
drag, startPoint x: 225, startPoint y: 167, endPoint x: 495, endPoint y: 170, distance: 269.5
click at [495, 170] on h1 "Shipment 56768256" at bounding box center [579, 169] width 719 height 32
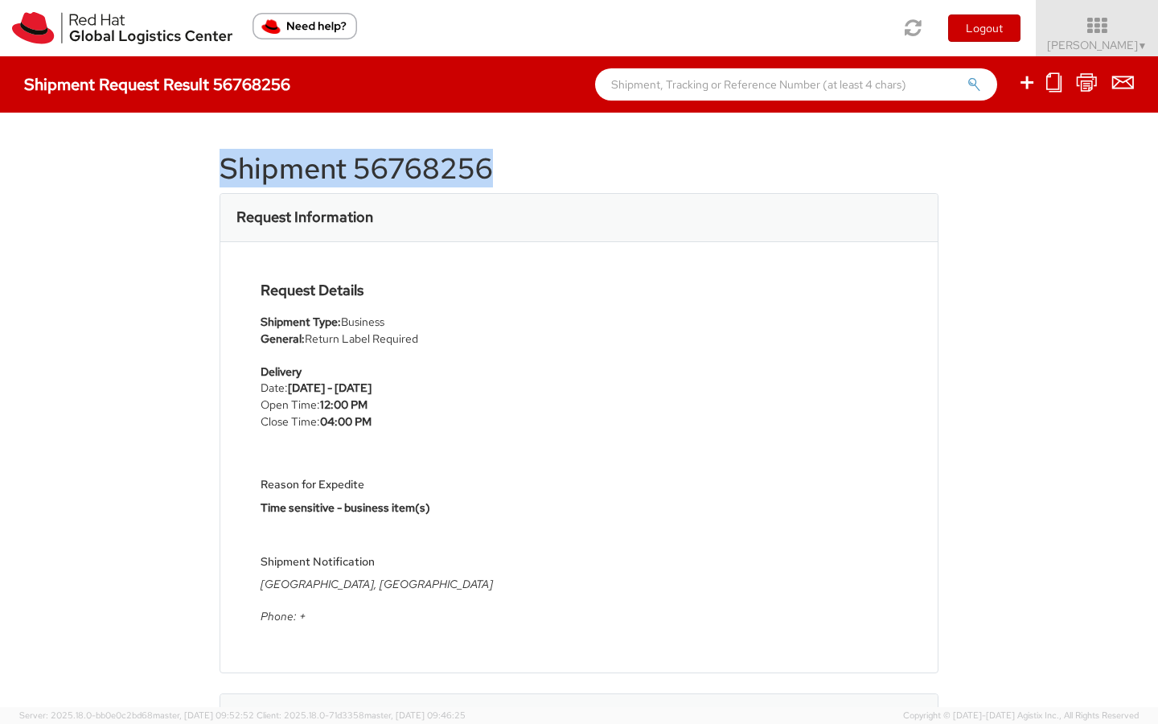
copy h1 "Shipment 56768256"
